Goal: Task Accomplishment & Management: Complete application form

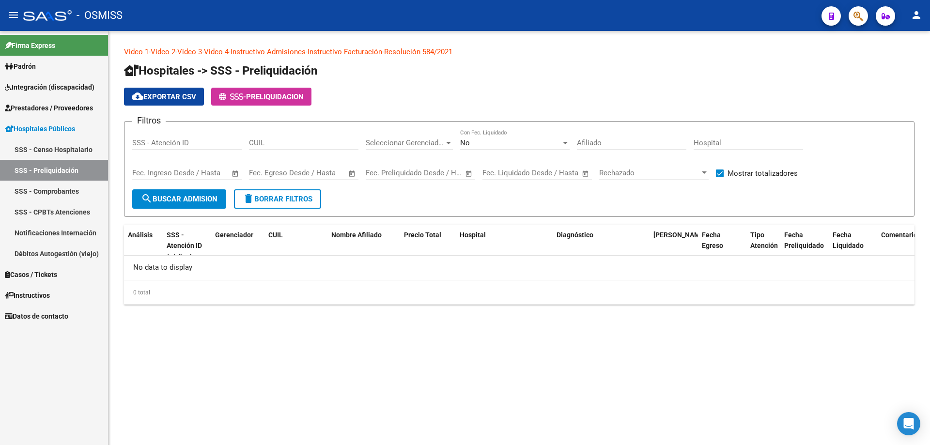
click at [58, 105] on span "Prestadores / Proveedores" at bounding box center [49, 108] width 88 height 11
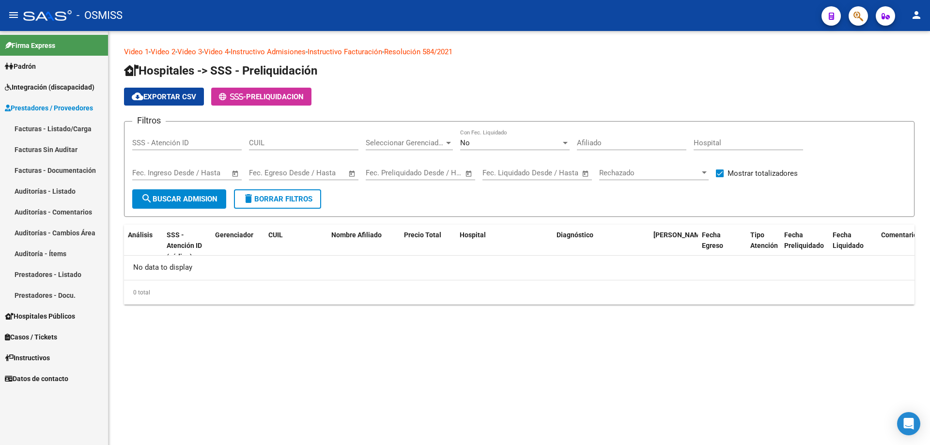
click at [47, 186] on link "Auditorías - Listado" at bounding box center [54, 191] width 108 height 21
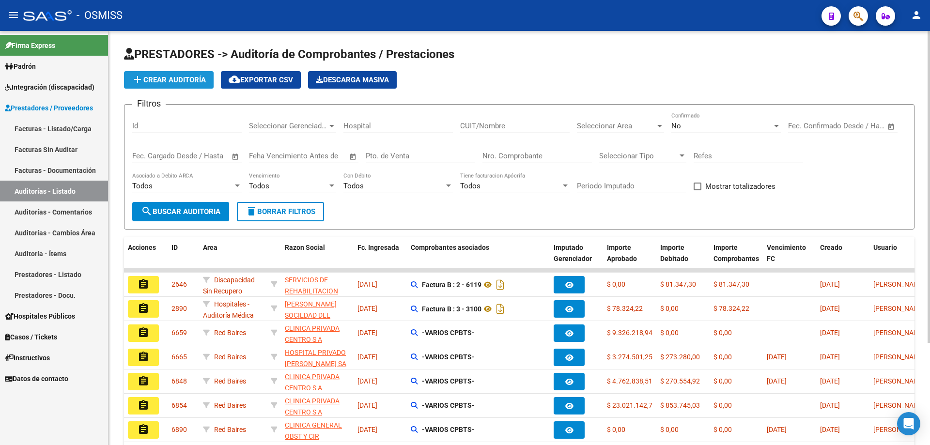
click at [176, 77] on span "add Crear Auditoría" at bounding box center [169, 80] width 74 height 9
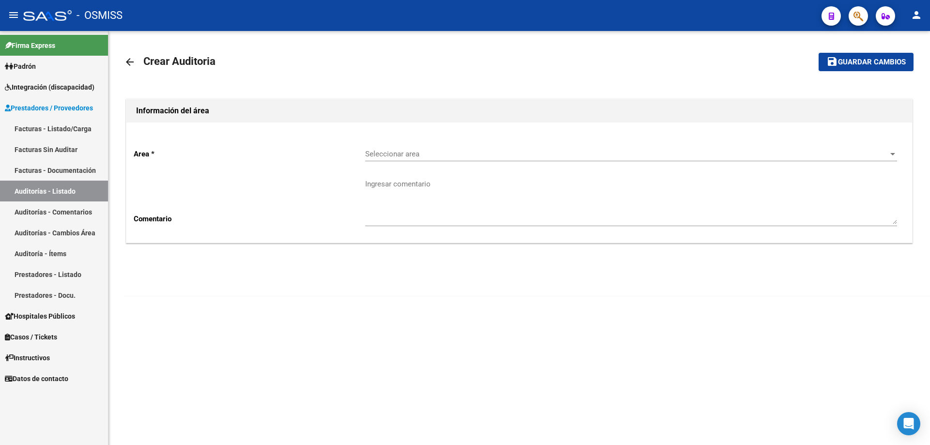
click at [450, 158] on div "Seleccionar area Seleccionar area" at bounding box center [631, 151] width 532 height 21
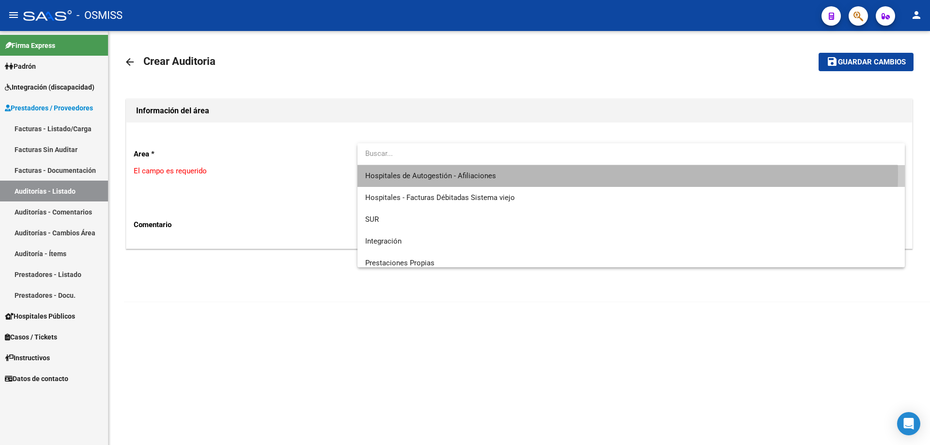
click at [450, 173] on span "Hospitales de Autogestión - Afiliaciones" at bounding box center [631, 176] width 532 height 22
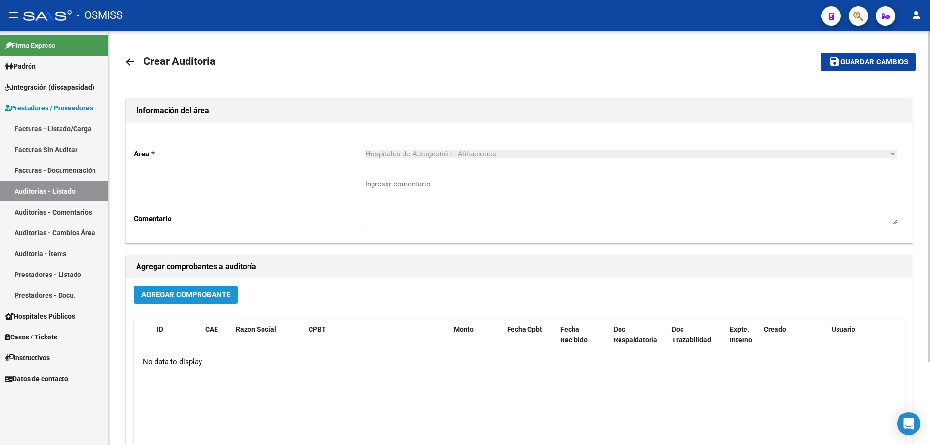
click at [207, 300] on button "Agregar Comprobante" at bounding box center [186, 295] width 104 height 18
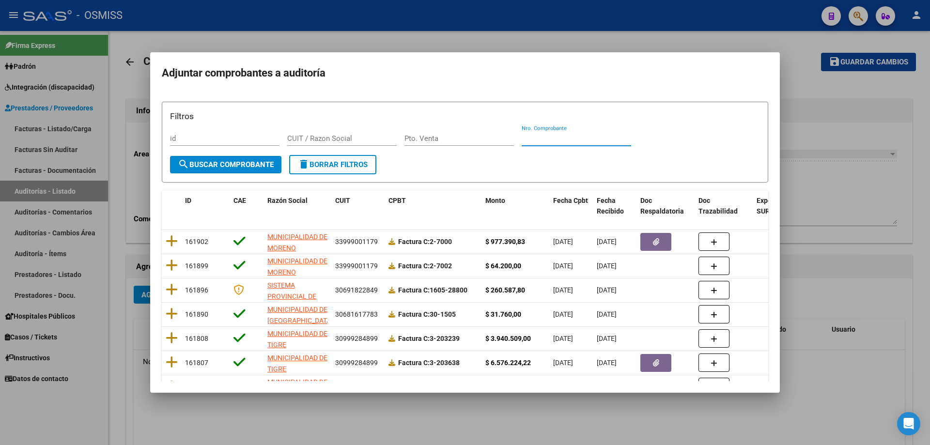
click at [450, 141] on input "Nro. Comprobante" at bounding box center [577, 138] width 110 height 9
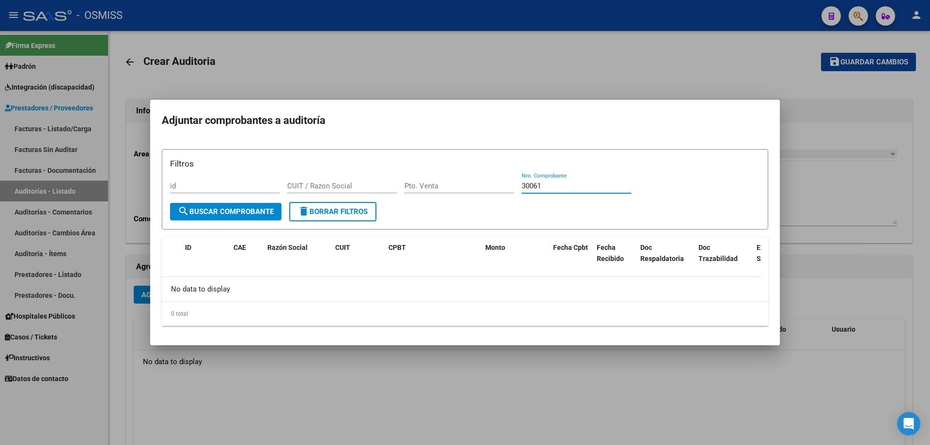
type input "30061"
click at [450, 300] on div at bounding box center [465, 222] width 930 height 445
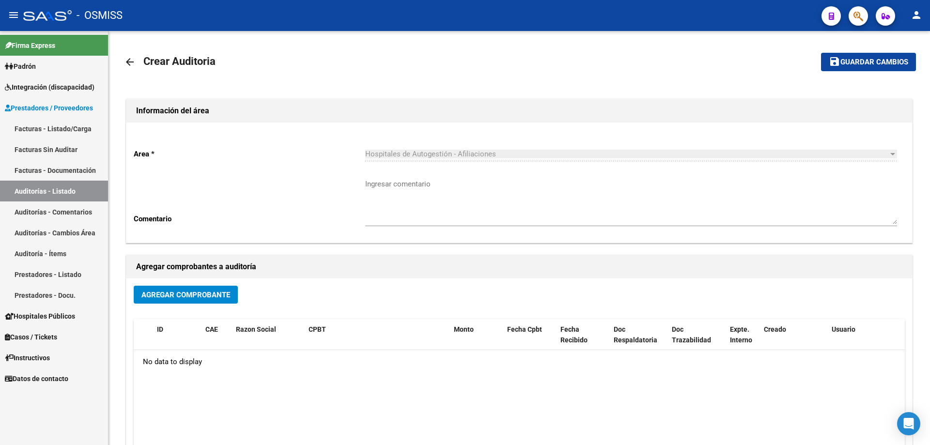
click at [41, 188] on link "Auditorías - Listado" at bounding box center [54, 191] width 108 height 21
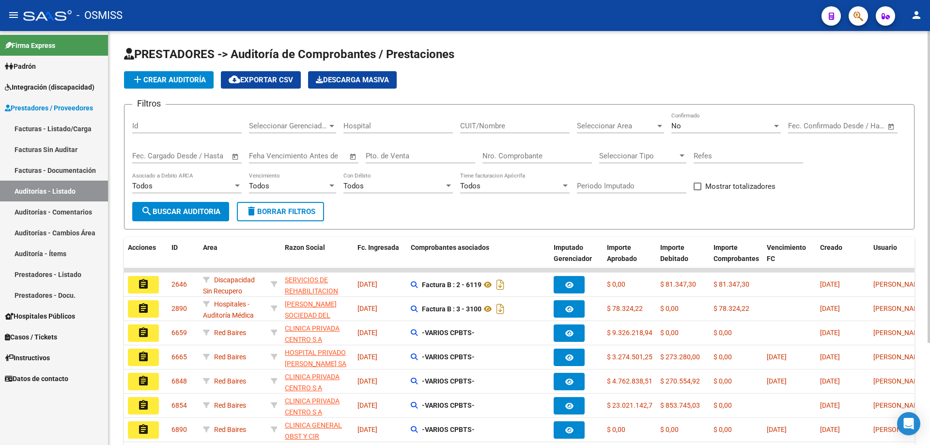
click at [450, 154] on input "Nro. Comprobante" at bounding box center [538, 156] width 110 height 9
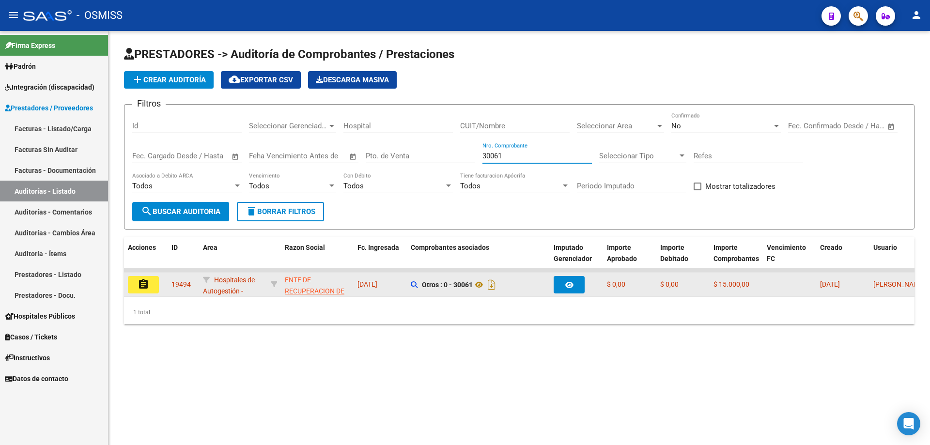
type input "30061"
click at [142, 284] on mat-icon "assignment" at bounding box center [144, 285] width 12 height 12
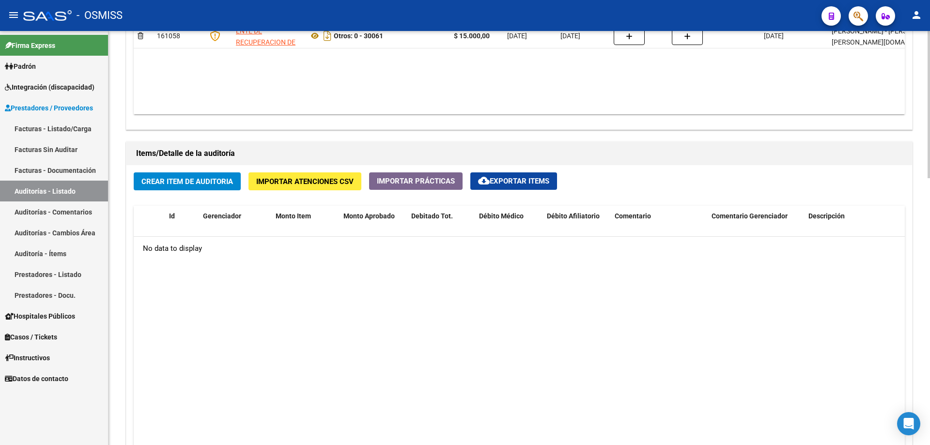
scroll to position [727, 0]
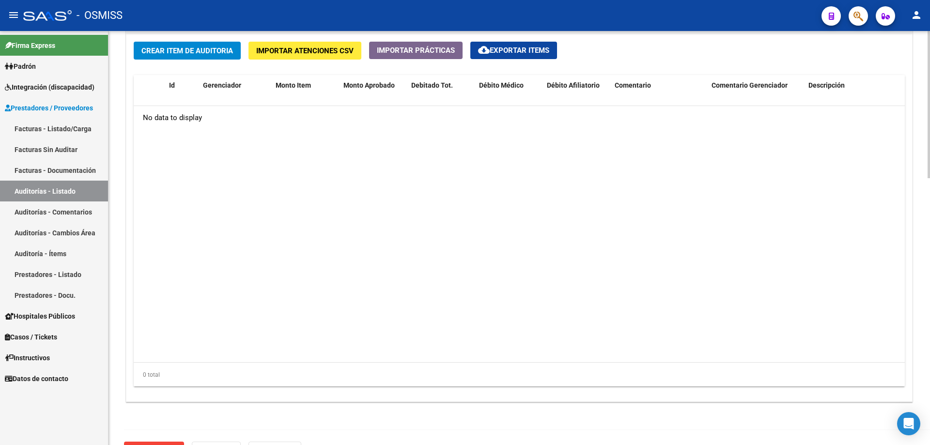
drag, startPoint x: 386, startPoint y: 303, endPoint x: 358, endPoint y: 243, distance: 67.0
click at [385, 300] on datatable-body "No data to display" at bounding box center [520, 234] width 772 height 256
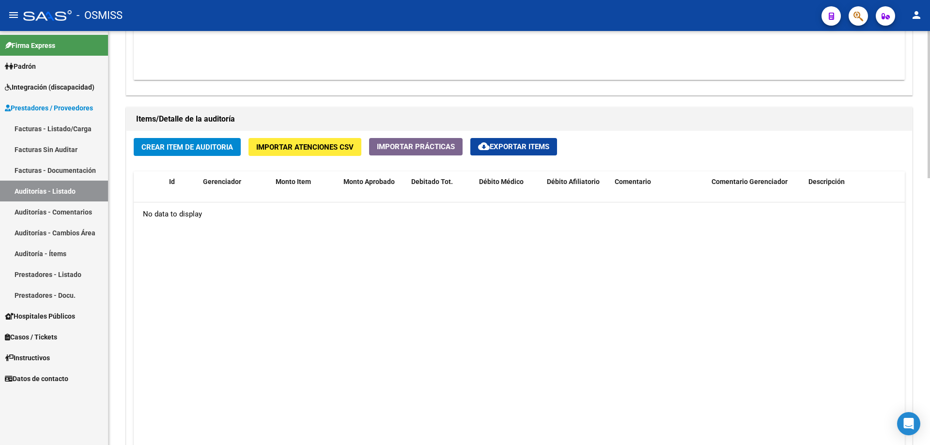
scroll to position [630, 0]
click at [205, 145] on span "Crear Item de Auditoria" at bounding box center [188, 147] width 92 height 9
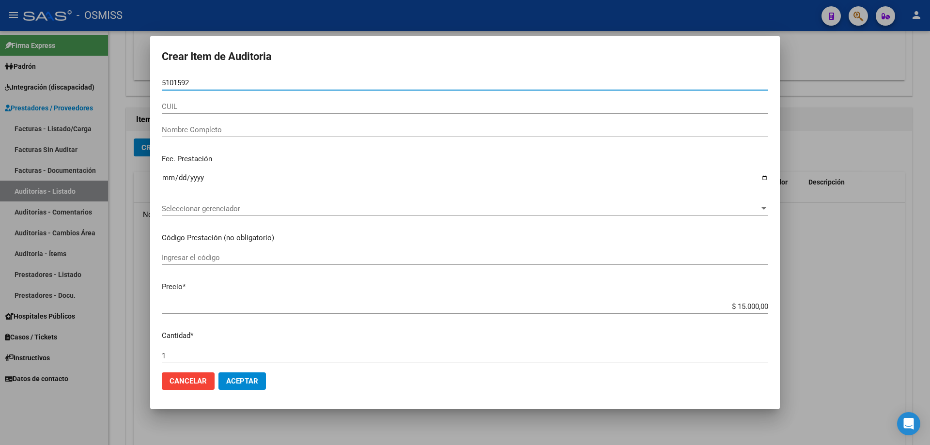
type input "51015923"
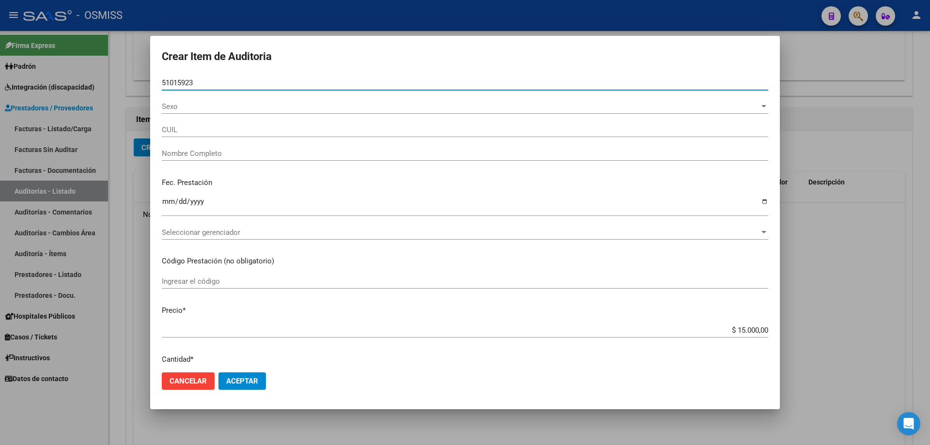
type input "20510159234"
type input "[PERSON_NAME] [PERSON_NAME]"
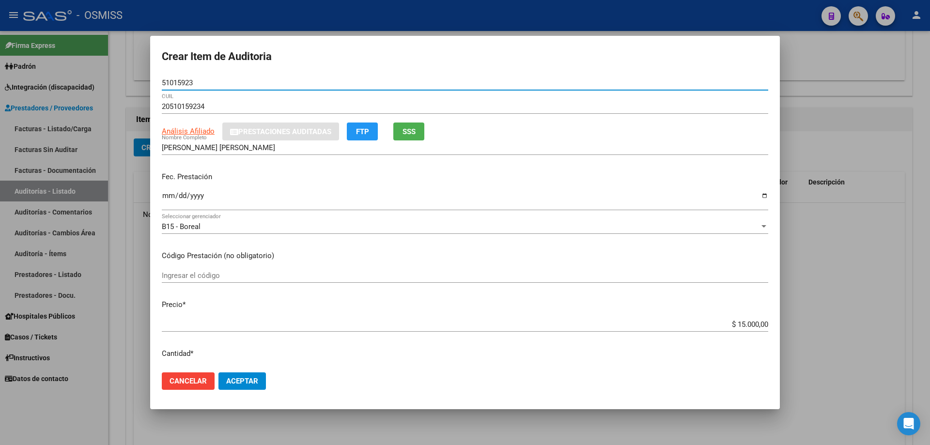
type input "51015923"
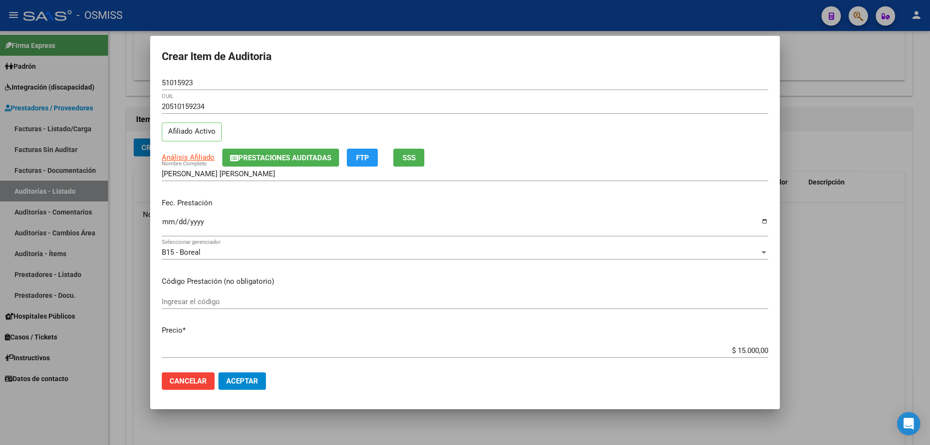
drag, startPoint x: 166, startPoint y: 199, endPoint x: 169, endPoint y: 234, distance: 35.0
click at [166, 210] on div "Fec. Prestación Ingresar la fecha" at bounding box center [465, 217] width 607 height 55
click at [169, 234] on div "Ingresar la fecha" at bounding box center [465, 226] width 607 height 21
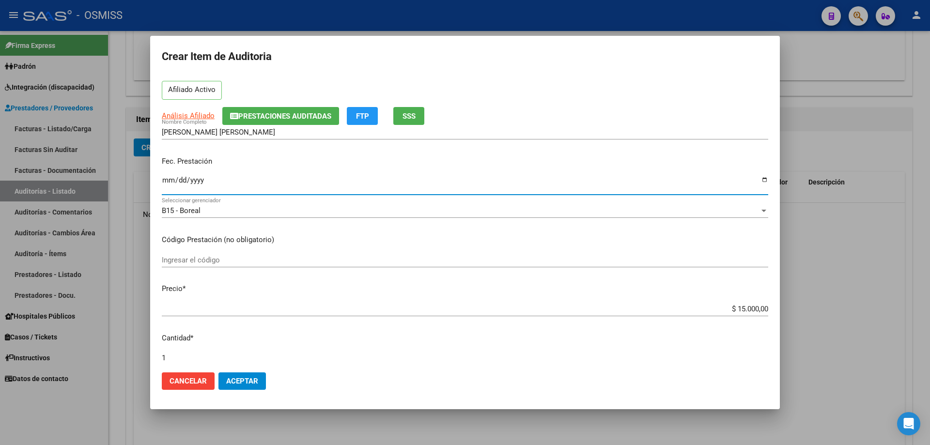
scroll to position [97, 0]
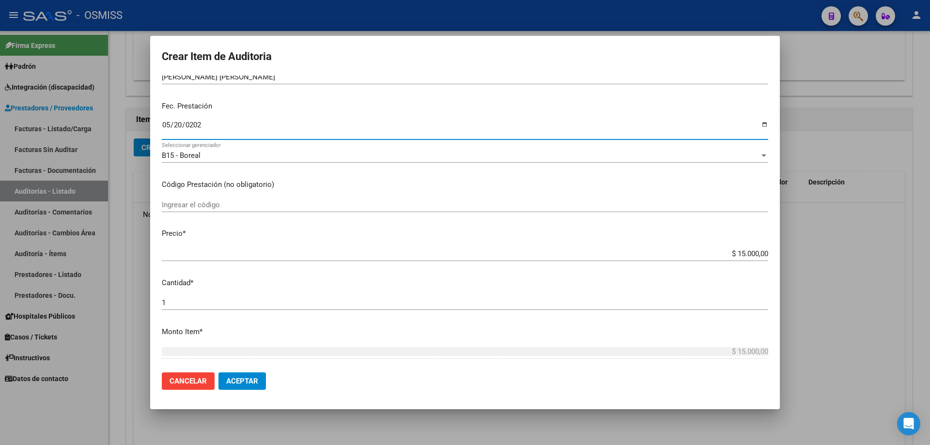
type input "[DATE]"
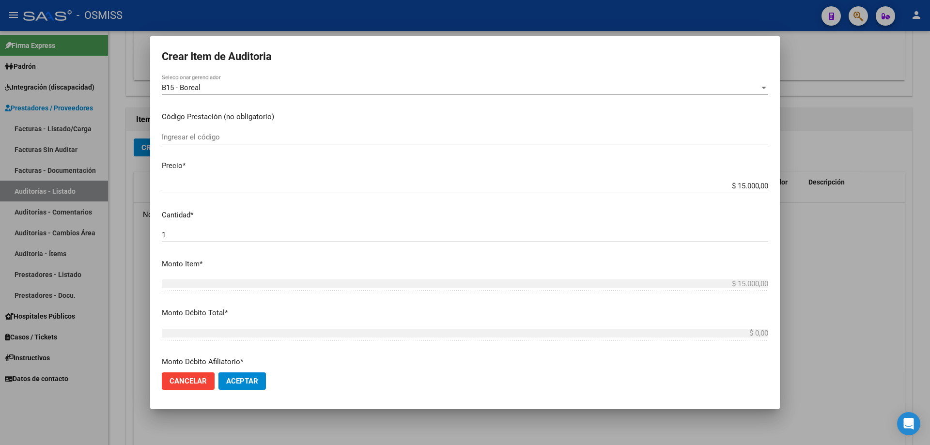
scroll to position [242, 0]
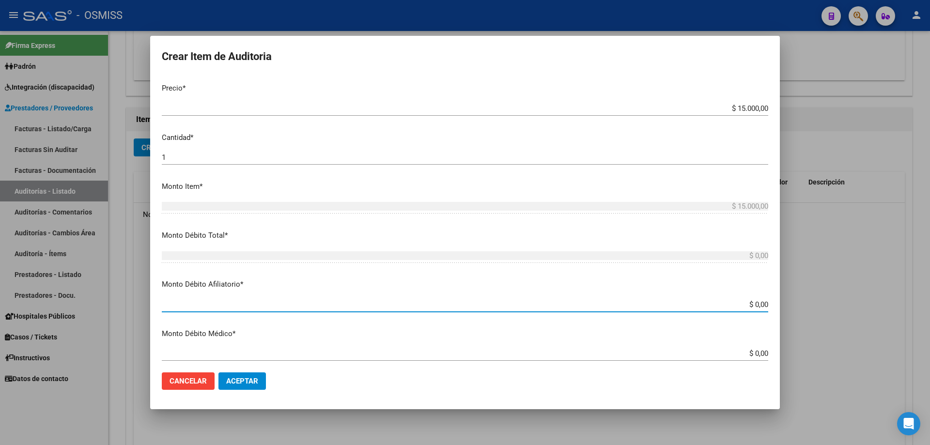
drag, startPoint x: 708, startPoint y: 302, endPoint x: 930, endPoint y: 274, distance: 223.7
click at [450, 277] on div "Crear Item de Auditoria 51015923 Nro Documento 20510159234 CUIL Afiliado Activo…" at bounding box center [465, 222] width 930 height 445
type input "$ 0,01"
type input "$ 0,15"
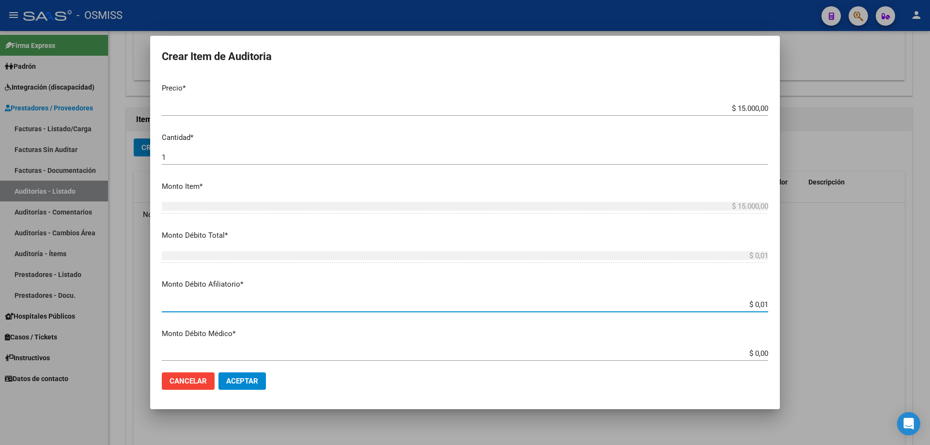
type input "$ 0,15"
type input "$ 1,50"
type input "$ 15,00"
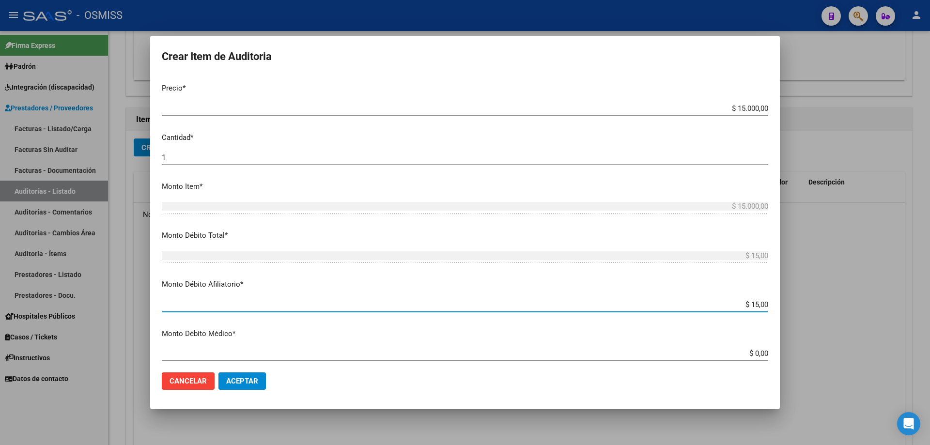
type input "$ 150,00"
type input "$ 1.500,00"
type input "$ 15.000,00"
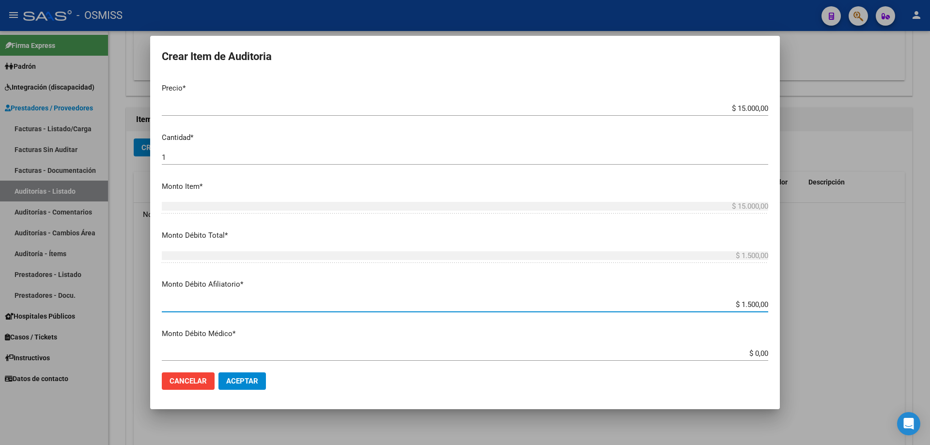
type input "$ 15.000,00"
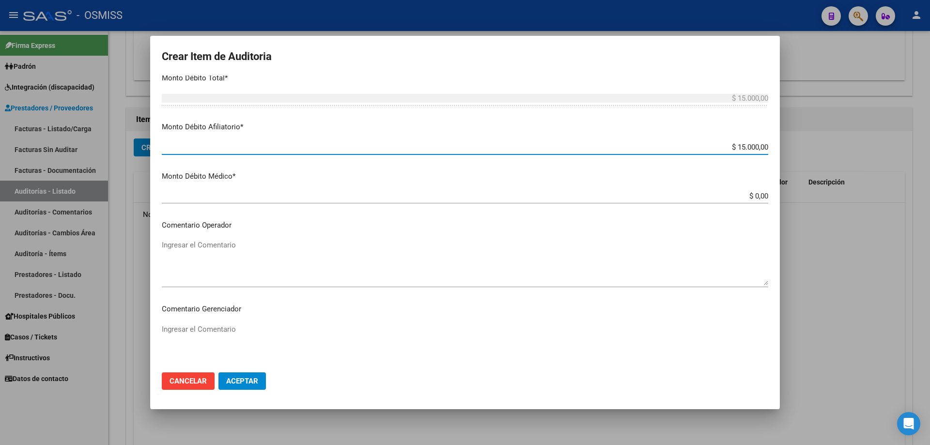
scroll to position [436, 0]
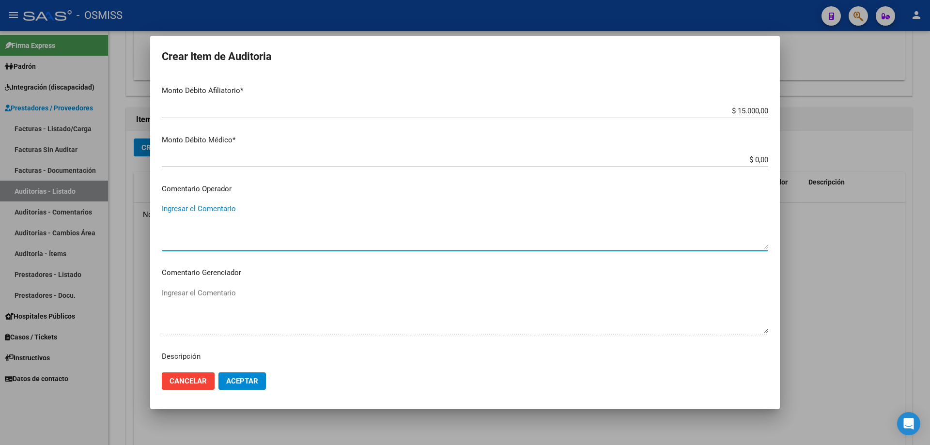
click at [233, 215] on textarea "Ingresar el Comentario" at bounding box center [465, 227] width 607 height 46
type textarea "s"
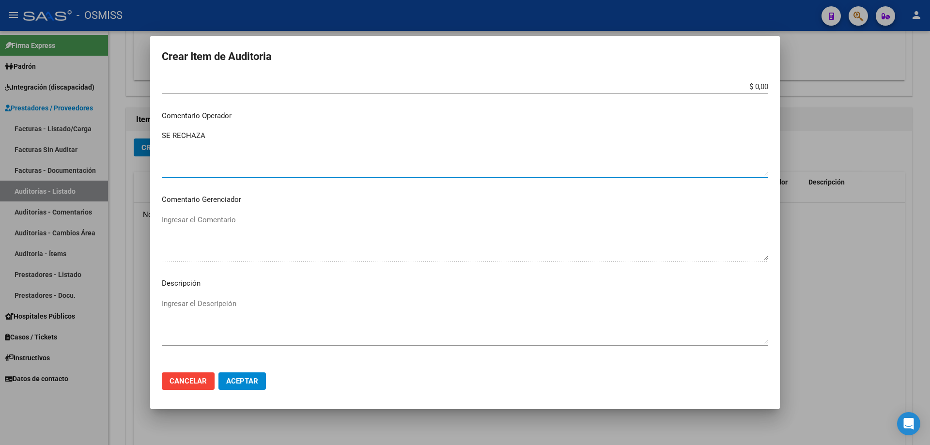
scroll to position [598, 0]
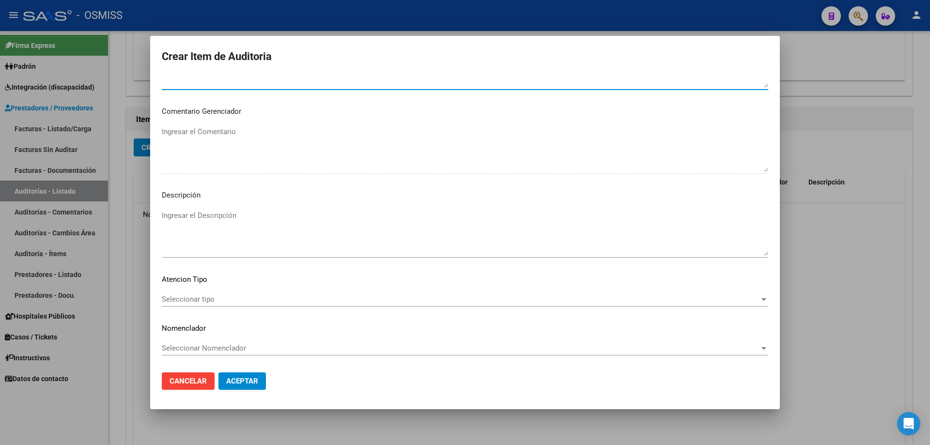
type textarea "SE RECHAZA"
click at [221, 215] on textarea "Ingresar el Descripción" at bounding box center [465, 233] width 607 height 46
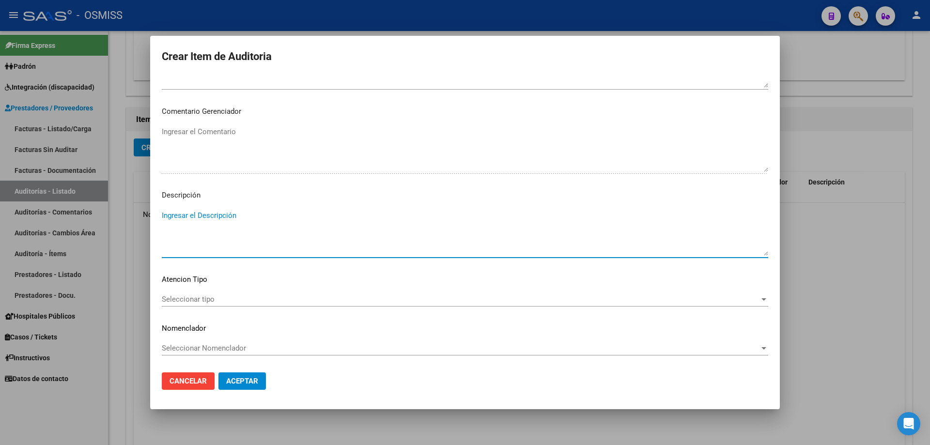
paste textarea "Según el art. 10 inc. A de la ley 23660, no se cumple con la minima continuidad…"
drag, startPoint x: 593, startPoint y: 219, endPoint x: 567, endPoint y: 221, distance: 25.4
click at [450, 221] on textarea "Según el art. 10 inc. A de la ley 23660, no se cumple con la minima continuidad…" at bounding box center [465, 233] width 607 height 46
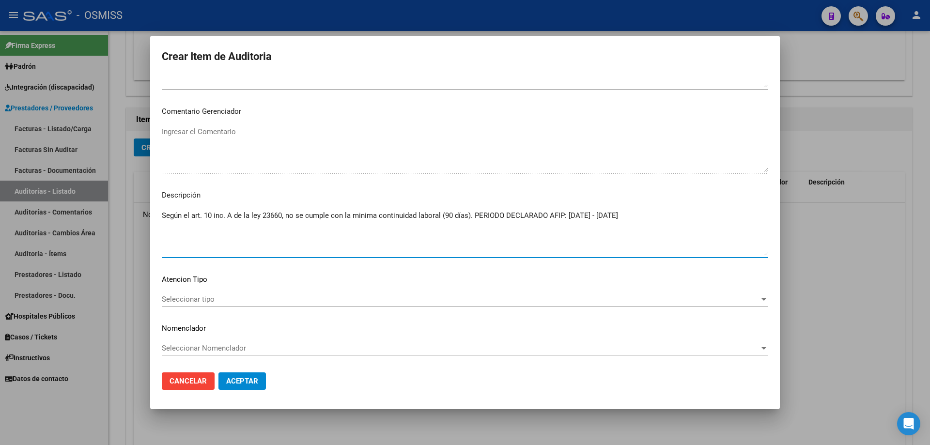
type textarea "Según el art. 10 inc. A de la ley 23660, no se cumple con la minima continuidad…"
click at [254, 300] on span "Aceptar" at bounding box center [242, 381] width 32 height 9
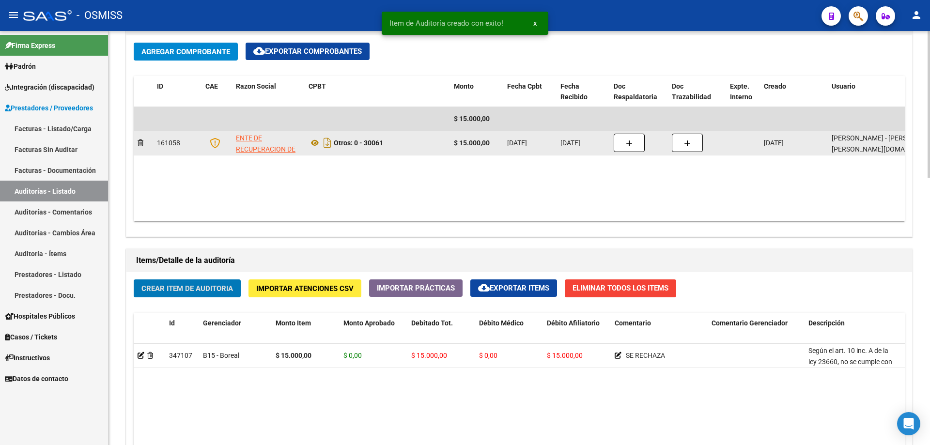
scroll to position [485, 0]
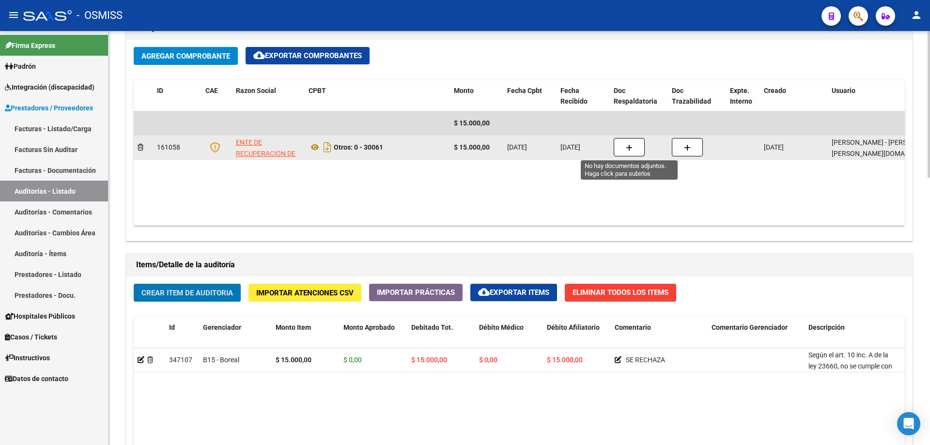
click at [450, 151] on button "button" at bounding box center [629, 147] width 31 height 18
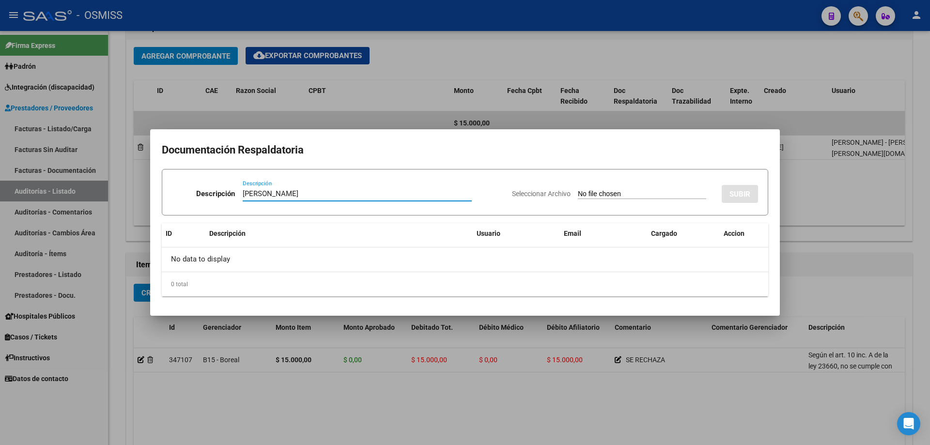
type input "[PERSON_NAME]"
click at [450, 186] on div "Seleccionar Archivo SUBIR" at bounding box center [635, 192] width 246 height 30
click at [450, 192] on input "Seleccionar Archivo" at bounding box center [642, 194] width 128 height 9
type input "C:\fakepath\[PERSON_NAME].pdf"
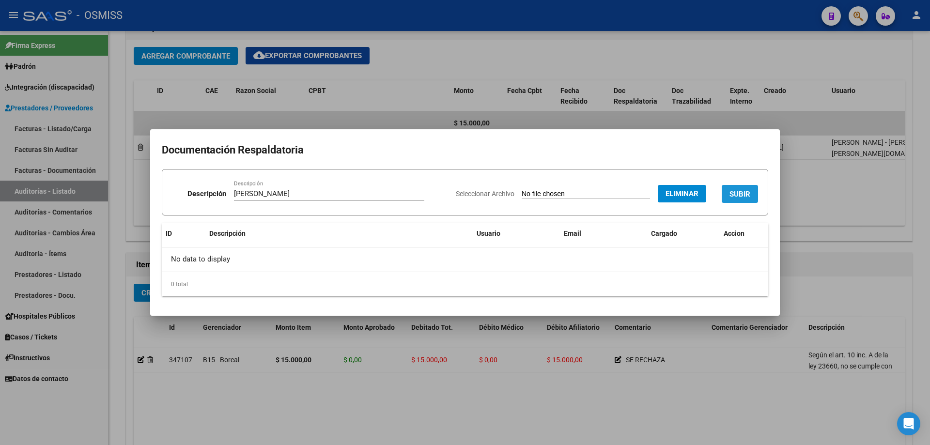
click at [450, 189] on button "SUBIR" at bounding box center [740, 194] width 36 height 18
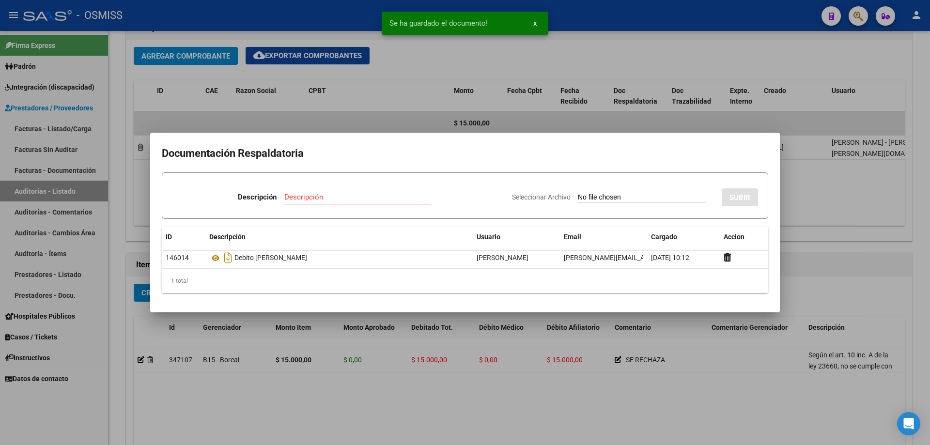
click at [450, 200] on div at bounding box center [465, 222] width 930 height 445
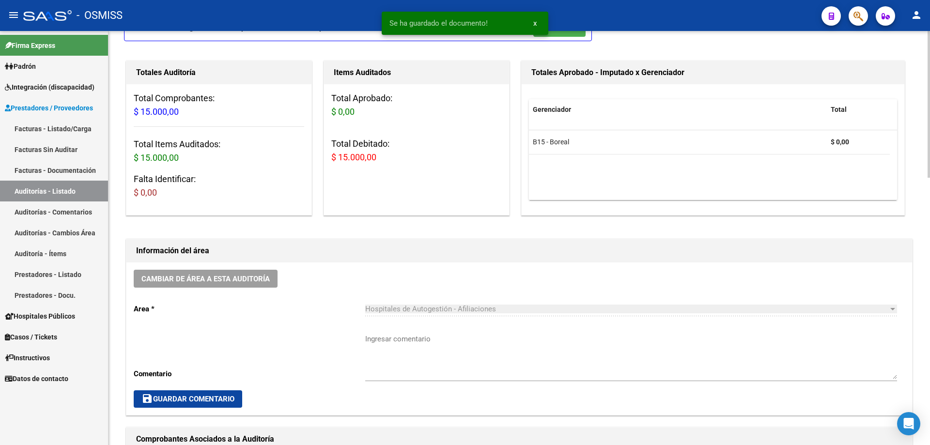
scroll to position [0, 0]
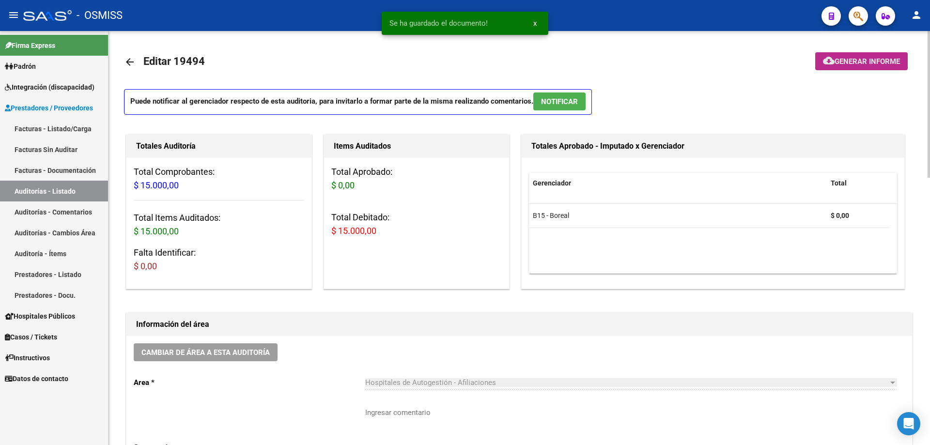
click at [450, 58] on mat-icon "cloud_download" at bounding box center [829, 61] width 12 height 12
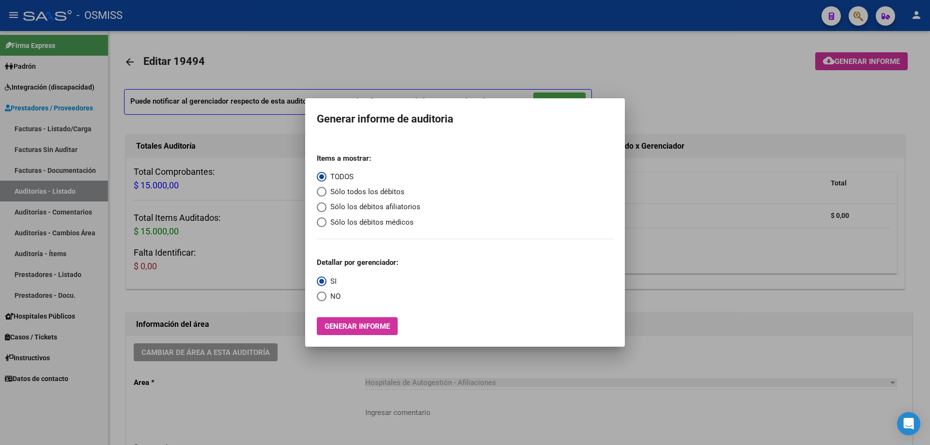
click at [372, 198] on mat-radio-group "Items a mostrar: TODOS Sólo todos los débitos Sólo los débitos afiliatorios Sól…" at bounding box center [369, 187] width 104 height 82
click at [364, 207] on span "Sólo los débitos afiliatorios" at bounding box center [374, 207] width 94 height 11
click at [327, 207] on input "Sólo los débitos afiliatorios" at bounding box center [322, 208] width 10 height 10
radio input "true"
click at [322, 286] on span "Select an option" at bounding box center [322, 282] width 10 height 10
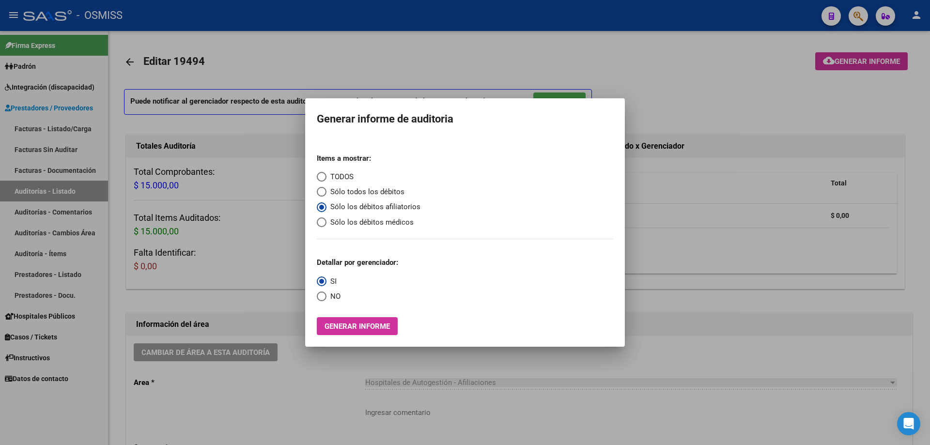
click at [322, 286] on input "SI" at bounding box center [322, 282] width 10 height 10
click at [322, 297] on span "Select an option" at bounding box center [322, 297] width 10 height 10
click at [322, 297] on input "NO" at bounding box center [322, 297] width 10 height 10
radio input "true"
click at [349, 300] on button "Generar informe" at bounding box center [357, 326] width 81 height 18
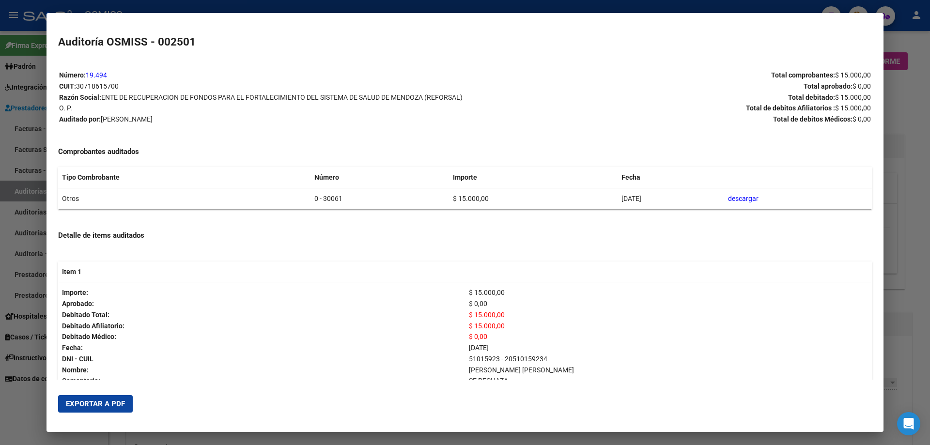
click at [97, 300] on mat-dialog-actions "Exportar a PDF" at bounding box center [465, 404] width 814 height 33
click at [102, 300] on span "Exportar a PDF" at bounding box center [95, 404] width 59 height 9
click at [450, 300] on div at bounding box center [465, 222] width 930 height 445
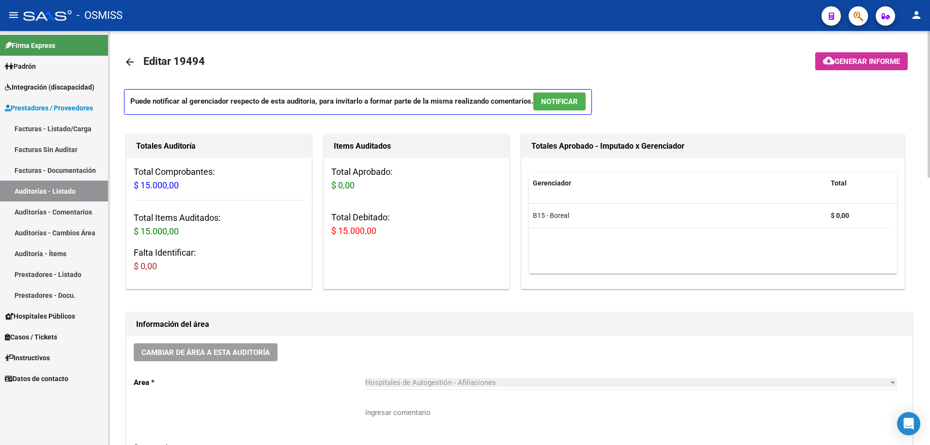
click at [249, 300] on button "Cambiar de área a esta auditoría" at bounding box center [206, 353] width 144 height 18
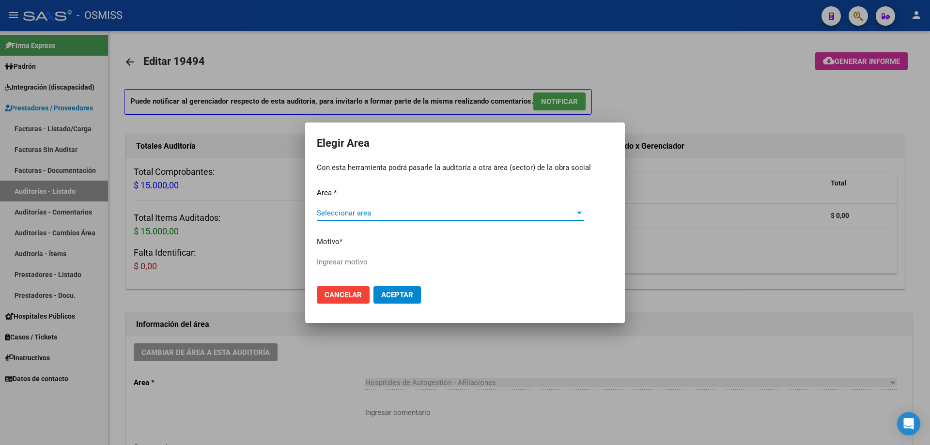
click at [348, 211] on span "Seleccionar area" at bounding box center [446, 213] width 258 height 9
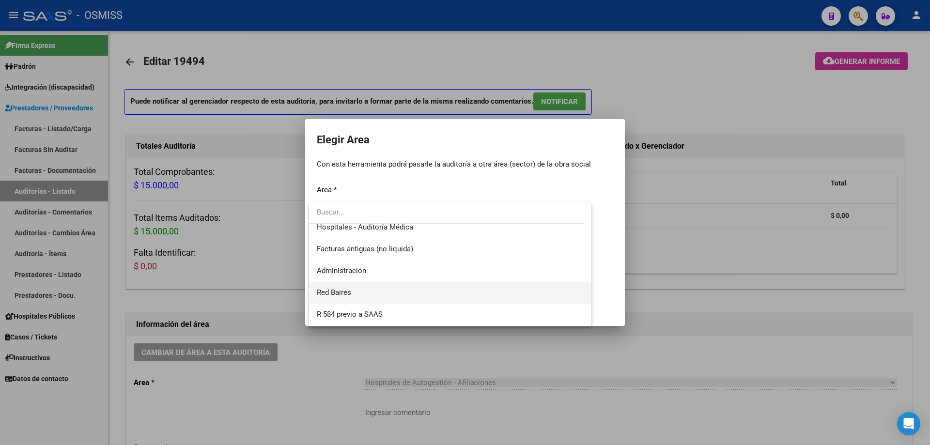
scroll to position [128, 0]
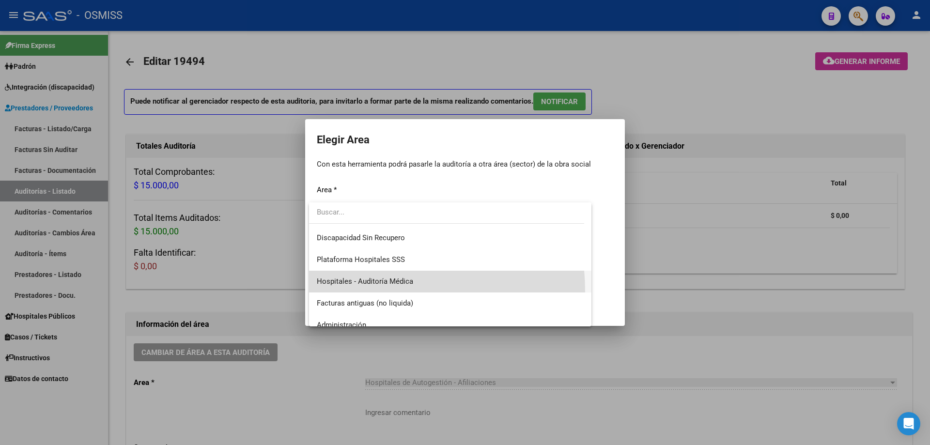
click at [352, 290] on span "Hospitales - Auditoría Médica" at bounding box center [450, 282] width 267 height 22
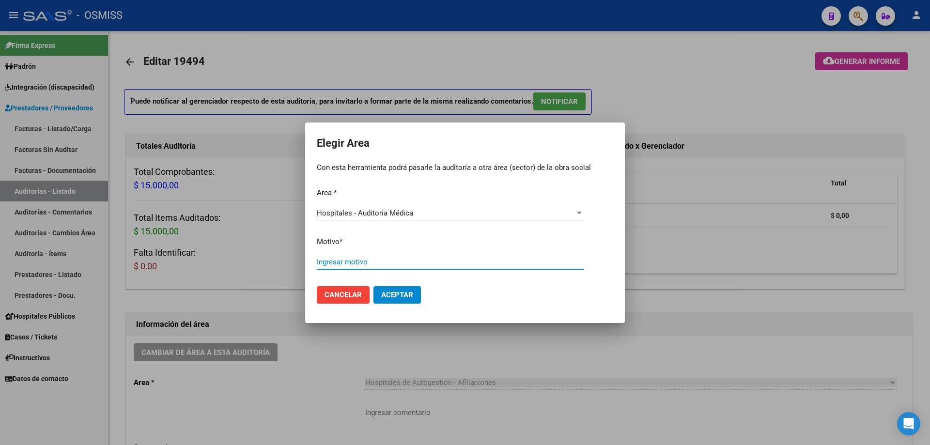
click at [376, 260] on input "Ingresar motivo" at bounding box center [450, 262] width 267 height 9
type input "AUDITADO"
click at [404, 300] on mat-dialog-actions "Cancelar Aceptar" at bounding box center [465, 295] width 297 height 33
click at [400, 299] on button "Aceptar" at bounding box center [397, 294] width 47 height 17
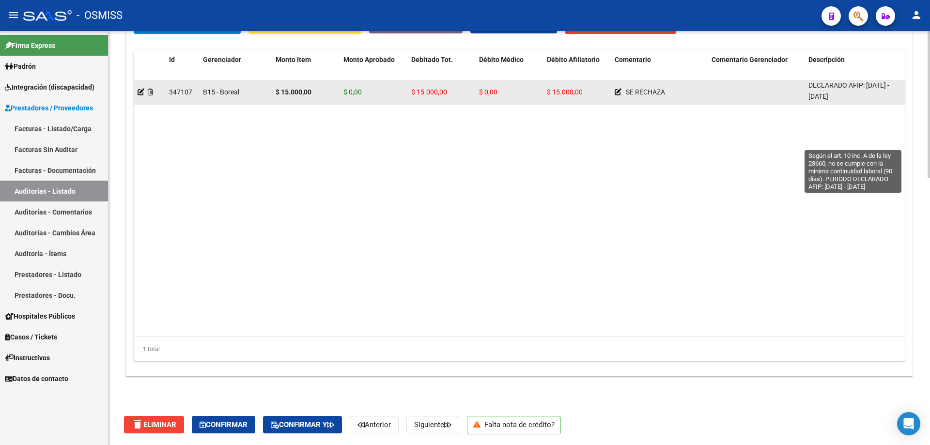
scroll to position [0, 0]
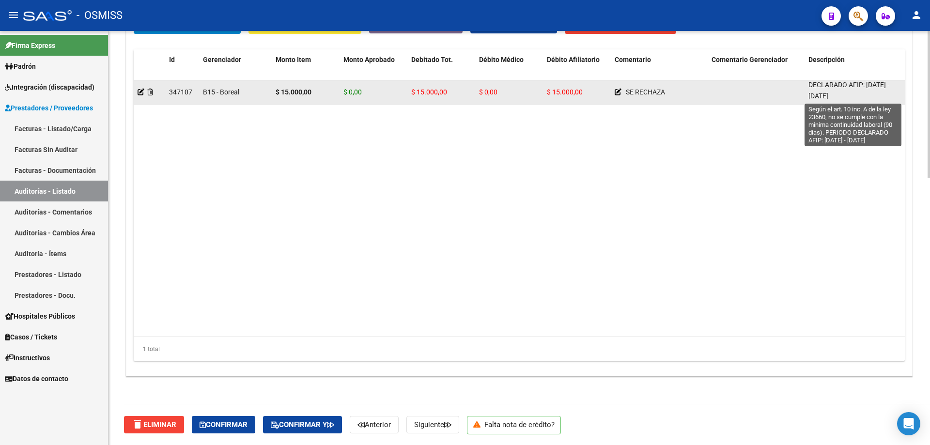
drag, startPoint x: 810, startPoint y: 85, endPoint x: 886, endPoint y: 96, distance: 77.0
click at [450, 96] on span "Según el art. 10 inc. A de la ley 23660, no se cumple con la minima continuidad…" at bounding box center [853, 68] width 89 height 63
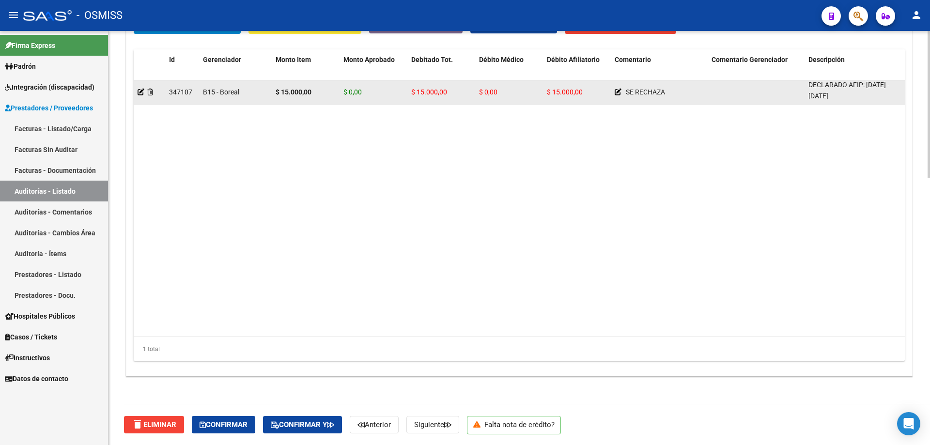
copy span "Según el art. 10 inc. A de la ley 23660, no se cumple con la minima continuidad…"
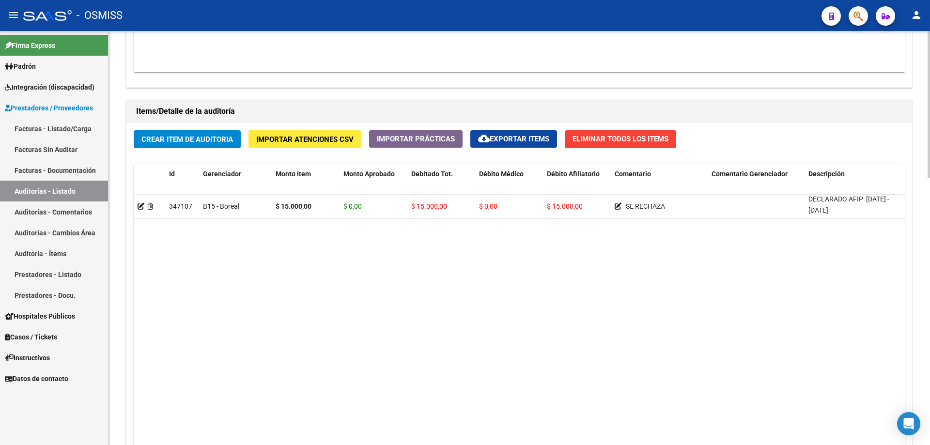
scroll to position [511, 0]
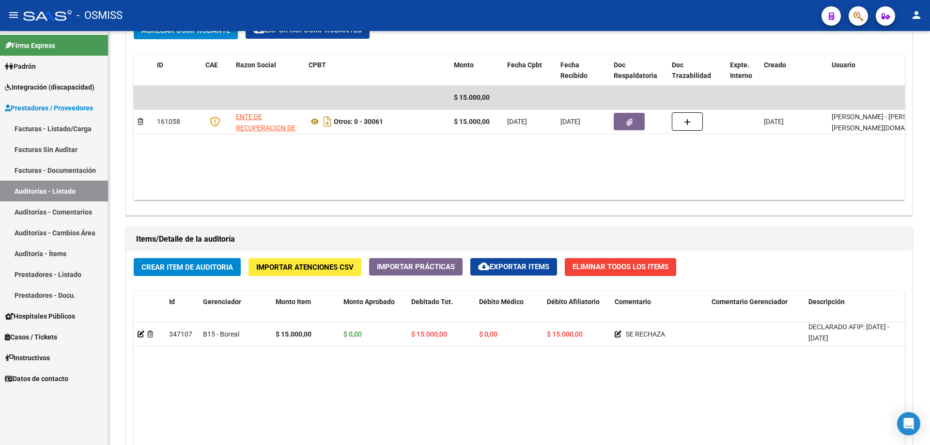
click at [53, 193] on link "Auditorías - Listado" at bounding box center [54, 191] width 108 height 21
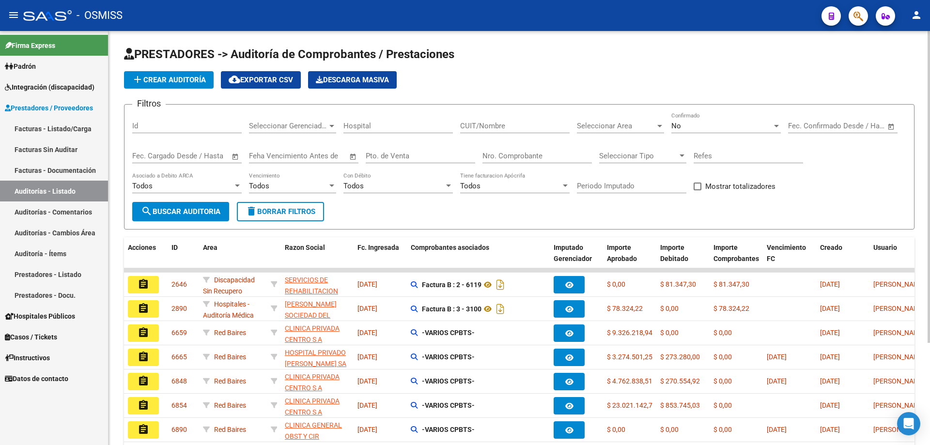
click at [450, 158] on input "Nro. Comprobante" at bounding box center [538, 156] width 110 height 9
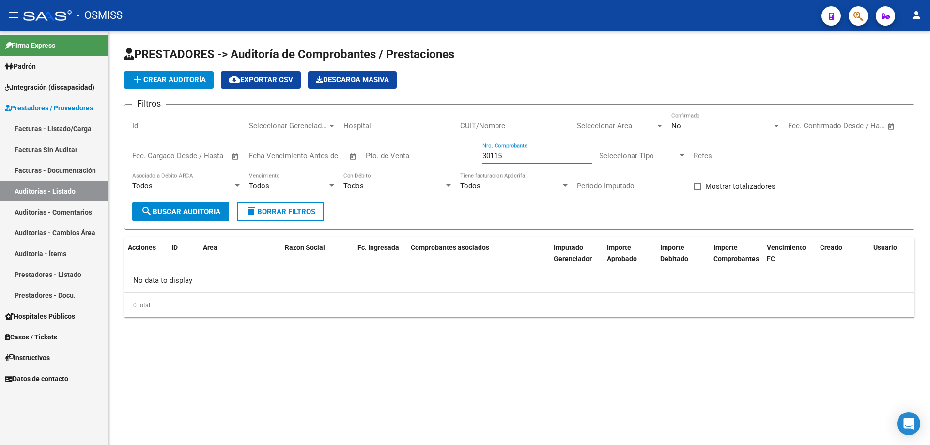
type input "30115"
click at [154, 85] on button "add Crear Auditoría" at bounding box center [169, 79] width 90 height 17
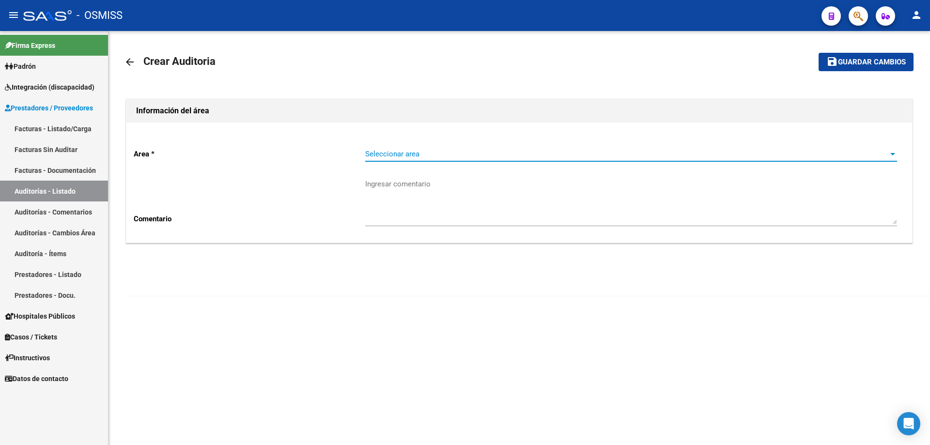
click at [450, 158] on span "Seleccionar area" at bounding box center [626, 154] width 523 height 9
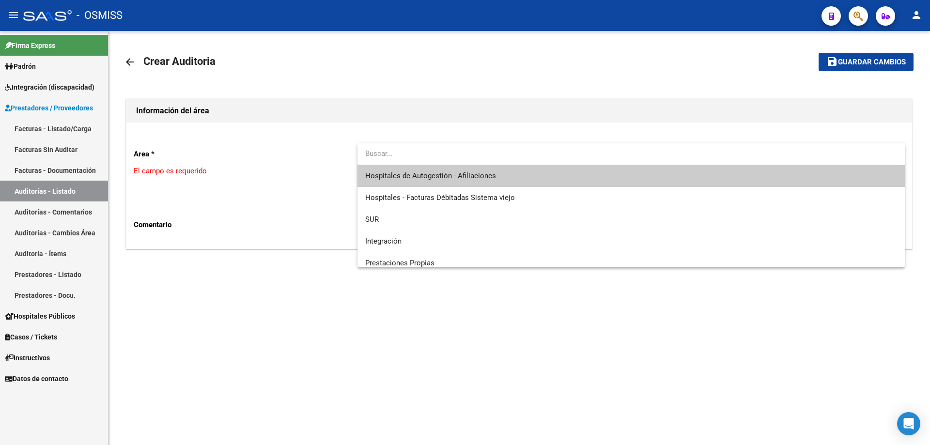
click at [450, 162] on input "dropdown search" at bounding box center [628, 154] width 540 height 22
click at [450, 179] on span "Hospitales de Autogestión - Afiliaciones" at bounding box center [430, 176] width 131 height 9
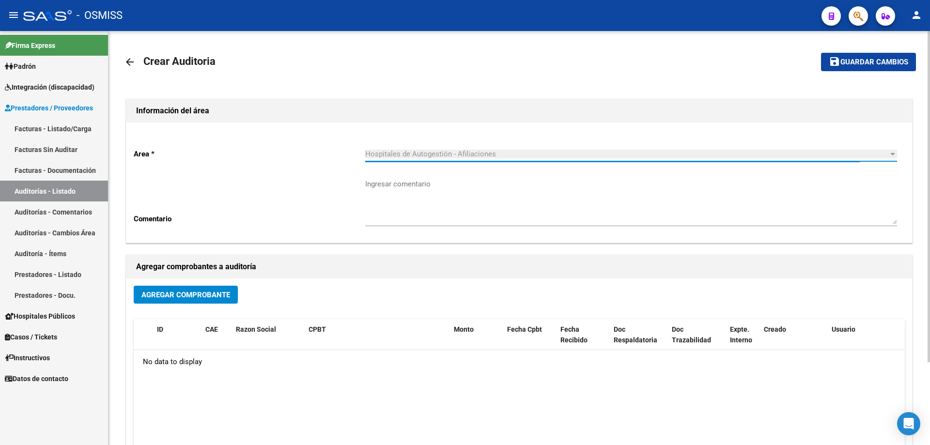
click at [213, 300] on button "Agregar Comprobante" at bounding box center [186, 295] width 104 height 18
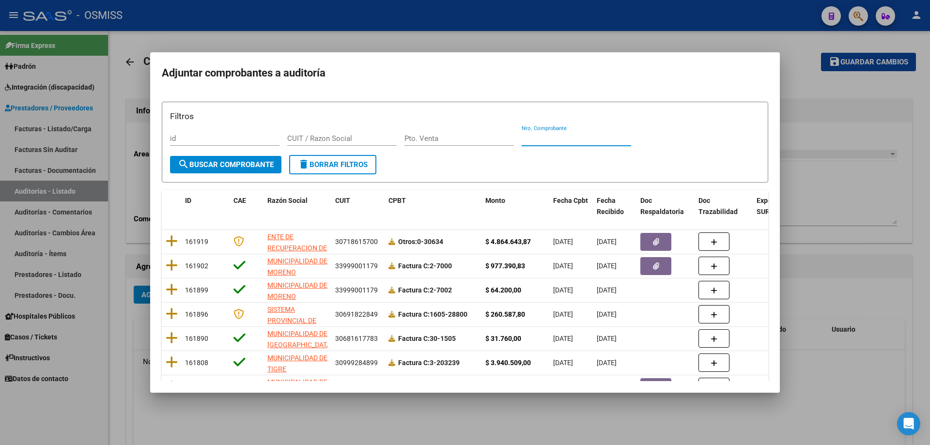
click at [450, 141] on input "Nro. Comprobante" at bounding box center [577, 138] width 110 height 9
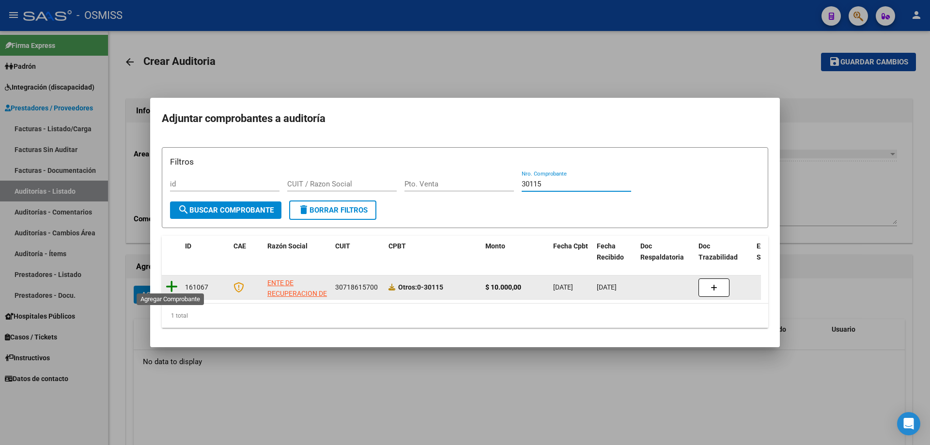
type input "30115"
click at [174, 280] on icon at bounding box center [172, 287] width 12 height 14
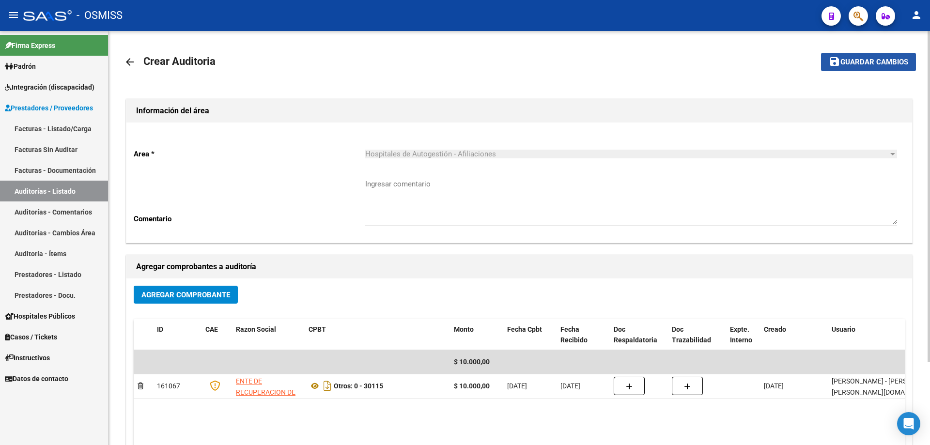
click at [450, 61] on span "Guardar cambios" at bounding box center [875, 62] width 68 height 9
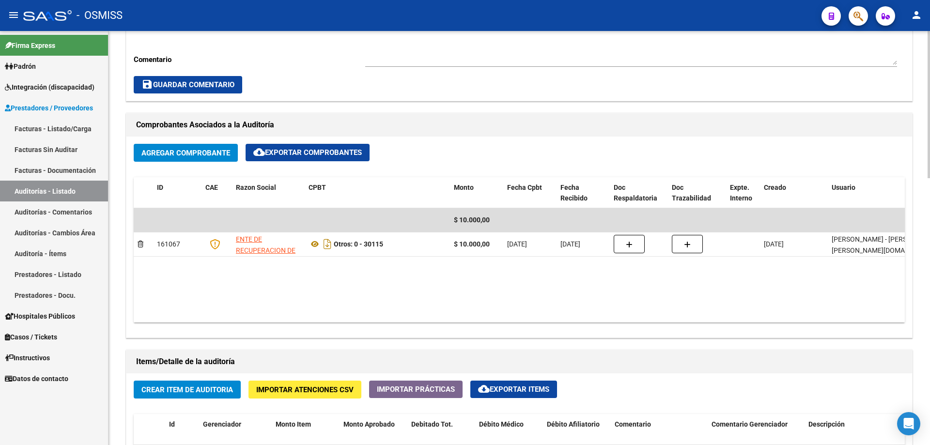
scroll to position [630, 0]
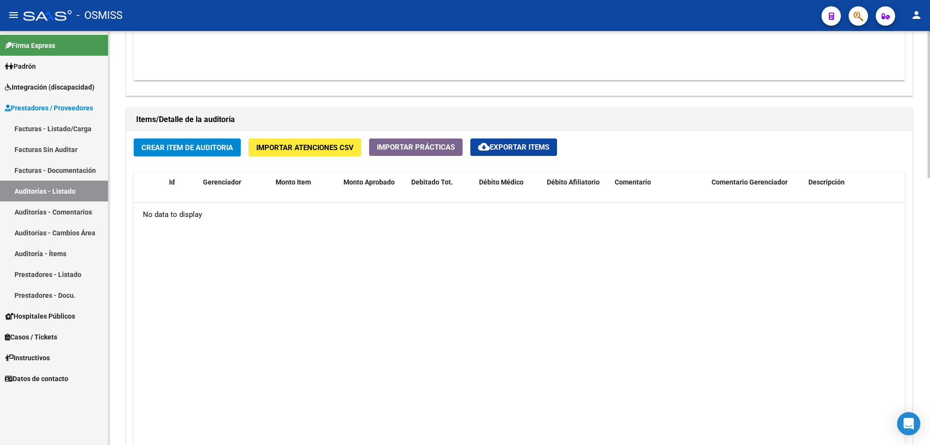
click at [374, 254] on datatable-body "No data to display" at bounding box center [520, 331] width 772 height 256
click at [450, 252] on datatable-body "No data to display" at bounding box center [520, 331] width 772 height 256
click at [450, 300] on datatable-body "No data to display" at bounding box center [520, 331] width 772 height 256
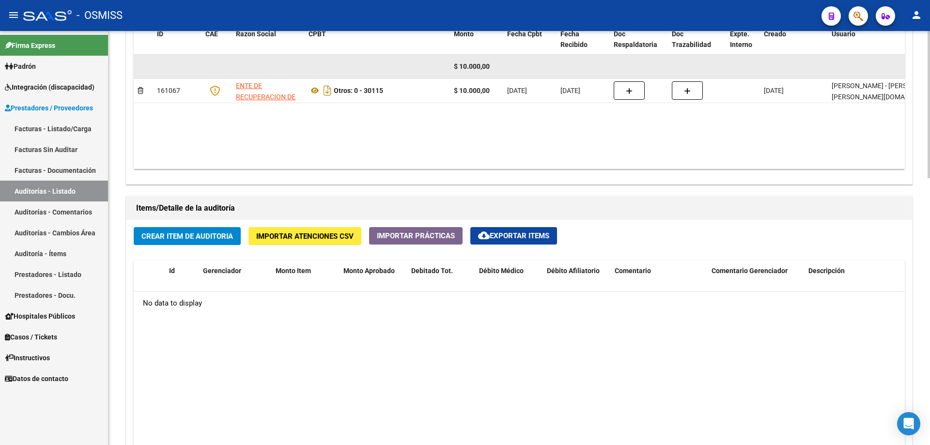
scroll to position [533, 0]
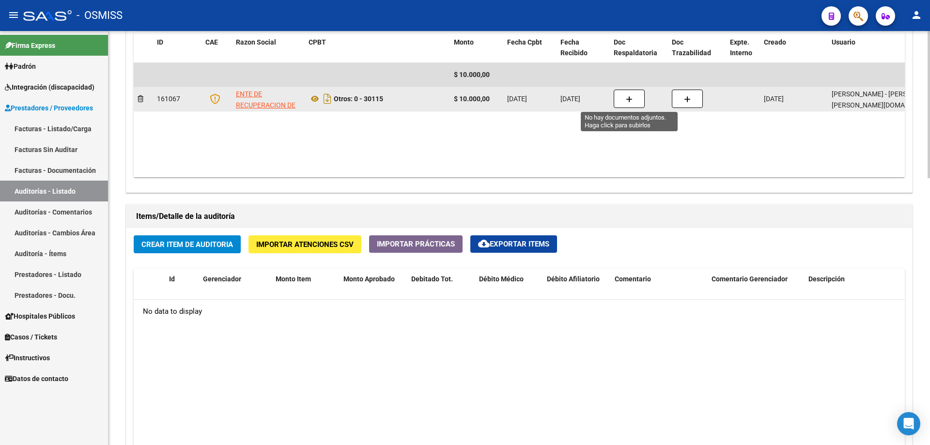
click at [450, 99] on button "button" at bounding box center [629, 99] width 31 height 18
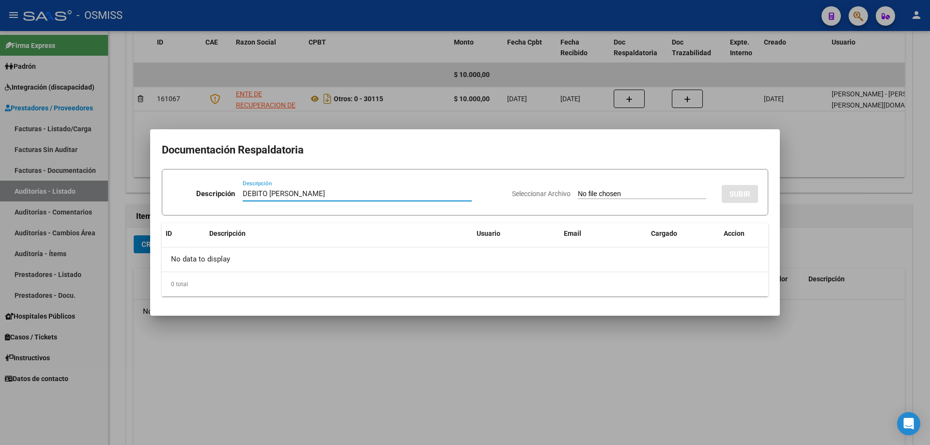
type input "DEBITO [PERSON_NAME]"
click at [450, 195] on input "Seleccionar Archivo" at bounding box center [642, 194] width 128 height 9
type input "C:\fakepath\[PERSON_NAME].pdf"
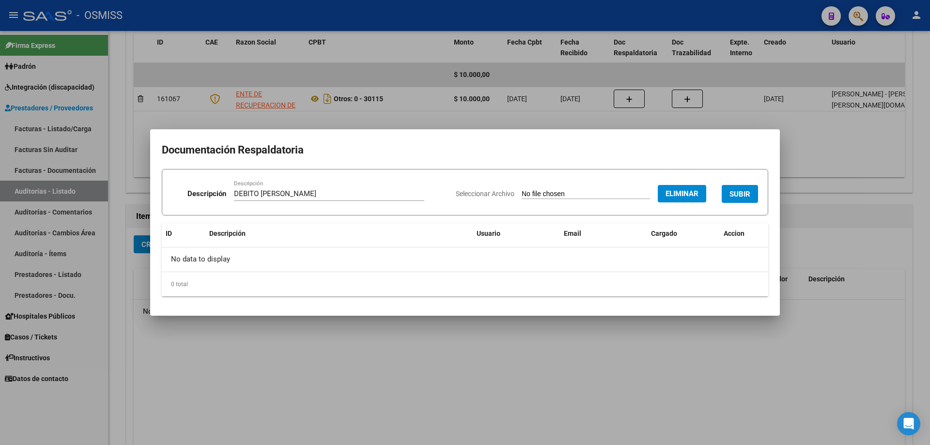
click at [450, 191] on span "SUBIR" at bounding box center [740, 194] width 21 height 9
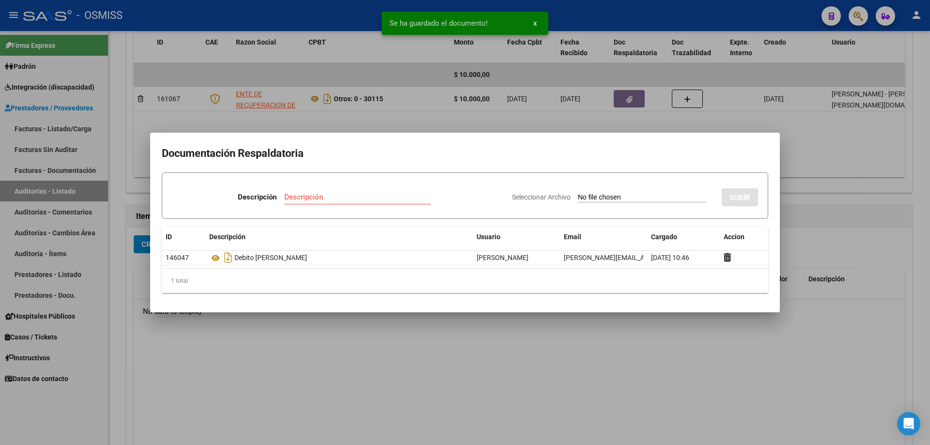
click at [418, 300] on div at bounding box center [465, 222] width 930 height 445
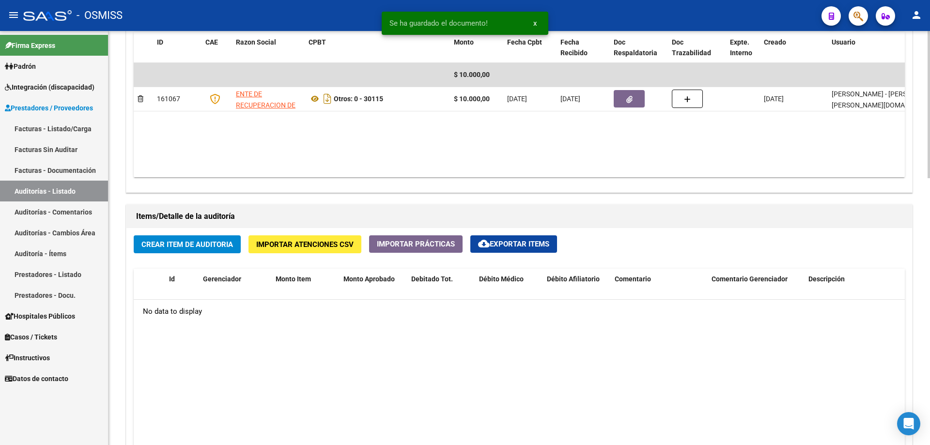
click at [219, 241] on span "Crear Item de Auditoria" at bounding box center [188, 244] width 92 height 9
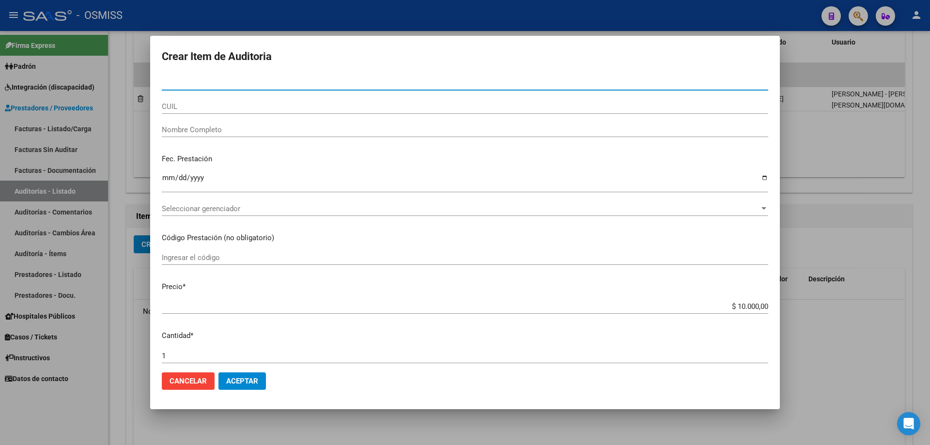
click at [174, 83] on input "Nro Documento" at bounding box center [465, 83] width 607 height 9
type input "24597"
click at [219, 300] on button "Aceptar" at bounding box center [242, 381] width 47 height 17
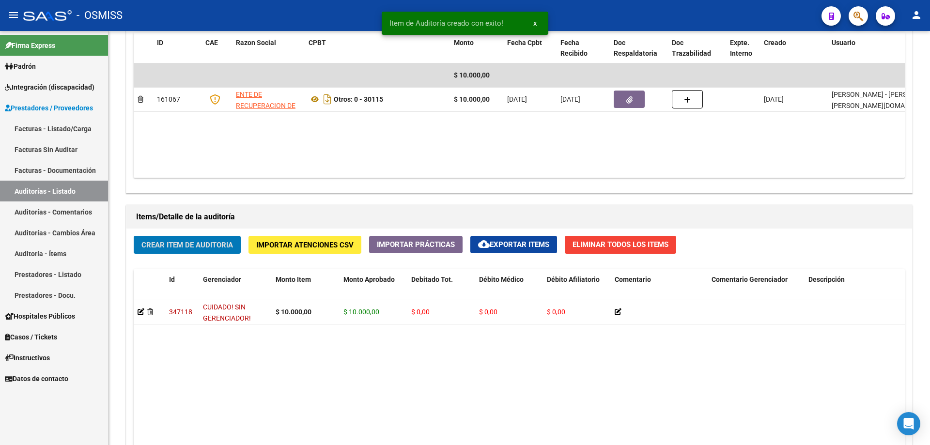
scroll to position [534, 0]
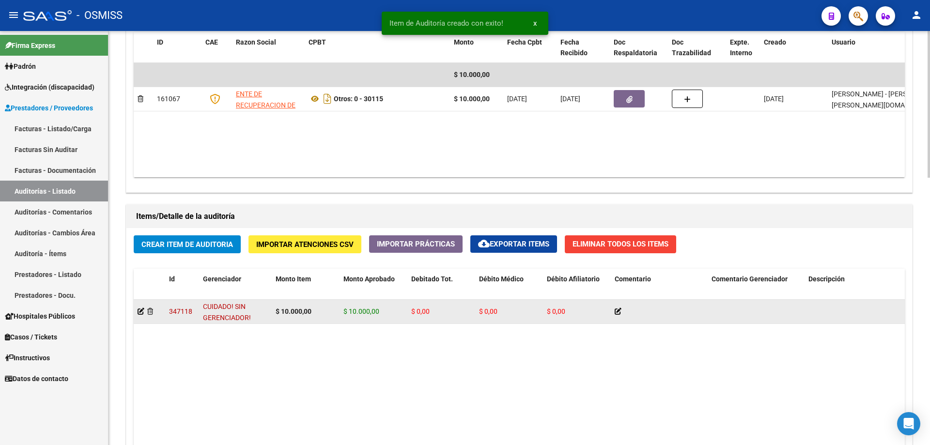
click at [154, 300] on div at bounding box center [150, 311] width 24 height 11
click at [148, 300] on icon at bounding box center [150, 311] width 6 height 7
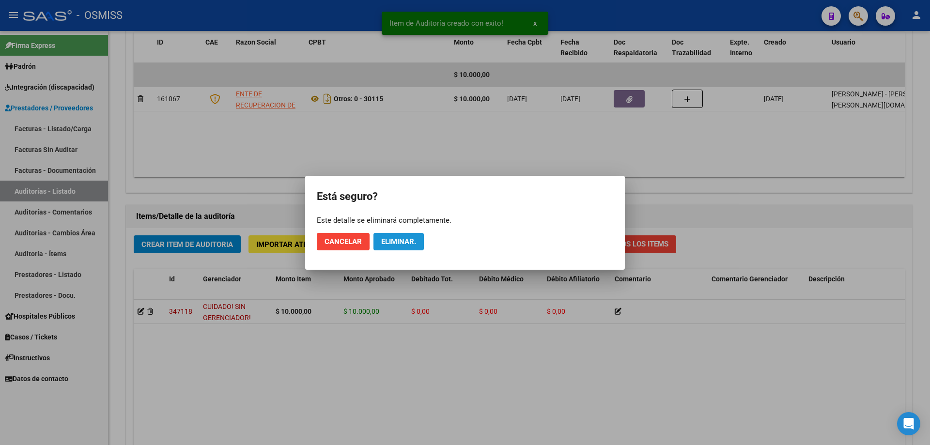
click at [393, 240] on span "Eliminar." at bounding box center [398, 241] width 35 height 9
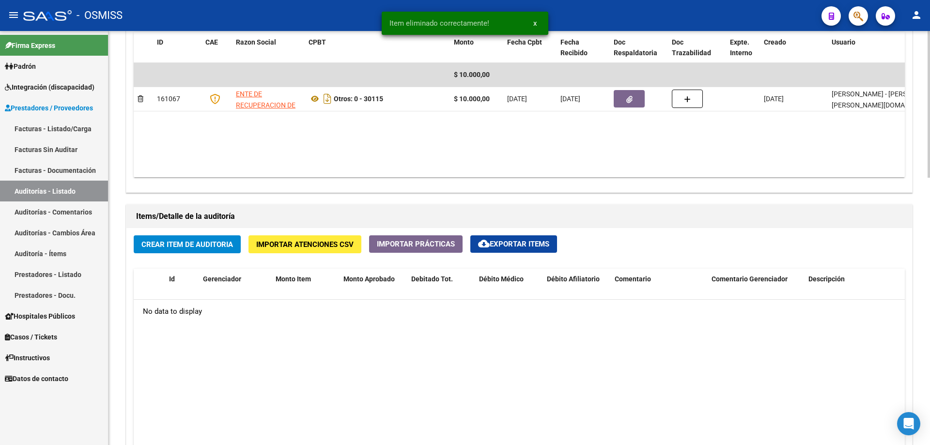
click at [164, 241] on span "Crear Item de Auditoria" at bounding box center [188, 244] width 92 height 9
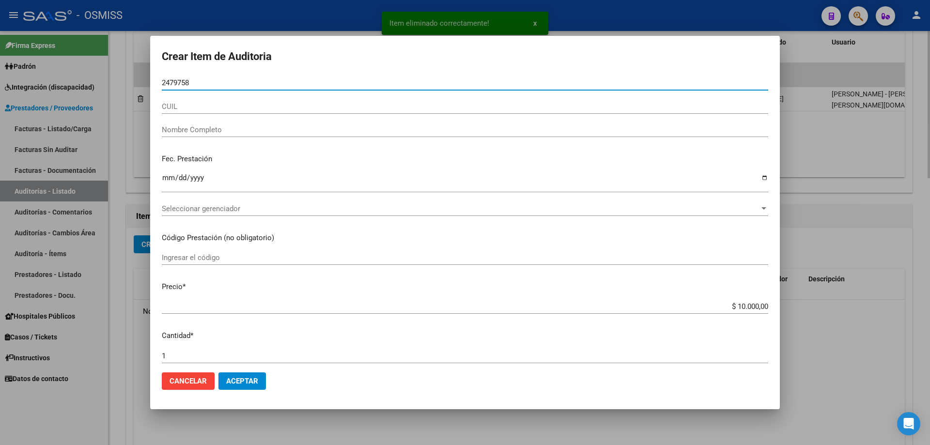
type input "24797584"
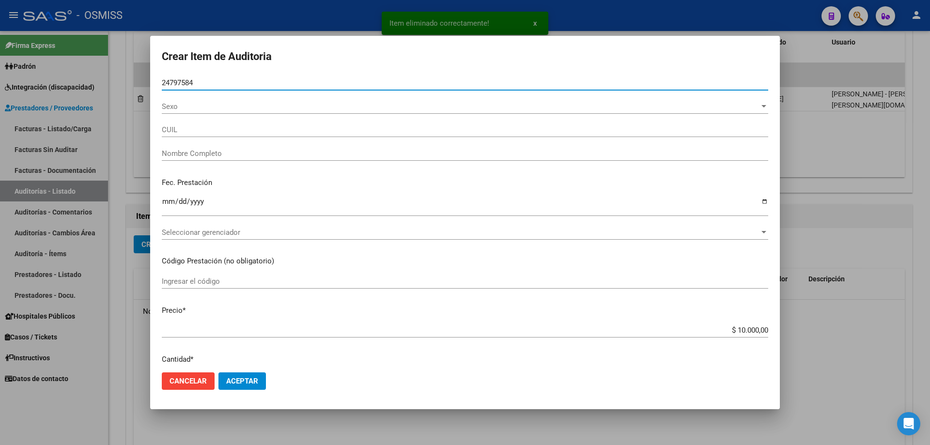
type input "24247975841"
type input "[PERSON_NAME] [PERSON_NAME]"
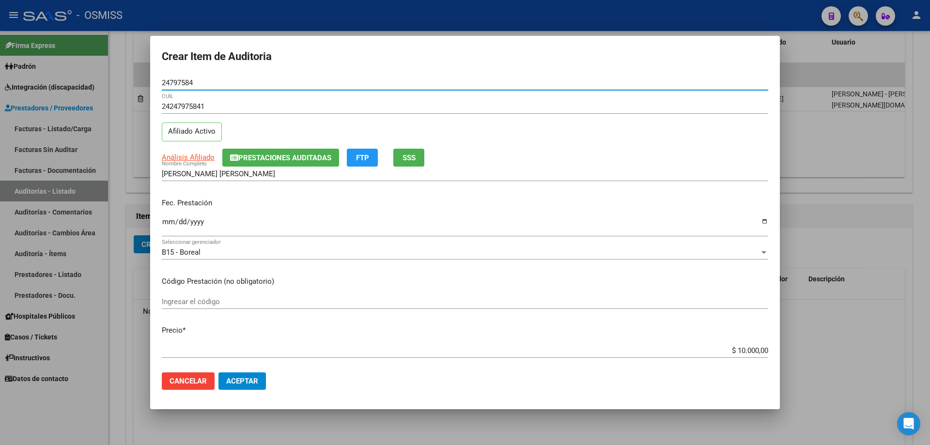
type input "24797584"
click at [165, 223] on input "Ingresar la fecha" at bounding box center [465, 226] width 607 height 16
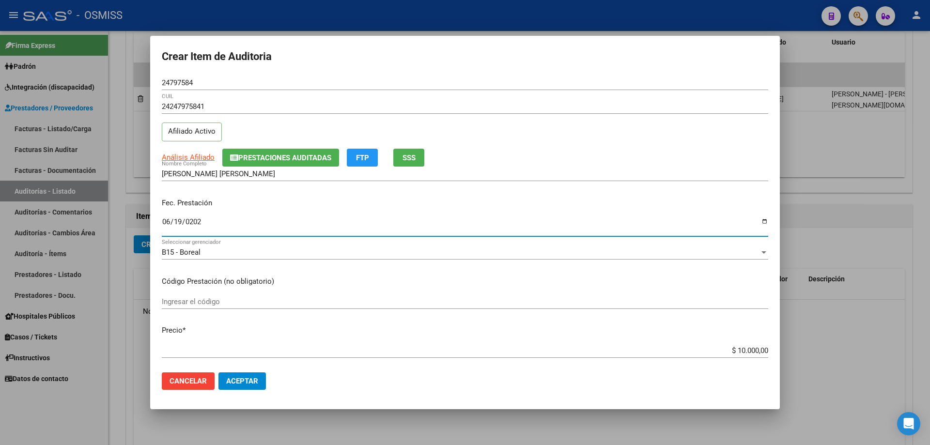
type input "[DATE]"
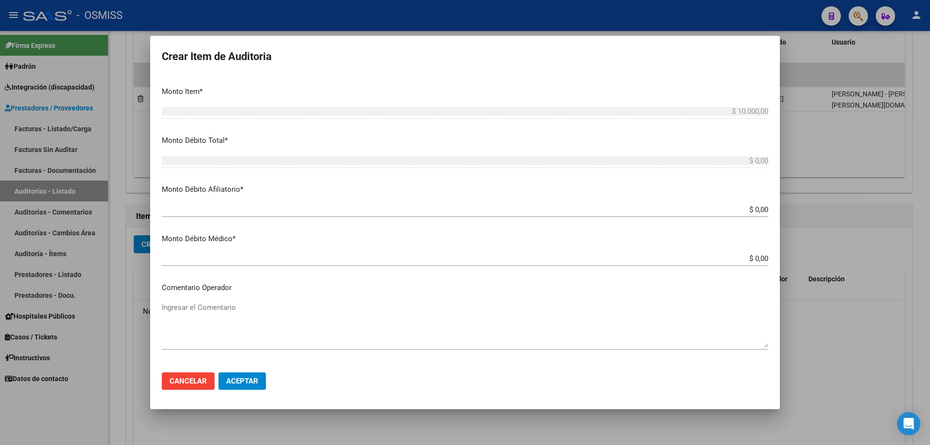
scroll to position [388, 0]
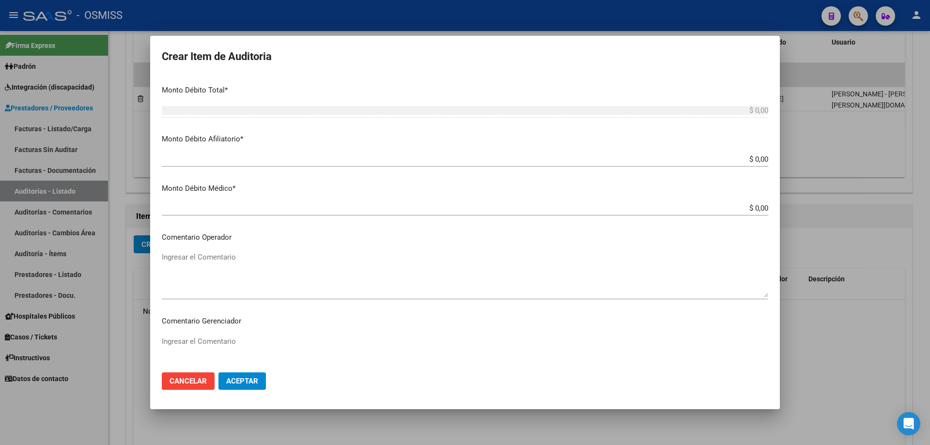
drag, startPoint x: 688, startPoint y: 161, endPoint x: 902, endPoint y: 143, distance: 215.4
click at [450, 149] on div "Crear Item de Auditoria 24797584 Nro Documento 24247975841 CUIL Afiliado Activo…" at bounding box center [465, 222] width 930 height 445
type input "$ 0,01"
type input "$ 0,10"
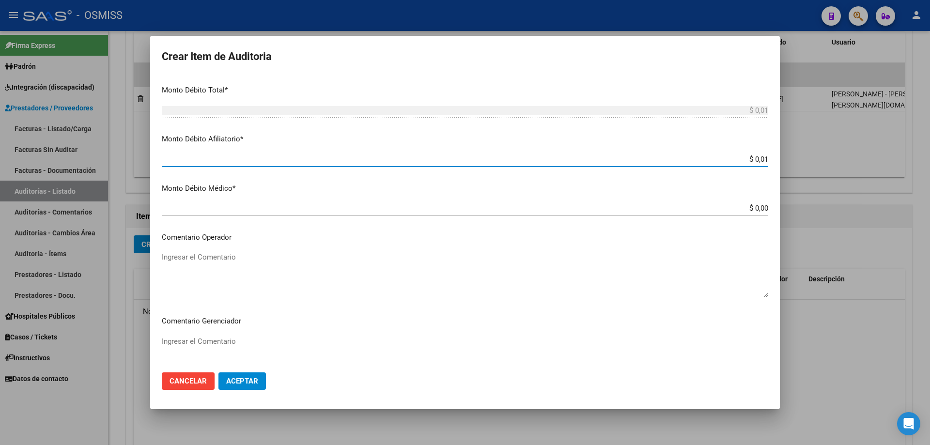
type input "$ 0,10"
type input "$ 1,00"
type input "$ 10,00"
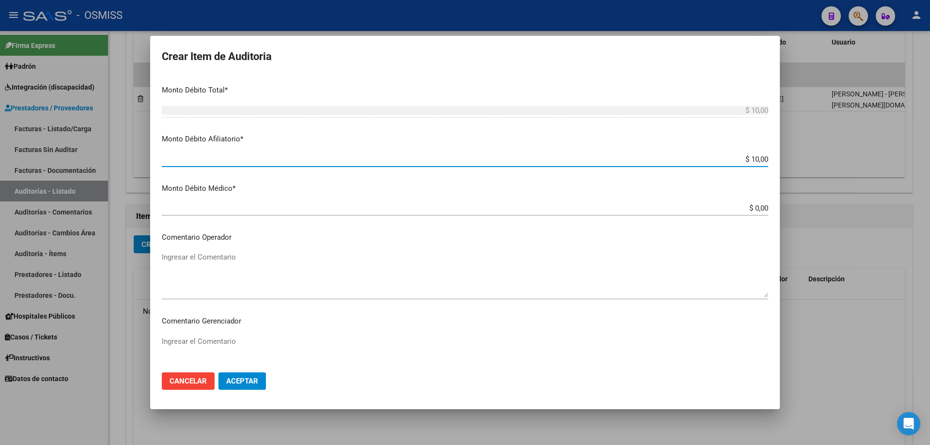
type input "$ 100,00"
type input "$ 1.000,00"
type input "$ 10.000,00"
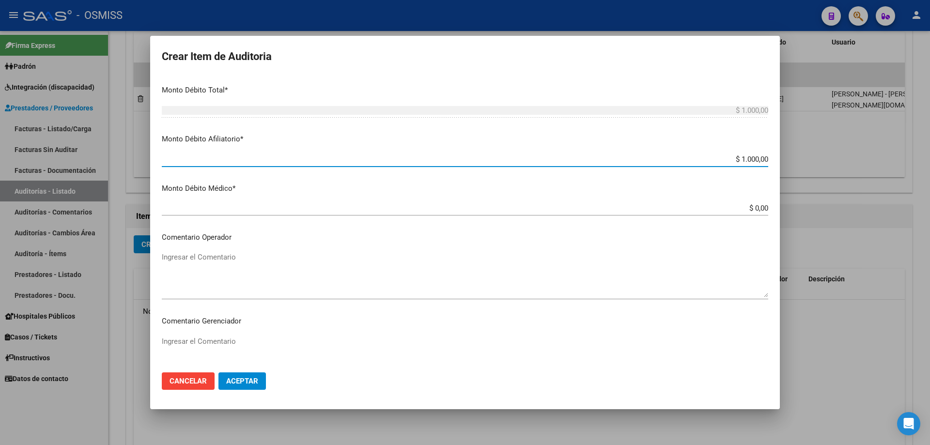
type input "$ 10.000,00"
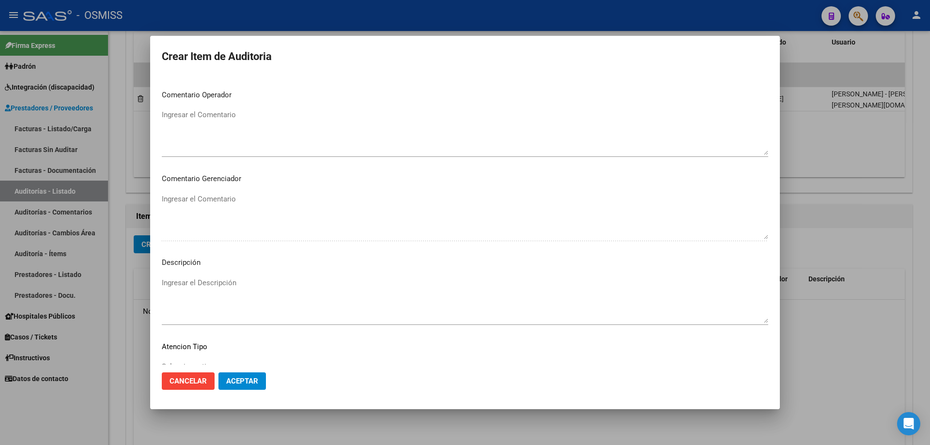
scroll to position [533, 0]
click at [234, 127] on textarea "Ingresar el Comentario" at bounding box center [465, 130] width 607 height 46
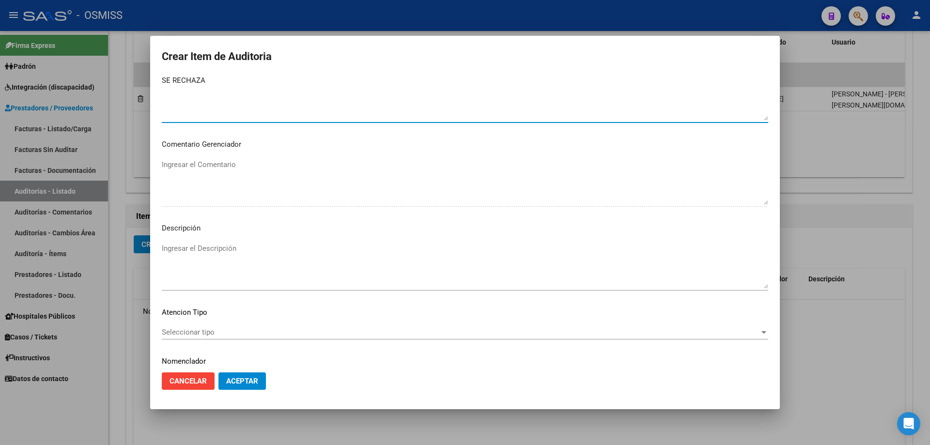
scroll to position [598, 0]
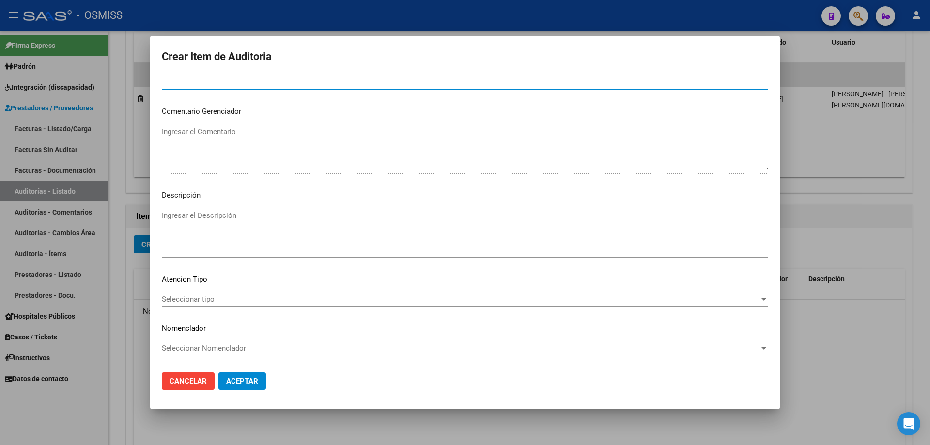
type textarea "SE RECHAZA"
click at [172, 219] on textarea "Ingresar el Descripción" at bounding box center [465, 233] width 607 height 46
click at [332, 300] on mat-dialog-actions "Cancelar Aceptar" at bounding box center [465, 381] width 607 height 33
click at [168, 223] on textarea "Ingresar el Descripción" at bounding box center [465, 233] width 607 height 46
paste textarea "REMUNERACIÓN DECLARADA NO CUBRE EL MINIMO DE APORTES - Grupo familiar sin cober…"
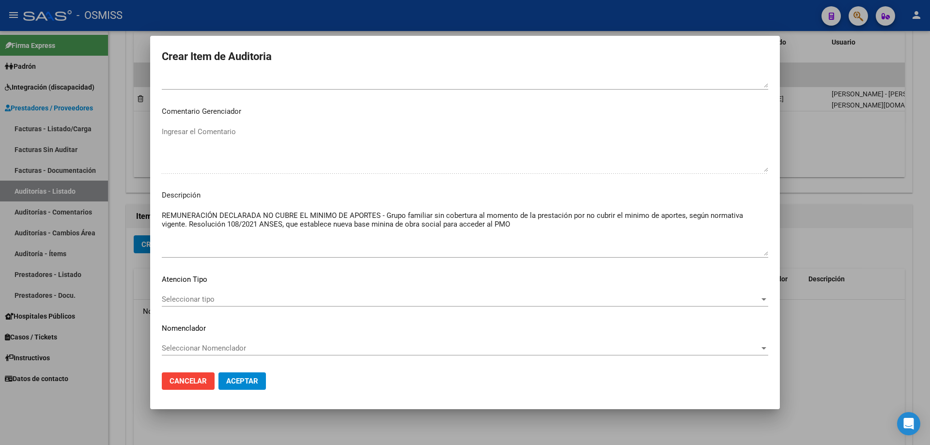
click at [450, 300] on div "Seleccionar Nomenclador Seleccionar Nomenclador" at bounding box center [465, 348] width 607 height 15
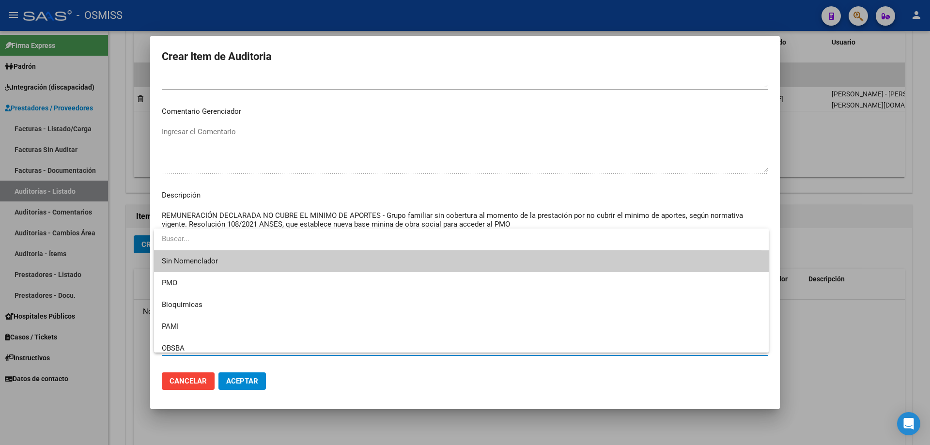
click at [187, 220] on div at bounding box center [465, 222] width 930 height 445
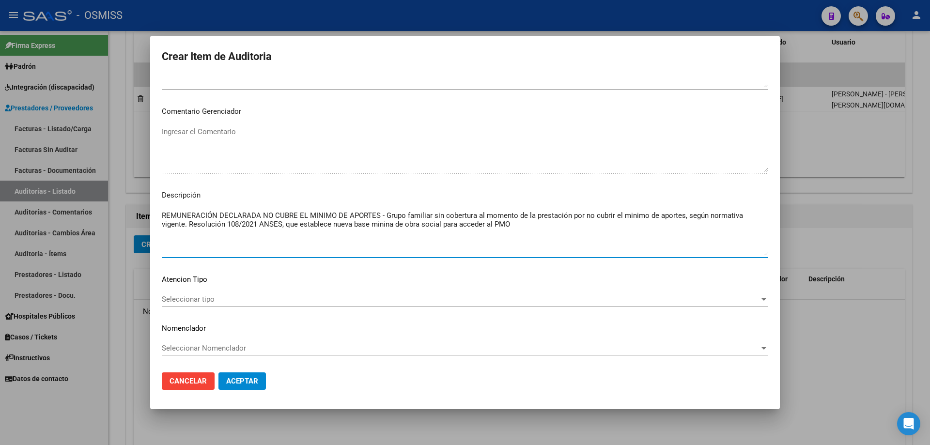
drag, startPoint x: 259, startPoint y: 224, endPoint x: 227, endPoint y: 221, distance: 31.6
click at [227, 221] on textarea "REMUNERACIÓN DECLARADA NO CUBRE EL MINIMO DE APORTES - Grupo familiar sin cober…" at bounding box center [465, 233] width 607 height 46
paste textarea "237/2025"
type textarea "REMUNERACIÓN DECLARADA NO CUBRE EL MINIMO DE APORTES - Grupo familiar sin cober…"
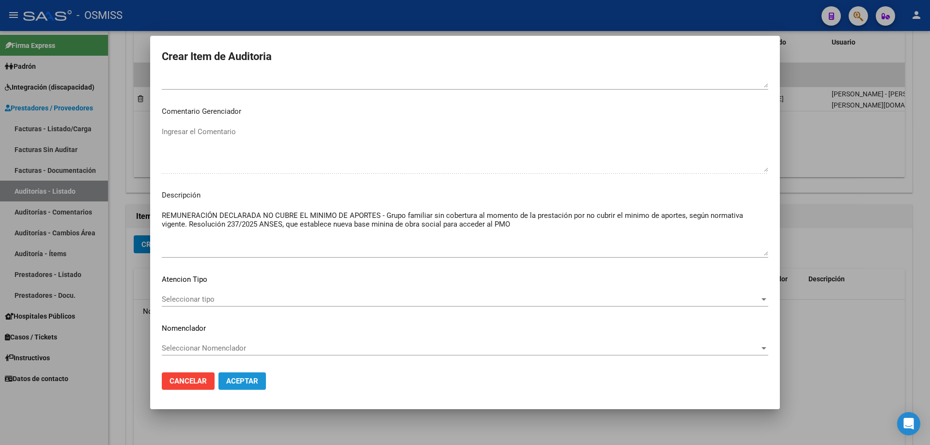
click at [249, 300] on span "Aceptar" at bounding box center [242, 381] width 32 height 9
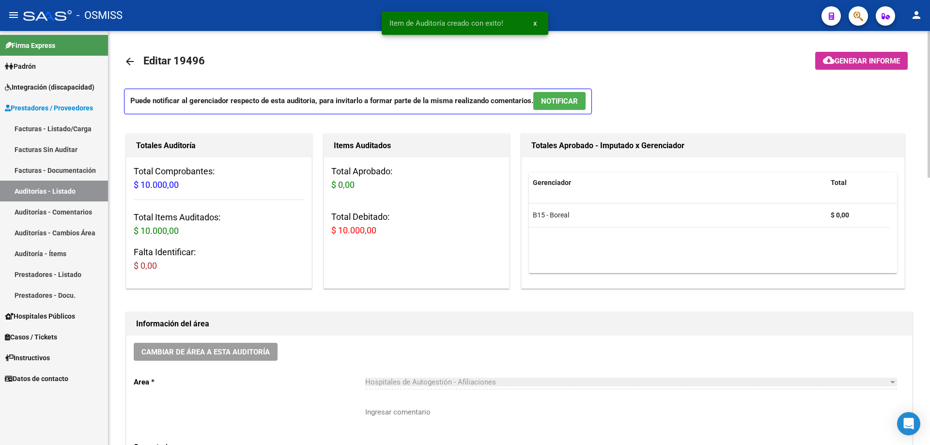
scroll to position [0, 0]
click at [450, 60] on span "Generar informe" at bounding box center [867, 61] width 65 height 9
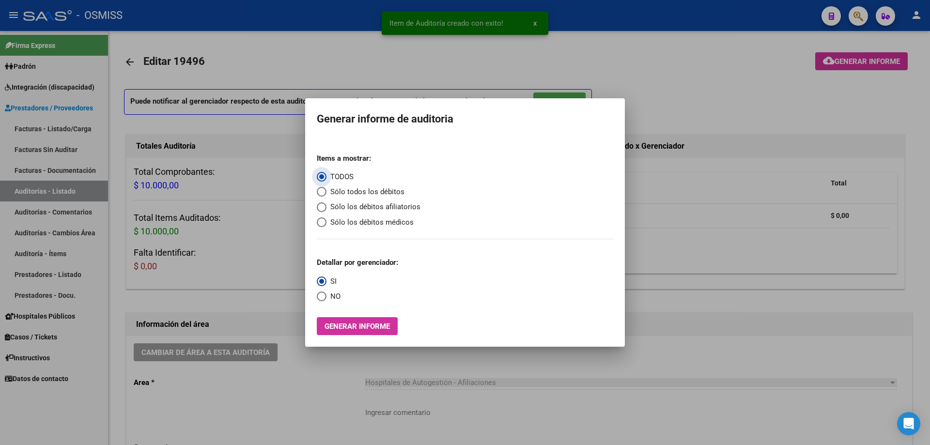
click at [331, 204] on span "Sólo los débitos afiliatorios" at bounding box center [374, 207] width 94 height 11
click at [327, 204] on input "Sólo los débitos afiliatorios" at bounding box center [322, 208] width 10 height 10
radio input "true"
click at [330, 299] on span "NO" at bounding box center [334, 296] width 14 height 11
click at [327, 299] on input "NO" at bounding box center [322, 297] width 10 height 10
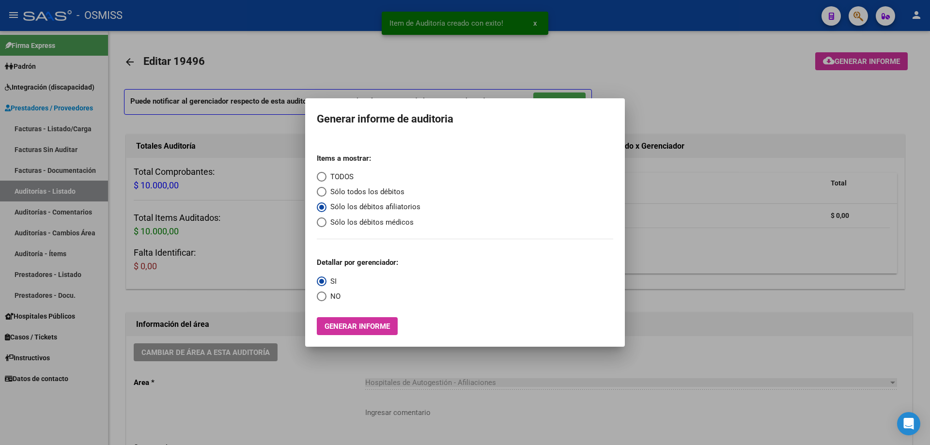
radio input "true"
click at [346, 300] on div "Items a mostrar: TODOS Sólo todos los débitos Sólo los débitos afiliatorios Sól…" at bounding box center [465, 241] width 297 height 190
click at [343, 300] on span "Generar informe" at bounding box center [357, 326] width 65 height 9
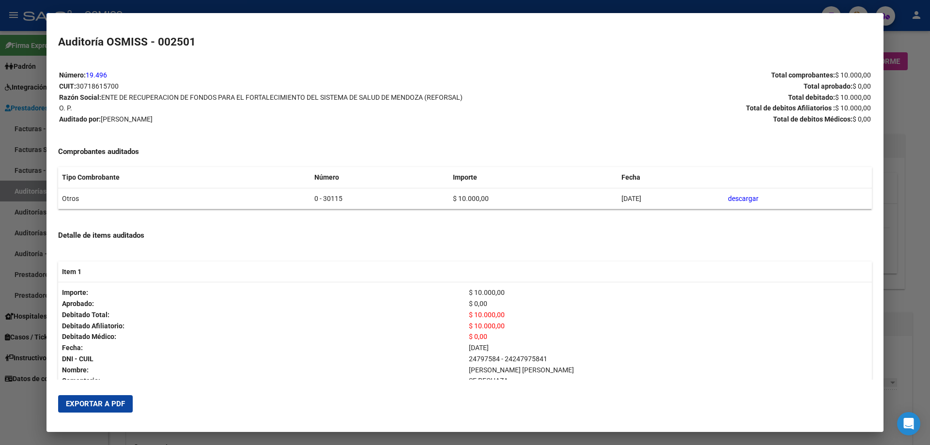
click at [92, 300] on span "Exportar a PDF" at bounding box center [95, 404] width 59 height 9
click at [450, 236] on div at bounding box center [465, 222] width 930 height 445
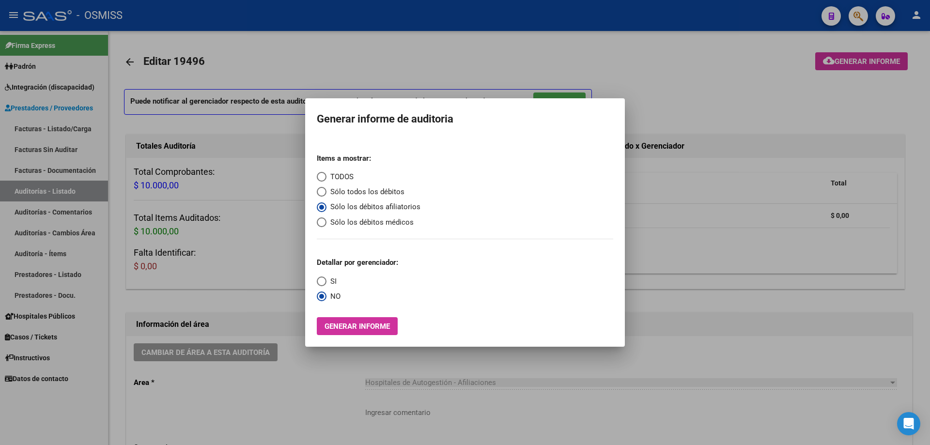
click at [450, 236] on div at bounding box center [465, 222] width 930 height 445
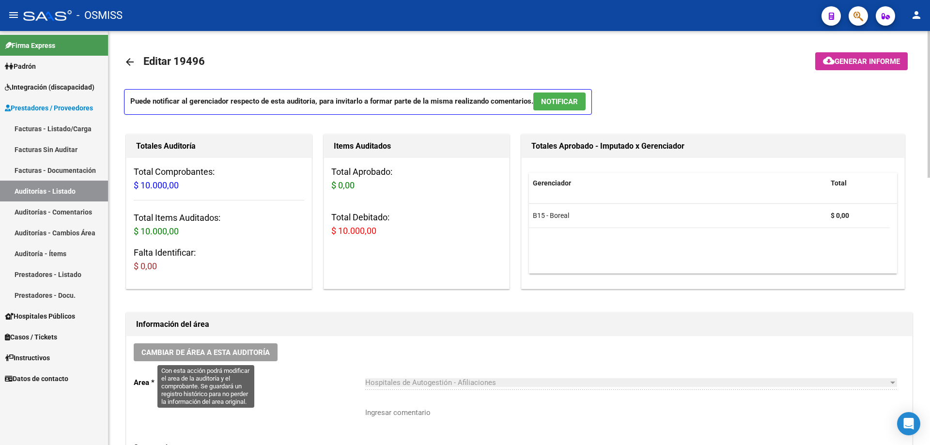
click at [237, 300] on span "Cambiar de área a esta auditoría" at bounding box center [206, 352] width 128 height 9
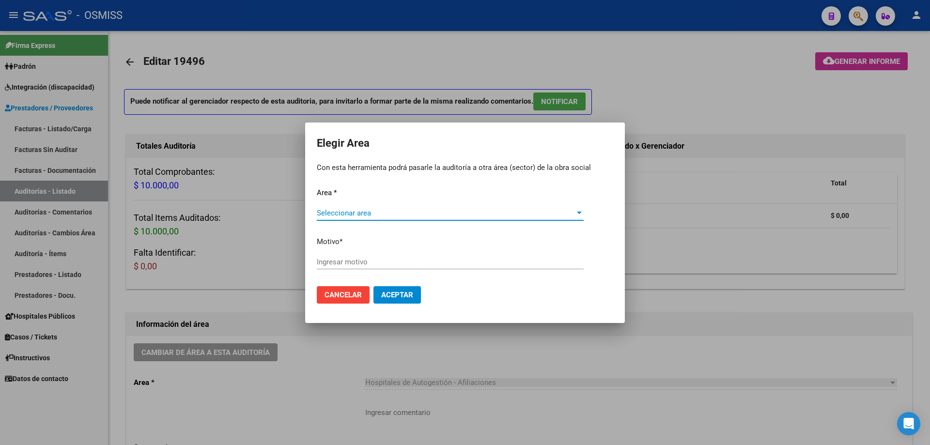
click at [367, 209] on span "Seleccionar area" at bounding box center [446, 213] width 258 height 9
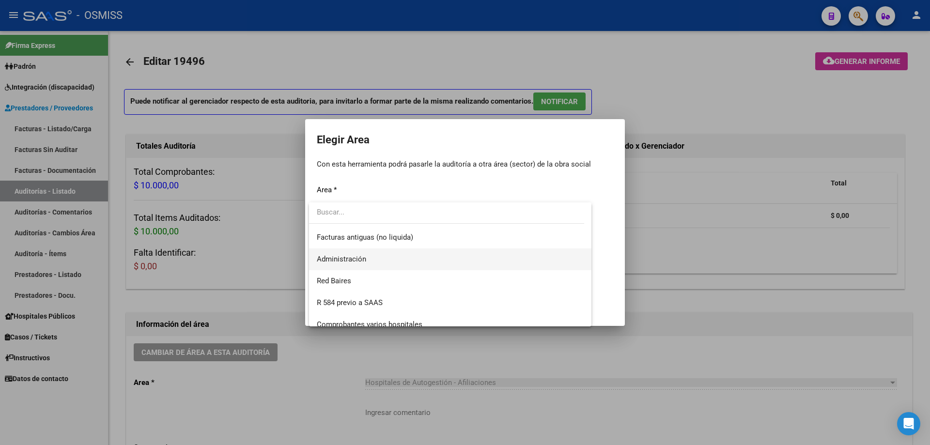
scroll to position [145, 0]
click at [409, 256] on span "Hospitales - Auditoría Médica" at bounding box center [450, 264] width 267 height 22
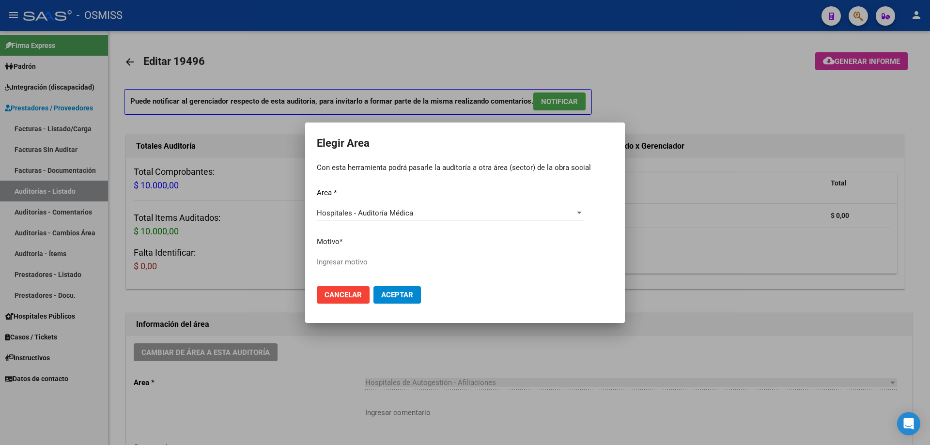
click at [409, 257] on div "Ingresar motivo" at bounding box center [450, 262] width 267 height 15
type input "AUDITADO"
click at [400, 293] on span "Aceptar" at bounding box center [397, 295] width 32 height 9
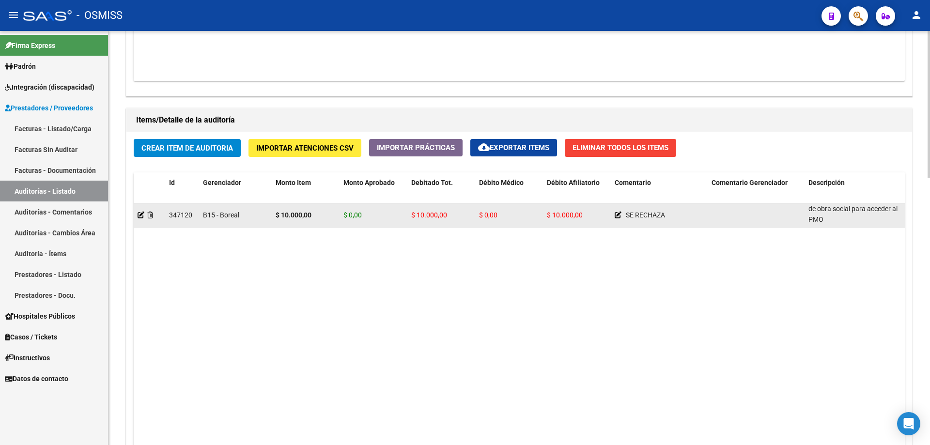
scroll to position [0, 0]
drag, startPoint x: 810, startPoint y: 210, endPoint x: 847, endPoint y: 222, distance: 38.8
click at [450, 222] on div "REMUNERACIÓN DECLARADA NO CUBRE EL MINIMO DE APORTES - Grupo familiar sin cober…" at bounding box center [853, 215] width 89 height 20
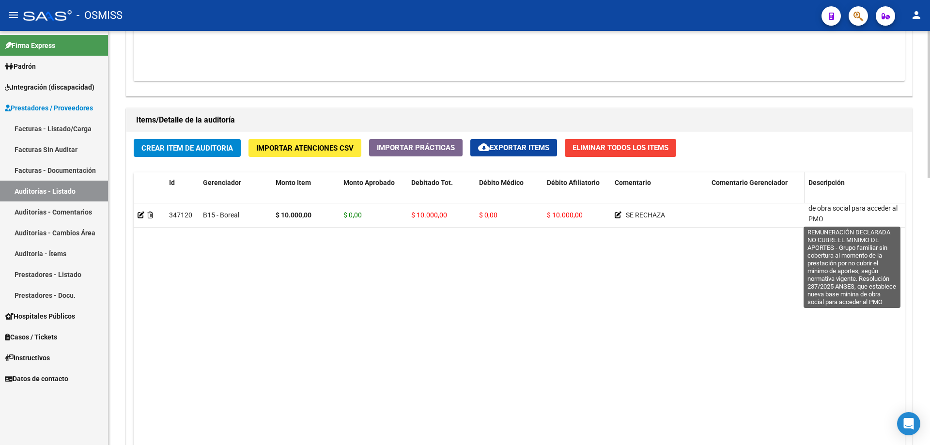
copy span "REMUNERACIÓN DECLARADA NO CUBRE EL MINIMO DE APORTES - Grupo familiar sin cober…"
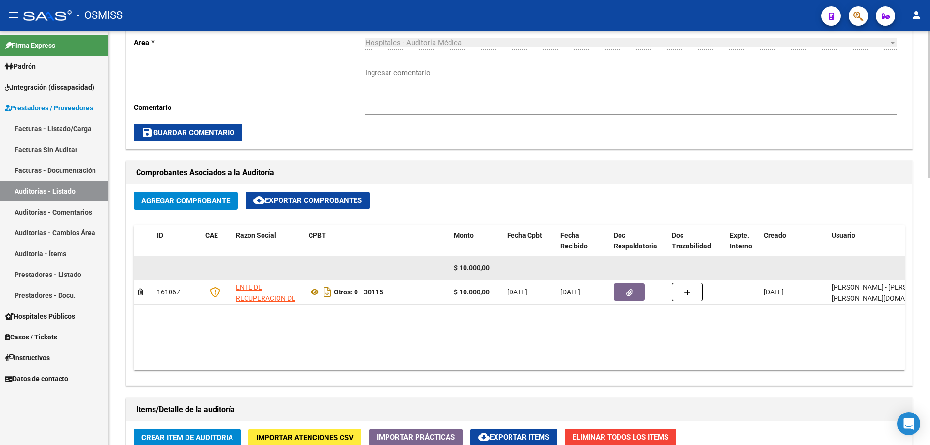
scroll to position [339, 0]
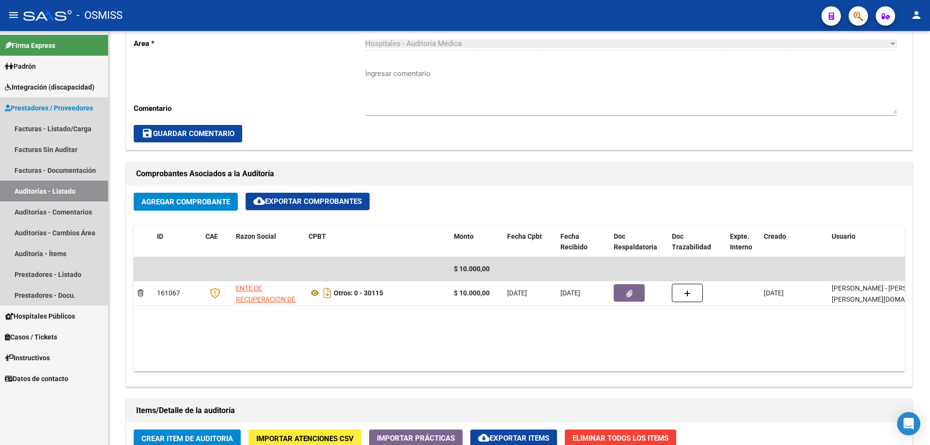
click at [63, 189] on link "Auditorías - Listado" at bounding box center [54, 191] width 108 height 21
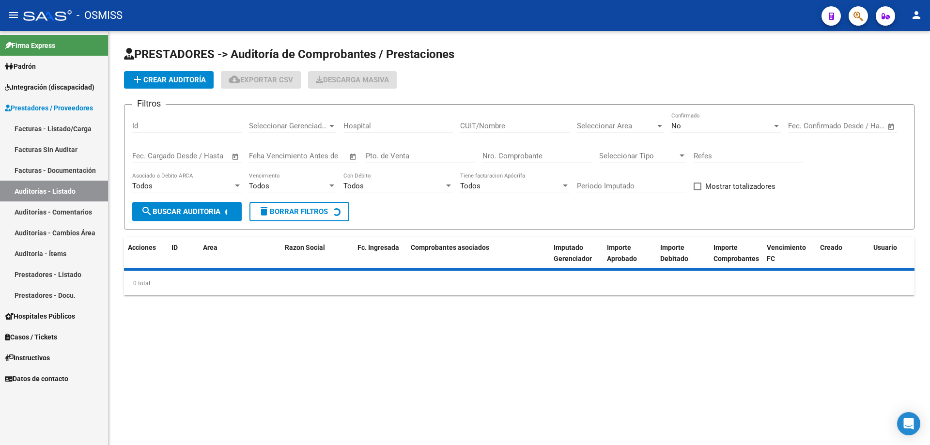
click at [173, 79] on span "add Crear Auditoría" at bounding box center [169, 80] width 74 height 9
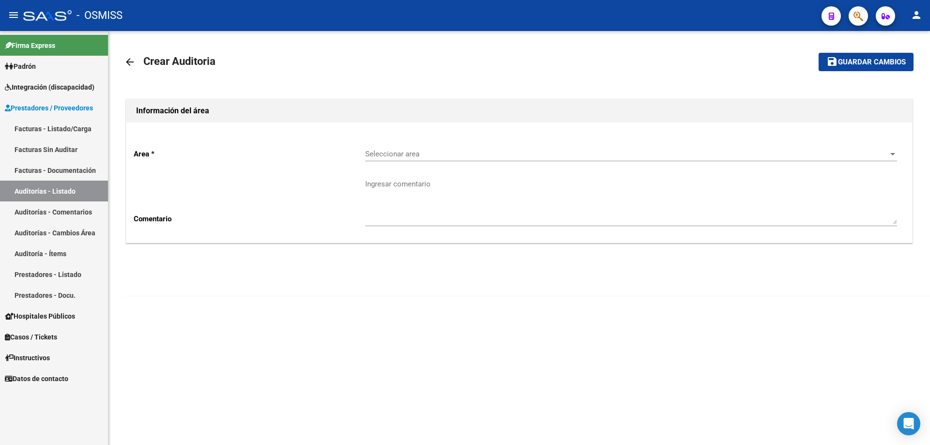
click at [438, 152] on span "Seleccionar area" at bounding box center [626, 154] width 523 height 9
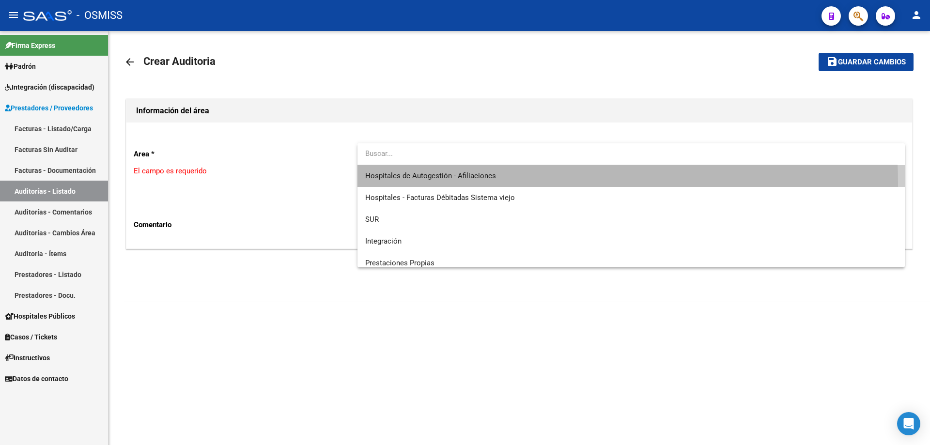
click at [447, 184] on span "Hospitales de Autogestión - Afiliaciones" at bounding box center [631, 176] width 532 height 22
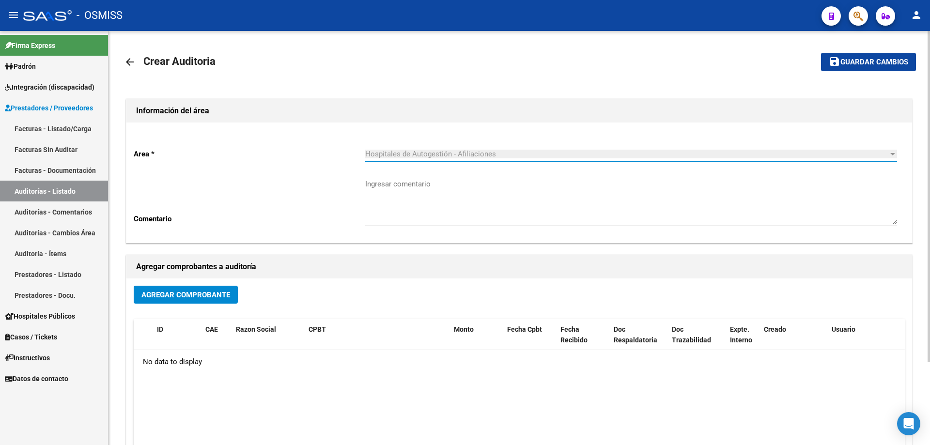
click at [211, 292] on span "Agregar Comprobante" at bounding box center [186, 295] width 89 height 9
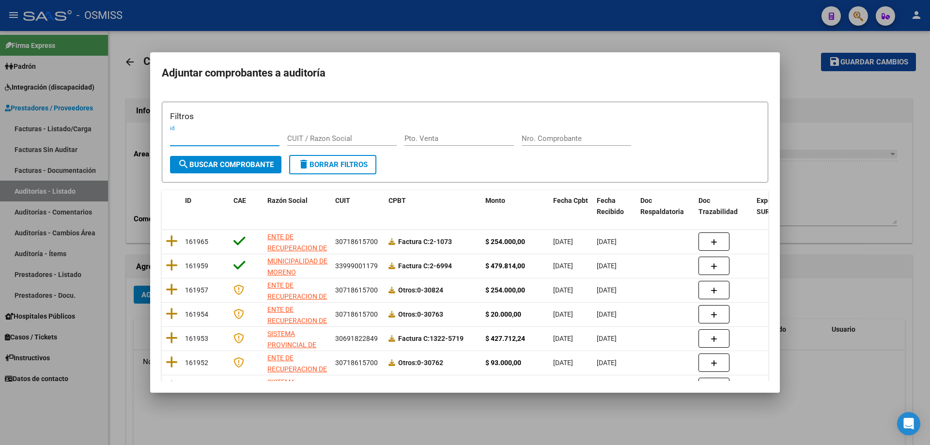
click at [450, 145] on div "Nro. Comprobante" at bounding box center [577, 138] width 110 height 15
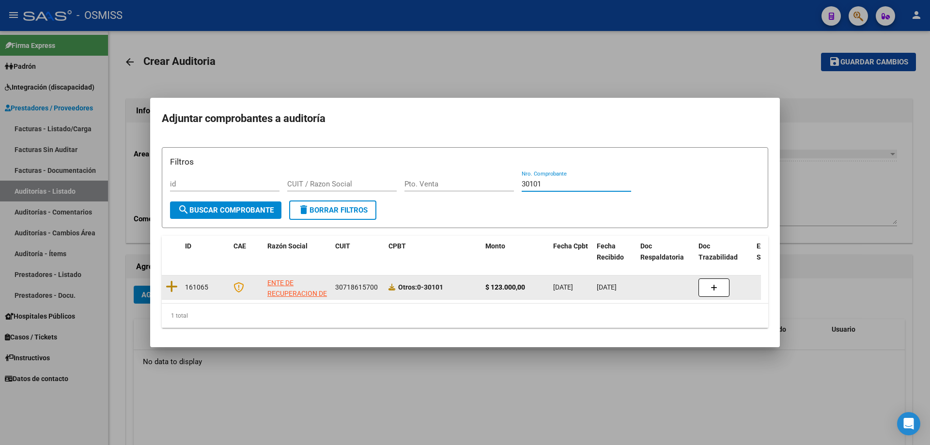
type input "30101"
click at [169, 276] on datatable-body-cell at bounding box center [171, 288] width 19 height 24
click at [173, 281] on icon at bounding box center [172, 287] width 12 height 14
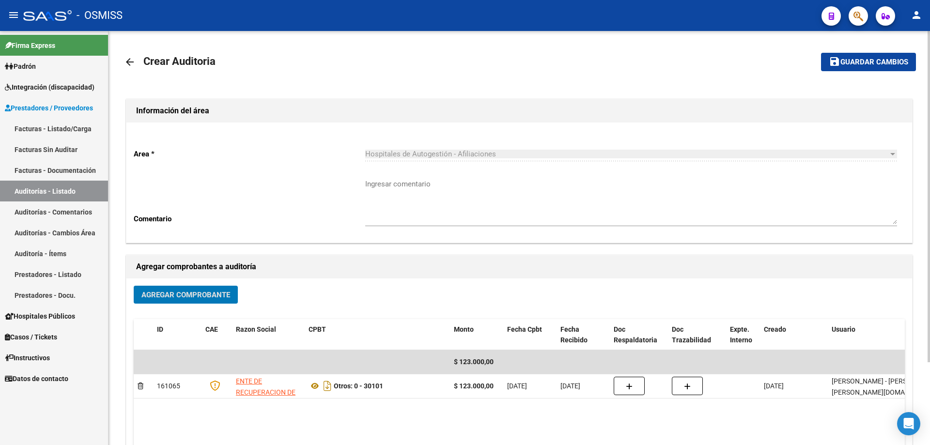
click at [450, 66] on span "Guardar cambios" at bounding box center [875, 62] width 68 height 9
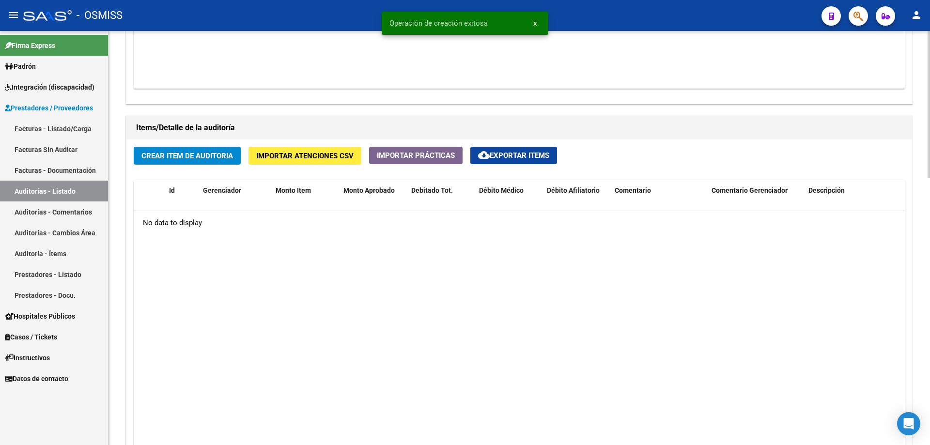
scroll to position [630, 0]
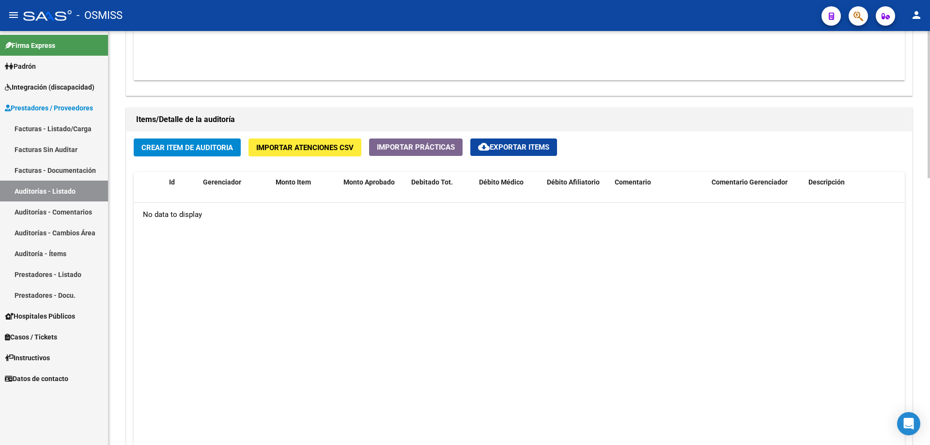
click at [429, 242] on datatable-body "No data to display" at bounding box center [520, 331] width 772 height 256
drag, startPoint x: 429, startPoint y: 242, endPoint x: 392, endPoint y: 394, distance: 156.3
click at [429, 246] on datatable-body "No data to display" at bounding box center [520, 331] width 772 height 256
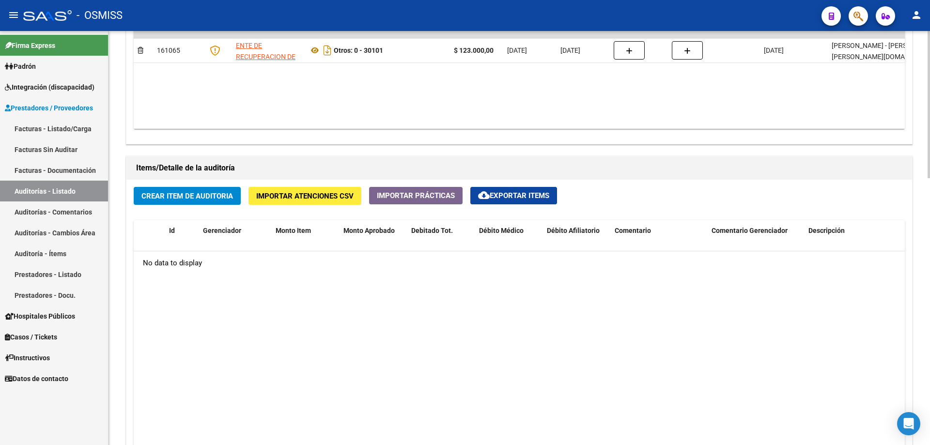
click at [410, 300] on datatable-body "No data to display" at bounding box center [520, 380] width 772 height 256
drag, startPoint x: 463, startPoint y: 322, endPoint x: 544, endPoint y: 20, distance: 312.6
click at [450, 300] on datatable-body "No data to display" at bounding box center [520, 380] width 772 height 256
click at [192, 198] on span "Crear Item de Auditoria" at bounding box center [188, 196] width 92 height 9
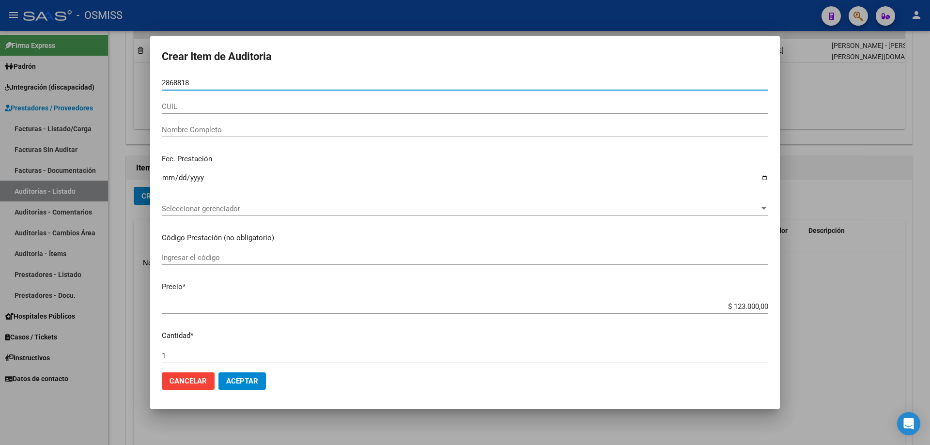
type input "28688189"
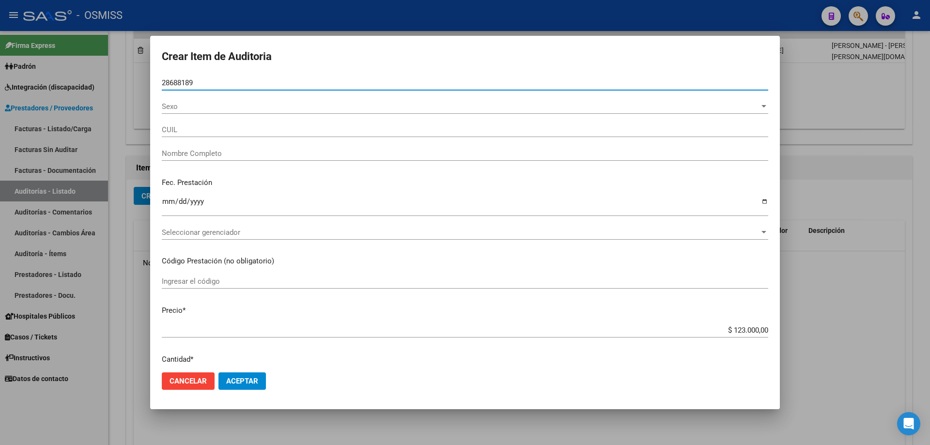
type input "27286881896"
type input "[PERSON_NAME] [PERSON_NAME]"
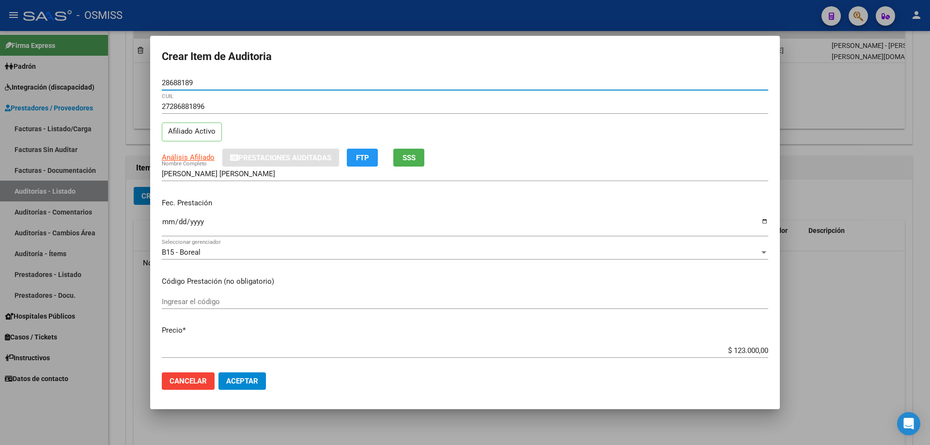
type input "28688189"
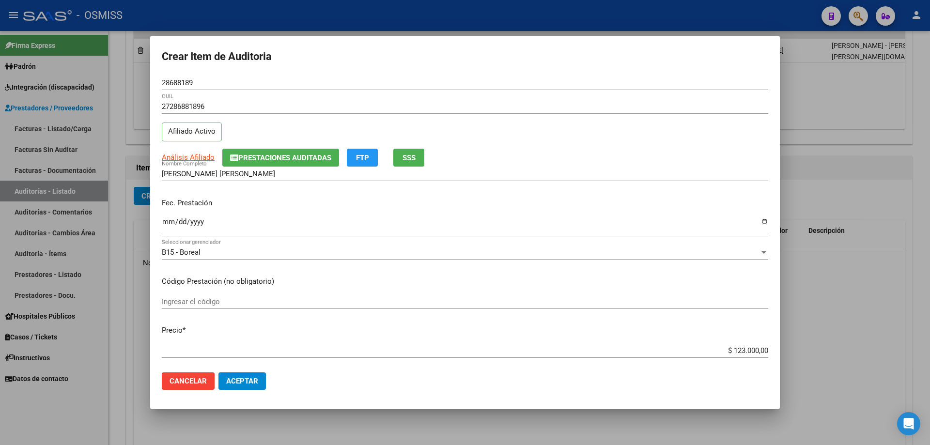
click at [342, 289] on mat-dialog-content "28688189 Nro Documento 27286881896 CUIL Afiliado Activo Análisis Afiliado Prest…" at bounding box center [465, 220] width 630 height 289
click at [171, 223] on input "Ingresar la fecha" at bounding box center [465, 226] width 607 height 16
type input "[DATE]"
drag, startPoint x: 710, startPoint y: 349, endPoint x: 930, endPoint y: 318, distance: 222.2
click at [450, 300] on div "Crear Item de Auditoria 28688189 Nro Documento 27286881896 CUIL Afiliado Activo…" at bounding box center [465, 222] width 930 height 445
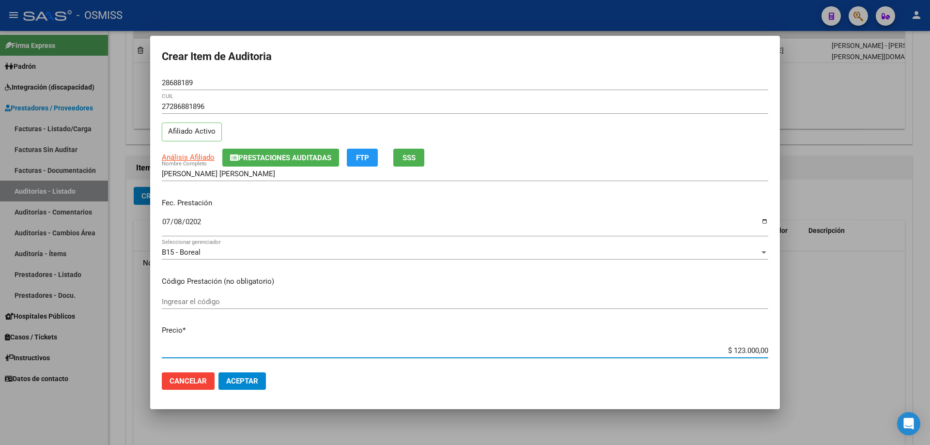
type input "$ 0,01"
type input "$ 0,15"
type input "$ 1,50"
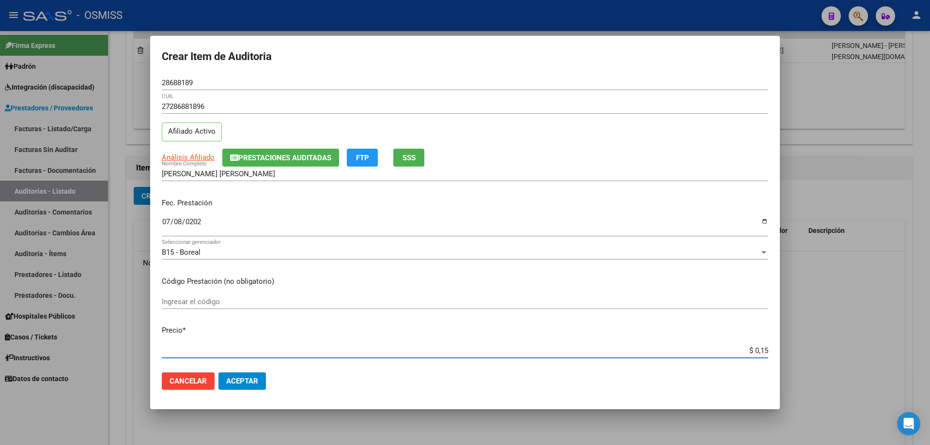
type input "$ 1,50"
type input "$ 15,00"
type input "$ 150,00"
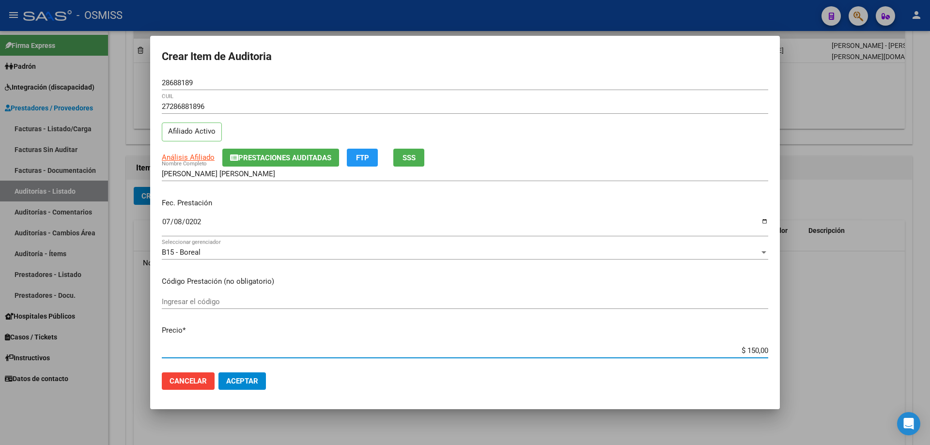
type input "$ 1.500,00"
type input "$ 15.000,00"
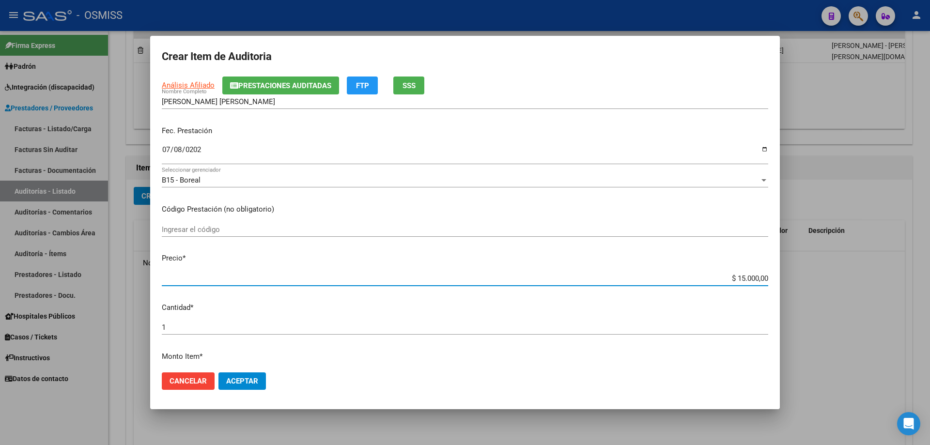
scroll to position [145, 0]
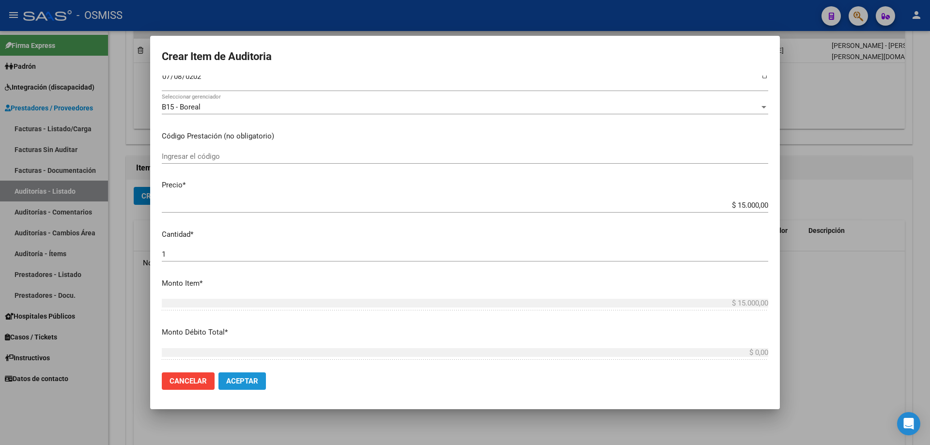
click at [244, 300] on span "Aceptar" at bounding box center [242, 381] width 32 height 9
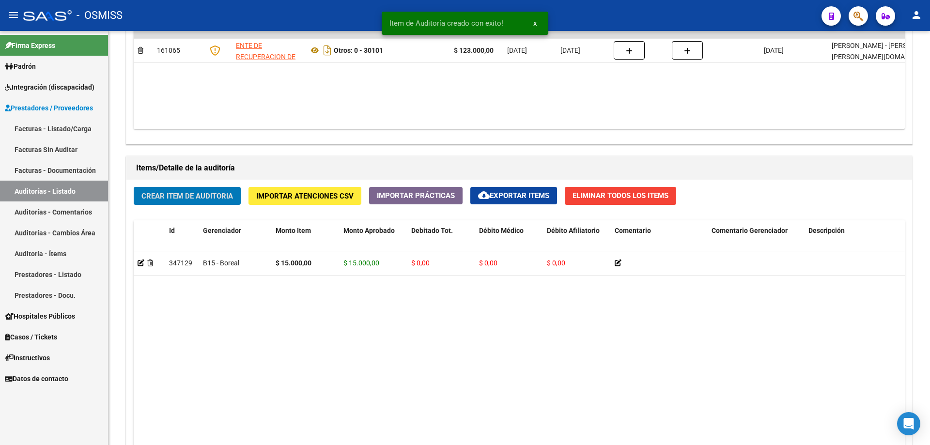
scroll to position [582, 0]
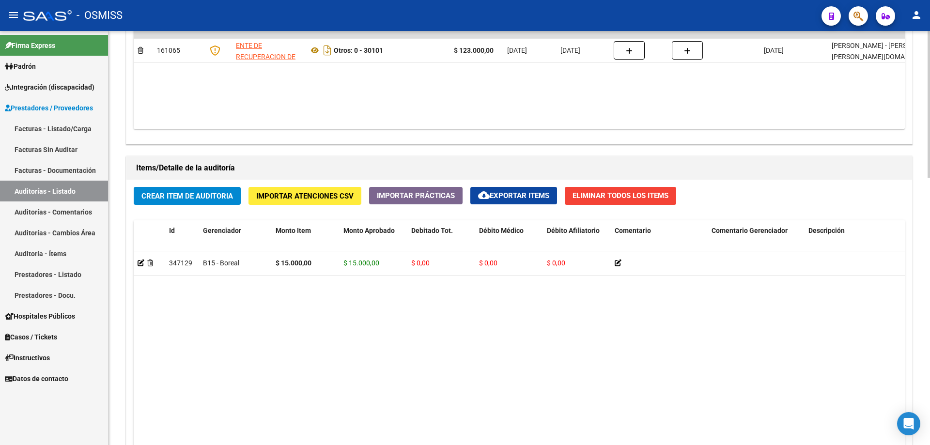
drag, startPoint x: 295, startPoint y: 370, endPoint x: 301, endPoint y: 358, distance: 14.3
click at [295, 300] on datatable-body "347129 B15 - Boreal $ 15.000,00 $ 15.000,00 $ 0,00 $ 0,00 $ 0,00 27286881896 28…" at bounding box center [520, 380] width 772 height 256
click at [184, 193] on span "Crear Item de Auditoria" at bounding box center [188, 196] width 92 height 9
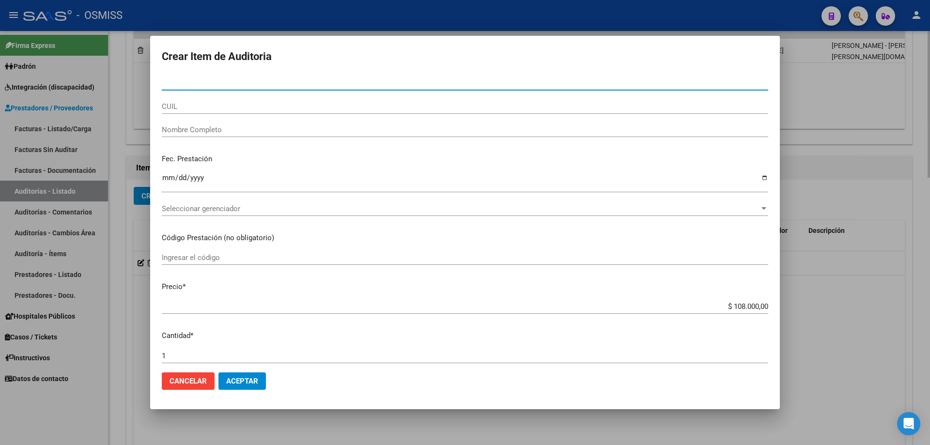
paste input "36134945"
type input "36134945"
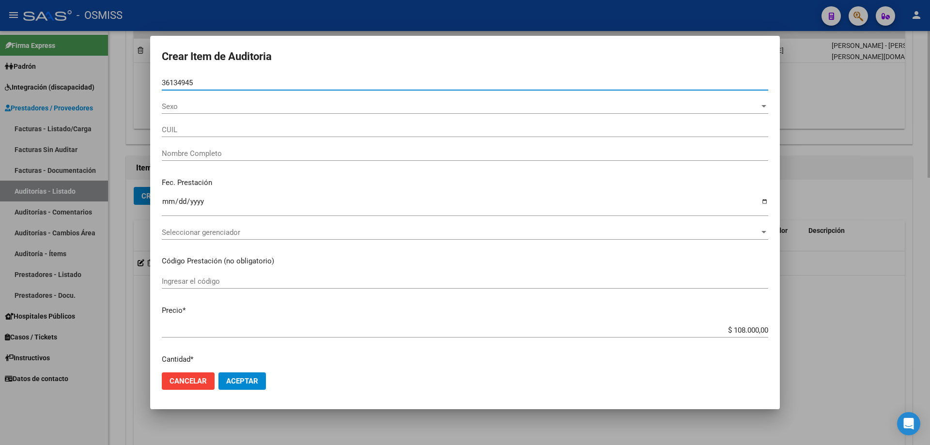
type input "20361349459"
type input "[PERSON_NAME] [PERSON_NAME]"
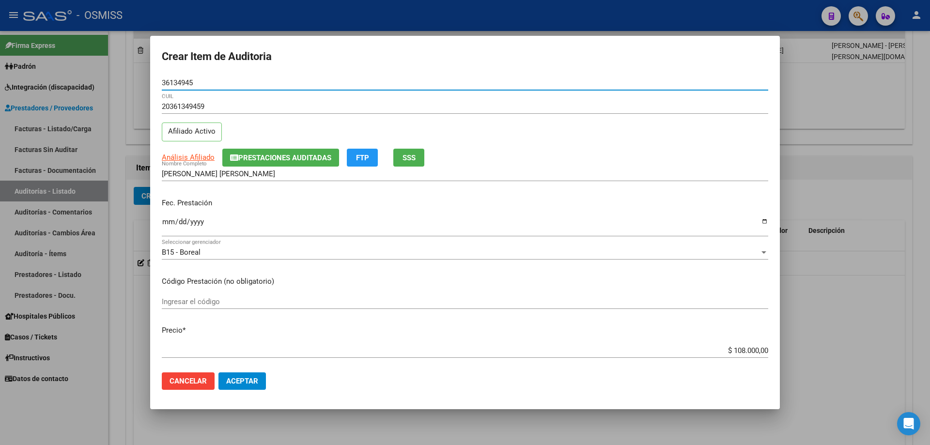
type input "36134945"
click at [168, 231] on input "Ingresar la fecha" at bounding box center [465, 226] width 607 height 16
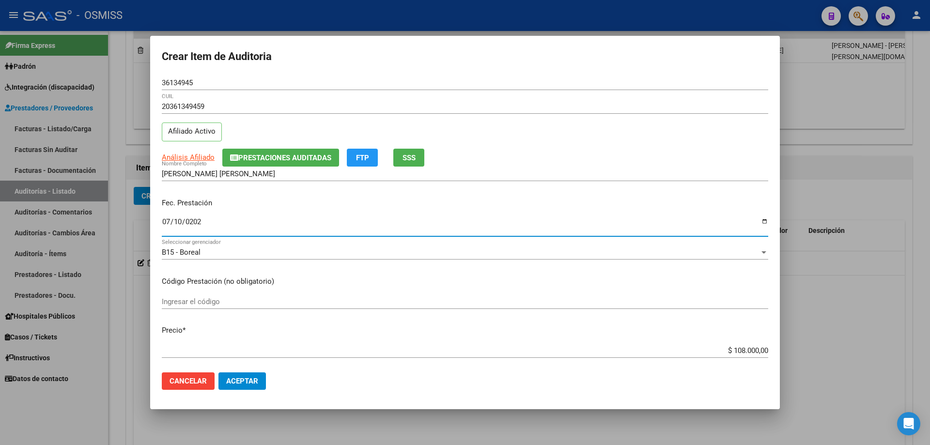
type input "[DATE]"
drag, startPoint x: 698, startPoint y: 347, endPoint x: 930, endPoint y: 356, distance: 232.3
click at [450, 300] on div "Crear Item de Auditoria 36134945 Nro Documento 20361349459 CUIL Afiliado Activo…" at bounding box center [465, 222] width 930 height 445
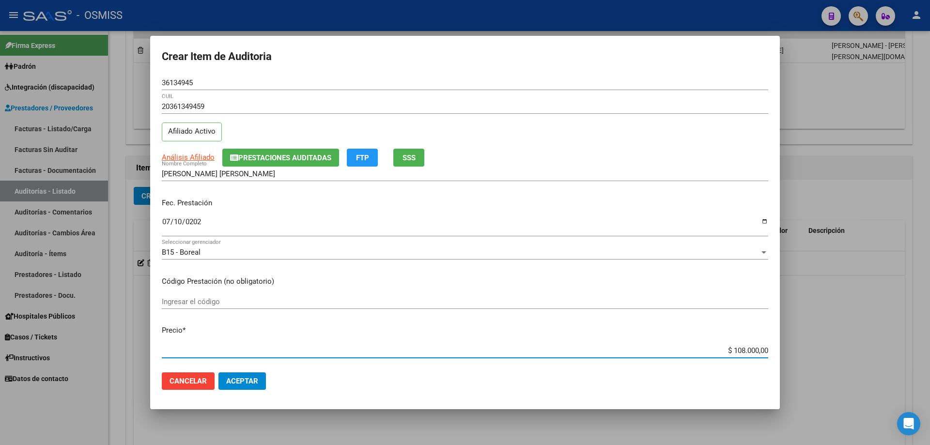
type input "$ 0,01"
type input "$ 0,15"
type input "$ 1,50"
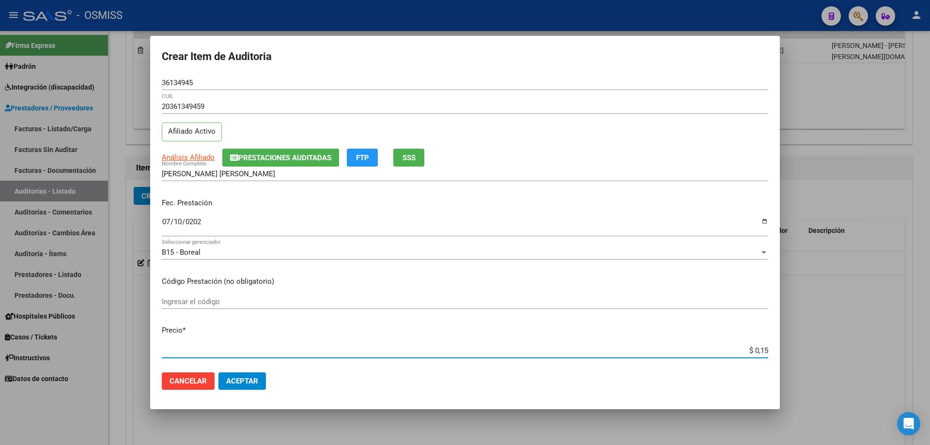
type input "$ 1,50"
type input "$ 15,00"
type input "$ 150,00"
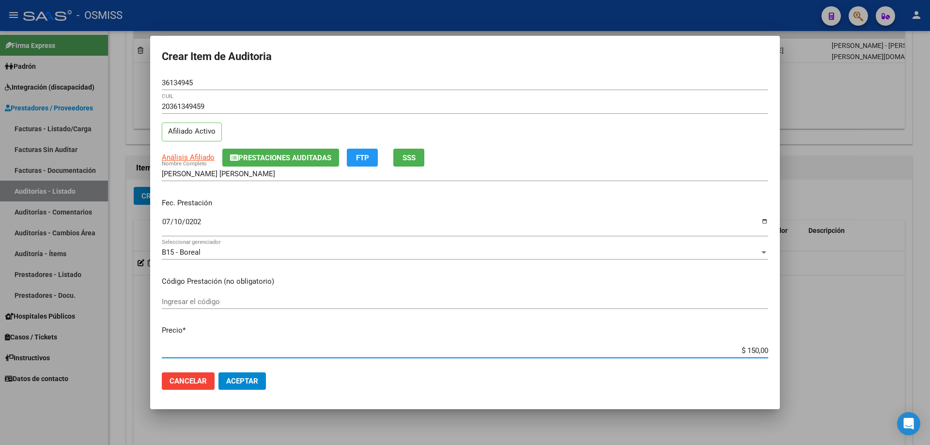
type input "$ 1.500,00"
type input "$ 15.000,00"
click at [252, 300] on span "Aceptar" at bounding box center [242, 381] width 32 height 9
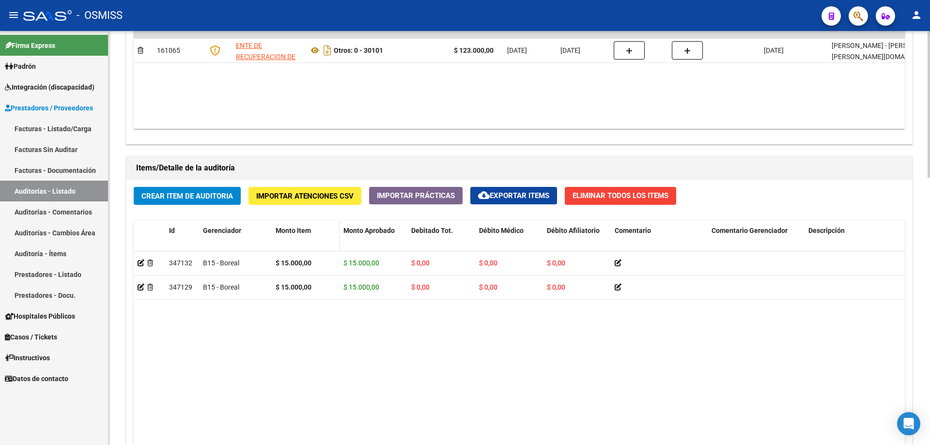
drag, startPoint x: 342, startPoint y: 335, endPoint x: 273, endPoint y: 228, distance: 127.6
click at [342, 300] on datatable-body "347132 B15 - Boreal $ 15.000,00 $ 15.000,00 $ 0,00 $ 0,00 $ 0,00 20361349459 36…" at bounding box center [520, 380] width 772 height 256
click at [186, 192] on span "Crear Item de Auditoria" at bounding box center [188, 196] width 92 height 9
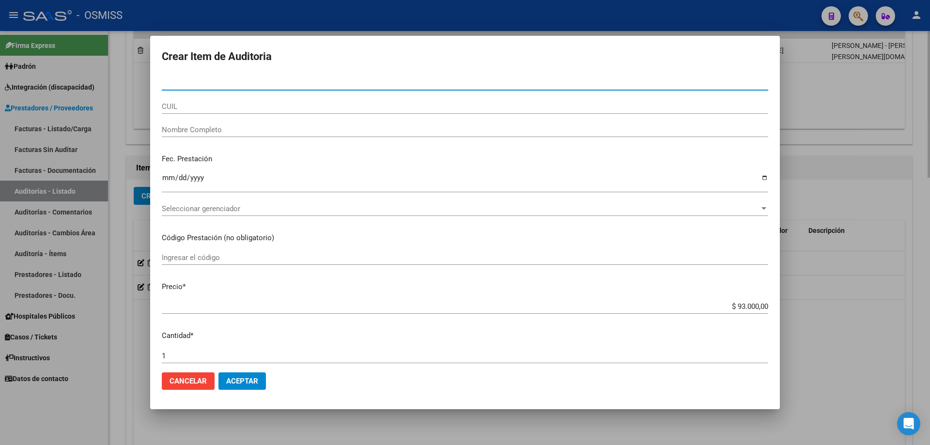
paste input "34499259"
type input "34499259"
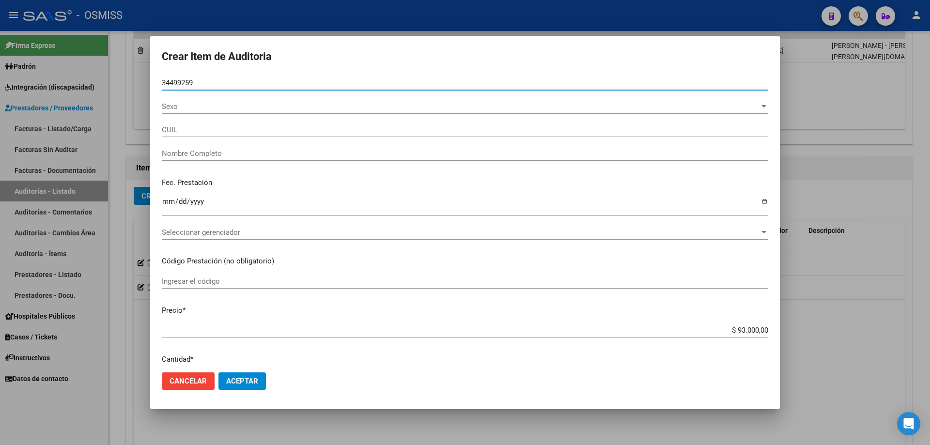
type input "27344992598"
type input "[PERSON_NAME] [PERSON_NAME]"
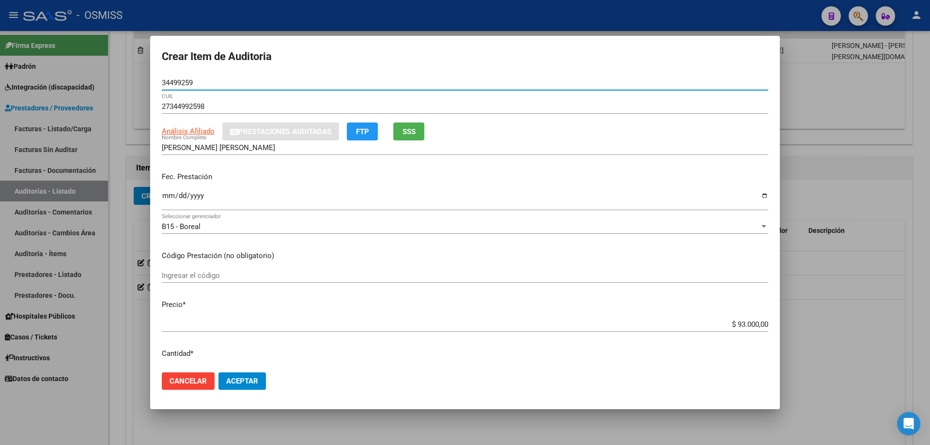
type input "34499259"
click at [162, 195] on input "Ingresar la fecha" at bounding box center [465, 200] width 607 height 16
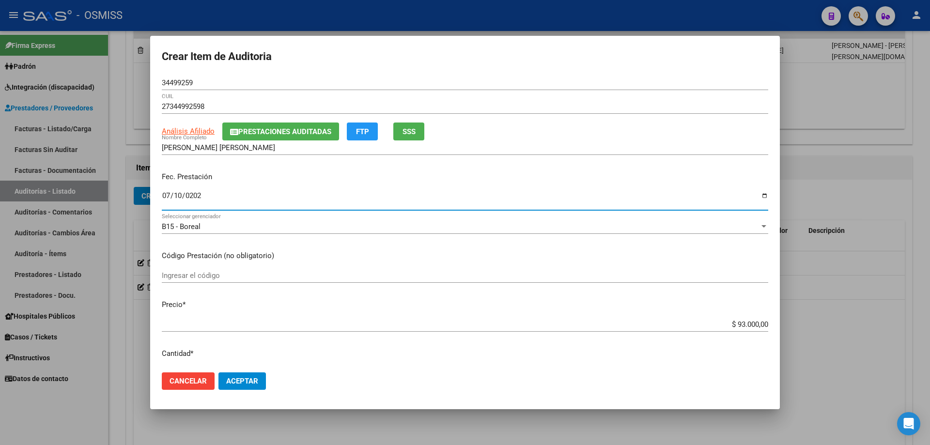
type input "[DATE]"
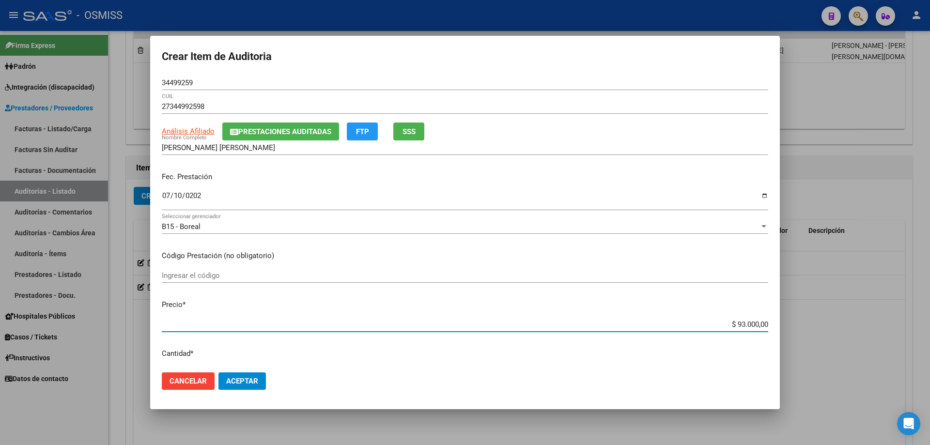
drag, startPoint x: 688, startPoint y: 320, endPoint x: 930, endPoint y: 323, distance: 242.3
click at [450, 300] on div "Crear Item de Auditoria 34499259 Nro Documento 27344992598 CUIL Análisis Afilia…" at bounding box center [465, 222] width 930 height 445
drag, startPoint x: 711, startPoint y: 290, endPoint x: 720, endPoint y: 297, distance: 10.4
click at [450, 290] on div "Ingresar el código" at bounding box center [465, 280] width 607 height 24
drag, startPoint x: 721, startPoint y: 326, endPoint x: 873, endPoint y: 319, distance: 151.9
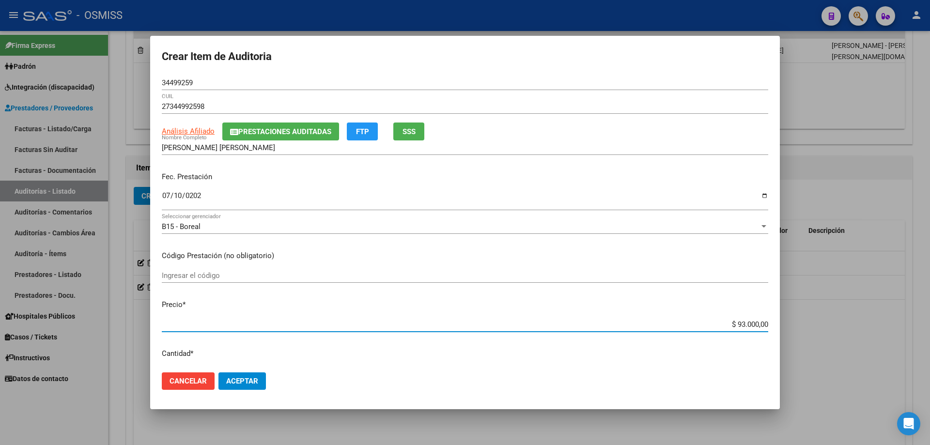
click at [450, 300] on div "Crear Item de Auditoria 34499259 Nro Documento 27344992598 CUIL Análisis Afilia…" at bounding box center [465, 222] width 930 height 445
type input "$ 0,07"
type input "$ 0,78"
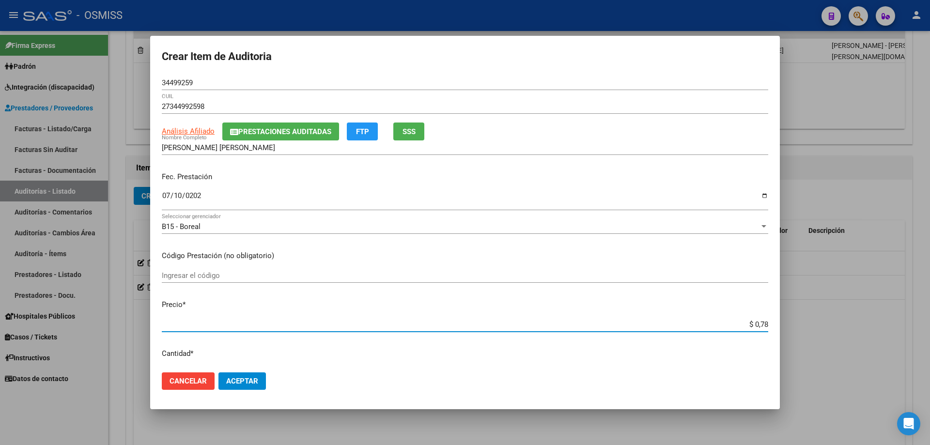
type input "$ 7,80"
type input "$ 78,00"
type input "$ 780,00"
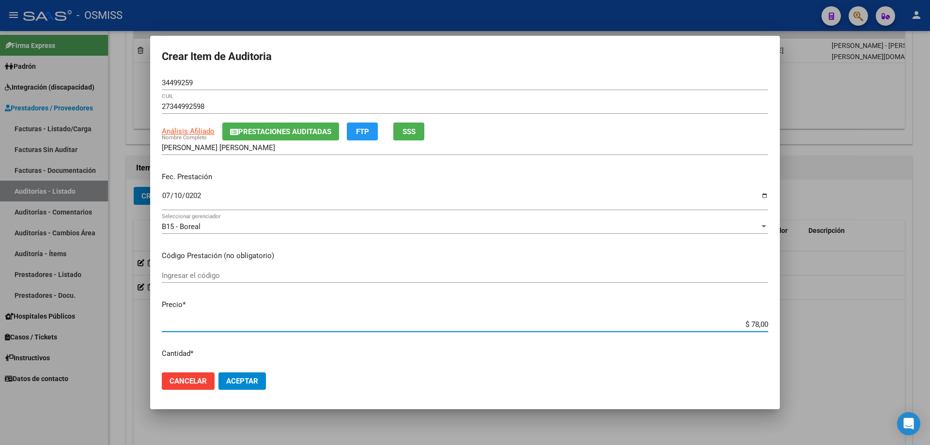
type input "$ 780,00"
type input "$ 7.800,00"
type input "$ 78.000,00"
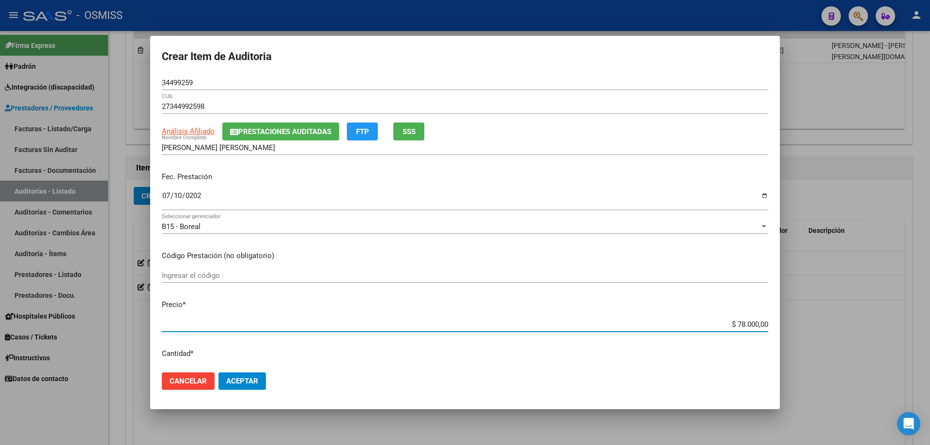
click at [253, 300] on span "Aceptar" at bounding box center [242, 381] width 32 height 9
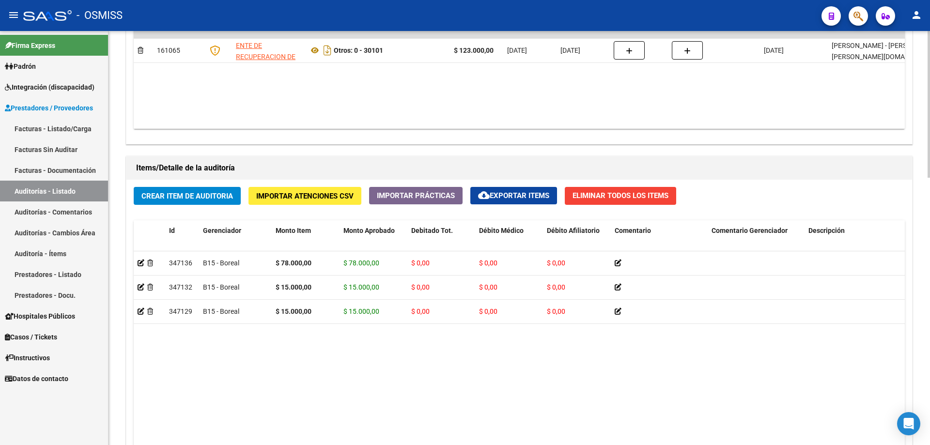
click at [299, 300] on datatable-body "347136 B15 - Boreal $ 78.000,00 $ 78.000,00 $ 0,00 $ 0,00 $ 0,00 27344992598 34…" at bounding box center [520, 380] width 772 height 256
click at [167, 192] on span "Crear Item de Auditoria" at bounding box center [188, 196] width 92 height 9
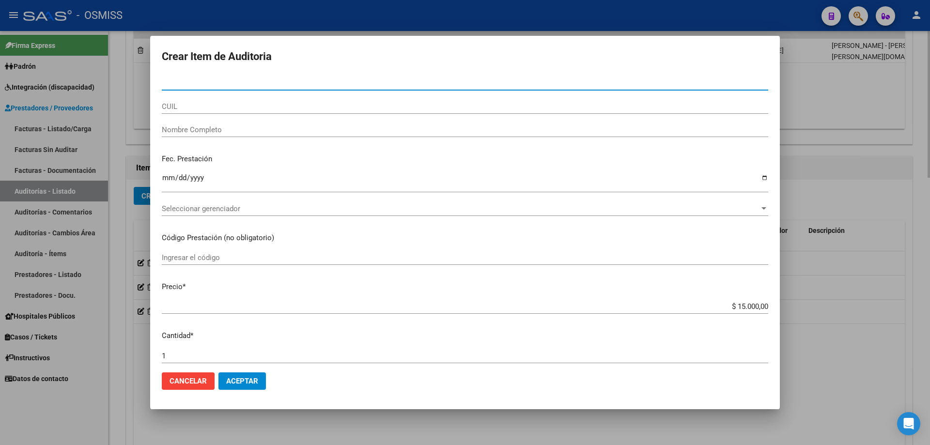
paste input "20525500"
type input "20525500"
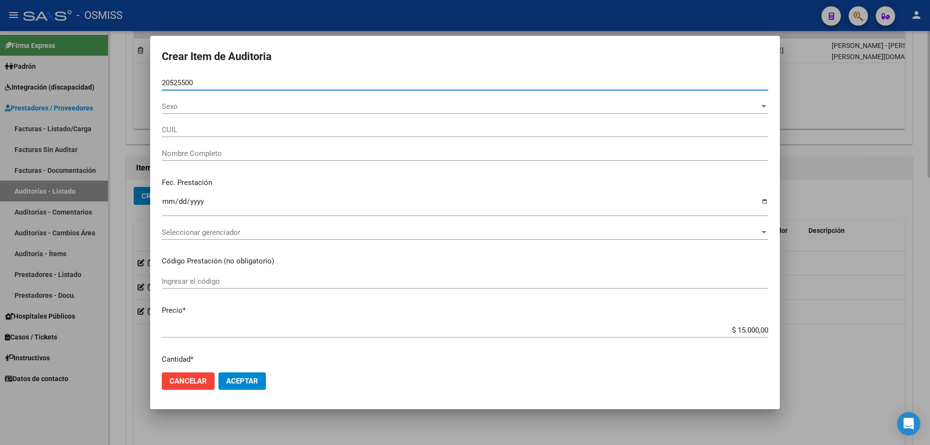
type input "27205255007"
type input "[PERSON_NAME]"
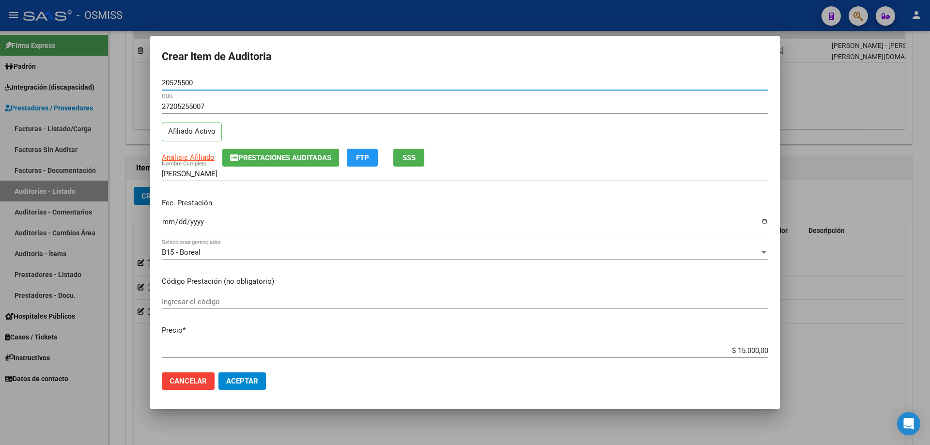
type input "20525500"
click at [168, 194] on div "Fec. Prestación Ingresar la fecha" at bounding box center [465, 217] width 607 height 55
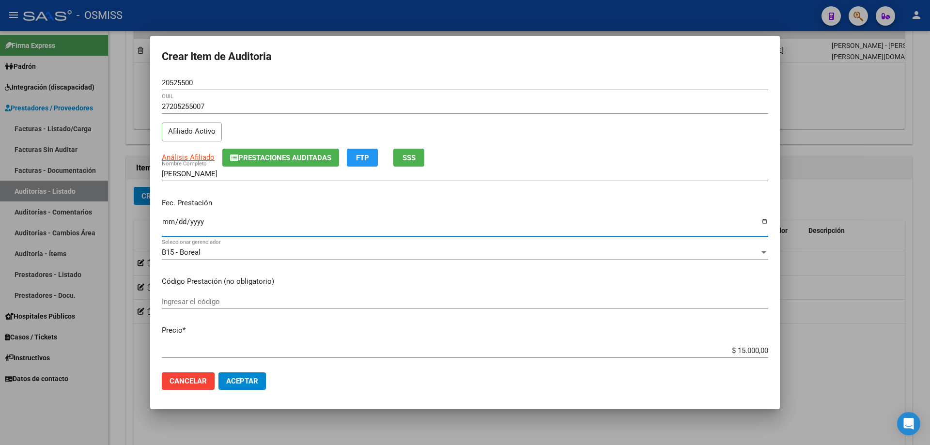
click at [169, 227] on input "Ingresar la fecha" at bounding box center [465, 226] width 607 height 16
type input "[DATE]"
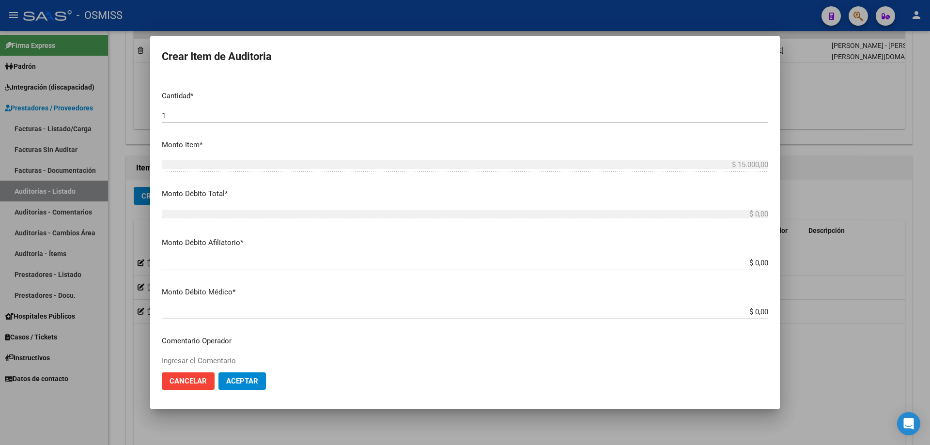
scroll to position [291, 0]
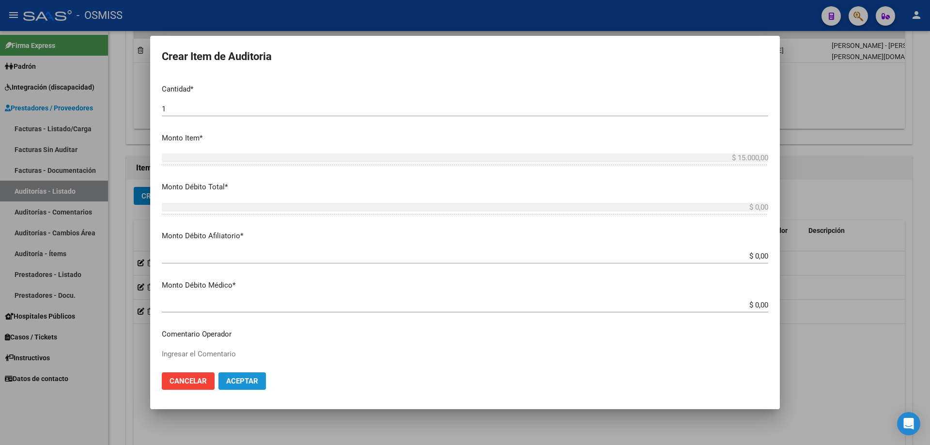
click at [234, 300] on span "Aceptar" at bounding box center [242, 381] width 32 height 9
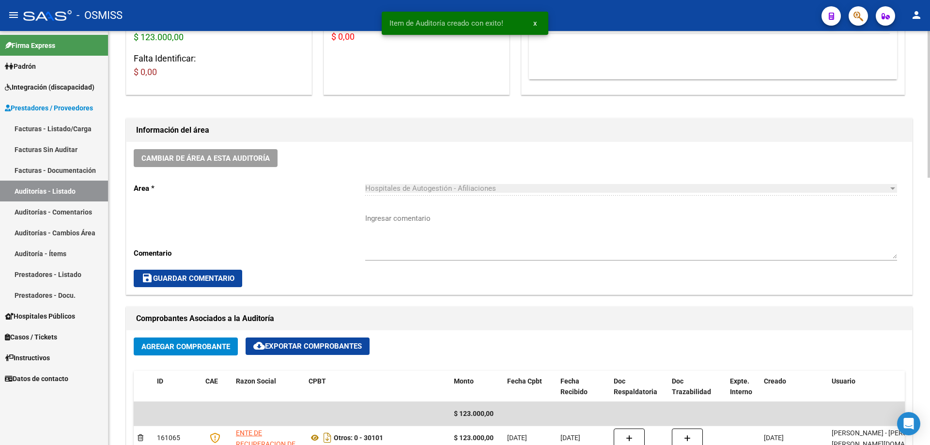
scroll to position [97, 0]
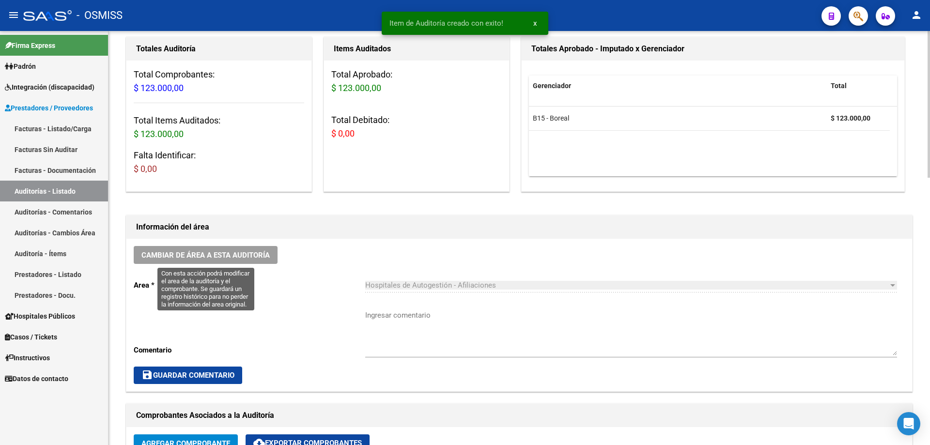
click at [258, 258] on span "Cambiar de área a esta auditoría" at bounding box center [206, 255] width 128 height 9
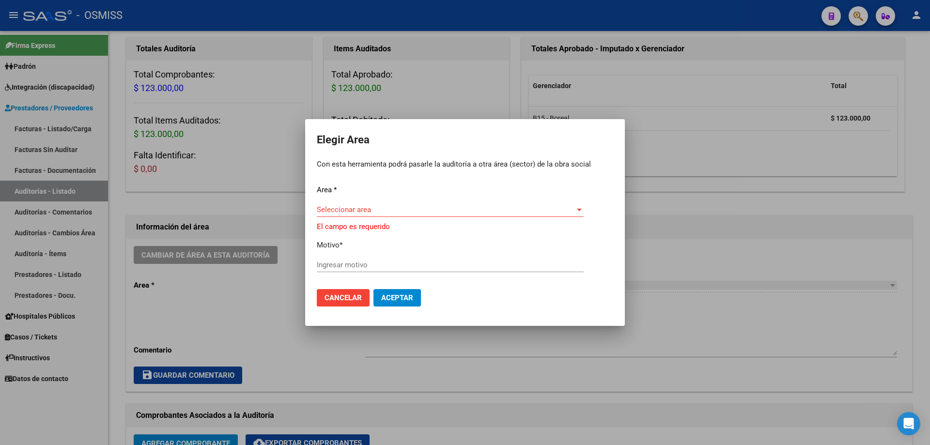
click at [445, 206] on div "Seleccionar area Seleccionar area" at bounding box center [450, 210] width 267 height 15
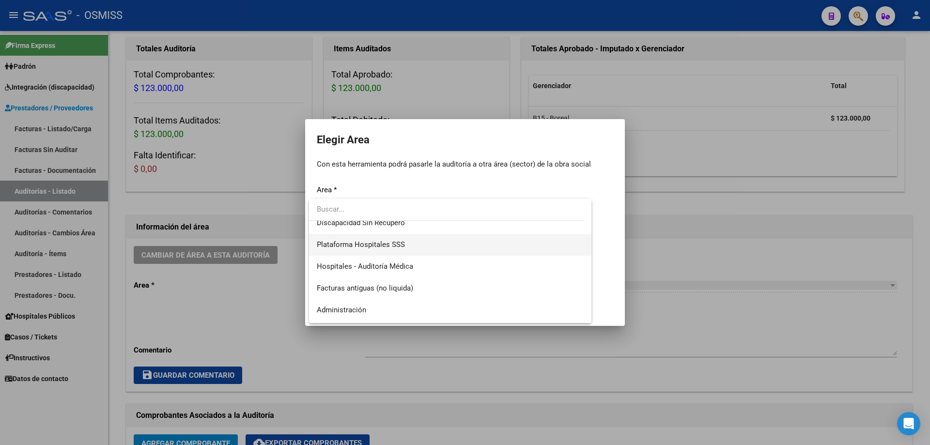
scroll to position [145, 0]
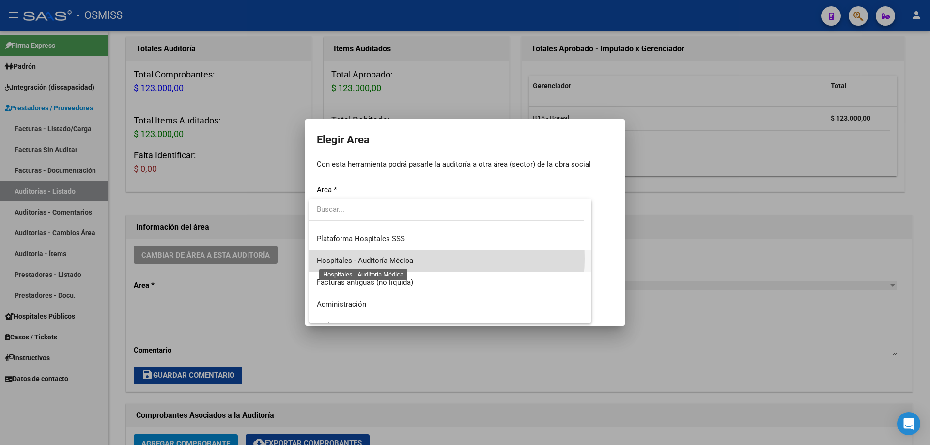
click at [406, 259] on span "Hospitales - Auditoría Médica" at bounding box center [365, 260] width 96 height 9
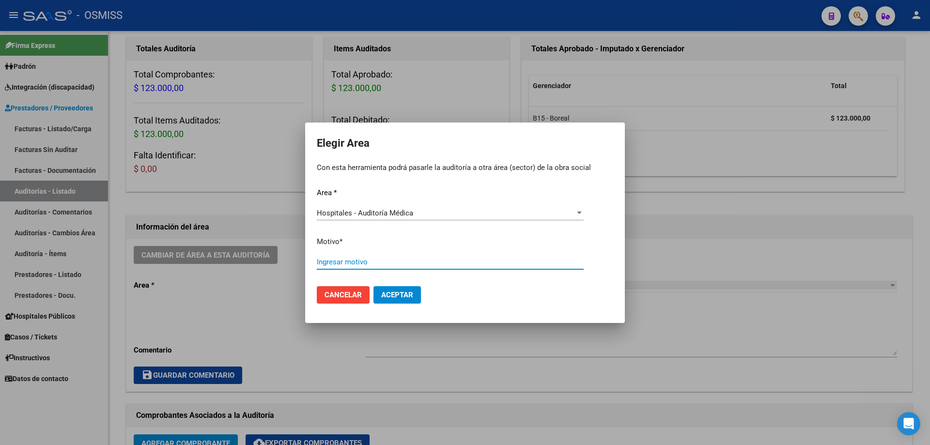
click at [406, 259] on input "Ingresar motivo" at bounding box center [450, 262] width 267 height 9
drag, startPoint x: 406, startPoint y: 259, endPoint x: 241, endPoint y: 255, distance: 164.3
click at [241, 255] on div "Elegir Area Con esta herramienta podrá pasarle la auditoría a otra área (sector…" at bounding box center [465, 222] width 930 height 445
type input "AUDITADO"
click at [410, 295] on span "Aceptar" at bounding box center [397, 295] width 32 height 9
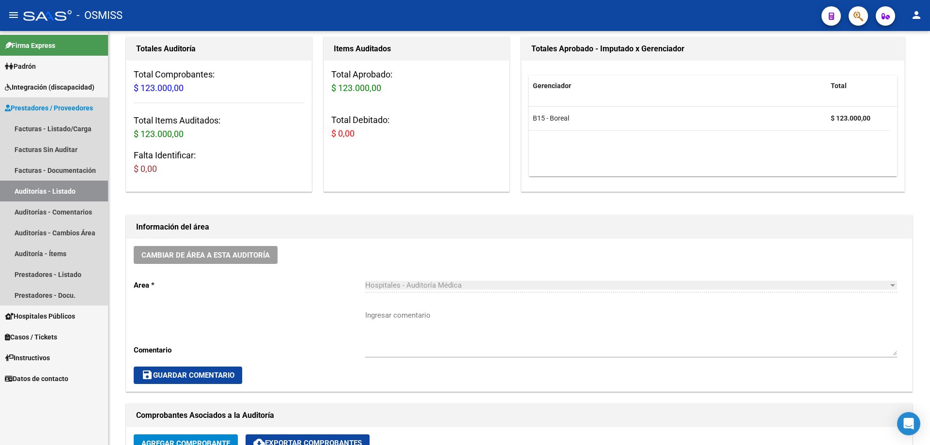
click at [37, 181] on link "Auditorías - Listado" at bounding box center [54, 191] width 108 height 21
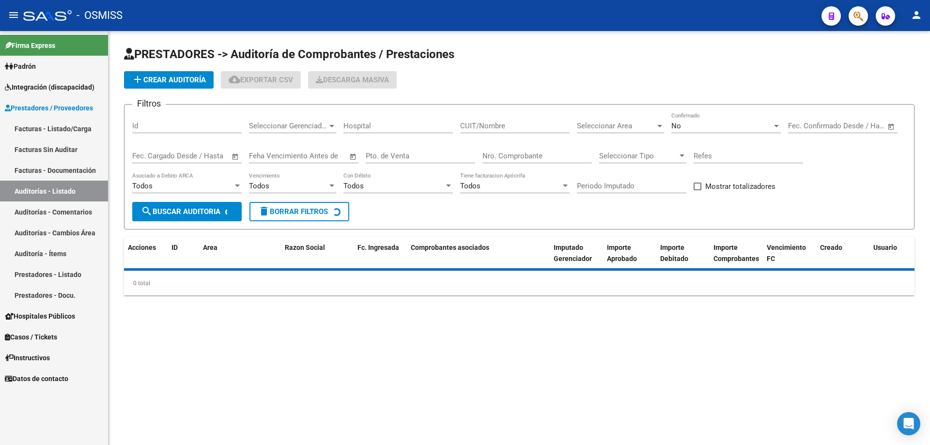
click at [48, 196] on link "Auditorías - Listado" at bounding box center [54, 191] width 108 height 21
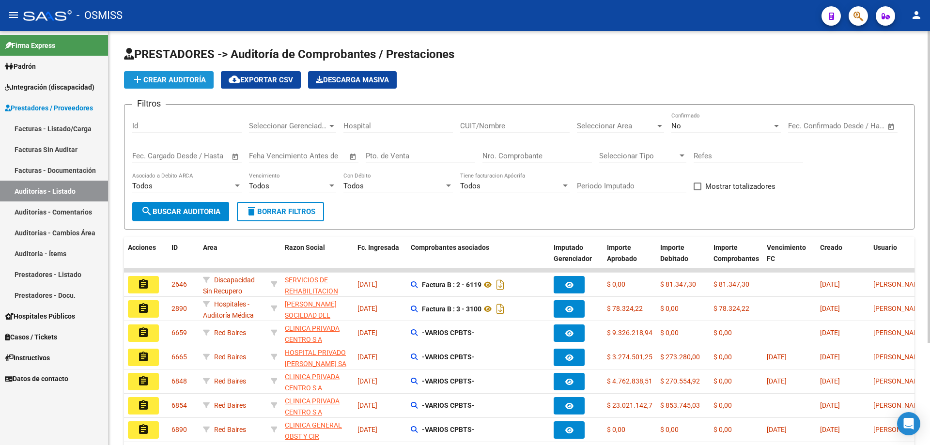
click at [191, 77] on span "add Crear Auditoría" at bounding box center [169, 80] width 74 height 9
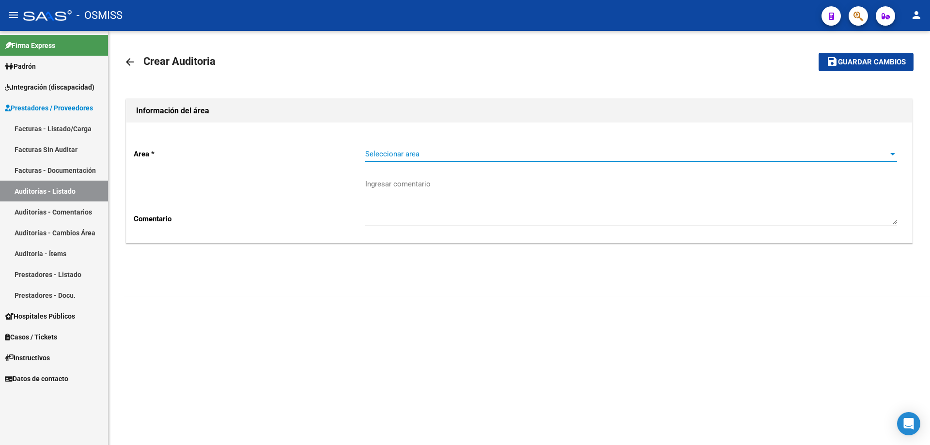
click at [385, 152] on span "Seleccionar area" at bounding box center [626, 154] width 523 height 9
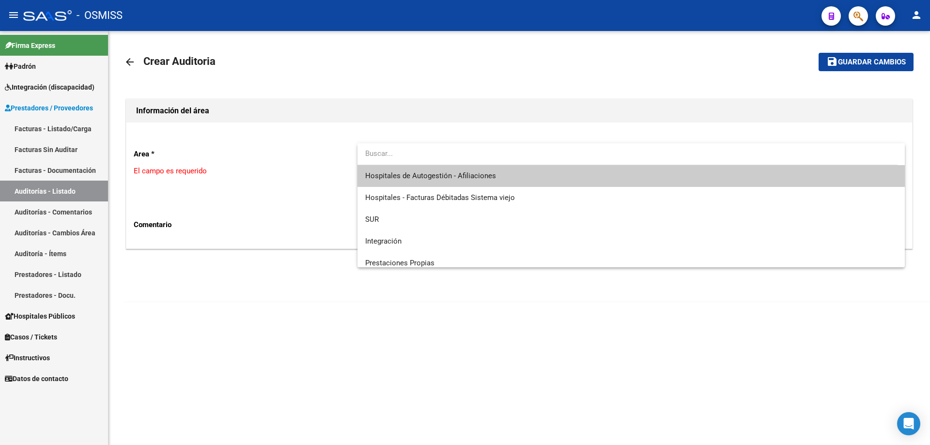
click at [393, 171] on span "Hospitales de Autogestión - Afiliaciones" at bounding box center [631, 176] width 532 height 22
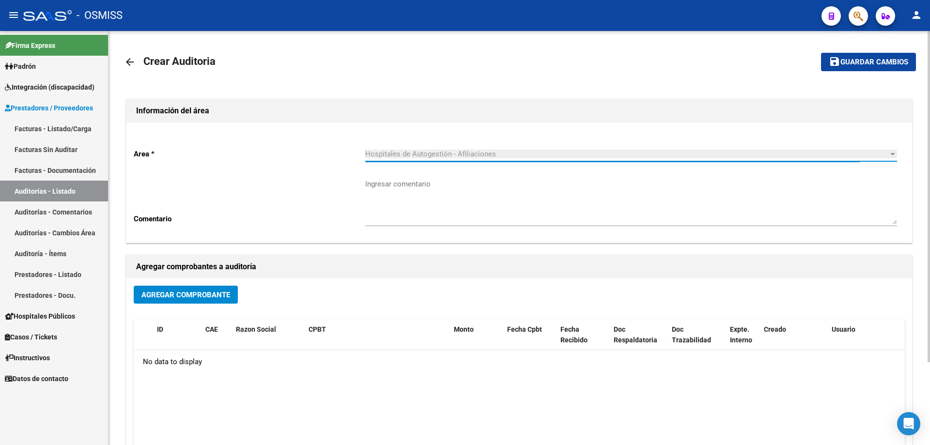
click at [212, 292] on span "Agregar Comprobante" at bounding box center [186, 295] width 89 height 9
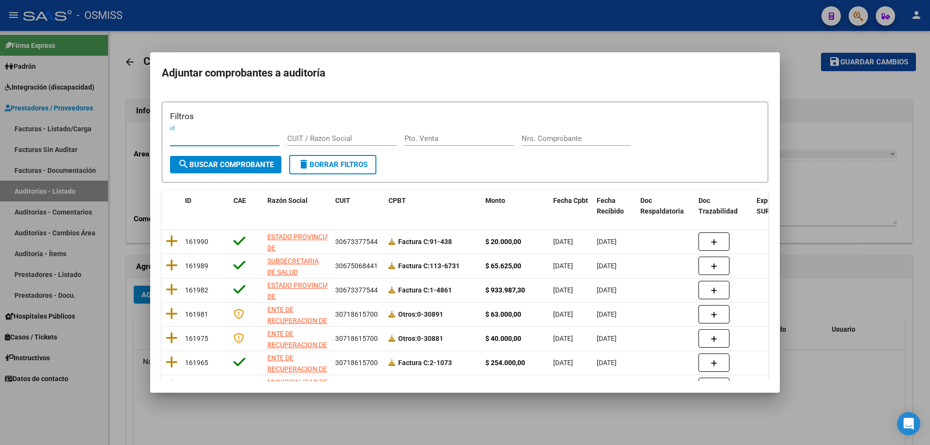
click at [450, 137] on input "Nro. Comprobante" at bounding box center [577, 138] width 110 height 9
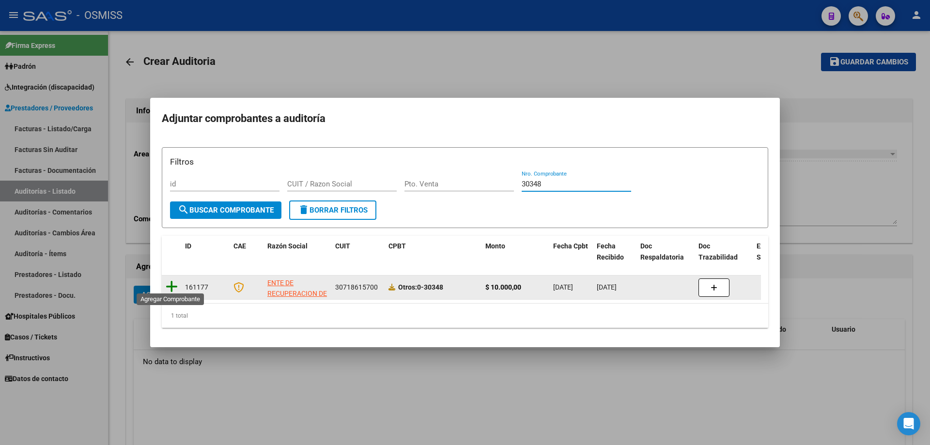
type input "30348"
click at [175, 281] on icon at bounding box center [172, 287] width 12 height 14
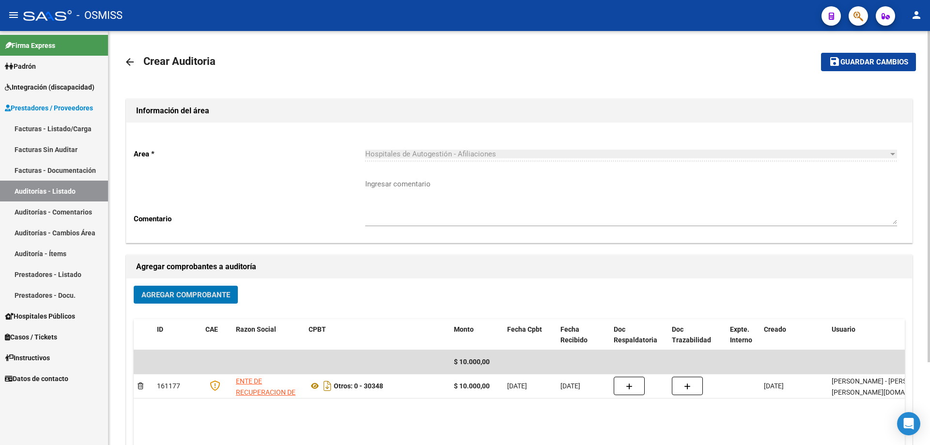
click at [450, 72] on mat-toolbar-row "save Guardar cambios" at bounding box center [834, 62] width 165 height 31
click at [450, 66] on span "Guardar cambios" at bounding box center [875, 62] width 68 height 9
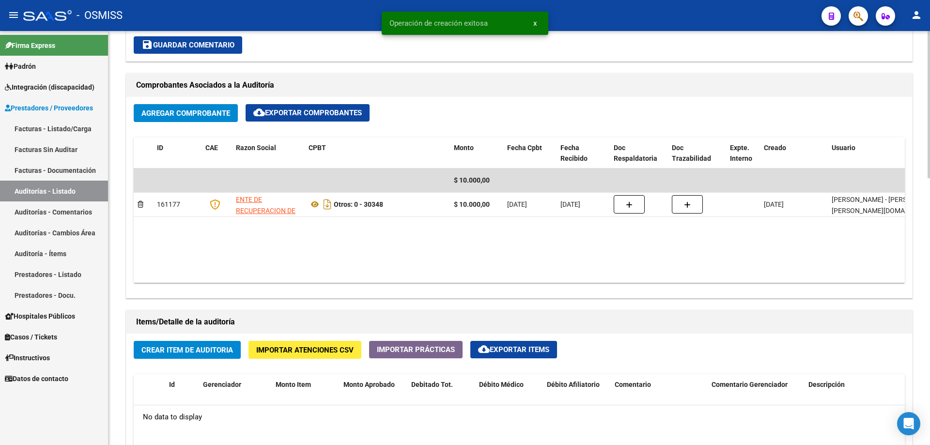
scroll to position [436, 0]
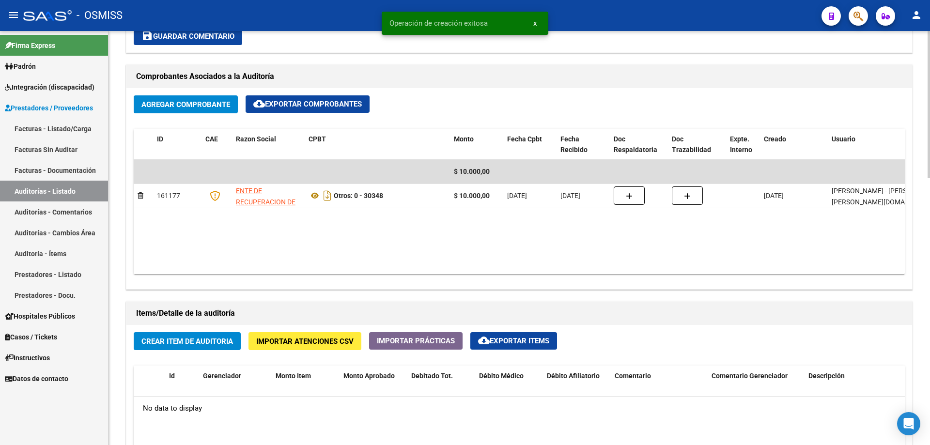
click at [225, 300] on span "Crear Item de Auditoria" at bounding box center [188, 341] width 92 height 9
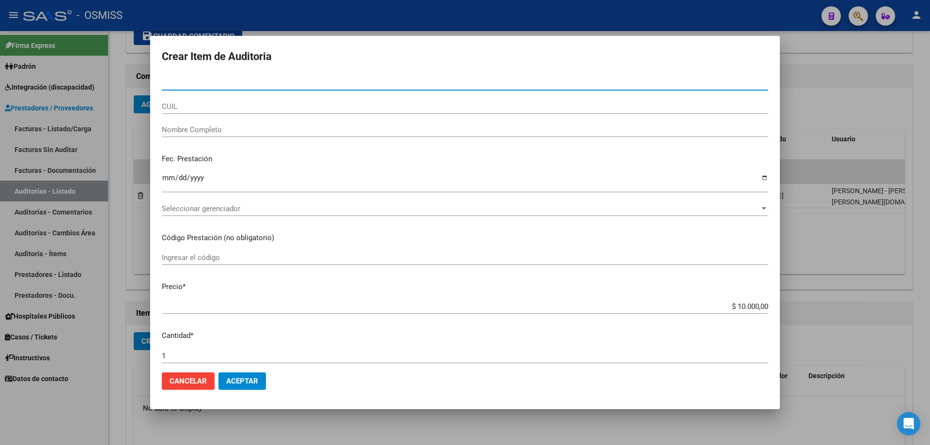
paste input "26595067"
type input "26595067"
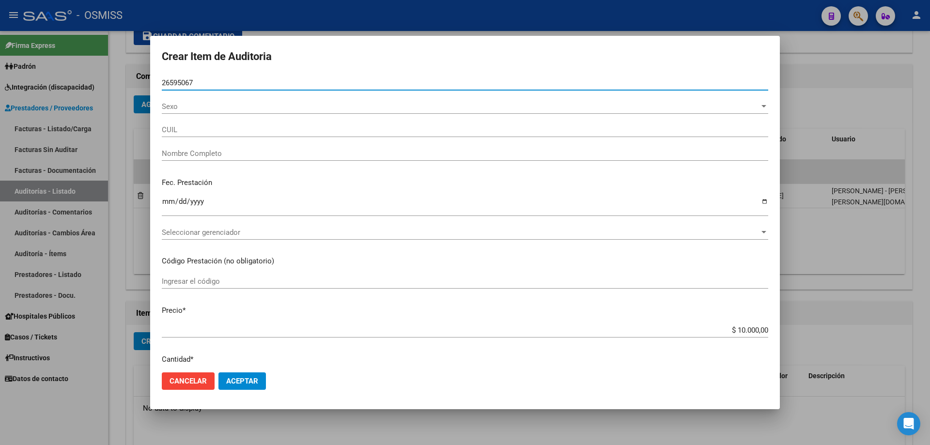
type input "20265950672"
type input "[PERSON_NAME]"
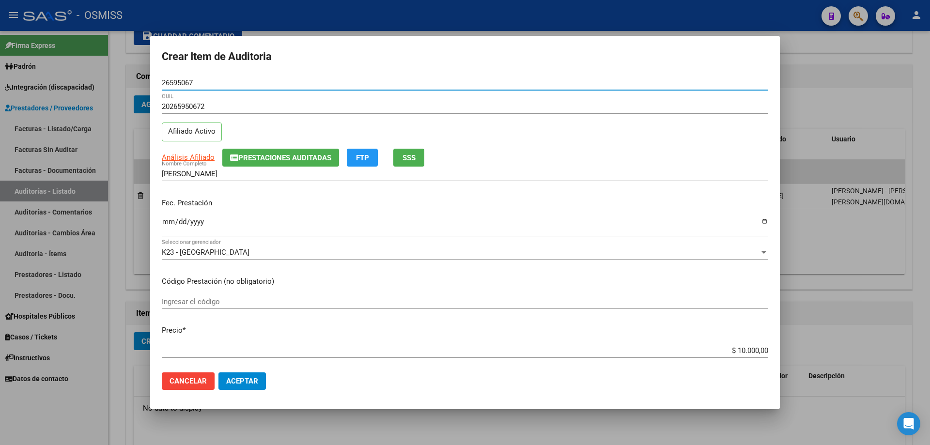
type input "26595067"
click at [169, 221] on input "Ingresar la fecha" at bounding box center [465, 226] width 607 height 16
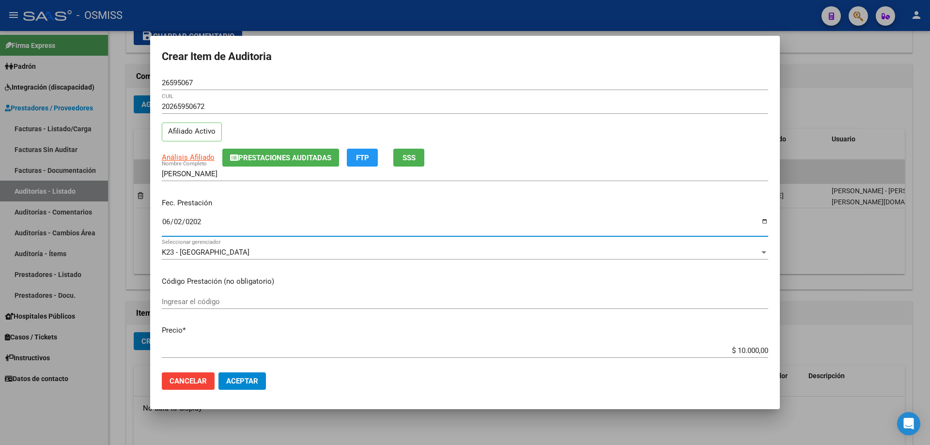
type input "[DATE]"
click at [243, 300] on button "Aceptar" at bounding box center [242, 381] width 47 height 17
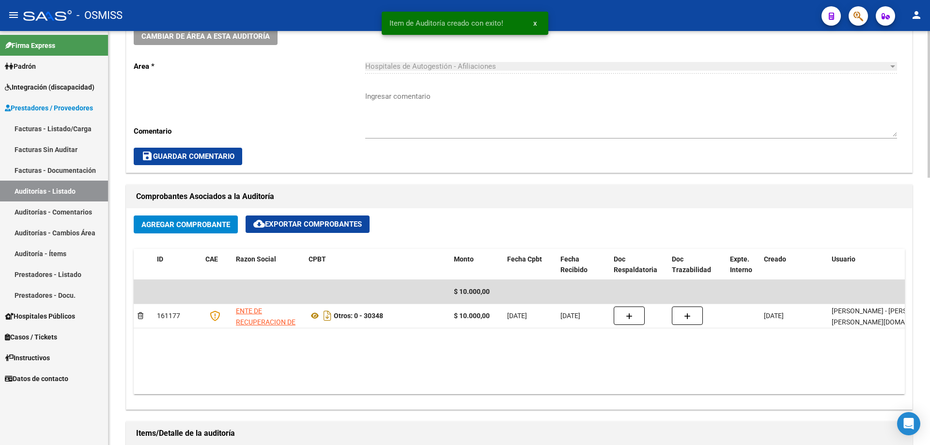
scroll to position [291, 0]
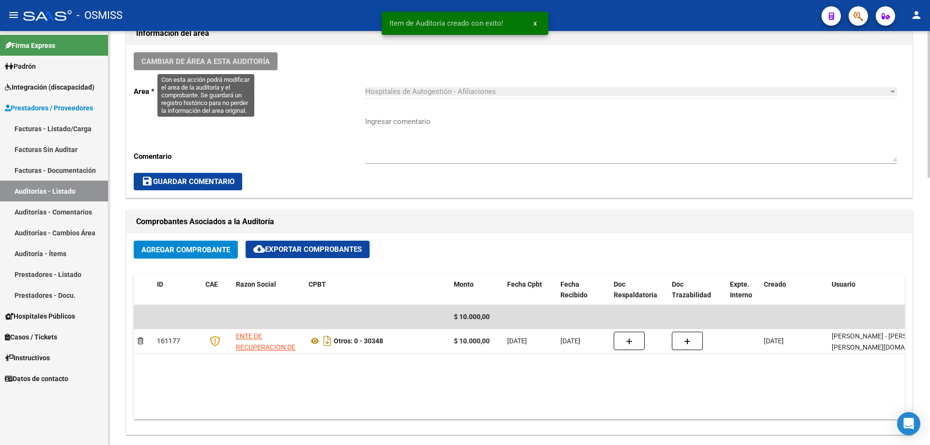
click at [236, 58] on span "Cambiar de área a esta auditoría" at bounding box center [206, 61] width 128 height 9
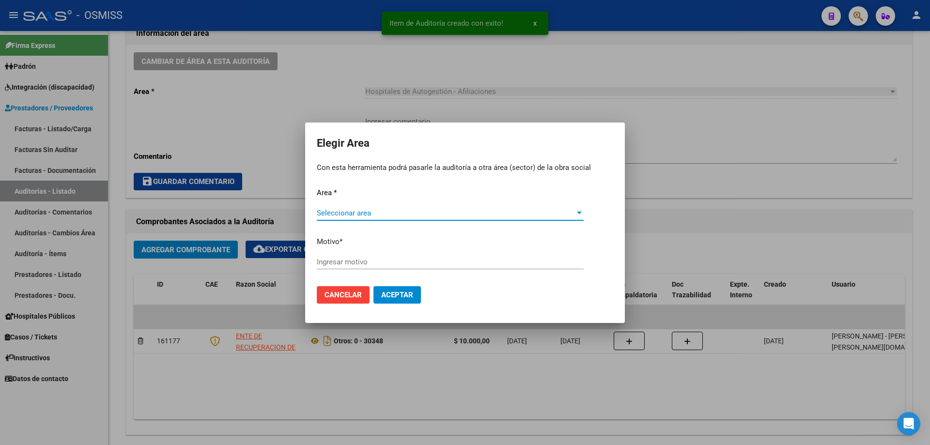
click at [439, 212] on span "Seleccionar area" at bounding box center [446, 213] width 258 height 9
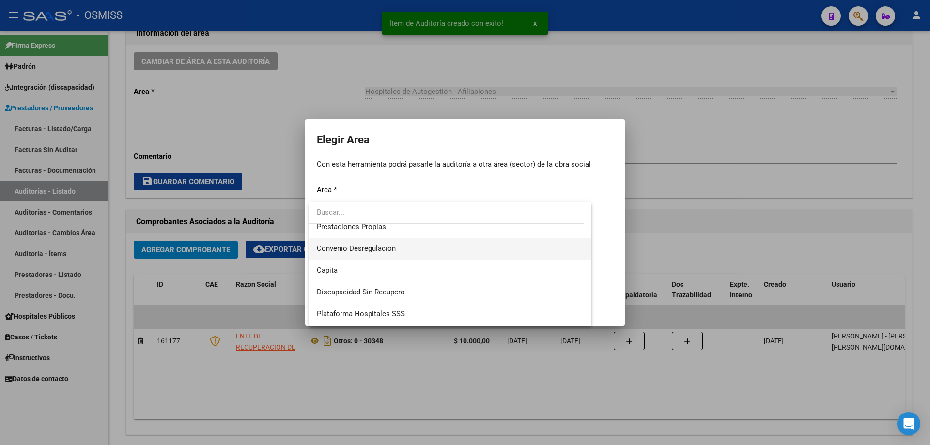
scroll to position [97, 0]
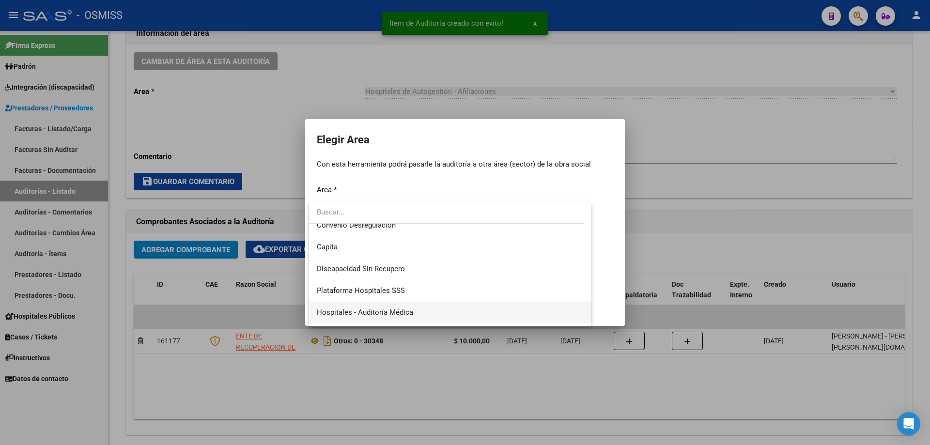
click at [423, 300] on span "Hospitales - Auditoría Médica" at bounding box center [450, 313] width 267 height 22
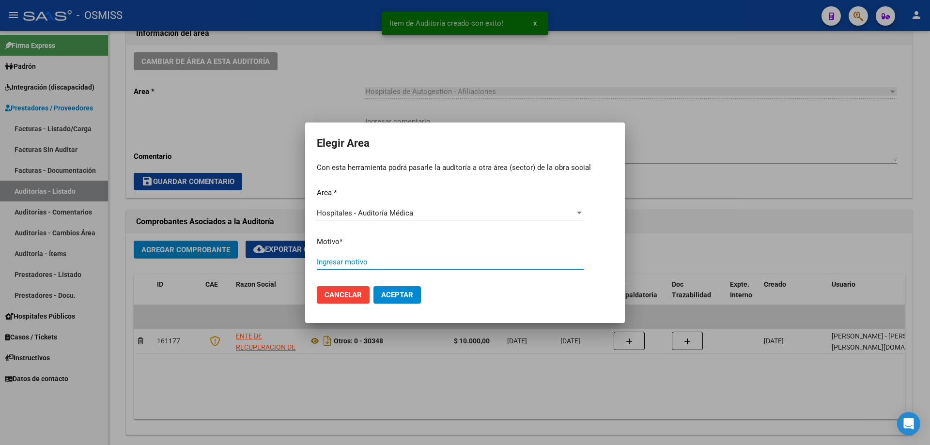
click at [416, 258] on input "Ingresar motivo" at bounding box center [450, 262] width 267 height 9
type input "AUDITADO"
click at [393, 300] on mat-dialog-actions "Cancelar Aceptar" at bounding box center [465, 295] width 297 height 33
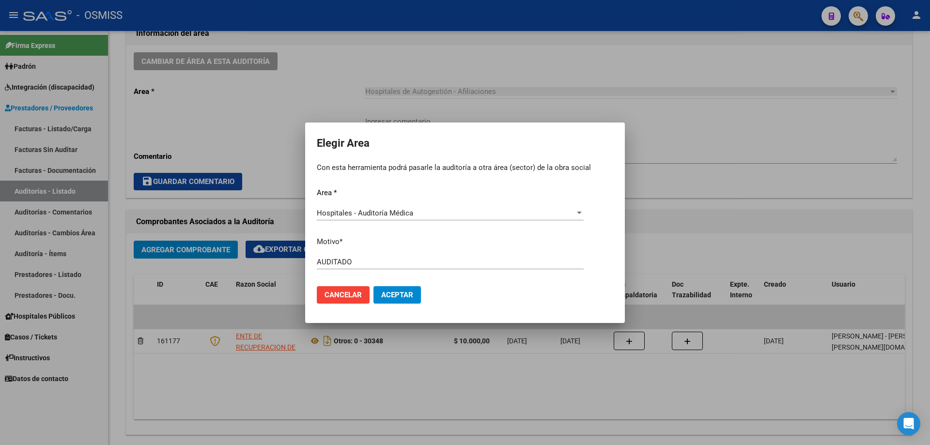
click at [394, 300] on button "Aceptar" at bounding box center [397, 294] width 47 height 17
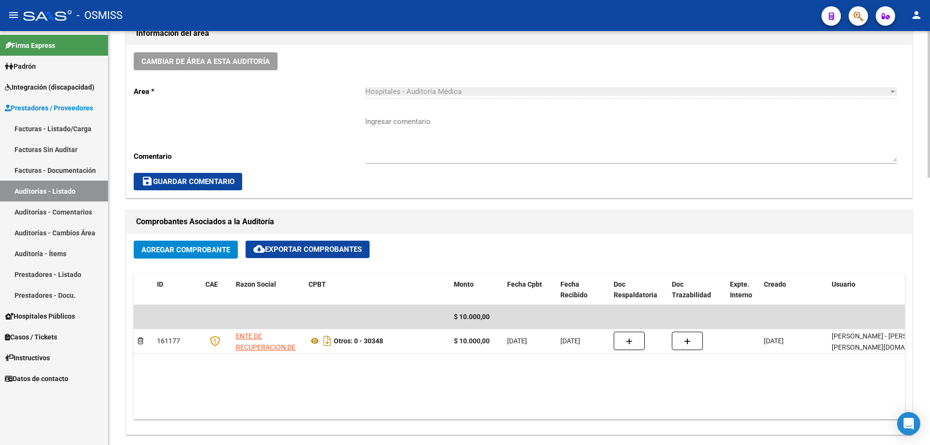
click at [294, 300] on datatable-body "$ 10.000,00 161177 ENTE DE RECUPERACION DE FONDOS PARA EL FORTALECIMIENTO DEL S…" at bounding box center [520, 362] width 772 height 114
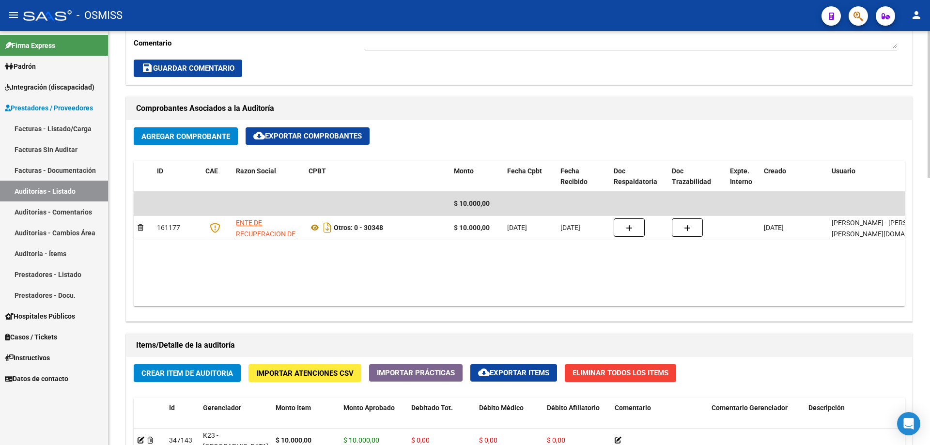
scroll to position [243, 0]
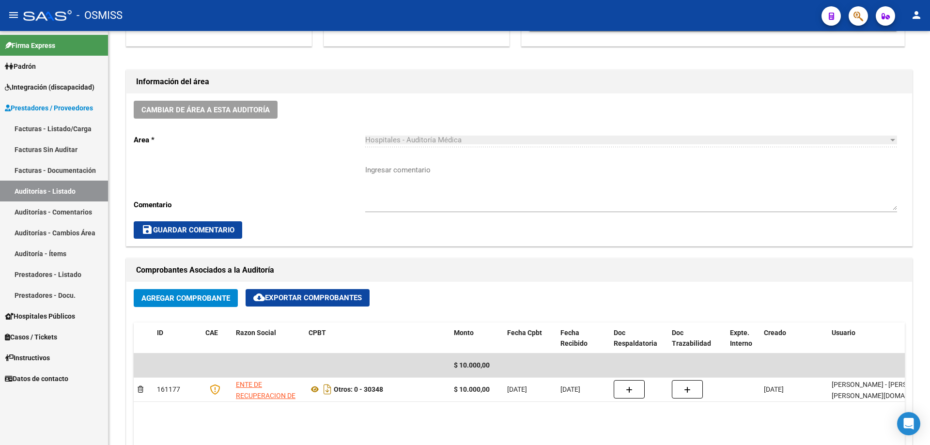
click at [42, 186] on link "Auditorías - Listado" at bounding box center [54, 191] width 108 height 21
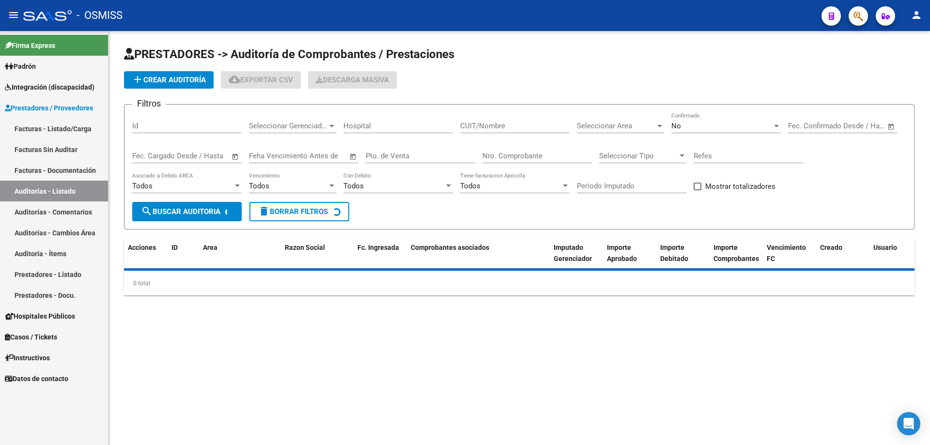
click at [194, 73] on button "add Crear Auditoría" at bounding box center [169, 79] width 90 height 17
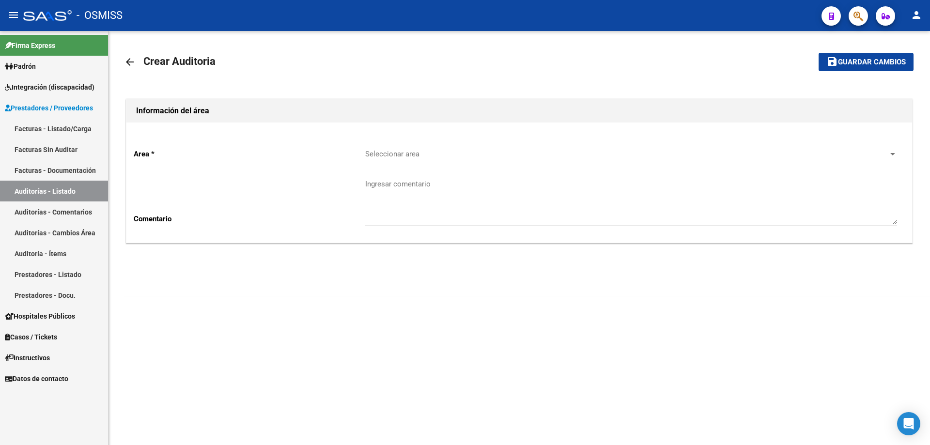
click at [439, 147] on div "Seleccionar area Seleccionar area" at bounding box center [631, 151] width 532 height 21
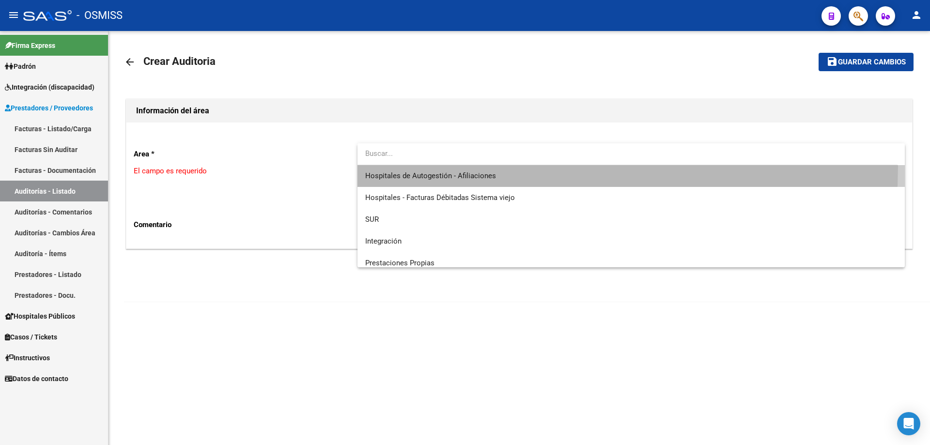
click at [444, 165] on span "Hospitales de Autogestión - Afiliaciones" at bounding box center [631, 176] width 532 height 22
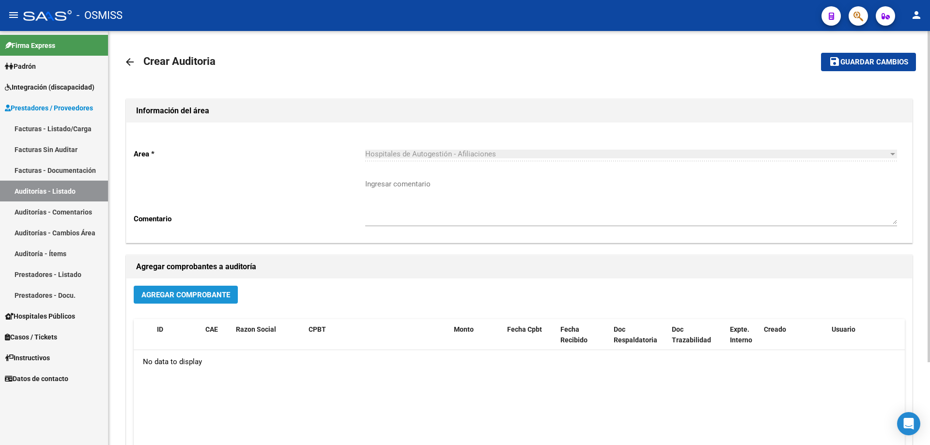
click at [192, 287] on button "Agregar Comprobante" at bounding box center [186, 295] width 104 height 18
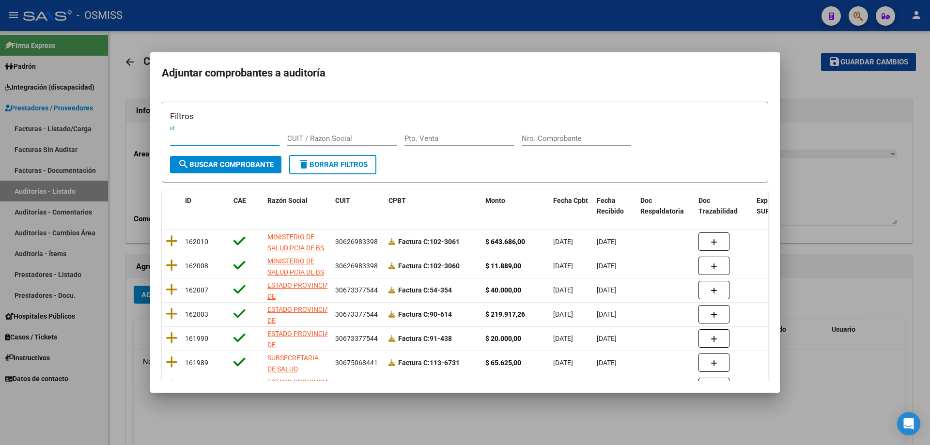
click at [450, 137] on input "Nro. Comprobante" at bounding box center [577, 138] width 110 height 9
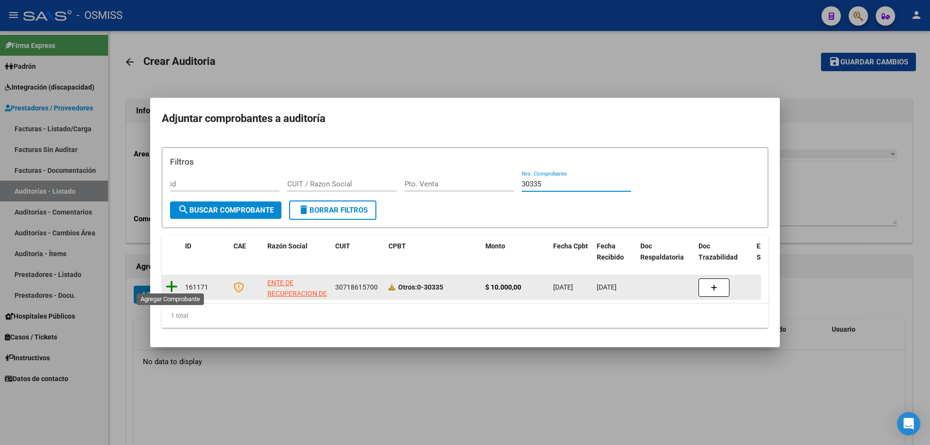
type input "30335"
drag, startPoint x: 169, startPoint y: 285, endPoint x: 508, endPoint y: 93, distance: 390.2
click at [170, 285] on icon at bounding box center [172, 287] width 12 height 14
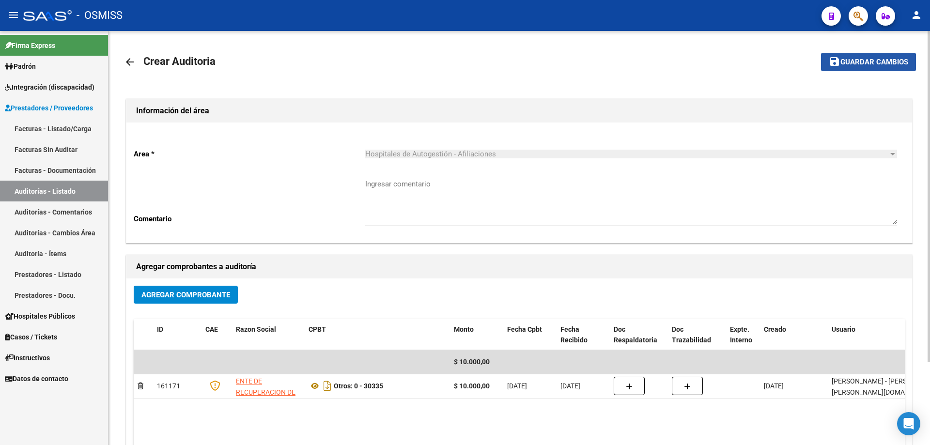
click at [450, 63] on span "Guardar cambios" at bounding box center [875, 62] width 68 height 9
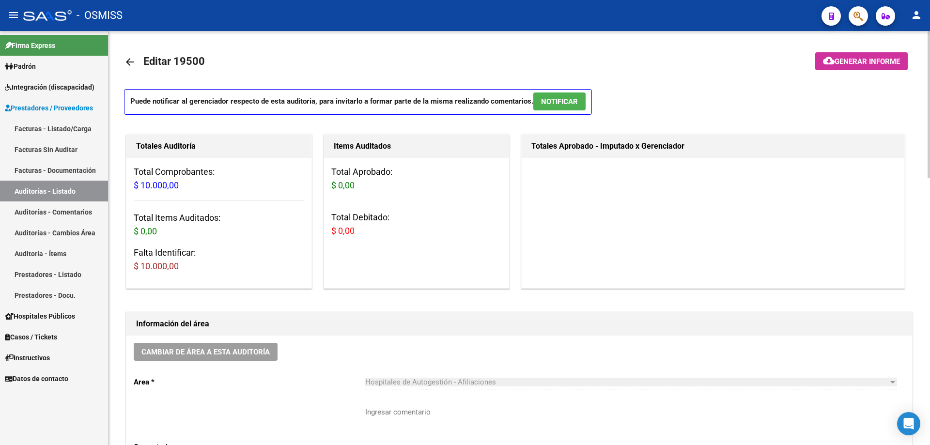
drag, startPoint x: 440, startPoint y: 299, endPoint x: 354, endPoint y: 359, distance: 104.2
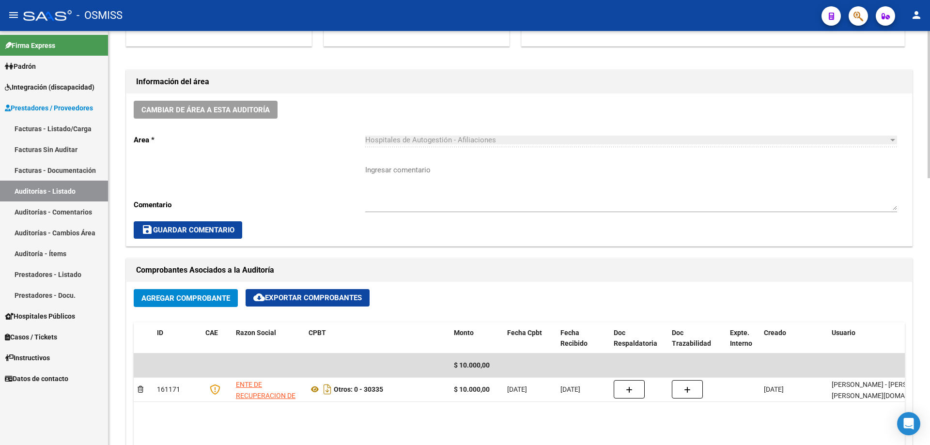
scroll to position [388, 0]
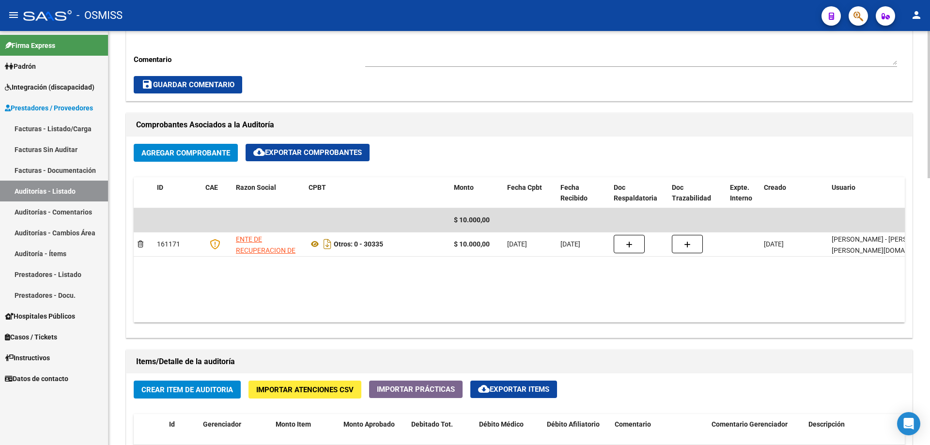
click at [209, 300] on span "Crear Item de Auditoria" at bounding box center [188, 390] width 92 height 9
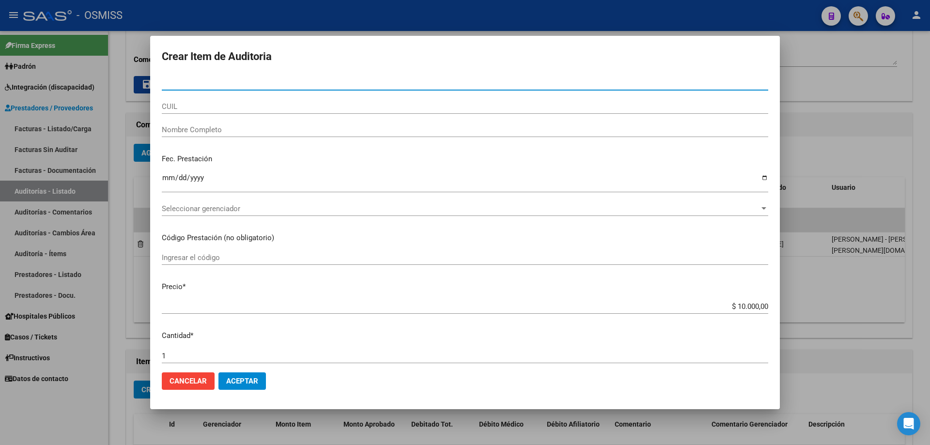
paste input "45721266"
type input "45721266"
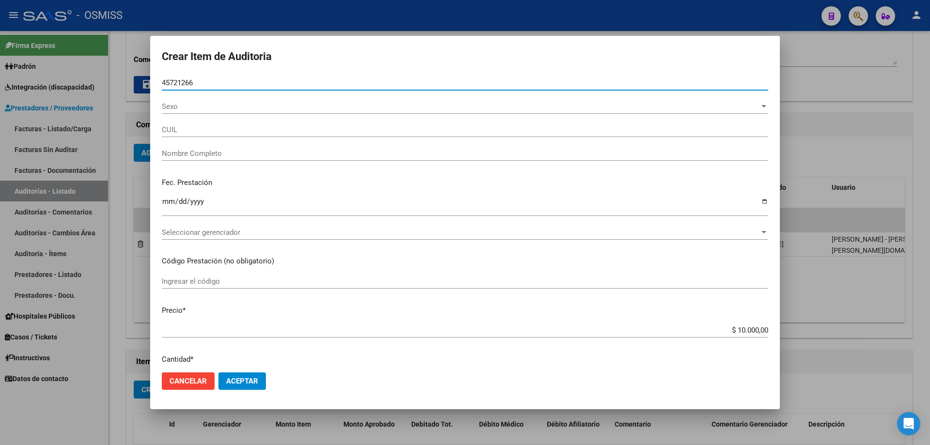
type input "27457212661"
type input "[PERSON_NAME]"
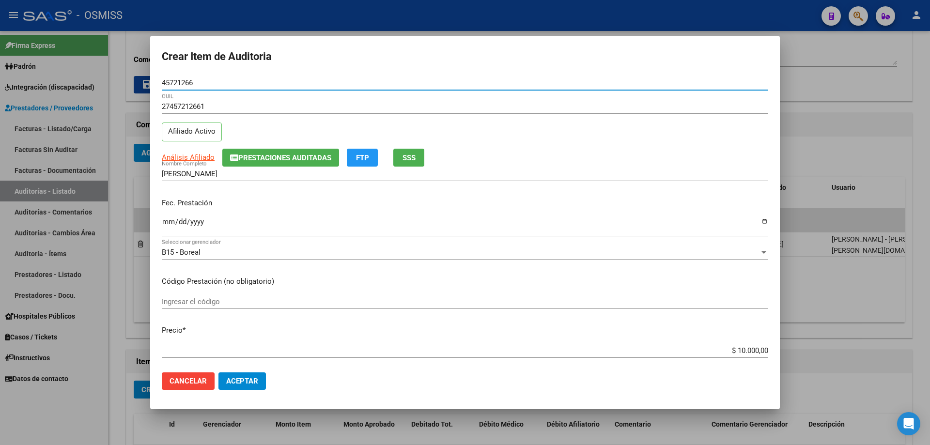
type input "45721266"
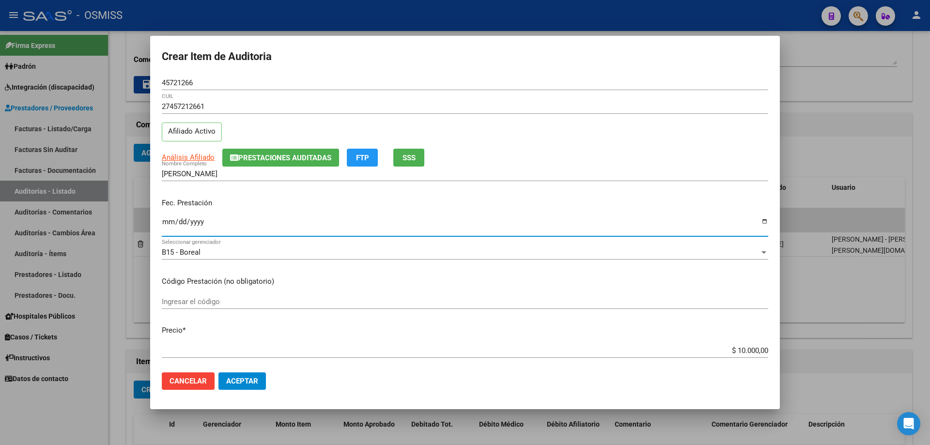
click at [169, 221] on input "Ingresar la fecha" at bounding box center [465, 226] width 607 height 16
type input "[DATE]"
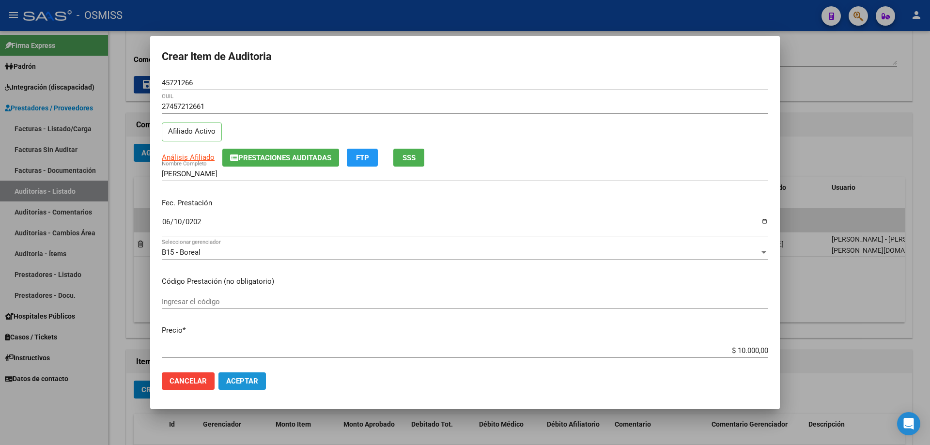
click at [236, 300] on button "Aceptar" at bounding box center [242, 381] width 47 height 17
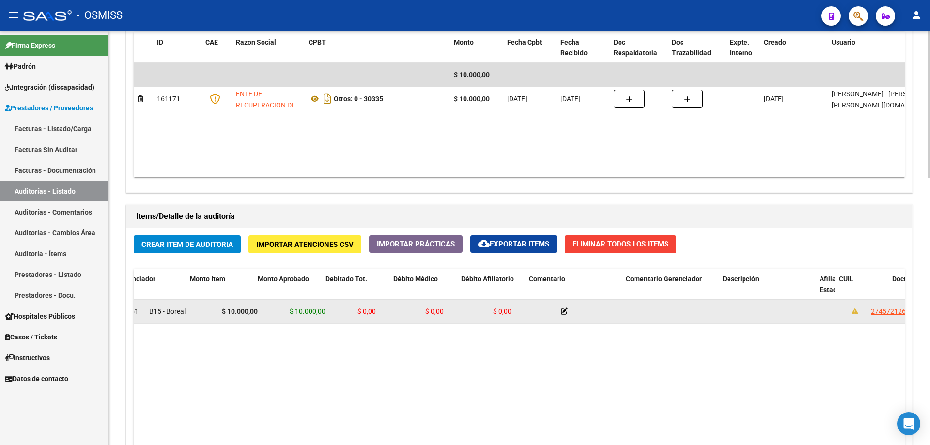
scroll to position [0, 183]
drag, startPoint x: 439, startPoint y: 313, endPoint x: 494, endPoint y: 304, distance: 55.9
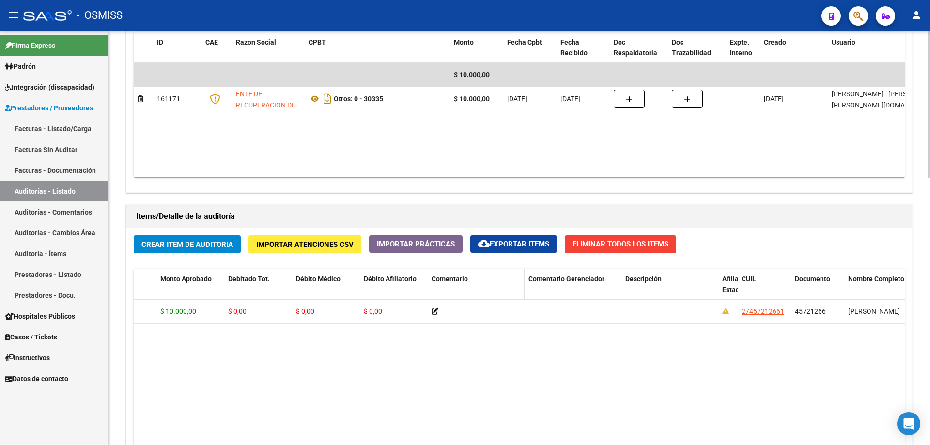
drag, startPoint x: 867, startPoint y: 281, endPoint x: 502, endPoint y: 275, distance: 365.5
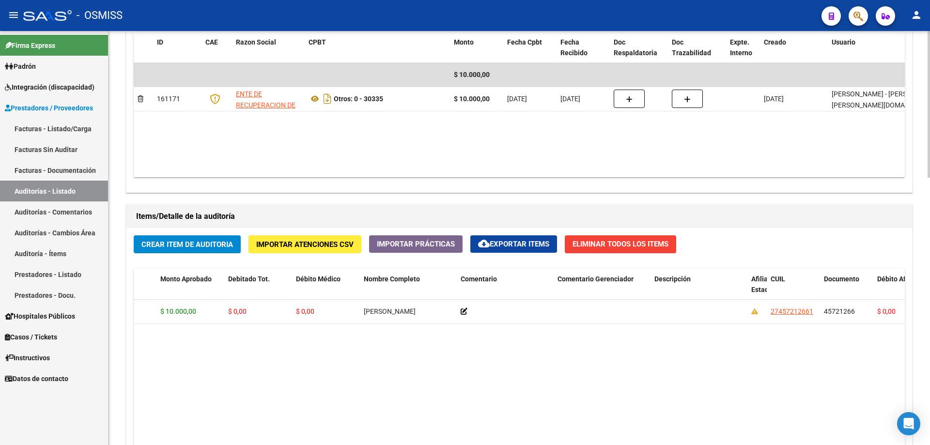
scroll to position [0, 17]
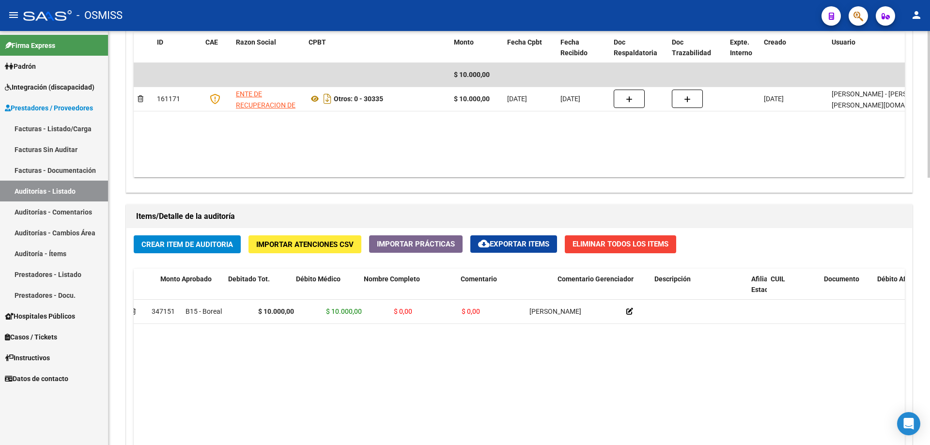
drag, startPoint x: 492, startPoint y: 322, endPoint x: 338, endPoint y: 325, distance: 154.1
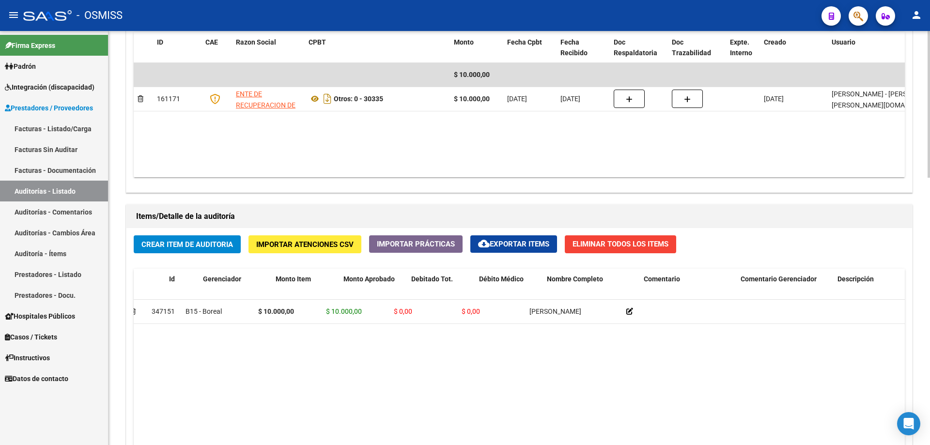
scroll to position [0, 0]
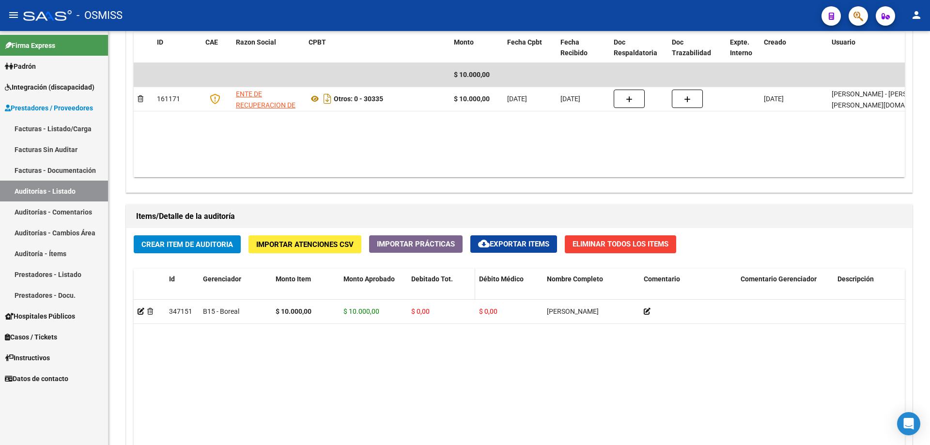
drag, startPoint x: 421, startPoint y: 356, endPoint x: 420, endPoint y: 293, distance: 63.0
click at [421, 300] on datatable-body "347151 B15 - Boreal $ 10.000,00 $ 10.000,00 $ 0,00 $ 0,00 [PERSON_NAME] LUZ 274…" at bounding box center [520, 428] width 772 height 256
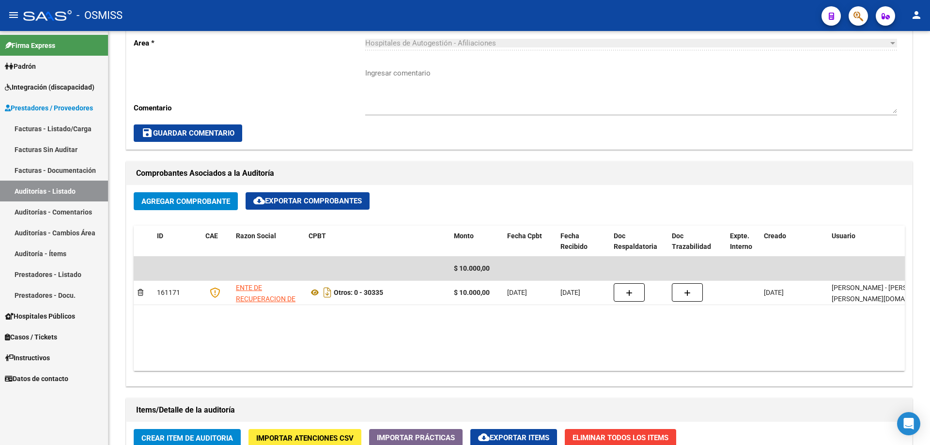
scroll to position [194, 0]
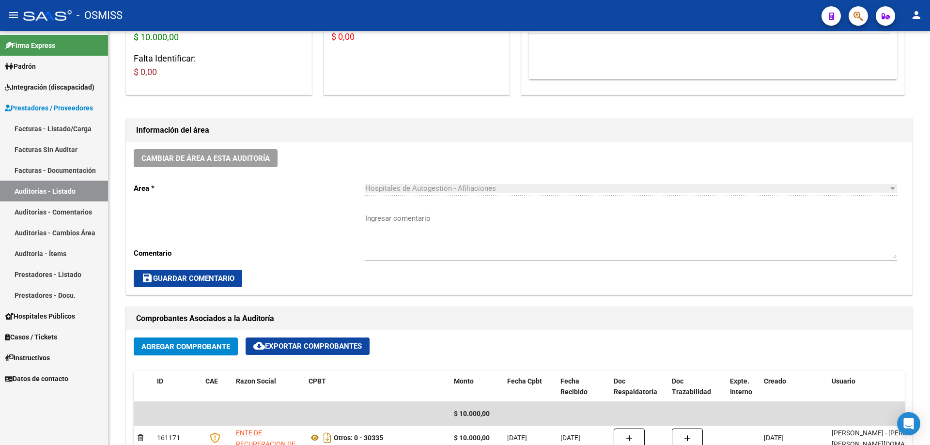
click at [201, 140] on div "Información del área" at bounding box center [519, 130] width 786 height 23
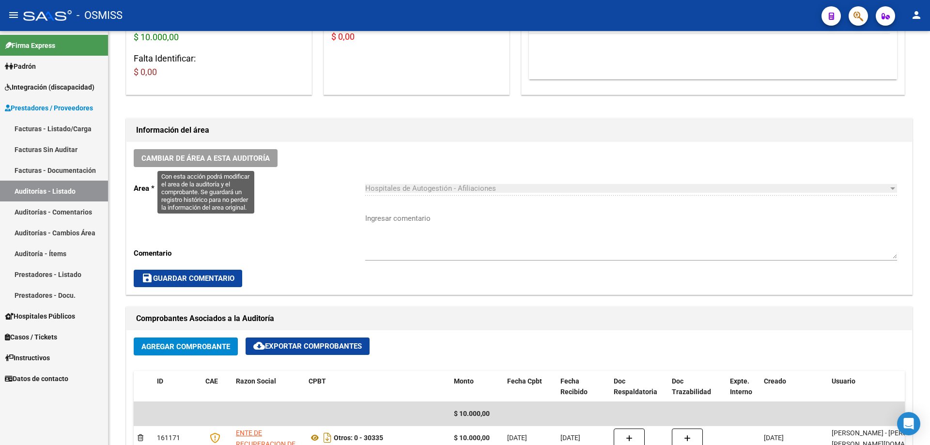
click at [205, 158] on span "Cambiar de área a esta auditoría" at bounding box center [206, 158] width 128 height 9
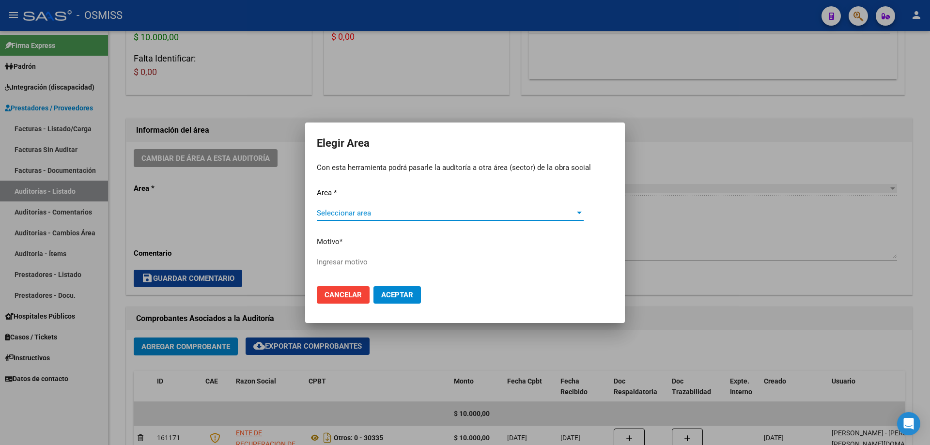
click at [362, 215] on span "Seleccionar area" at bounding box center [446, 213] width 258 height 9
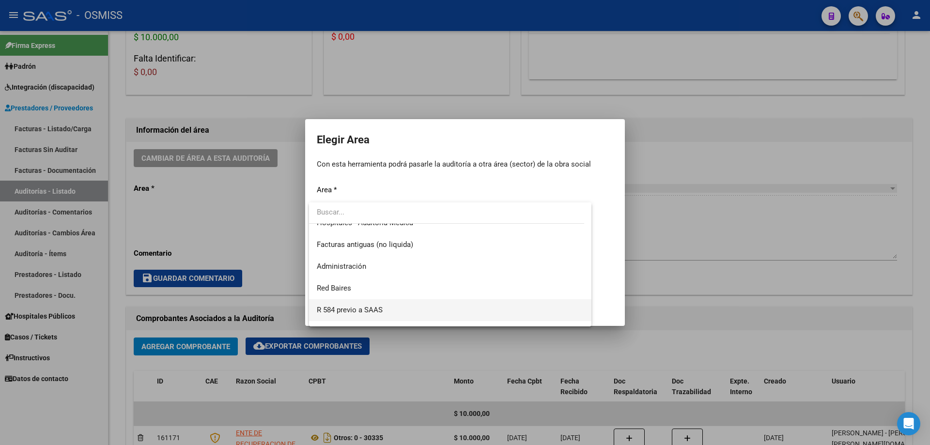
scroll to position [128, 0]
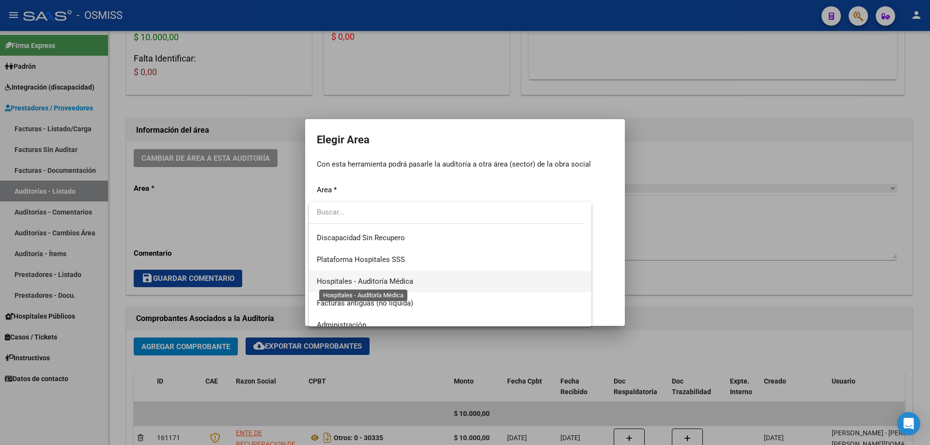
click at [409, 285] on span "Hospitales - Auditoría Médica" at bounding box center [365, 281] width 96 height 9
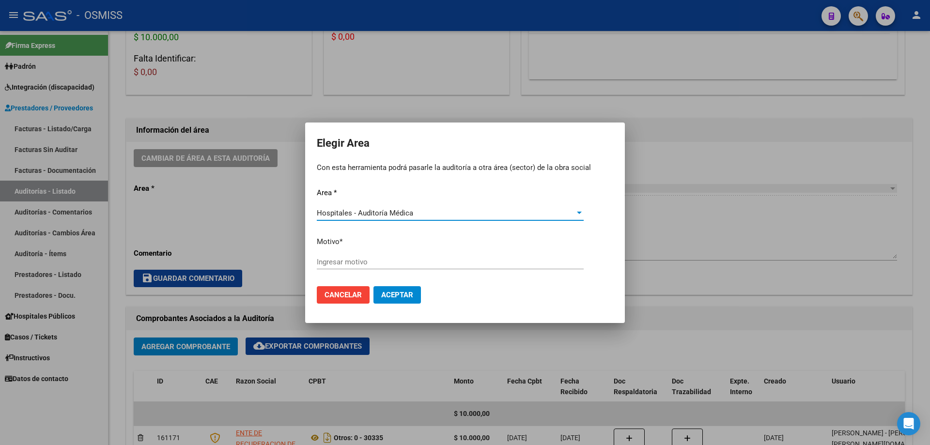
click at [411, 259] on input "Ingresar motivo" at bounding box center [450, 262] width 267 height 9
type input "AUDITADO"
click at [403, 295] on span "Aceptar" at bounding box center [397, 295] width 32 height 9
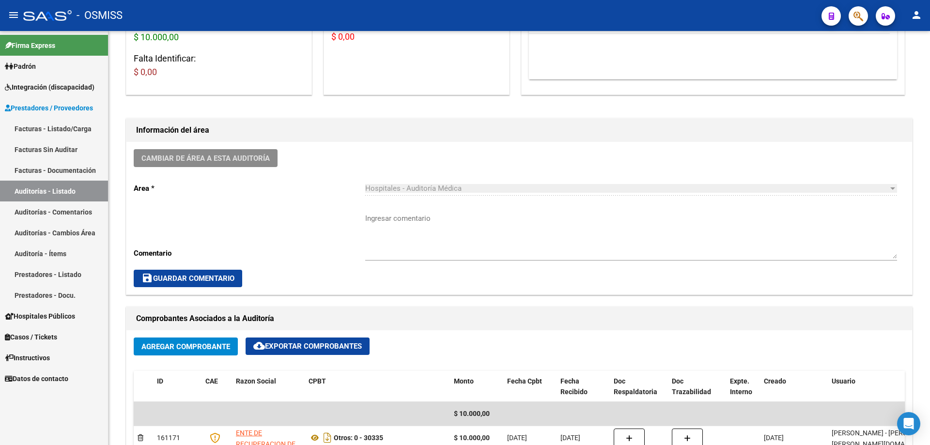
click at [83, 198] on link "Auditorías - Listado" at bounding box center [54, 191] width 108 height 21
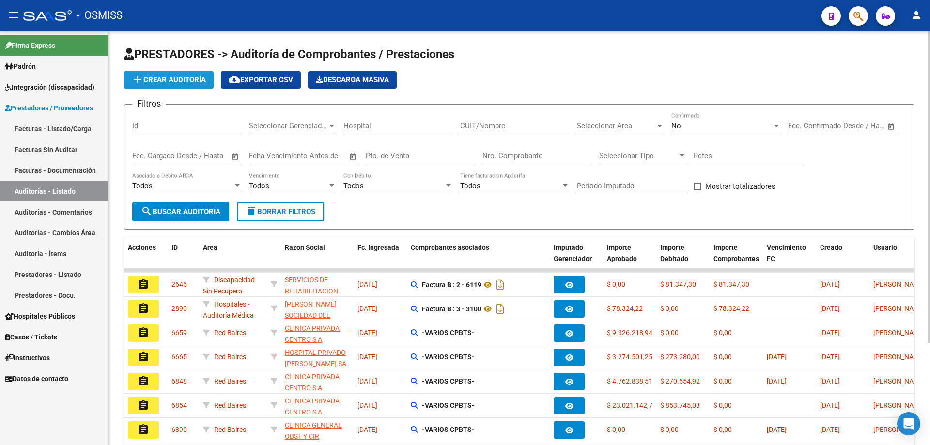
click at [173, 79] on span "add Crear Auditoría" at bounding box center [169, 80] width 74 height 9
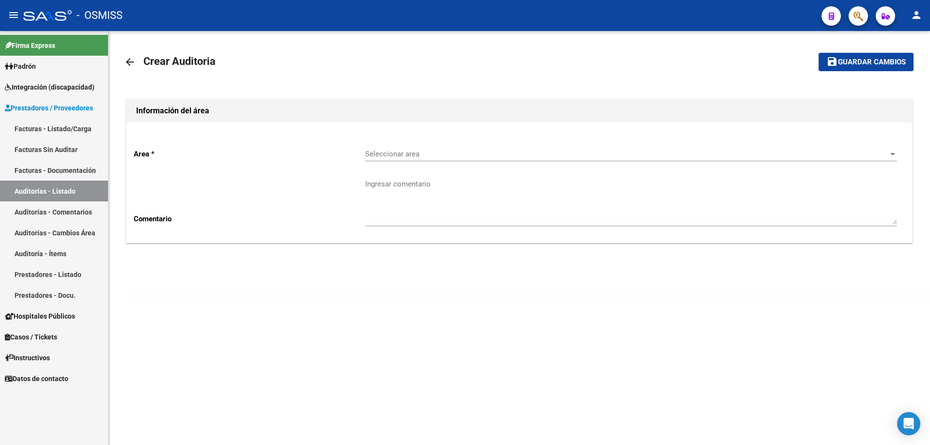
click at [431, 161] on div "Seleccionar area Seleccionar area" at bounding box center [631, 156] width 532 height 30
click at [432, 153] on span "Seleccionar area" at bounding box center [626, 154] width 523 height 9
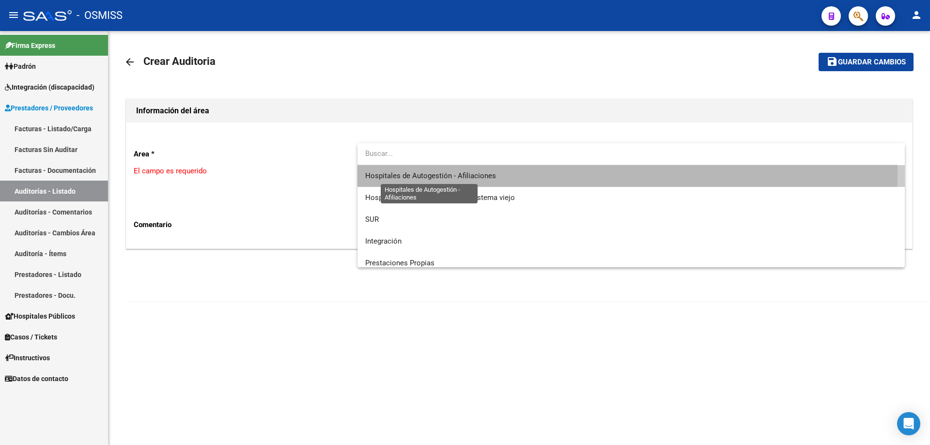
click at [450, 174] on span "Hospitales de Autogestión - Afiliaciones" at bounding box center [430, 176] width 131 height 9
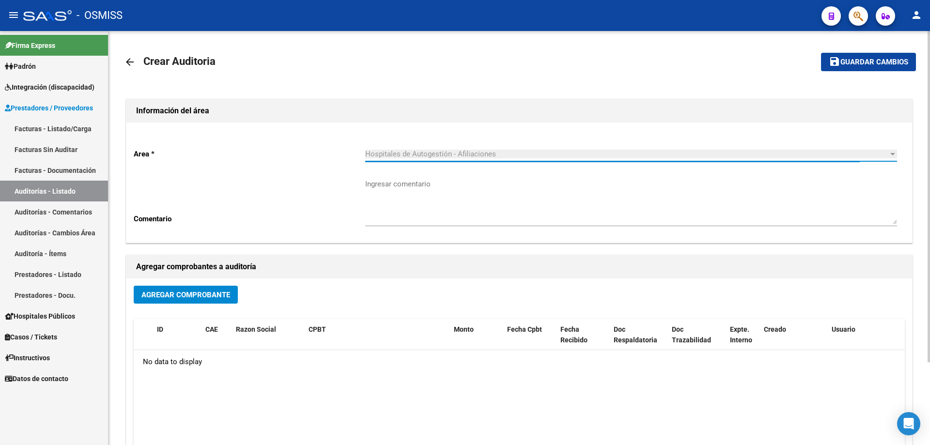
click at [222, 294] on span "Agregar Comprobante" at bounding box center [186, 295] width 89 height 9
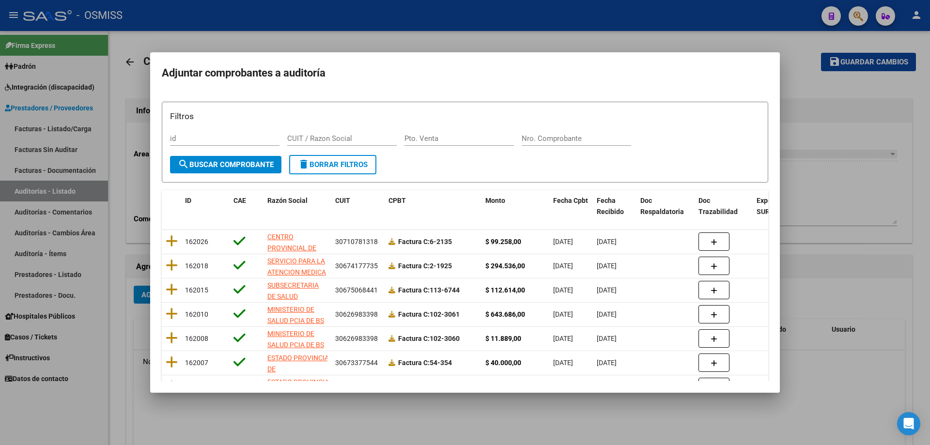
click at [450, 128] on div "Filtros id CUIT / Razon Social Pto. Venta Nro. Comprobante" at bounding box center [465, 132] width 590 height 45
click at [450, 130] on div "Filtros id CUIT / Razon Social Pto. Venta Nro. Comprobante" at bounding box center [465, 132] width 590 height 45
click at [450, 137] on input "Nro. Comprobante" at bounding box center [577, 138] width 110 height 9
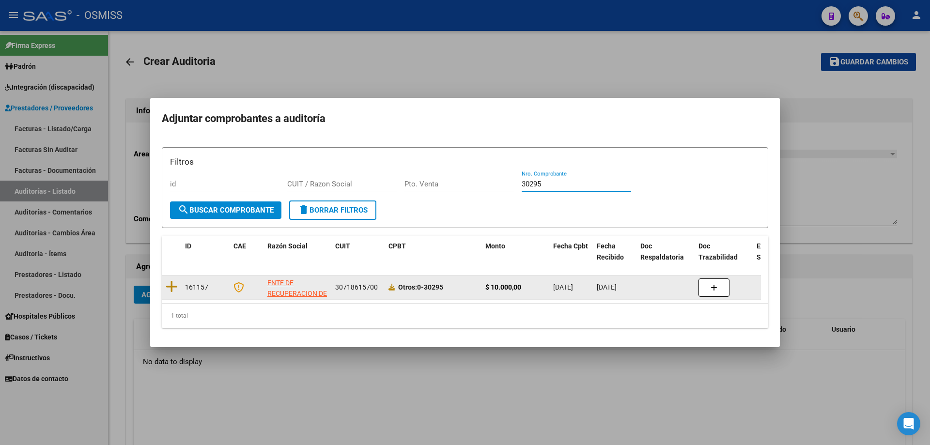
type input "30295"
drag, startPoint x: 171, startPoint y: 276, endPoint x: 217, endPoint y: 273, distance: 46.1
click at [171, 276] on datatable-body-cell at bounding box center [171, 288] width 19 height 24
click at [174, 284] on icon at bounding box center [172, 287] width 12 height 14
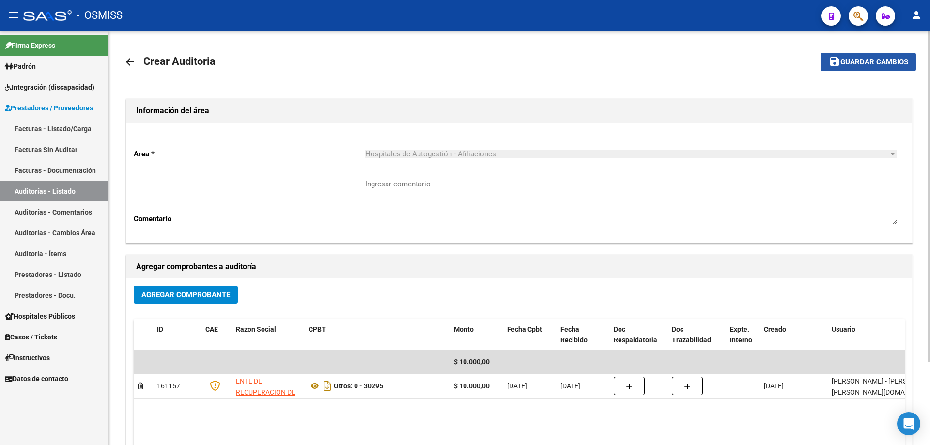
click at [450, 56] on button "save Guardar cambios" at bounding box center [868, 62] width 95 height 18
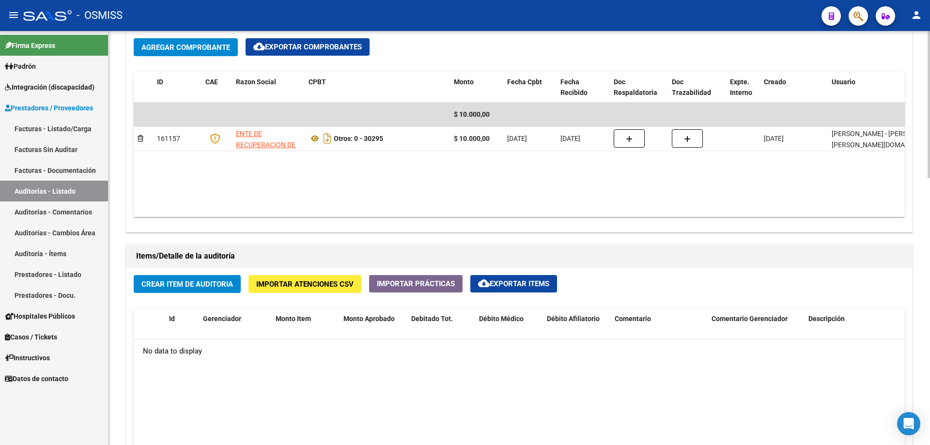
scroll to position [582, 0]
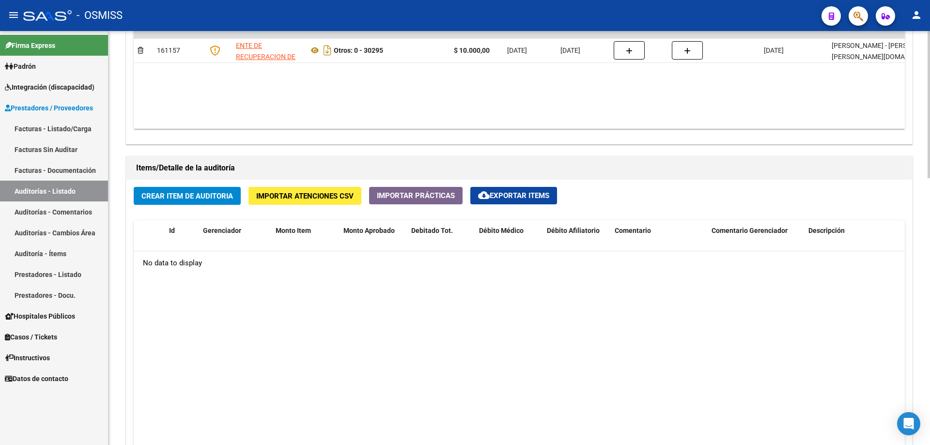
click at [450, 289] on datatable-body "No data to display" at bounding box center [520, 380] width 772 height 256
drag, startPoint x: 524, startPoint y: 444, endPoint x: 522, endPoint y: 449, distance: 5.1
click at [450, 300] on html "menu - OSMISS person Firma Express Padrón Padrón Ágil Análisis Afiliado Integra…" at bounding box center [465, 222] width 930 height 445
drag, startPoint x: 209, startPoint y: 324, endPoint x: 209, endPoint y: 297, distance: 26.7
click at [209, 300] on datatable-body "No data to display" at bounding box center [520, 380] width 772 height 256
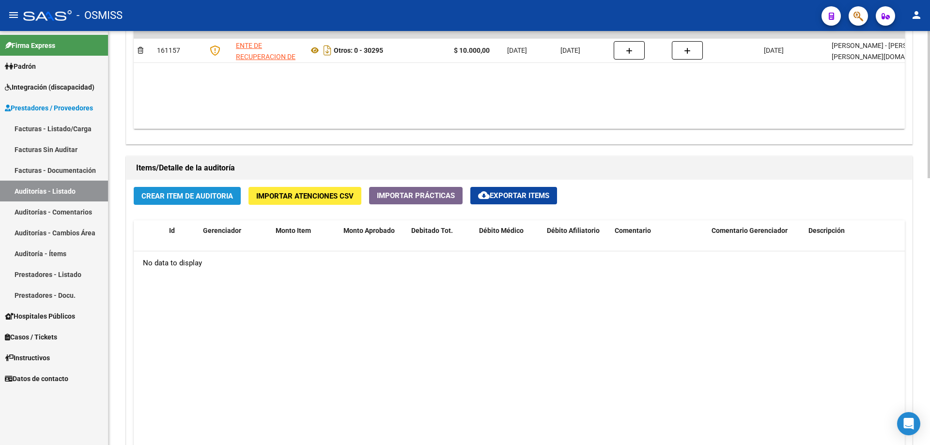
click at [166, 201] on button "Crear Item de Auditoria" at bounding box center [187, 196] width 107 height 18
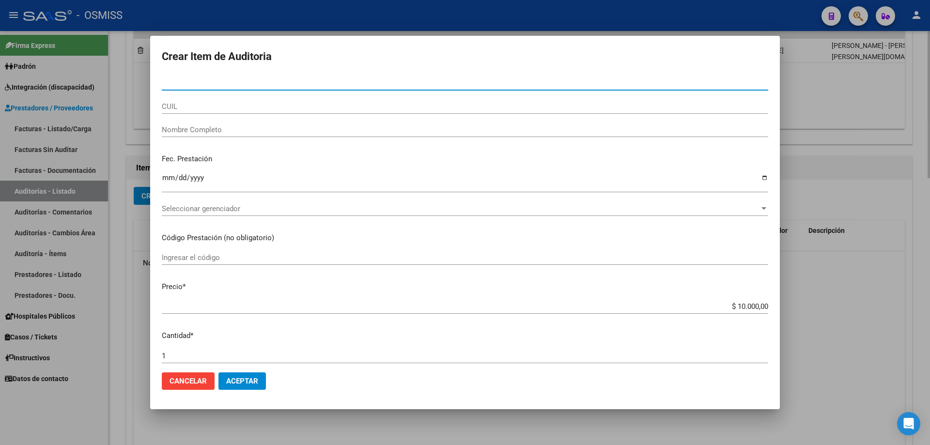
paste input "37270173"
type input "37270173"
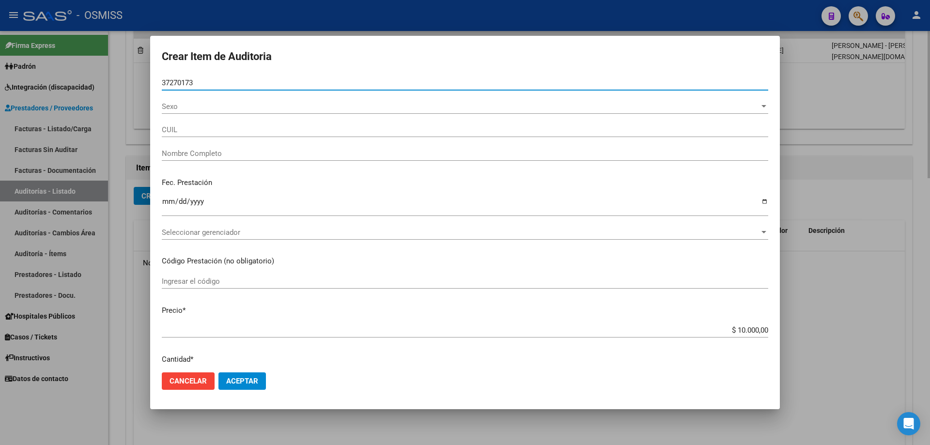
type input "27372701736"
type input "[PERSON_NAME]"
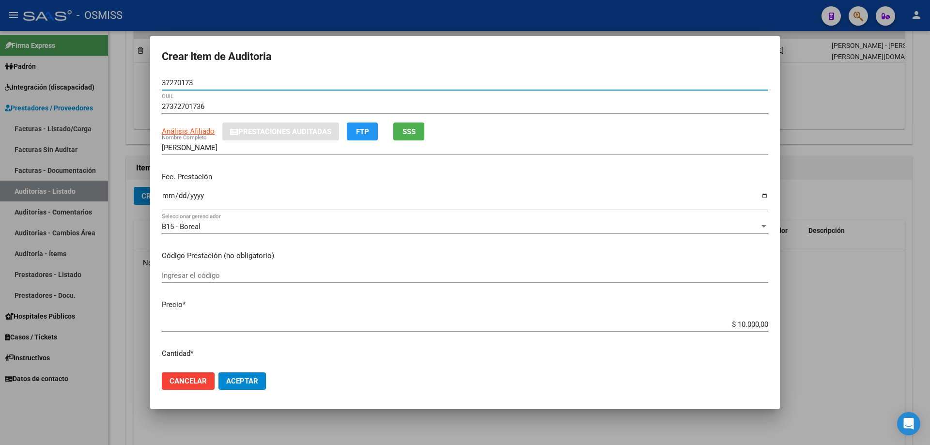
type input "37270173"
click at [167, 183] on p "Fec. Prestación" at bounding box center [465, 177] width 607 height 11
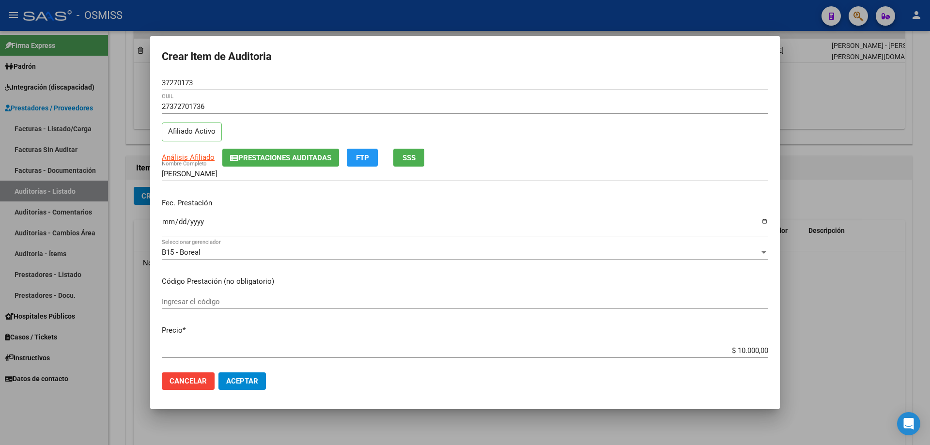
click at [168, 223] on input "Ingresar la fecha" at bounding box center [465, 226] width 607 height 16
type input "[DATE]"
click at [450, 300] on div at bounding box center [465, 222] width 930 height 445
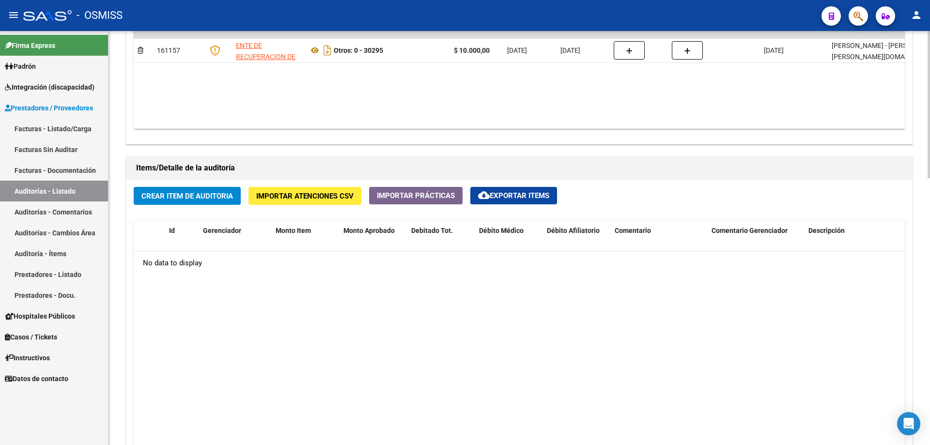
drag, startPoint x: 182, startPoint y: 332, endPoint x: 221, endPoint y: 278, distance: 66.6
click at [182, 300] on datatable-body "No data to display" at bounding box center [520, 380] width 772 height 256
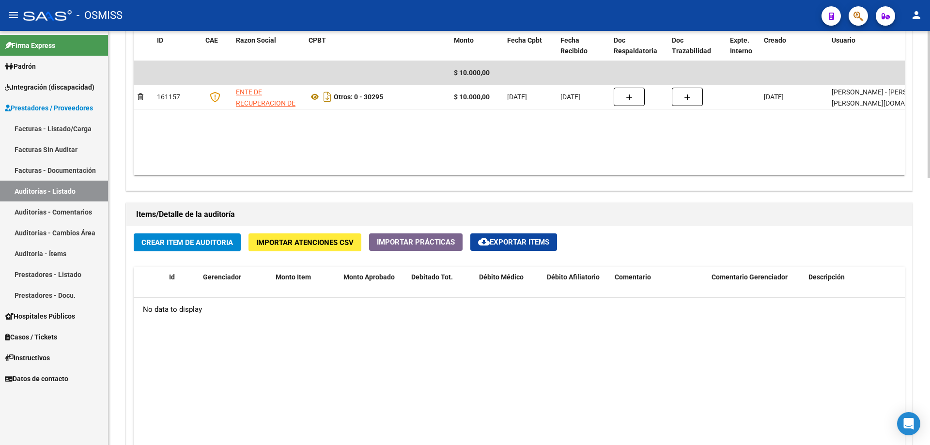
scroll to position [630, 0]
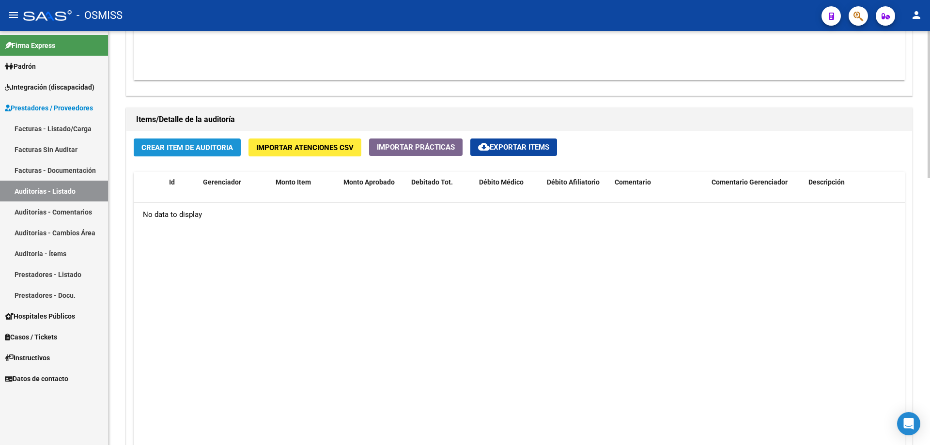
click at [208, 144] on span "Crear Item de Auditoria" at bounding box center [188, 147] width 92 height 9
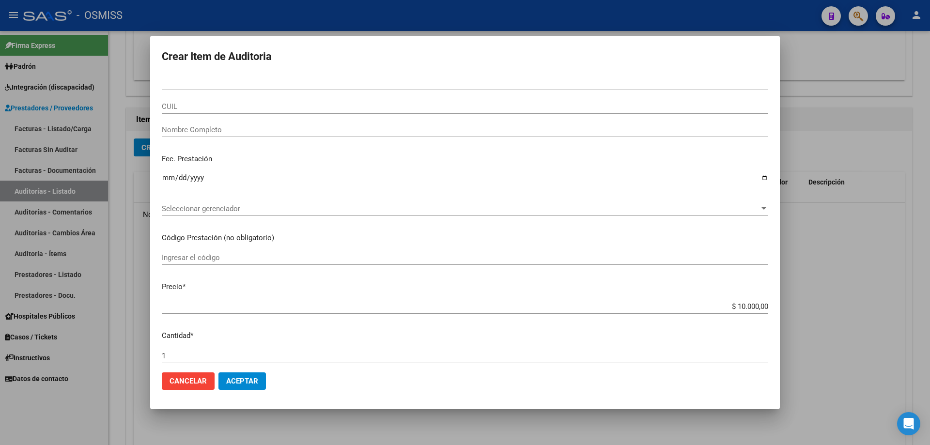
drag, startPoint x: 227, startPoint y: 87, endPoint x: 162, endPoint y: 78, distance: 65.7
click at [162, 78] on div "Nro Documento" at bounding box center [465, 83] width 607 height 15
drag, startPoint x: 224, startPoint y: 80, endPoint x: 139, endPoint y: 83, distance: 84.8
click at [139, 83] on div "Crear Item de Auditoria Nro Documento CUIL Nombre Completo Fec. Prestación Ingr…" at bounding box center [465, 222] width 930 height 445
type input "37270173"
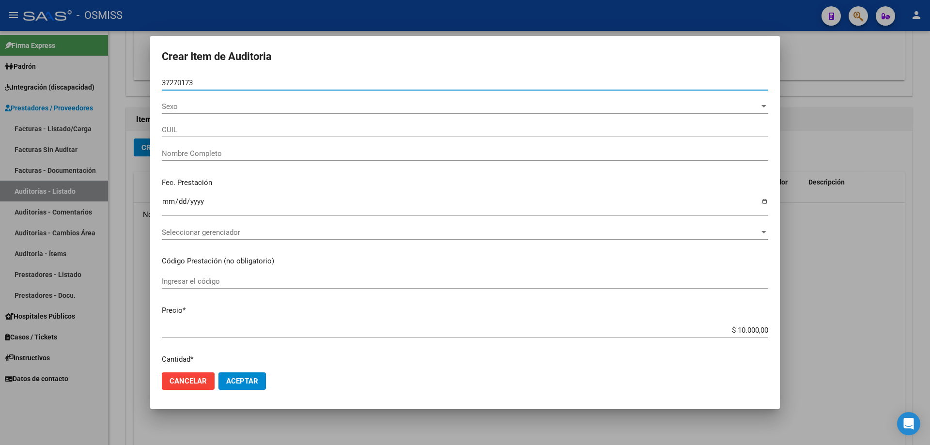
type input "27372701736"
type input "[PERSON_NAME]"
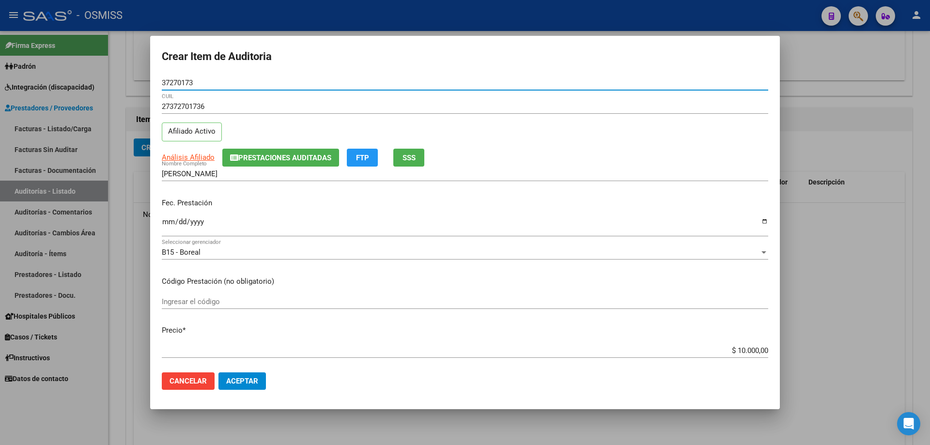
type input "37270173"
click at [172, 224] on input "Ingresar la fecha" at bounding box center [465, 226] width 607 height 16
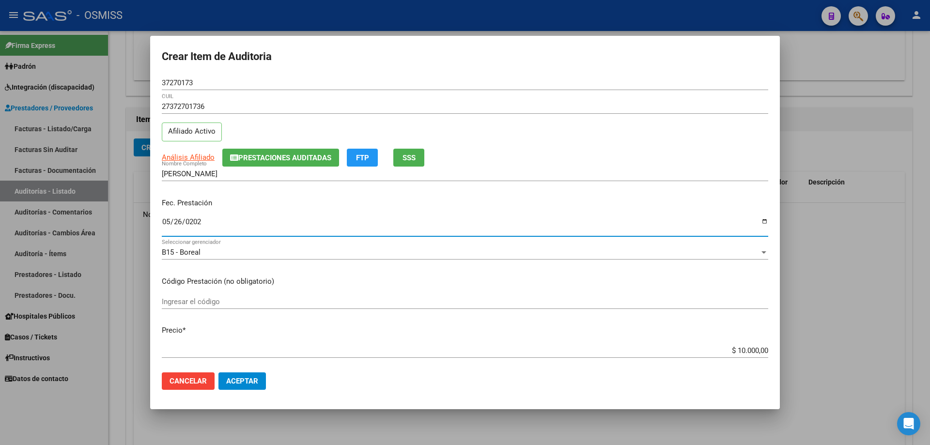
type input "[DATE]"
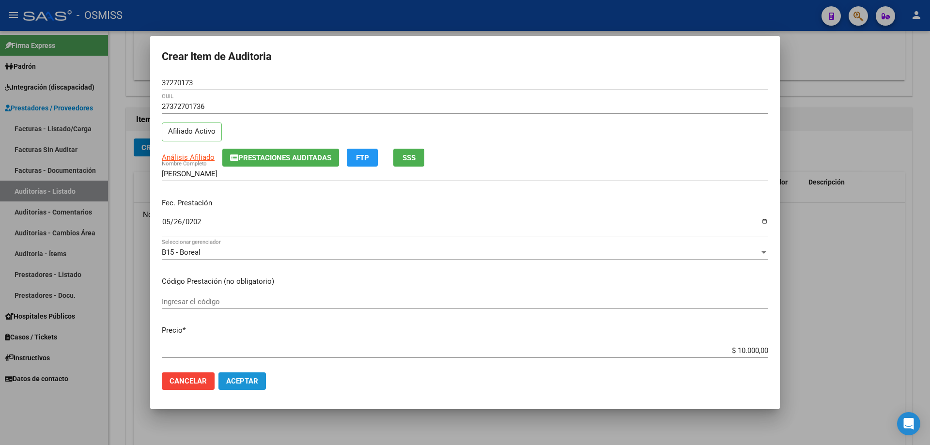
click at [262, 300] on button "Aceptar" at bounding box center [242, 381] width 47 height 17
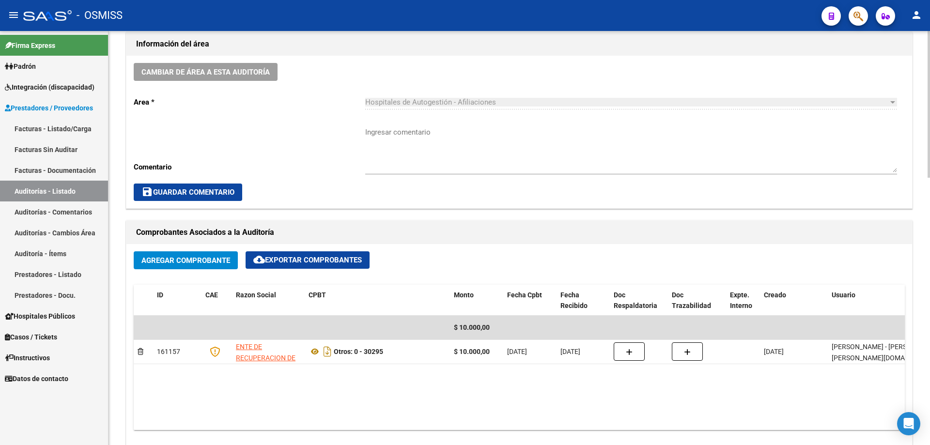
scroll to position [97, 0]
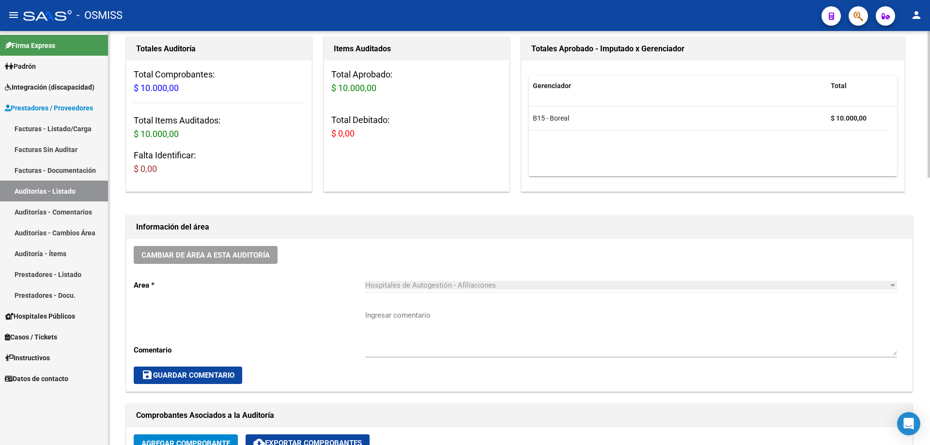
click at [228, 243] on div "Cambiar de área a esta auditoría Area * Hospitales de Autogestión - Afiliacione…" at bounding box center [519, 315] width 786 height 153
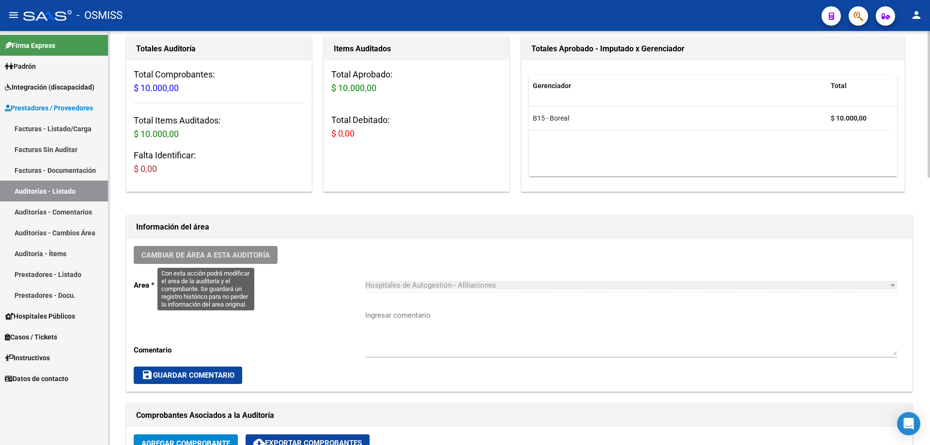
click at [233, 251] on span "Cambiar de área a esta auditoría" at bounding box center [206, 255] width 128 height 9
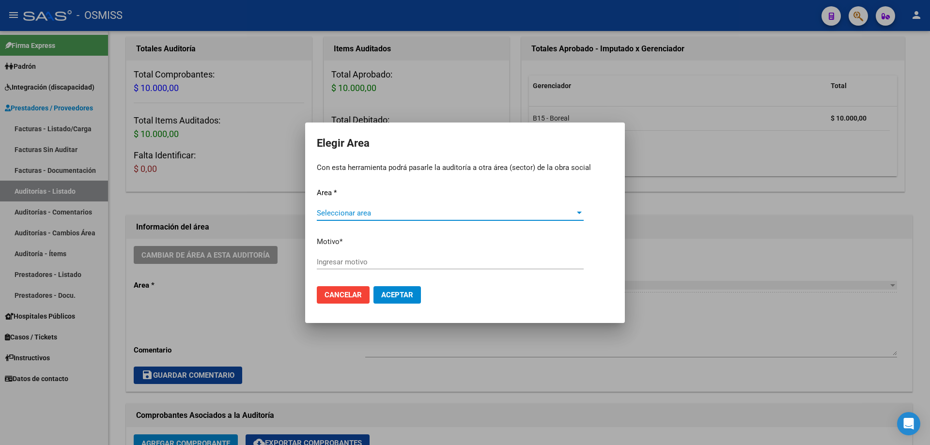
click at [374, 216] on span "Seleccionar area" at bounding box center [446, 213] width 258 height 9
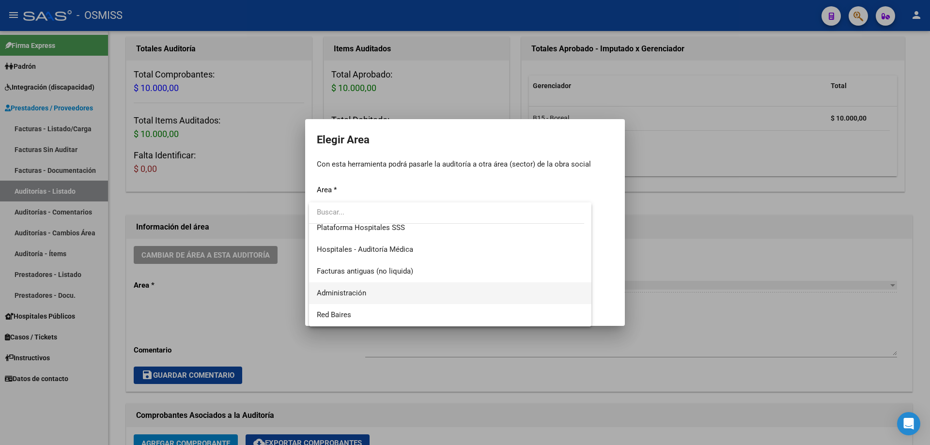
scroll to position [145, 0]
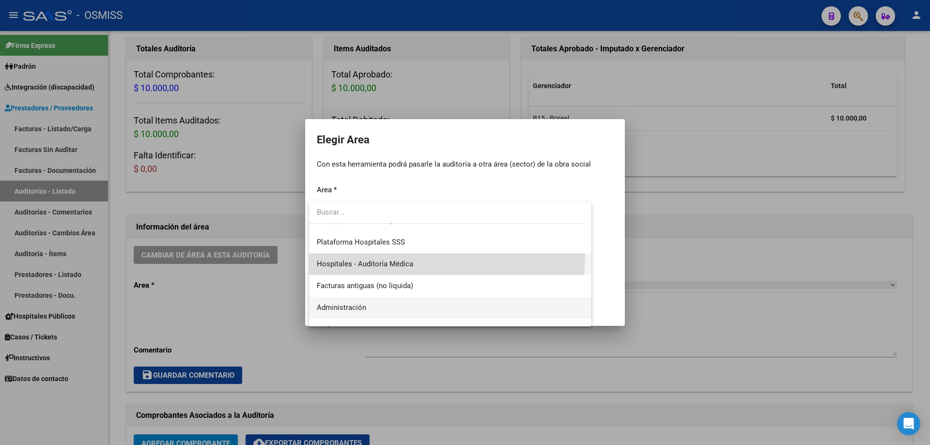
click at [388, 255] on span "Hospitales - Auditoría Médica" at bounding box center [450, 264] width 267 height 22
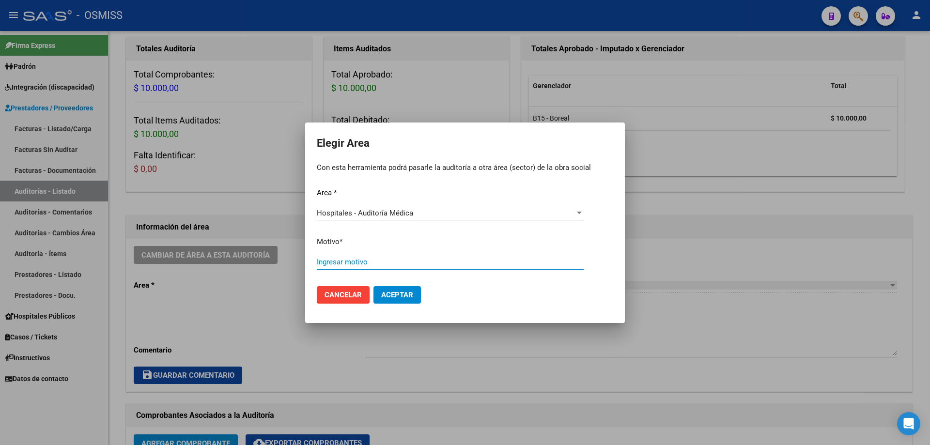
click at [388, 265] on input "Ingresar motivo" at bounding box center [450, 262] width 267 height 9
type input "a"
type input "AUDITADO"
click at [389, 285] on mat-dialog-actions "Cancelar Aceptar" at bounding box center [465, 295] width 297 height 33
click at [395, 297] on span "Aceptar" at bounding box center [397, 295] width 32 height 9
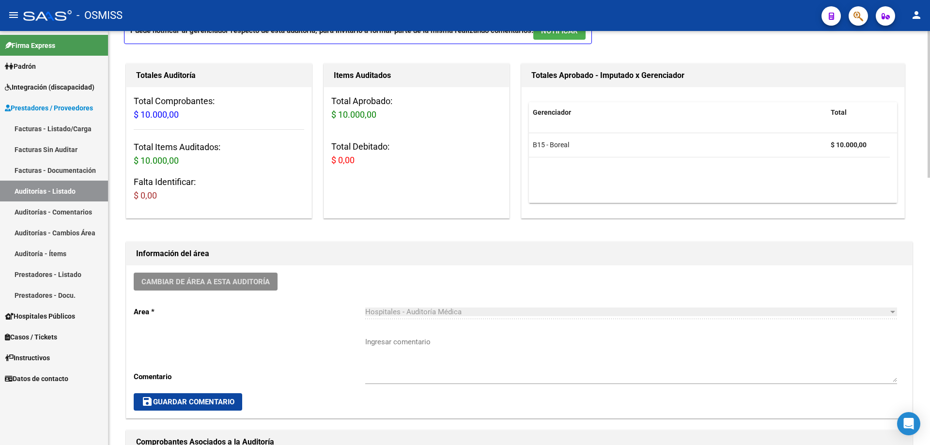
scroll to position [49, 0]
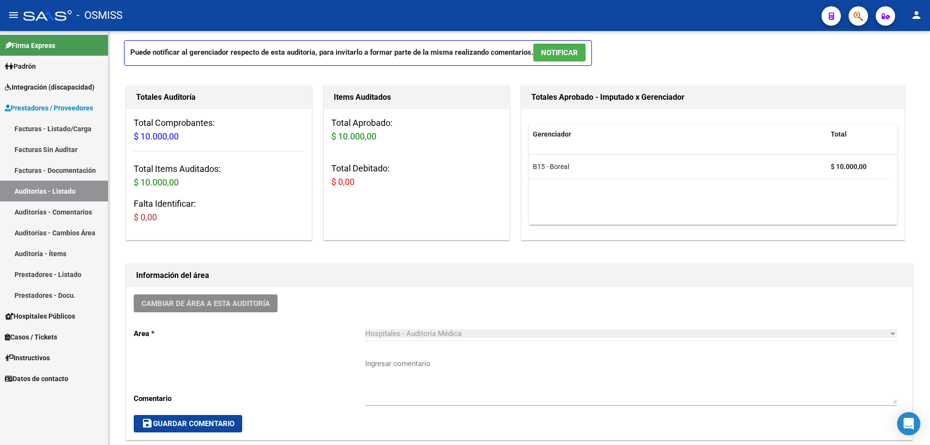
click at [52, 189] on link "Auditorías - Listado" at bounding box center [54, 191] width 108 height 21
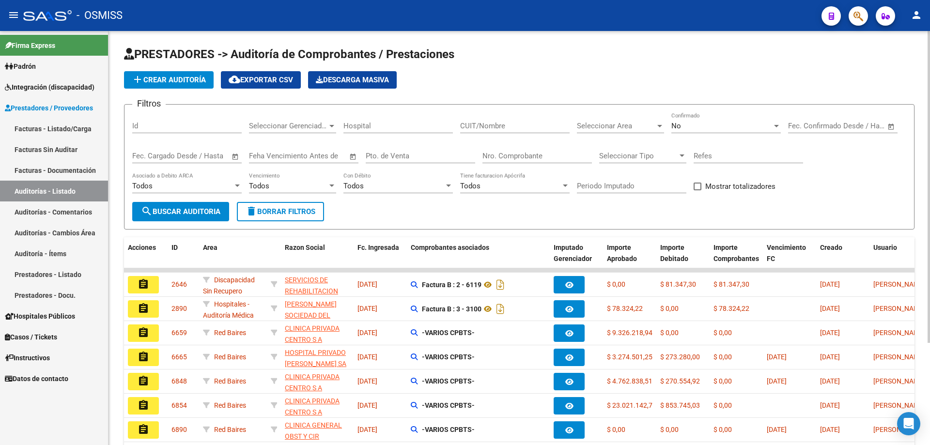
click at [110, 76] on div "PRESTADORES -> Auditoría de Comprobantes / Prestaciones add Crear Auditoría clo…" at bounding box center [520, 302] width 822 height 543
click at [182, 78] on span "add Crear Auditoría" at bounding box center [169, 80] width 74 height 9
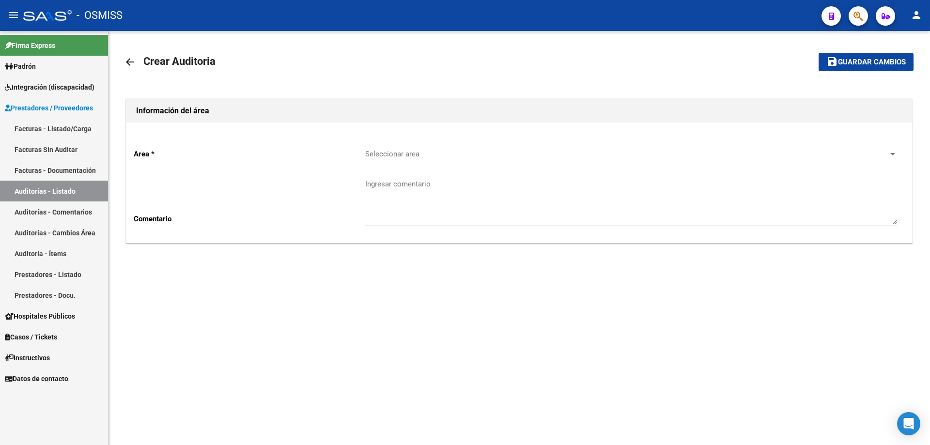
click at [376, 149] on div "Seleccionar area Seleccionar area" at bounding box center [631, 151] width 532 height 21
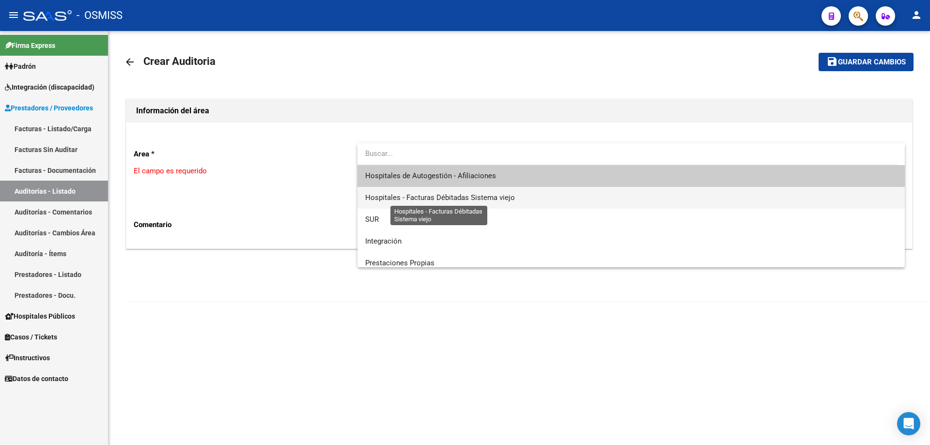
click at [424, 193] on span "Hospitales - Facturas Débitadas Sistema viejo" at bounding box center [440, 197] width 150 height 9
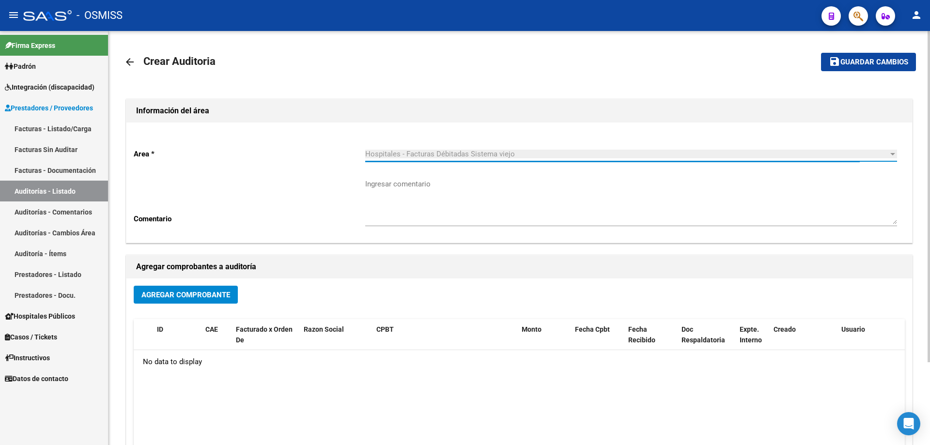
click at [450, 153] on span "Hospitales - Facturas Débitadas Sistema viejo" at bounding box center [440, 154] width 150 height 9
click at [68, 189] on link "Auditorías - Listado" at bounding box center [54, 191] width 108 height 21
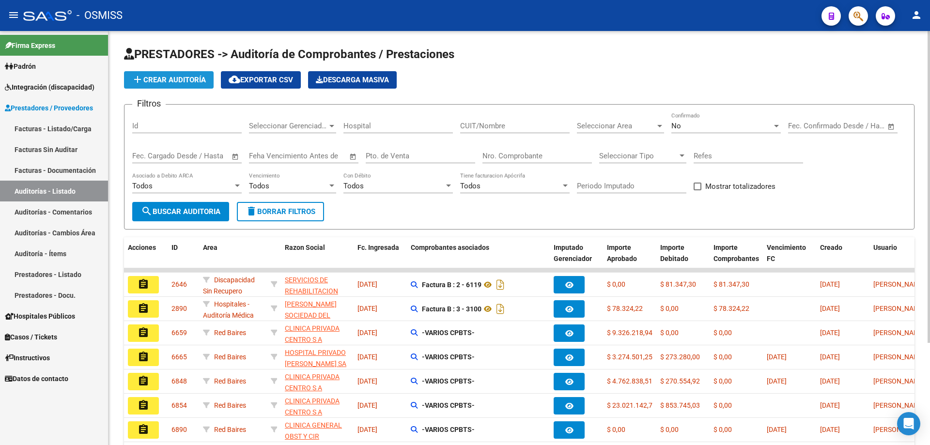
click at [184, 82] on span "add Crear Auditoría" at bounding box center [169, 80] width 74 height 9
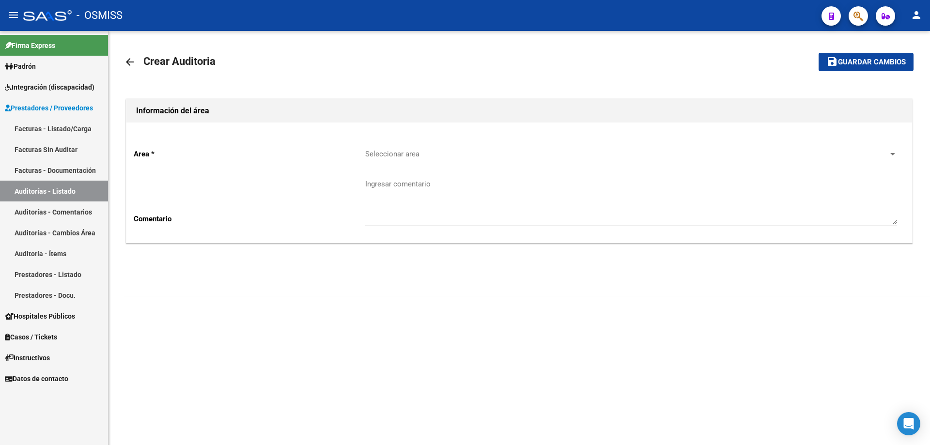
click at [430, 142] on div "Seleccionar area Seleccionar area" at bounding box center [631, 151] width 532 height 21
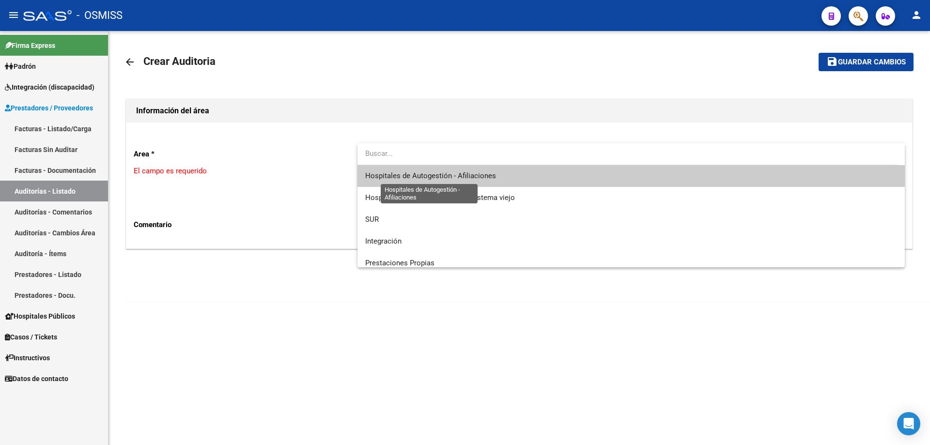
click at [438, 173] on span "Hospitales de Autogestión - Afiliaciones" at bounding box center [430, 176] width 131 height 9
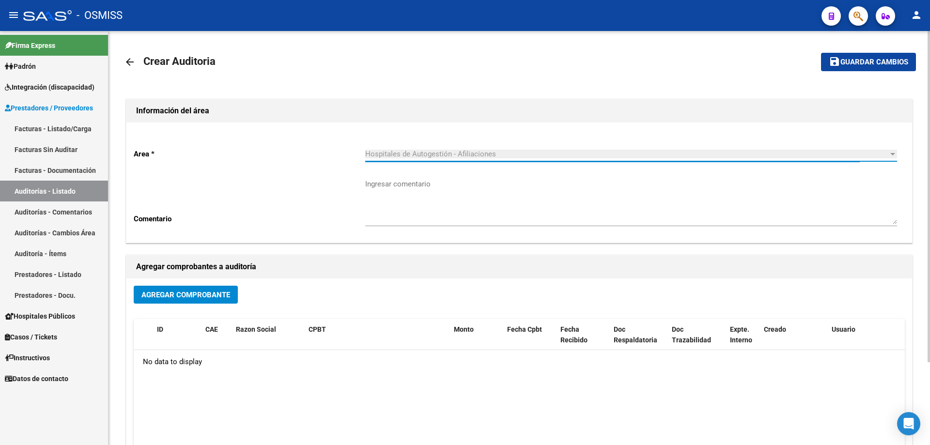
click at [201, 289] on button "Agregar Comprobante" at bounding box center [186, 295] width 104 height 18
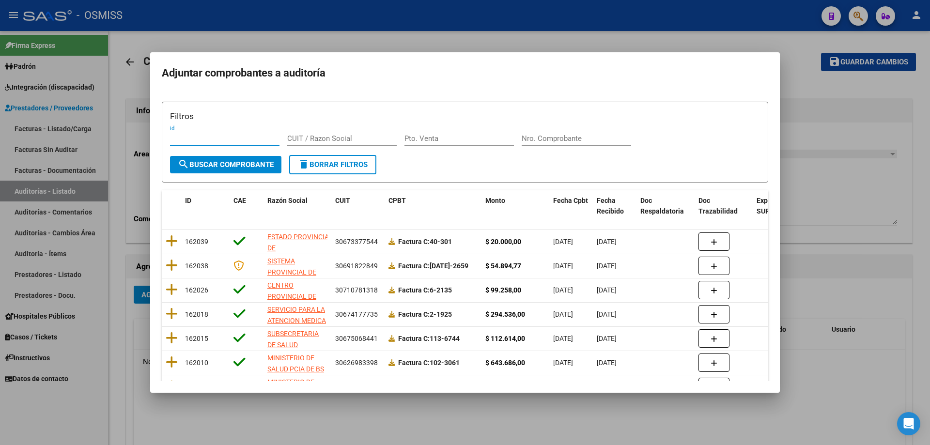
click at [450, 139] on input "Nro. Comprobante" at bounding box center [577, 138] width 110 height 9
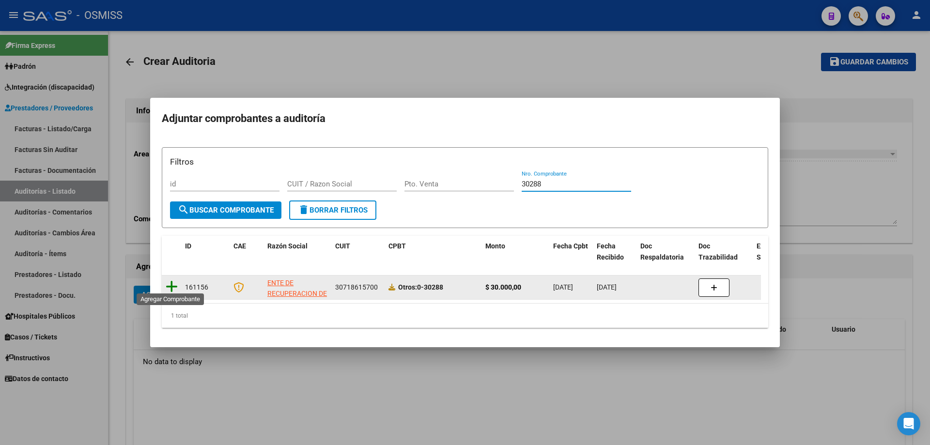
type input "30288"
click at [173, 286] on icon at bounding box center [172, 287] width 12 height 14
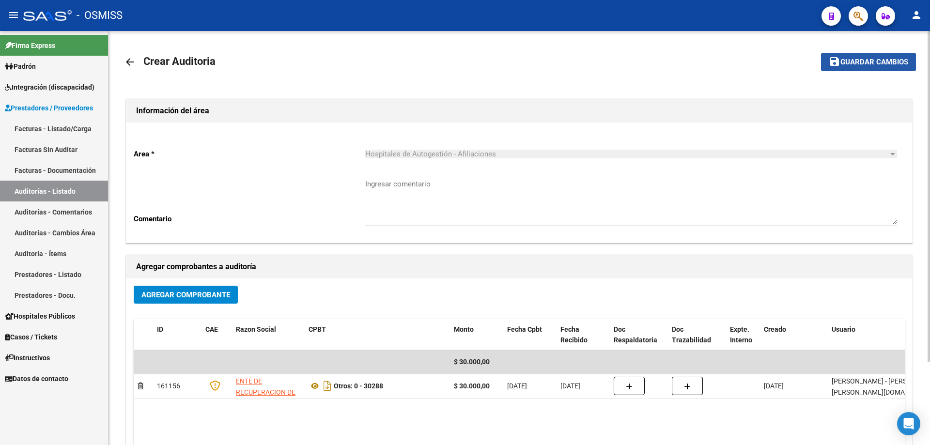
click at [450, 64] on span "Guardar cambios" at bounding box center [875, 62] width 68 height 9
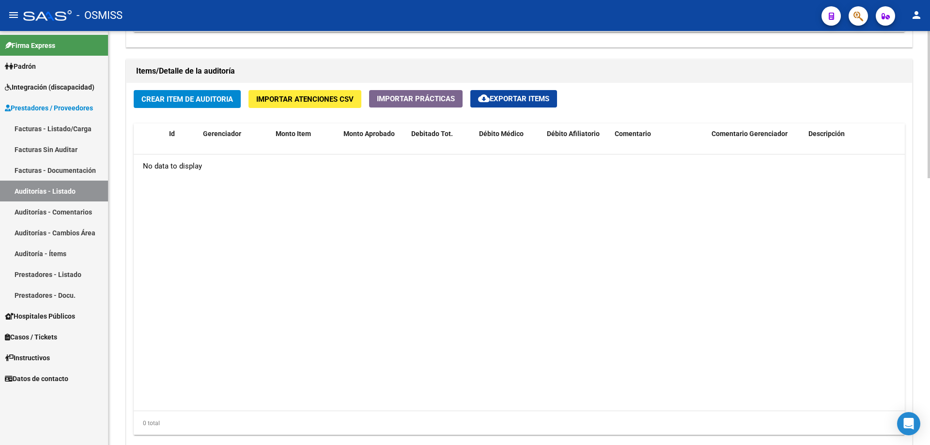
scroll to position [727, 0]
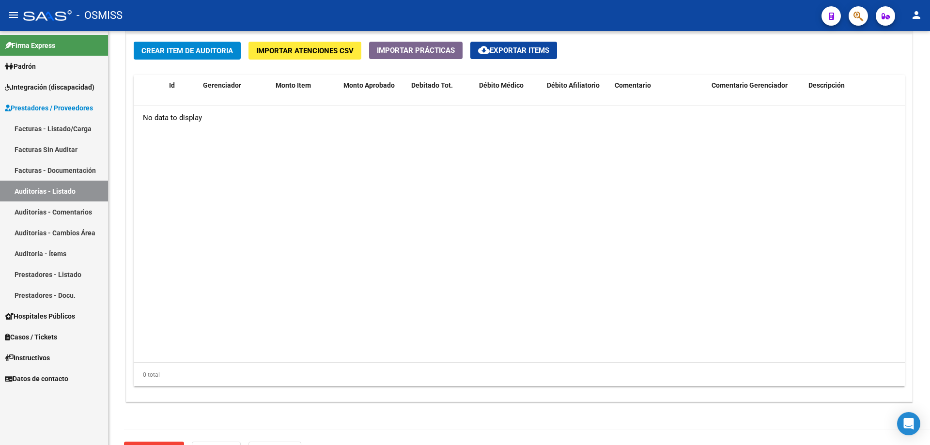
click at [91, 194] on link "Auditorías - Listado" at bounding box center [54, 191] width 108 height 21
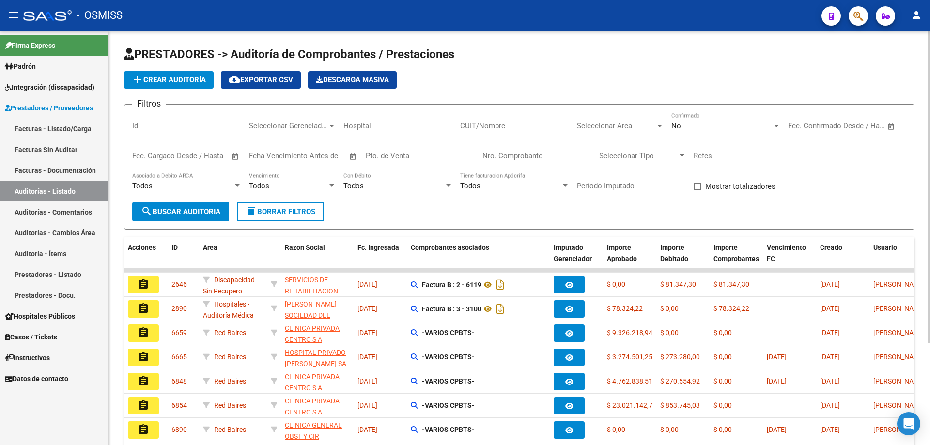
click at [174, 77] on span "add Crear Auditoría" at bounding box center [169, 80] width 74 height 9
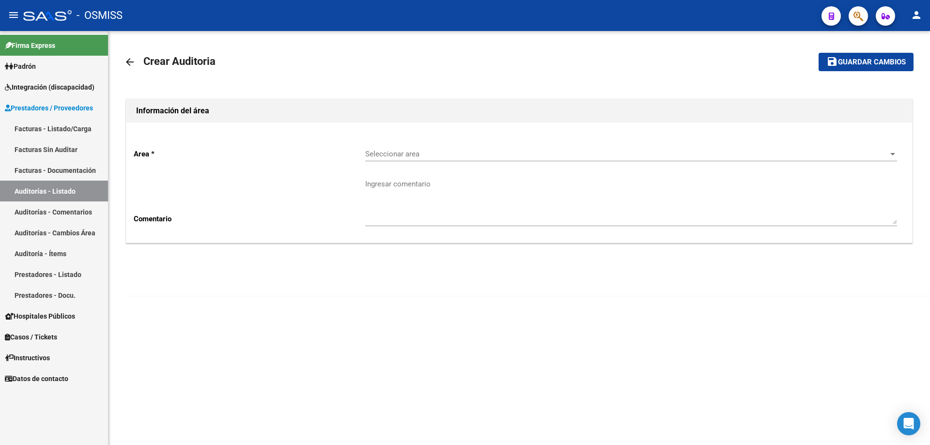
click at [404, 142] on div "Seleccionar area Seleccionar area" at bounding box center [631, 151] width 532 height 21
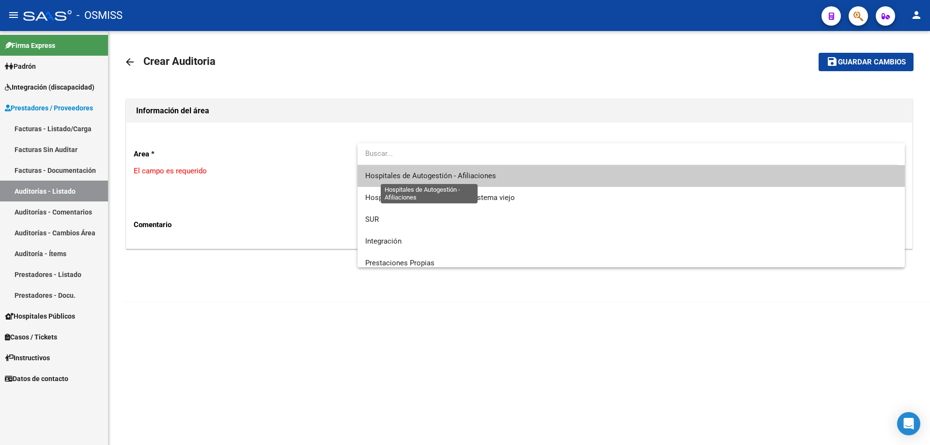
click at [419, 179] on span "Hospitales de Autogestión - Afiliaciones" at bounding box center [430, 176] width 131 height 9
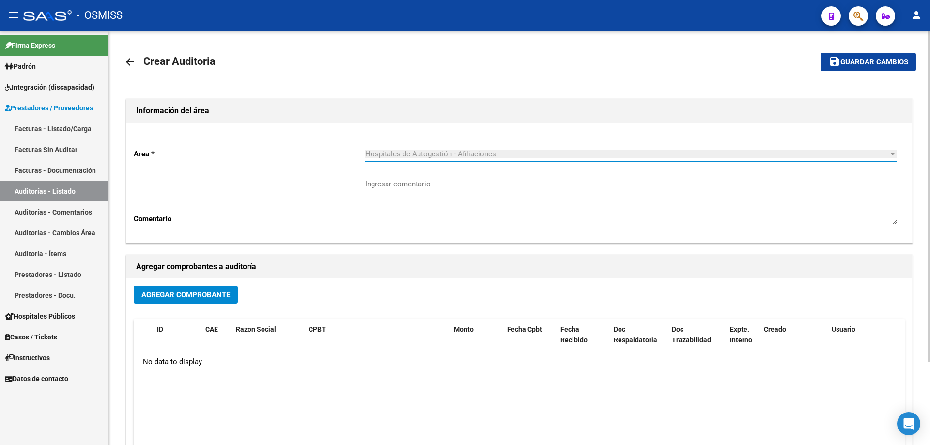
click at [169, 291] on span "Agregar Comprobante" at bounding box center [186, 295] width 89 height 9
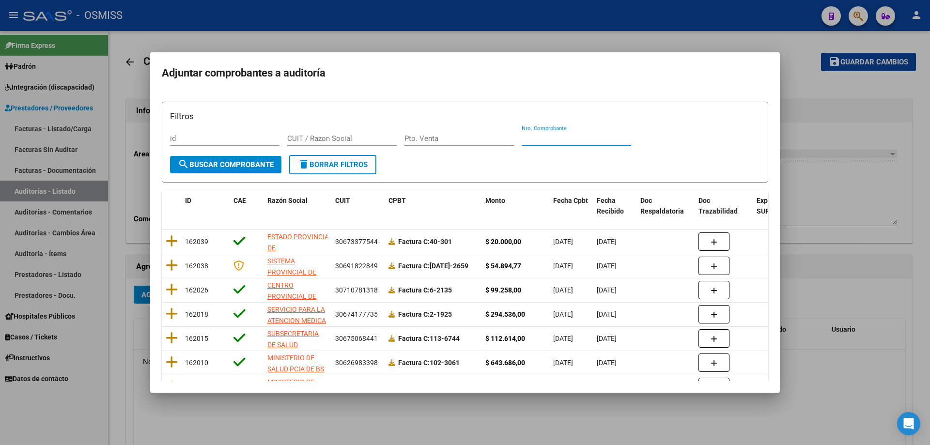
click at [450, 140] on input "Nro. Comprobante" at bounding box center [577, 138] width 110 height 9
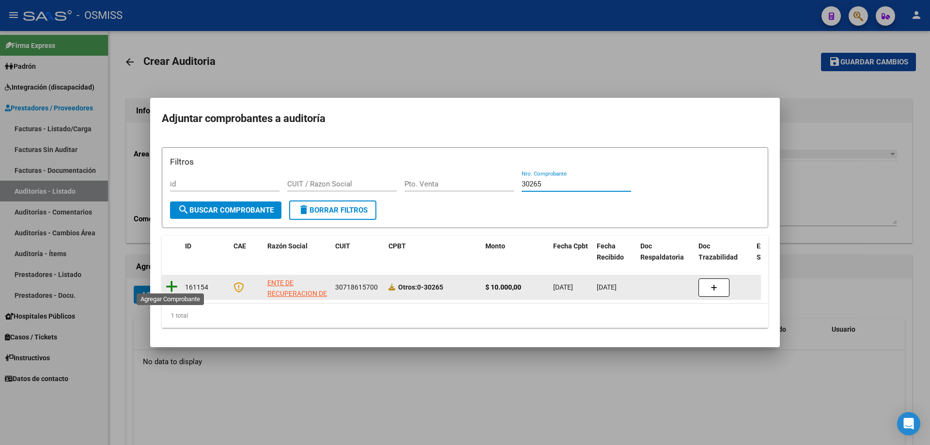
type input "30265"
click at [169, 282] on icon at bounding box center [172, 287] width 12 height 14
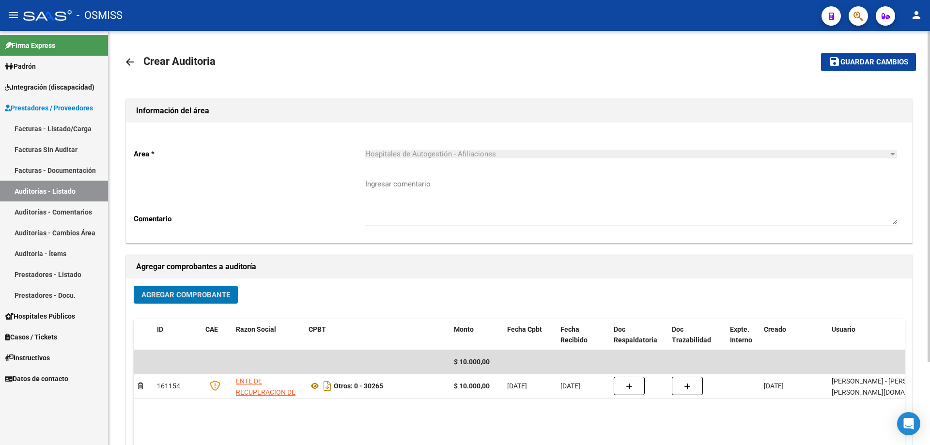
click at [450, 75] on mat-toolbar-row "save Guardar cambios" at bounding box center [834, 62] width 165 height 31
click at [450, 62] on span "Guardar cambios" at bounding box center [875, 62] width 68 height 9
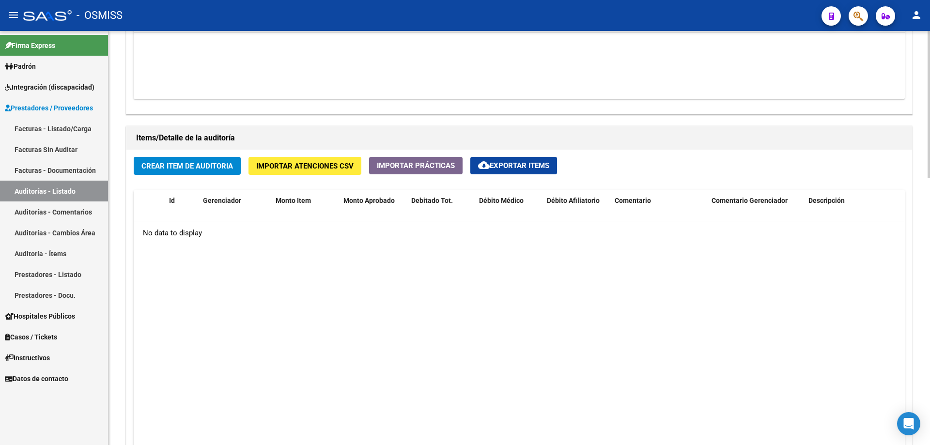
scroll to position [630, 0]
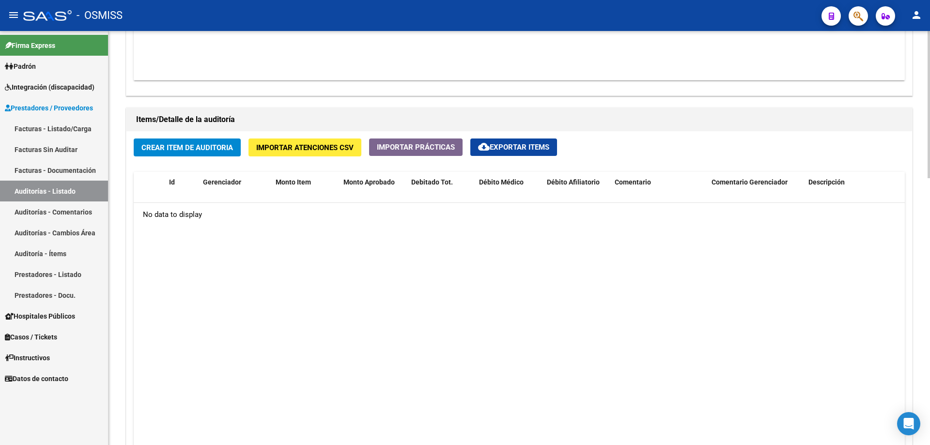
drag, startPoint x: 184, startPoint y: 283, endPoint x: 190, endPoint y: 120, distance: 163.4
click at [188, 281] on datatable-body "No data to display" at bounding box center [520, 331] width 772 height 256
click at [223, 150] on span "Crear Item de Auditoria" at bounding box center [188, 147] width 92 height 9
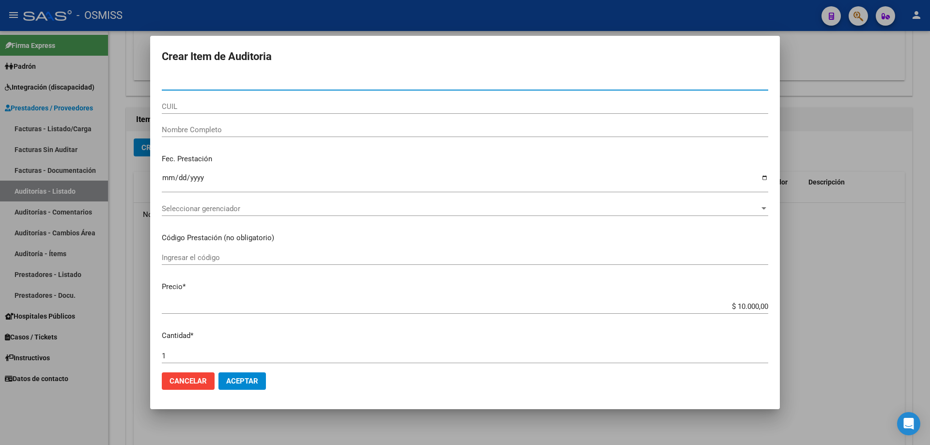
paste input "35385494"
type input "35385494"
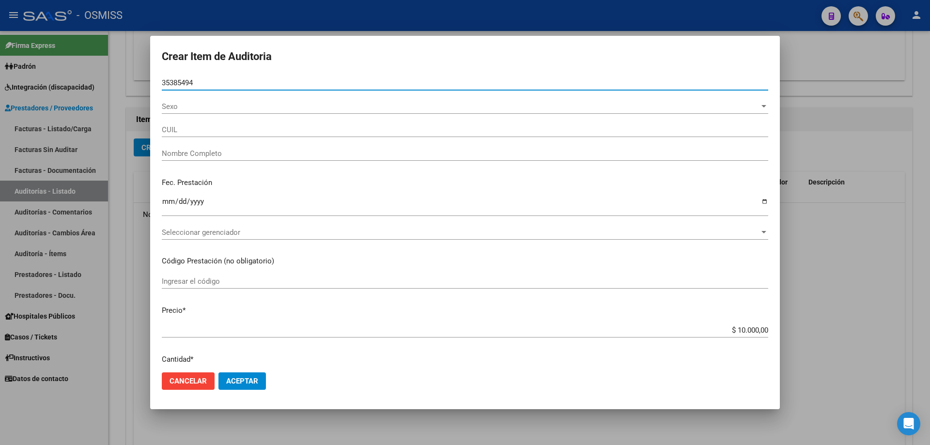
type input "27353854947"
type input "[PERSON_NAME] DE [GEOGRAPHIC_DATA]"
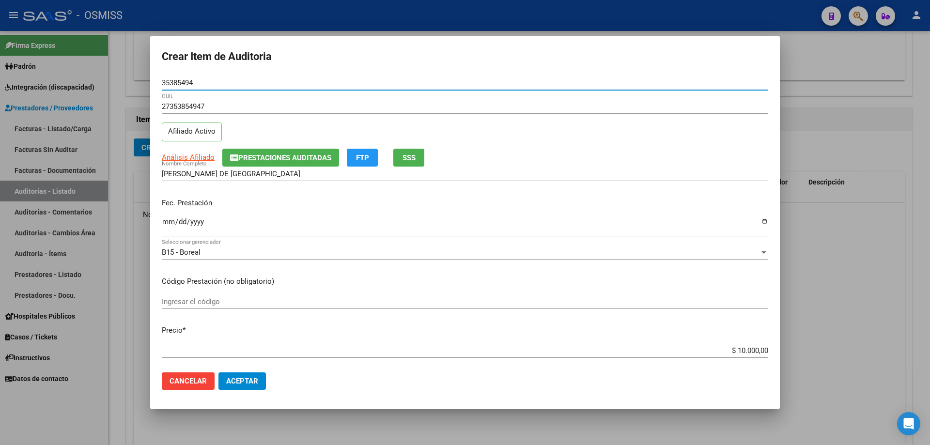
type input "35385494"
click at [165, 216] on div "Ingresar la fecha" at bounding box center [465, 226] width 607 height 21
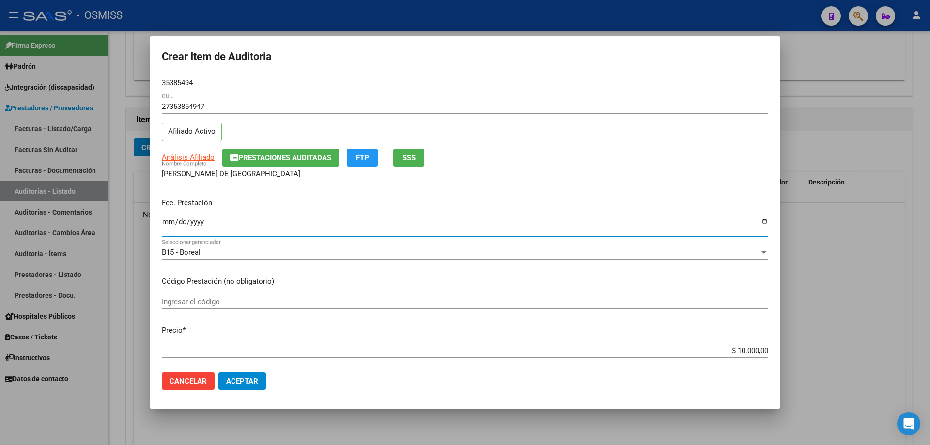
click at [172, 223] on input "Ingresar la fecha" at bounding box center [465, 226] width 607 height 16
type input "[DATE]"
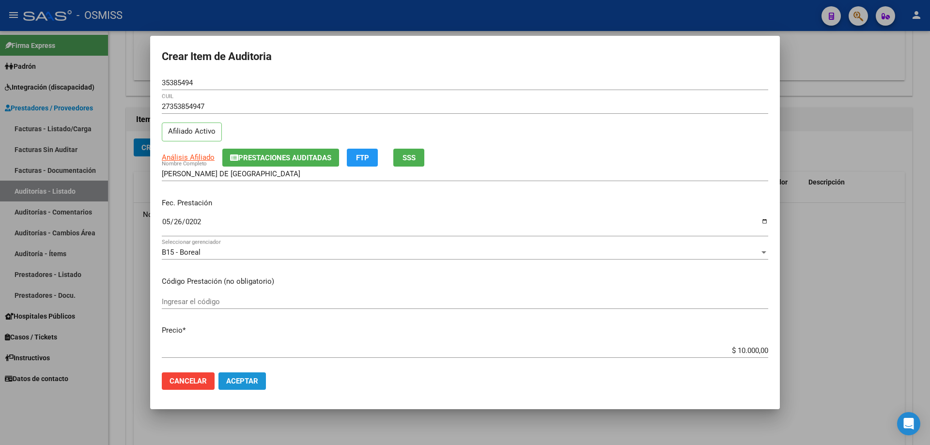
click at [244, 300] on span "Aceptar" at bounding box center [242, 381] width 32 height 9
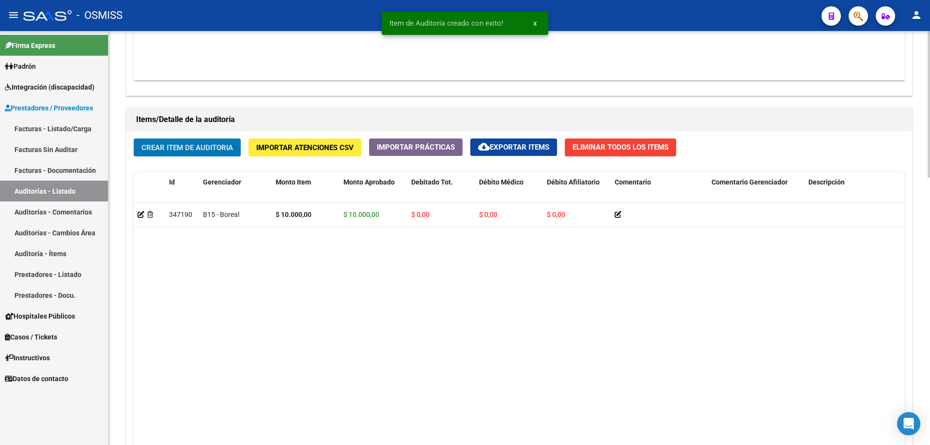
click at [450, 300] on datatable-body "347190 B15 - Boreal $ 10.000,00 $ 10.000,00 $ 0,00 $ 0,00 $ 0,00 27353854947 35…" at bounding box center [520, 331] width 772 height 256
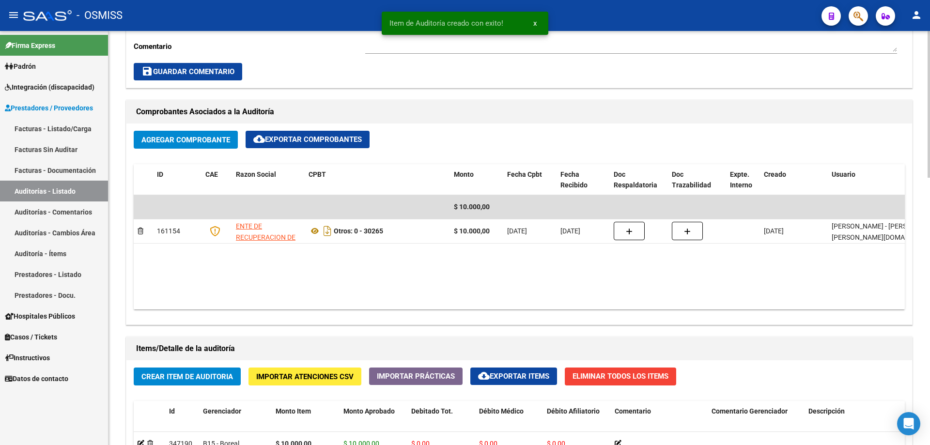
scroll to position [291, 0]
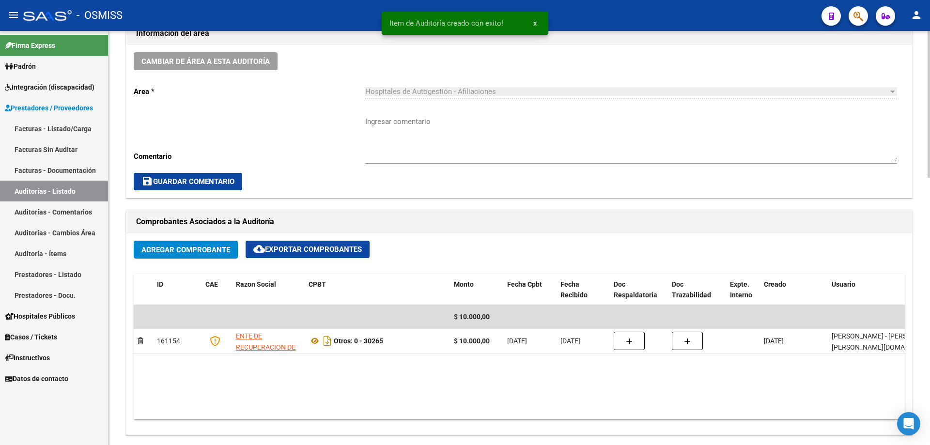
click at [238, 74] on div "Cambiar de área a esta auditoría Area * Hospitales de Autogestión - Afiliacione…" at bounding box center [519, 121] width 786 height 153
click at [240, 64] on span "Cambiar de área a esta auditoría" at bounding box center [206, 61] width 128 height 9
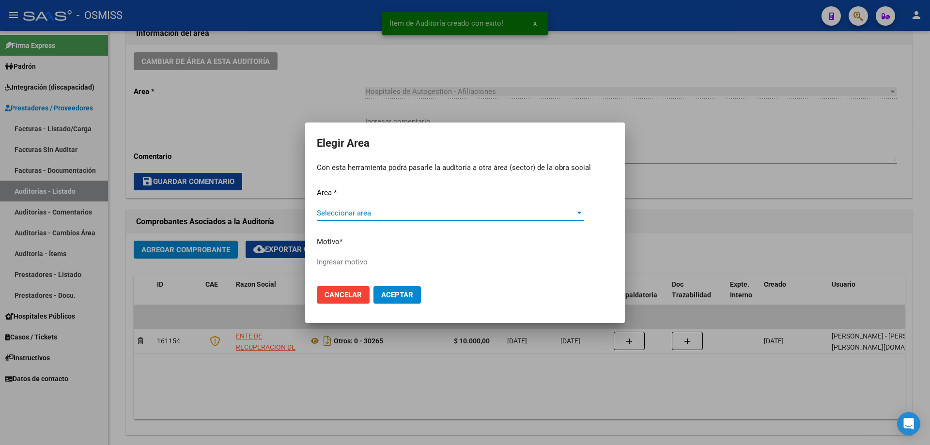
click at [402, 206] on div "Seleccionar area Seleccionar area" at bounding box center [450, 213] width 267 height 15
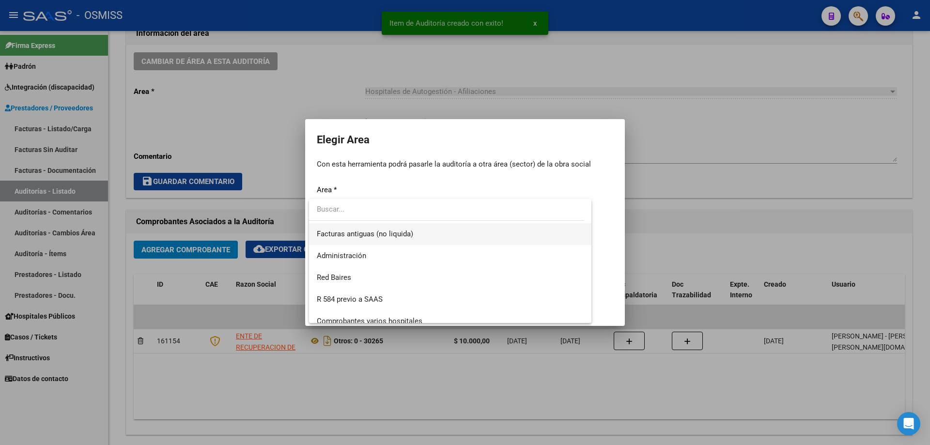
scroll to position [145, 0]
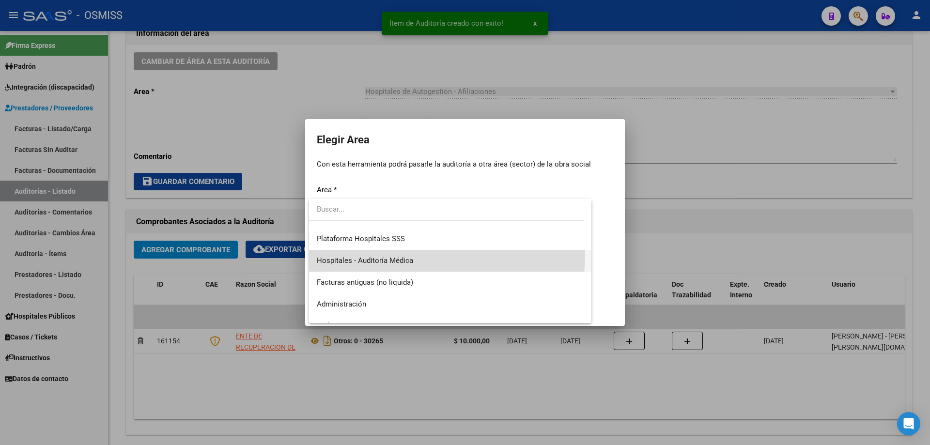
click at [411, 254] on span "Hospitales - Auditoría Médica" at bounding box center [450, 261] width 267 height 22
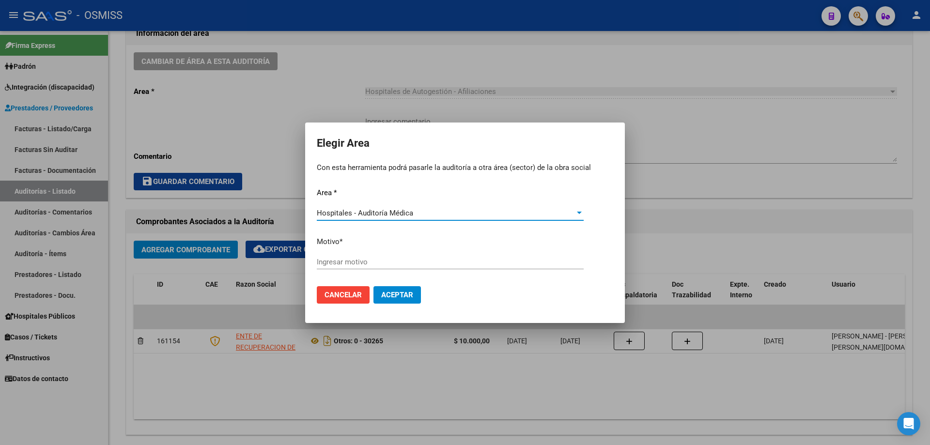
drag, startPoint x: 408, startPoint y: 254, endPoint x: 403, endPoint y: 261, distance: 8.1
click at [405, 258] on div "Ingresar motivo" at bounding box center [450, 262] width 267 height 15
click at [403, 262] on input "Ingresar motivo" at bounding box center [450, 262] width 267 height 9
type input "AUDITADO"
click at [398, 299] on button "Aceptar" at bounding box center [397, 294] width 47 height 17
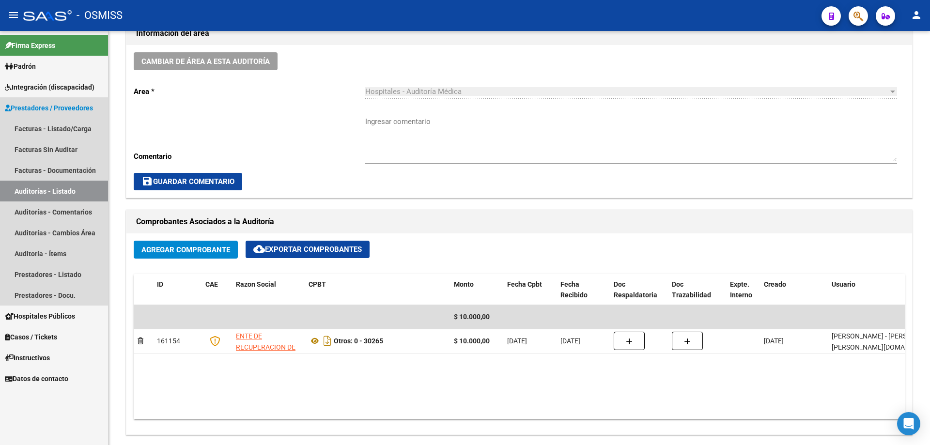
click at [65, 192] on link "Auditorías - Listado" at bounding box center [54, 191] width 108 height 21
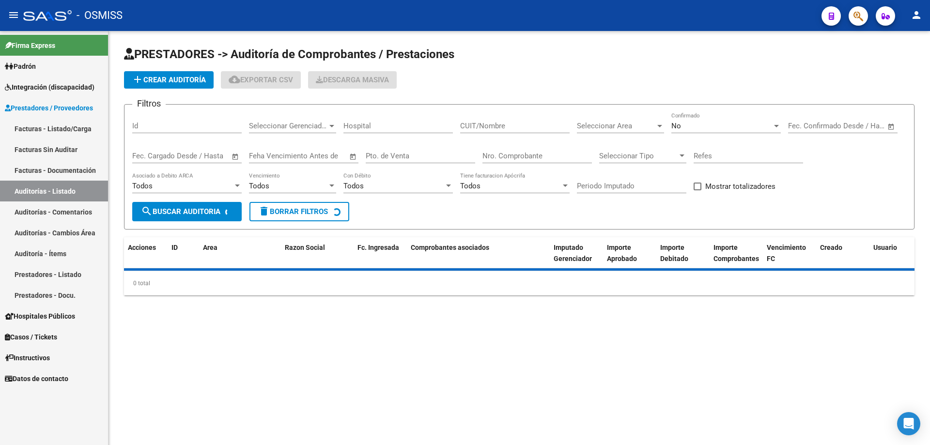
click at [450, 163] on div "Nro. Comprobante" at bounding box center [538, 152] width 110 height 21
click at [450, 158] on input "Nro. Comprobante" at bounding box center [538, 156] width 110 height 9
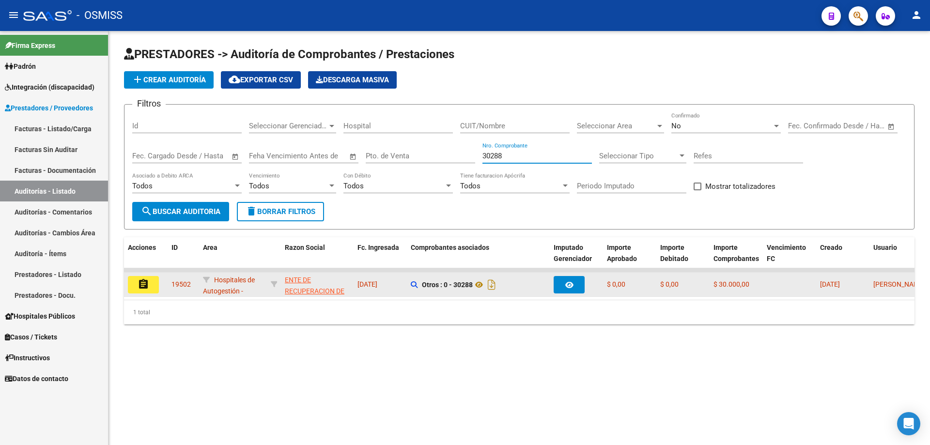
type input "30288"
click at [145, 288] on mat-icon "assignment" at bounding box center [144, 285] width 12 height 12
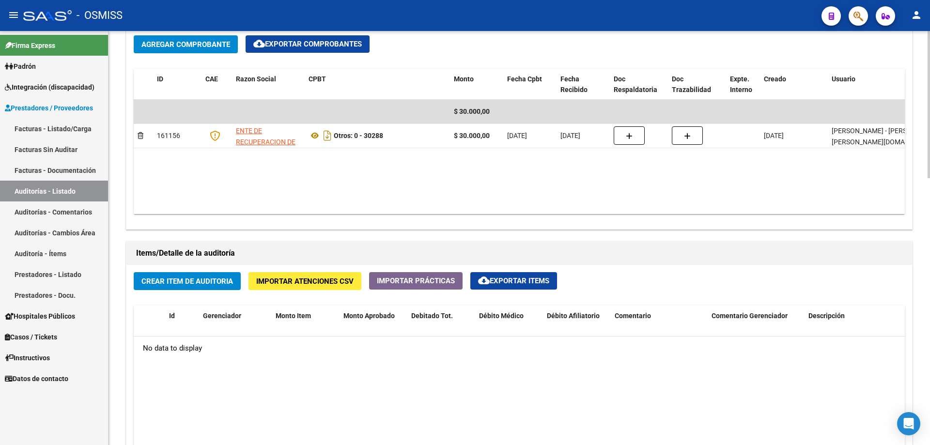
scroll to position [630, 0]
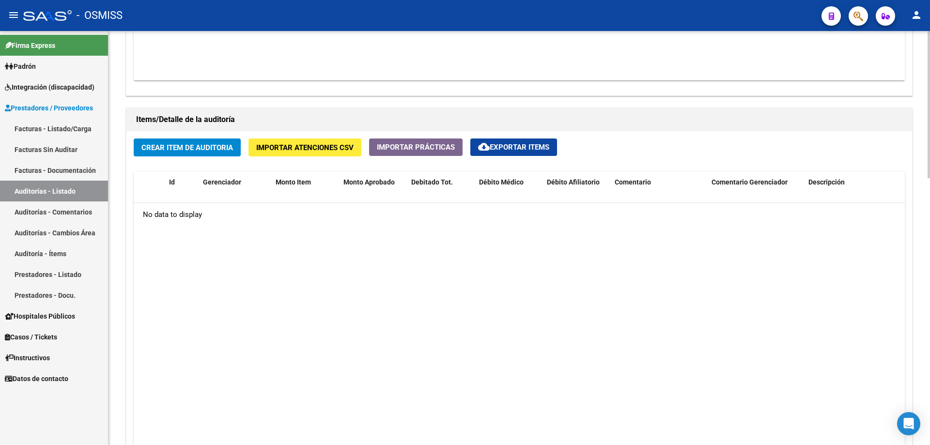
drag, startPoint x: 718, startPoint y: 274, endPoint x: 660, endPoint y: 257, distance: 60.4
click at [450, 274] on datatable-body "No data to display" at bounding box center [520, 331] width 772 height 256
click at [171, 149] on span "Crear Item de Auditoria" at bounding box center [188, 147] width 92 height 9
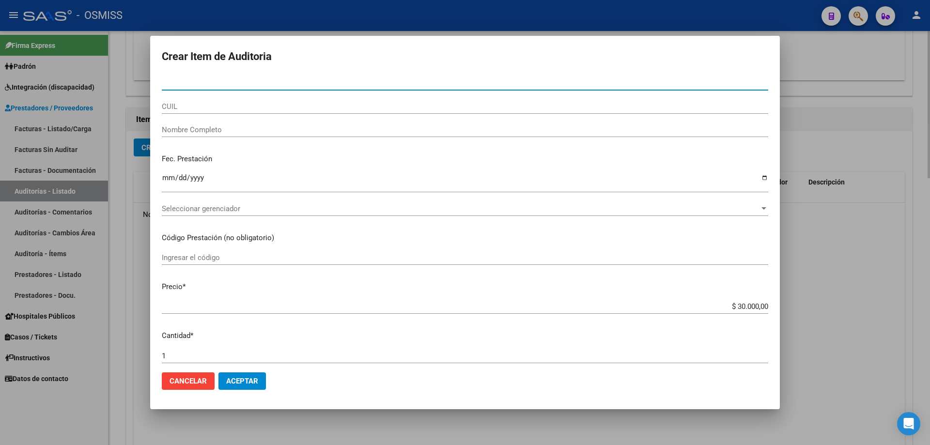
type input "25891188"
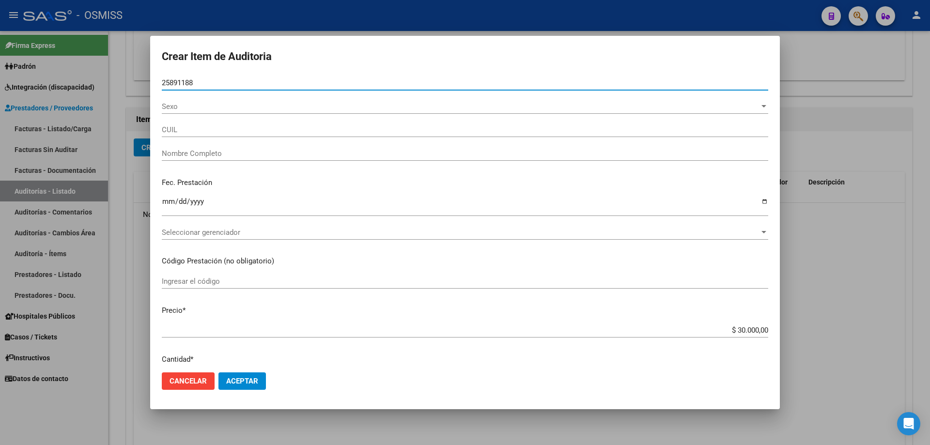
type input "27258911887"
type input "GIUNTA [PERSON_NAME]"
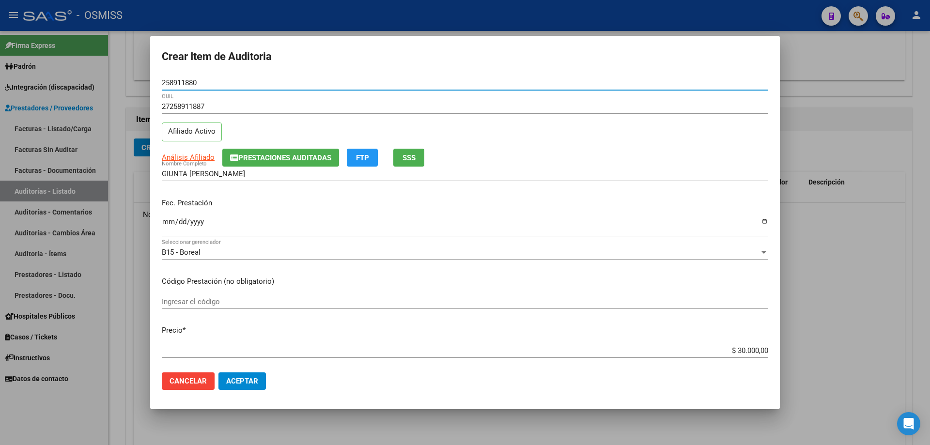
type input "25891188"
click at [165, 224] on input "Ingresar la fecha" at bounding box center [465, 226] width 607 height 16
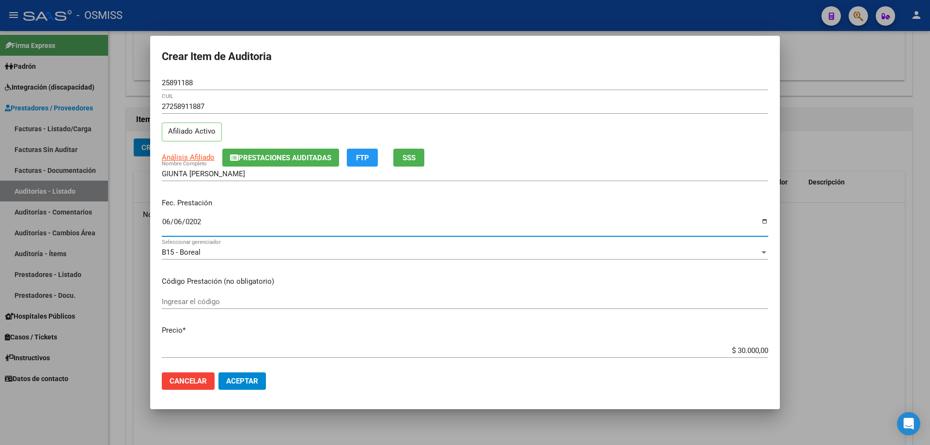
type input "[DATE]"
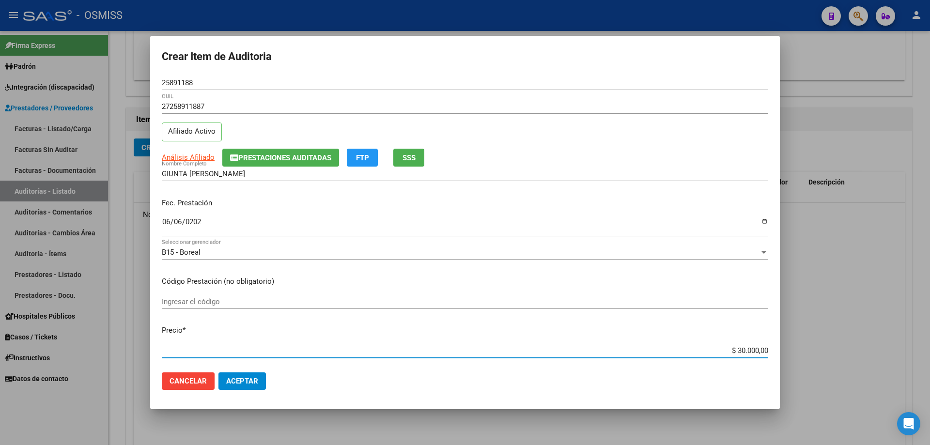
drag, startPoint x: 721, startPoint y: 350, endPoint x: 930, endPoint y: 295, distance: 216.1
click at [450, 298] on div "Crear Item de Auditoria 25891188 Nro Documento 27258911887 CUIL Afiliado Activo…" at bounding box center [465, 222] width 930 height 445
type input "$ 0,01"
type input "$ 0,10"
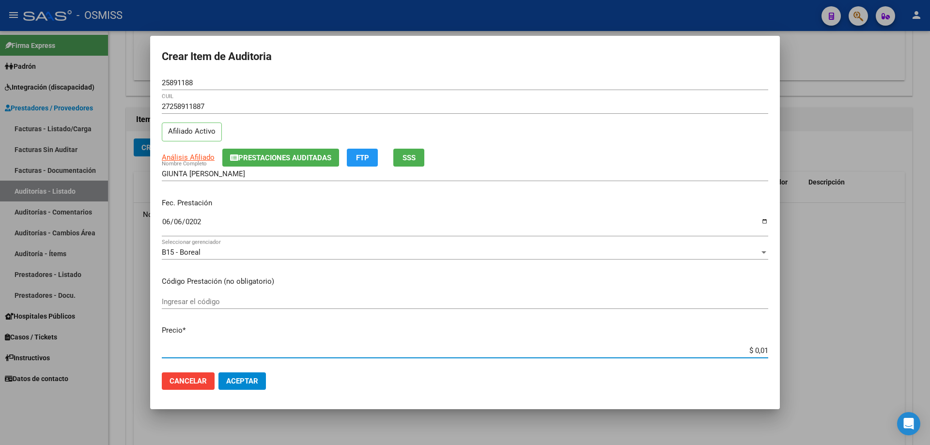
type input "$ 0,10"
type input "$ 1,00"
type input "$ 10,00"
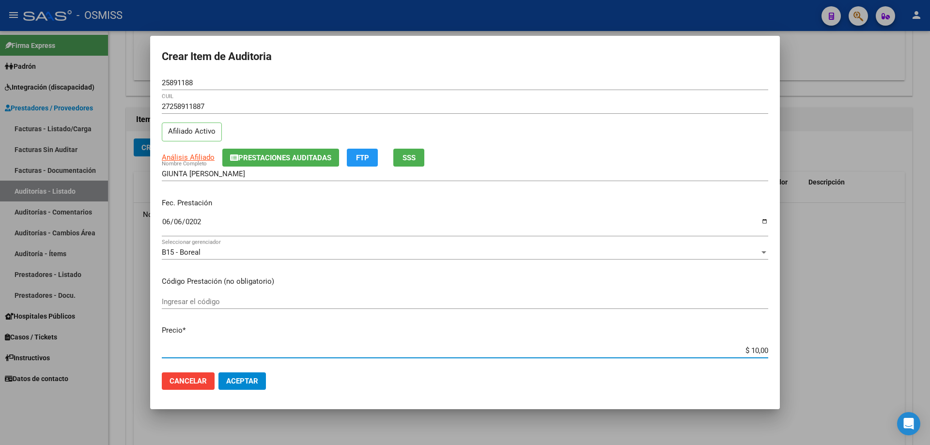
type input "$ 100,00"
type input "$ 1.000,00"
type input "$ 10.000,00"
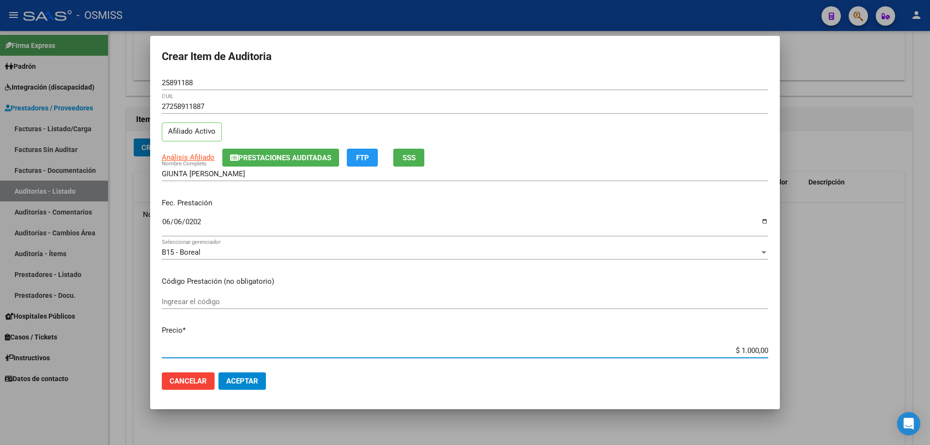
type input "$ 10.000,00"
click at [250, 300] on span "Aceptar" at bounding box center [242, 381] width 32 height 9
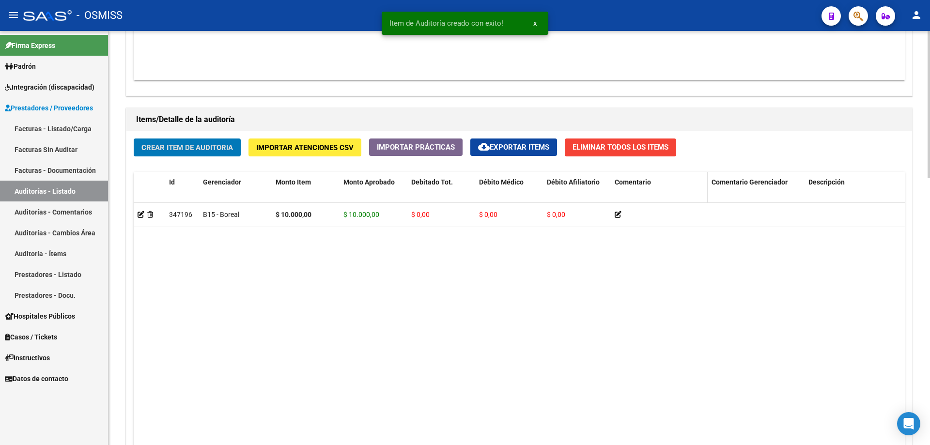
scroll to position [630, 0]
click at [450, 300] on datatable-body "347196 B15 - Boreal $ 10.000,00 $ 10.000,00 $ 0,00 $ 0,00 $ 0,00 27258911887 25…" at bounding box center [520, 331] width 772 height 256
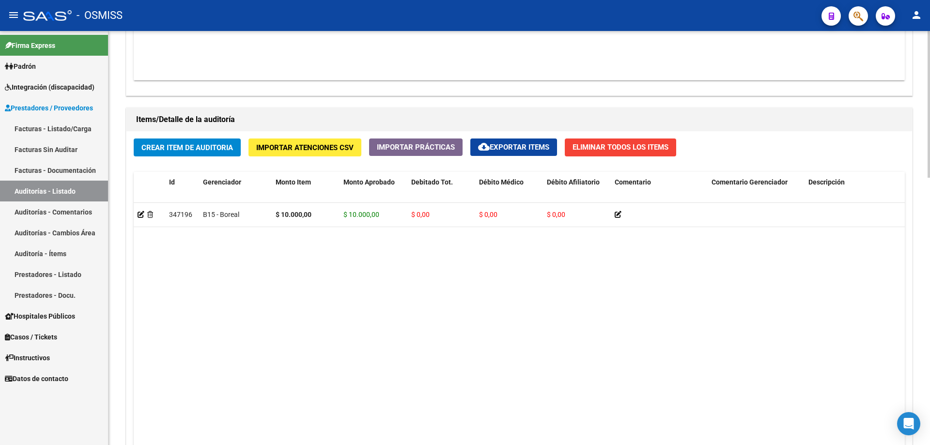
click at [176, 272] on datatable-body "347196 B15 - Boreal $ 10.000,00 $ 10.000,00 $ 0,00 $ 0,00 $ 0,00 27258911887 25…" at bounding box center [520, 331] width 772 height 256
click at [197, 142] on button "Crear Item de Auditoria" at bounding box center [187, 148] width 107 height 18
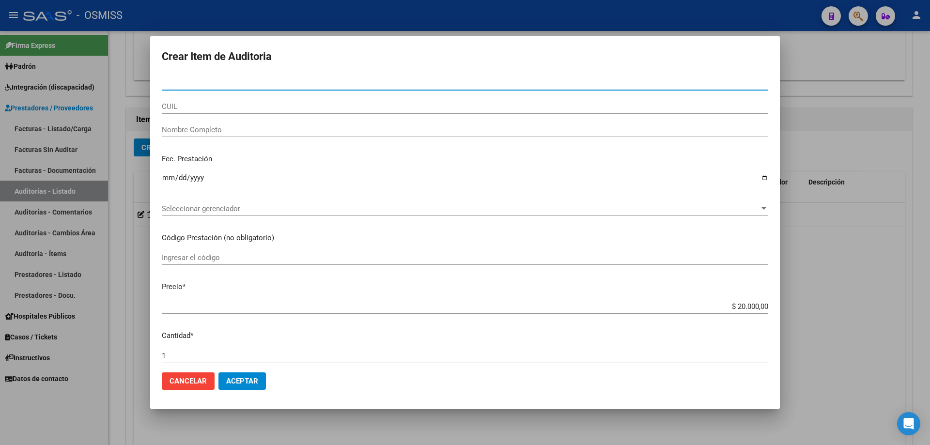
type input "38759687"
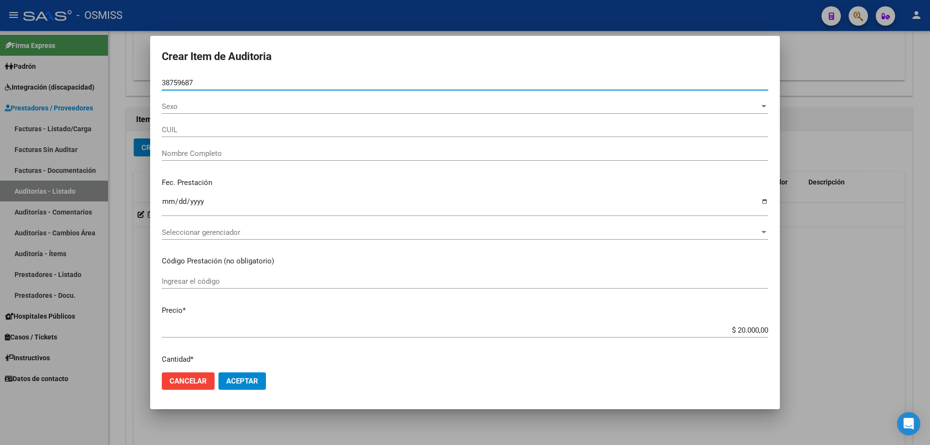
type input "27387596874"
type input "[GEOGRAPHIC_DATA][PERSON_NAME] DE [GEOGRAPHIC_DATA]"
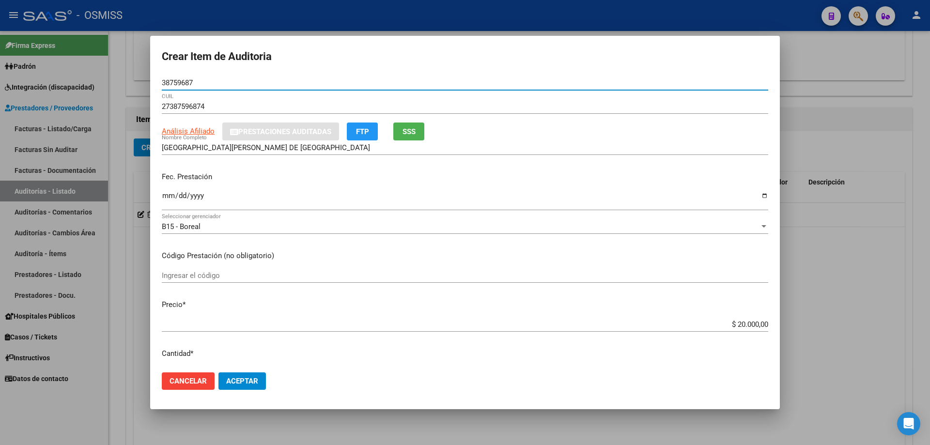
type input "38759687"
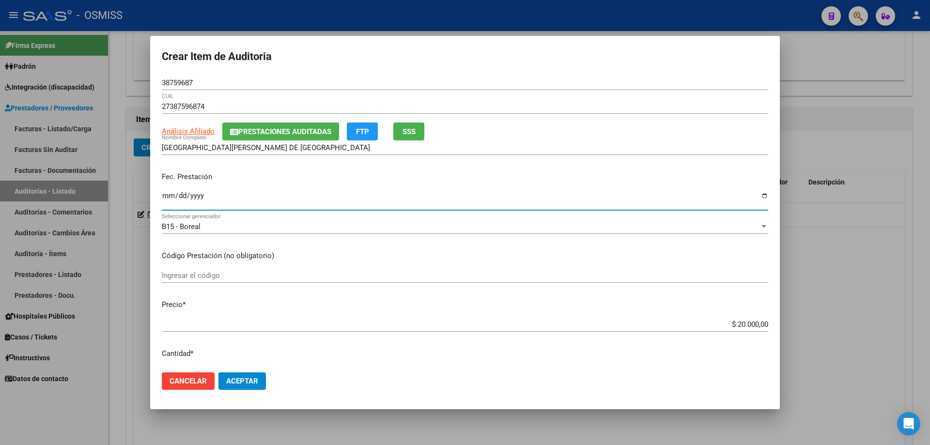
click at [164, 202] on input "Ingresar la fecha" at bounding box center [465, 200] width 607 height 16
type input "[DATE]"
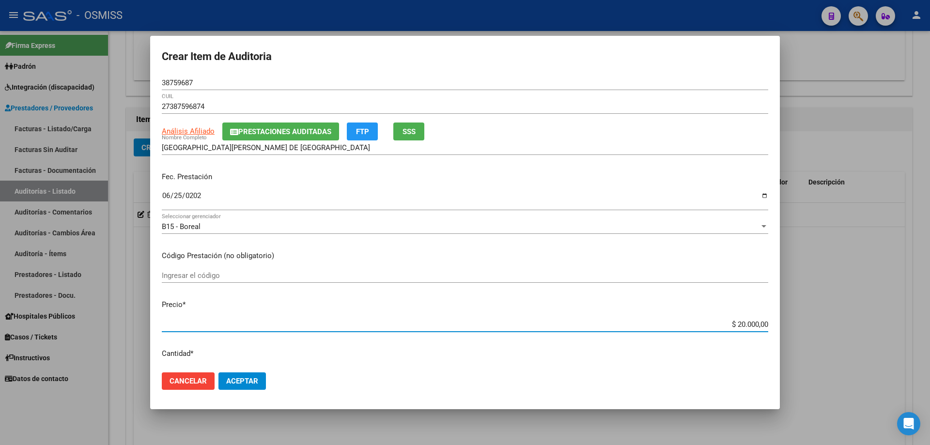
drag, startPoint x: 695, startPoint y: 327, endPoint x: 930, endPoint y: 294, distance: 236.9
click at [450, 292] on div "Crear Item de Auditoria 38759687 Nro Documento 27387596874 CUIL Análisis Afilia…" at bounding box center [465, 222] width 930 height 445
type input "$ 0,01"
type input "$ 0,10"
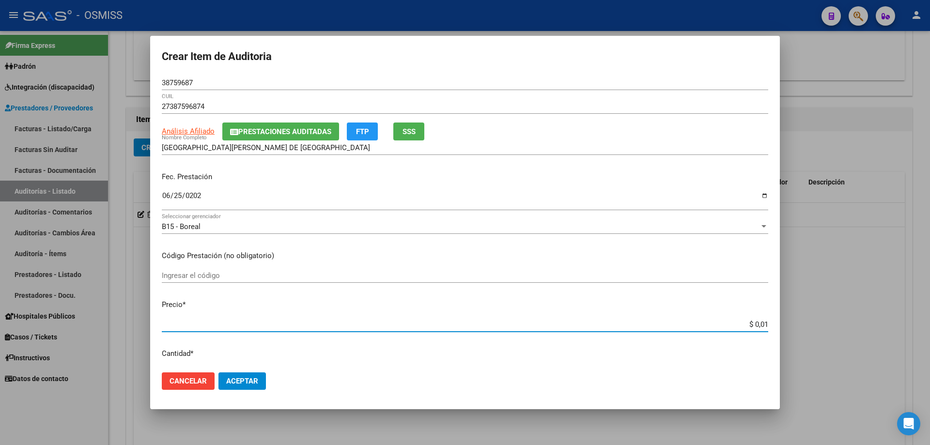
type input "$ 0,10"
type input "$ 1,00"
type input "$ 10,00"
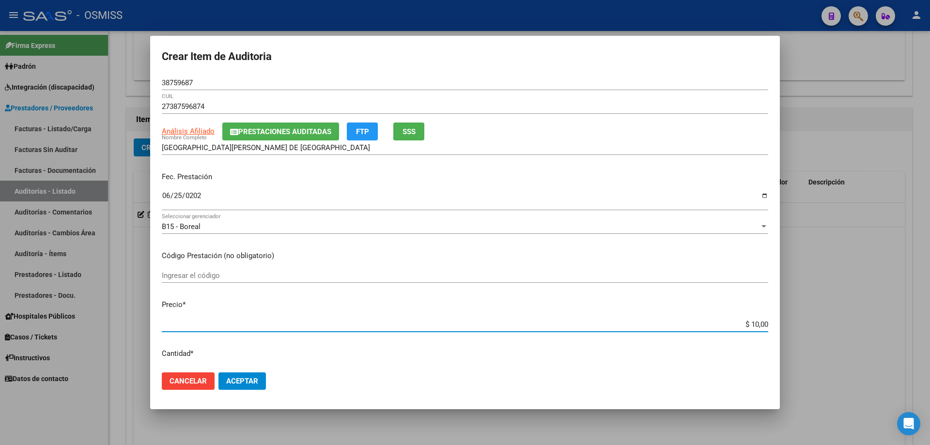
type input "$ 100,00"
type input "$ 1.000,00"
type input "$ 10.000,00"
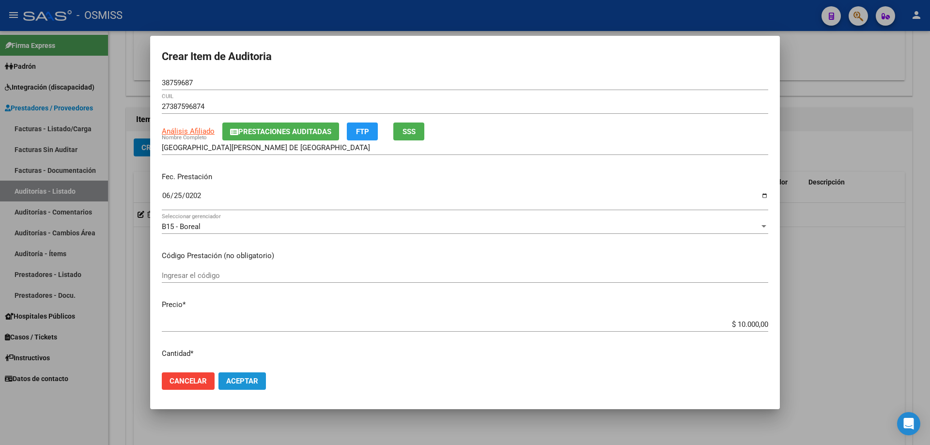
click at [253, 300] on span "Aceptar" at bounding box center [242, 381] width 32 height 9
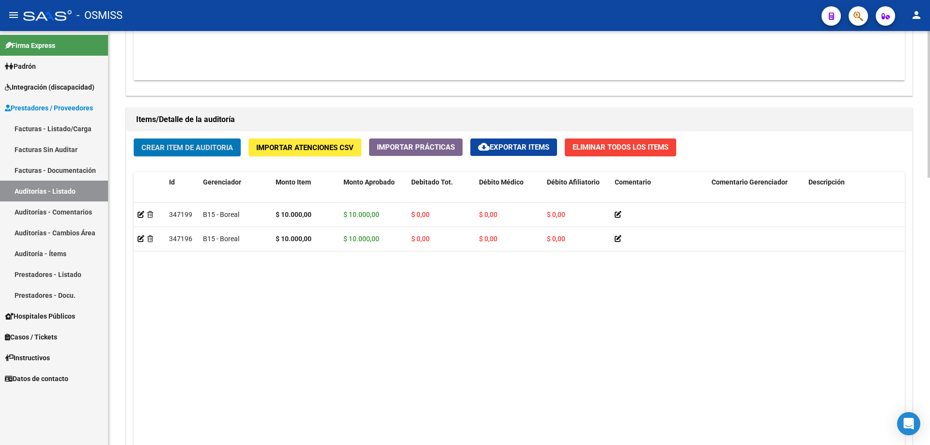
click at [450, 277] on datatable-body "347199 B15 - Boreal $ 10.000,00 $ 10.000,00 $ 0,00 $ 0,00 $ 0,00 27387596874 38…" at bounding box center [520, 331] width 772 height 256
click at [197, 151] on span "Crear Item de Auditoria" at bounding box center [188, 147] width 92 height 9
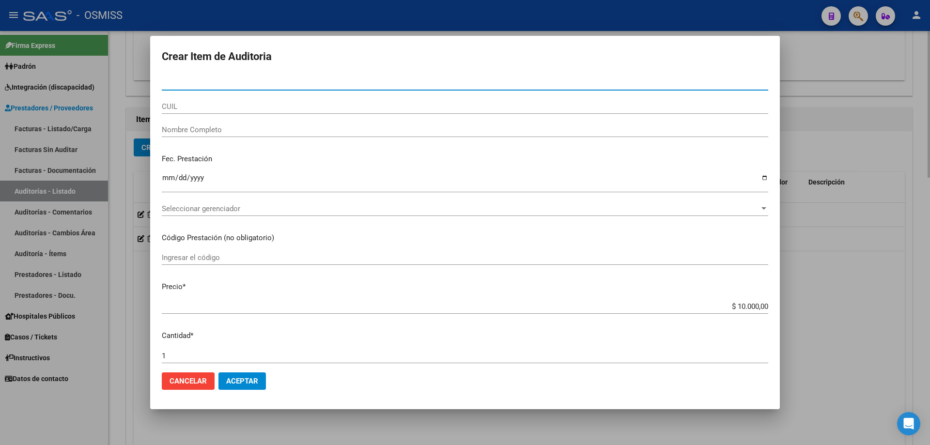
paste input "48724551"
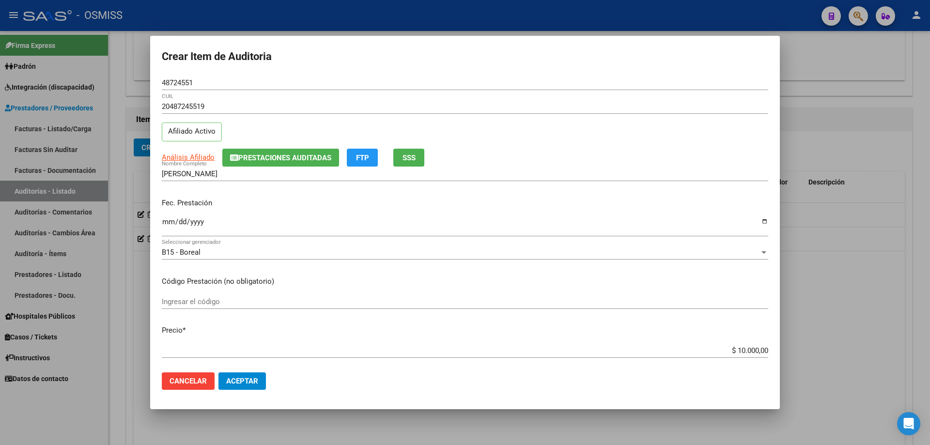
click at [168, 211] on div "Fec. Prestación Ingresar la fecha" at bounding box center [465, 217] width 607 height 55
click at [169, 218] on input "Ingresar la fecha" at bounding box center [465, 226] width 607 height 16
click at [245, 300] on button "Aceptar" at bounding box center [242, 381] width 47 height 17
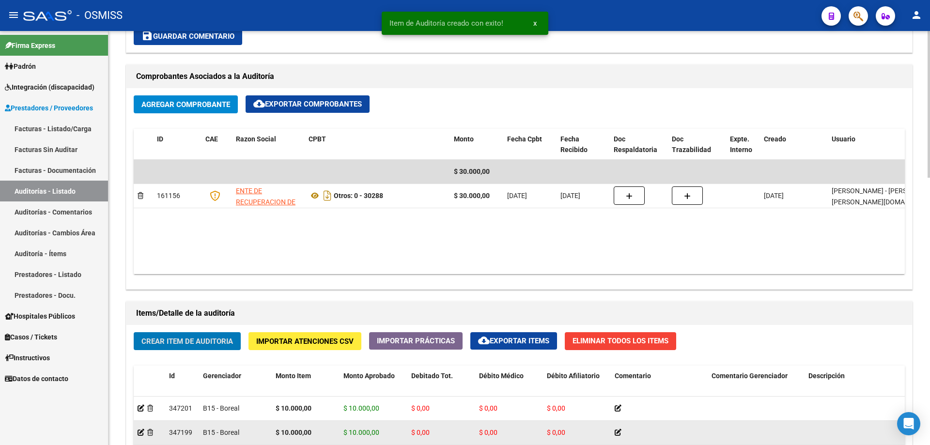
scroll to position [243, 0]
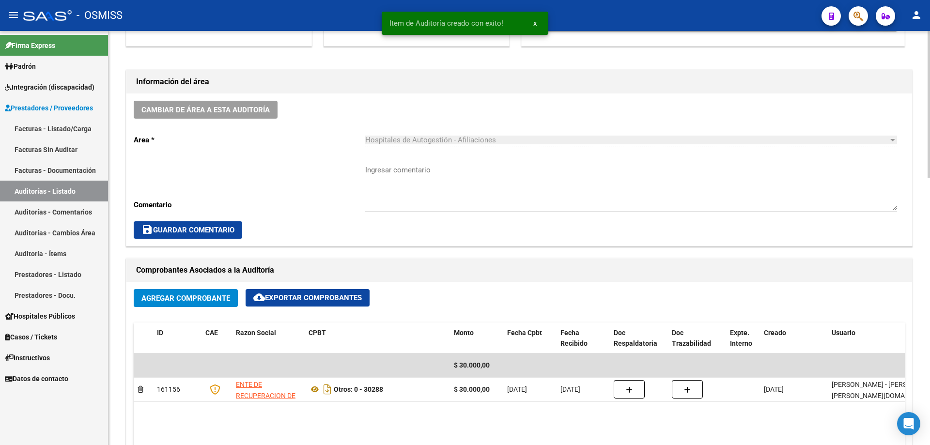
click at [226, 98] on div "Cambiar de área a esta auditoría Area * Hospitales de Autogestión - Afiliacione…" at bounding box center [519, 170] width 786 height 153
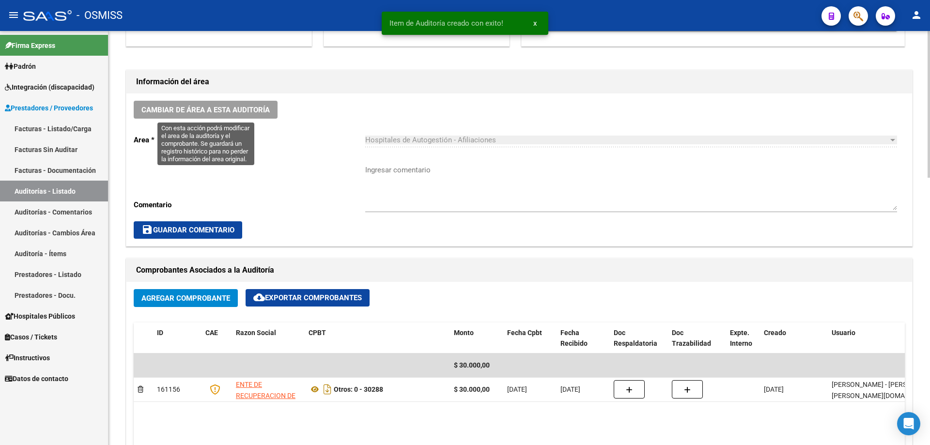
click at [235, 110] on span "Cambiar de área a esta auditoría" at bounding box center [206, 110] width 128 height 9
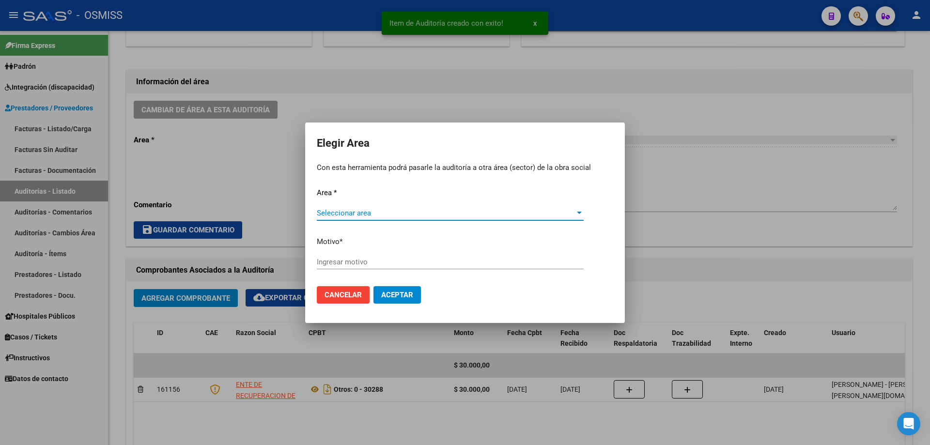
click at [388, 195] on p "Area *" at bounding box center [465, 193] width 297 height 11
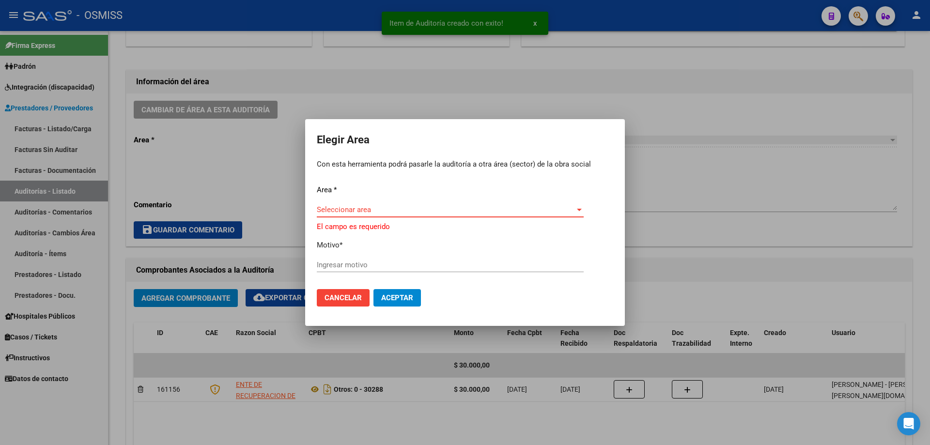
click at [390, 214] on span "Seleccionar area" at bounding box center [446, 209] width 258 height 9
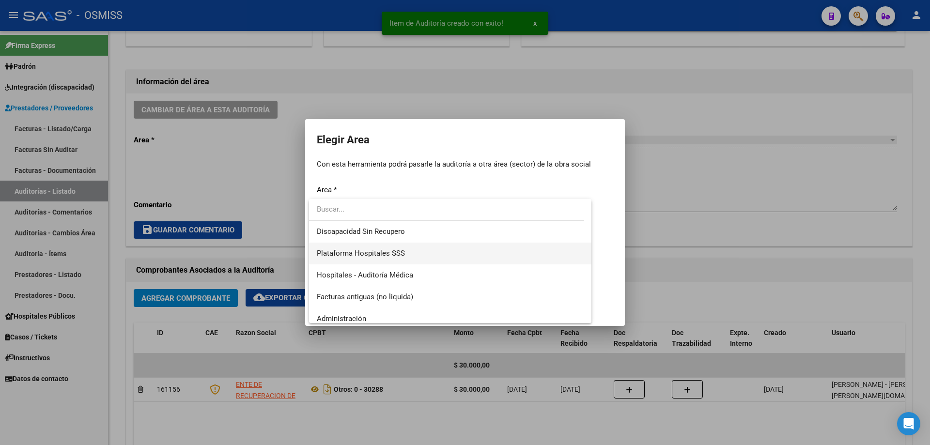
scroll to position [128, 0]
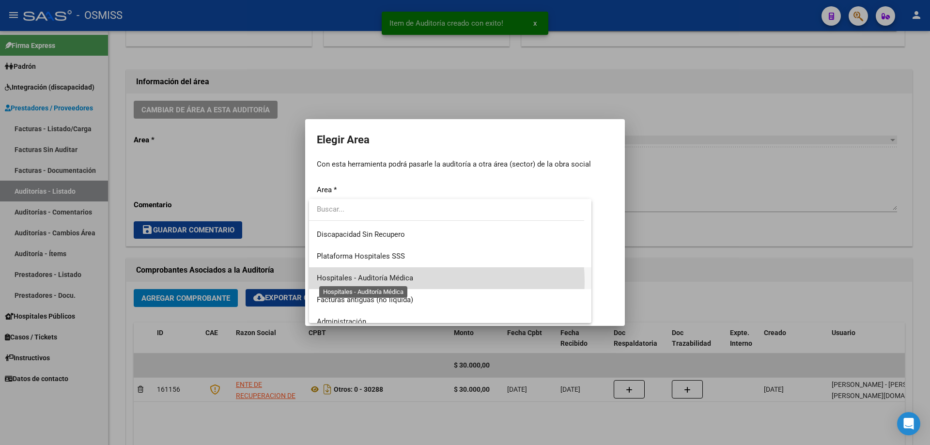
click at [408, 282] on span "Hospitales - Auditoría Médica" at bounding box center [365, 278] width 96 height 9
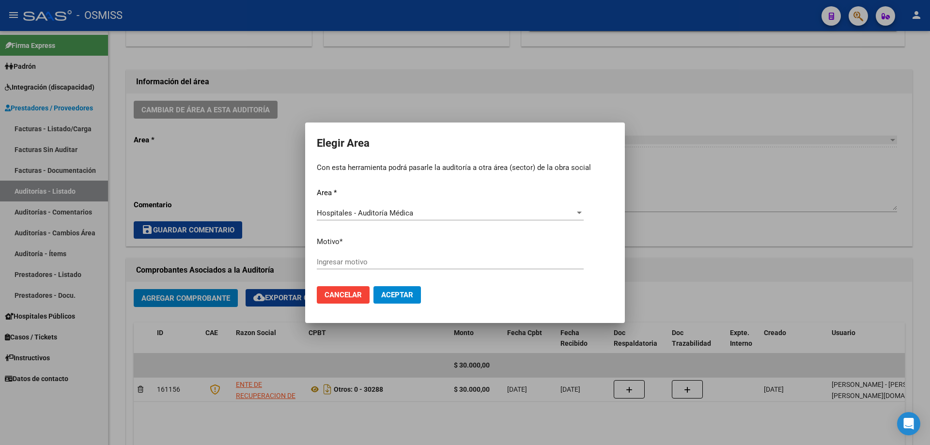
click at [407, 267] on div "Ingresar motivo" at bounding box center [450, 262] width 267 height 15
click at [401, 280] on mat-dialog-actions "Cancelar Aceptar" at bounding box center [465, 295] width 297 height 33
click at [404, 289] on button "Aceptar" at bounding box center [397, 294] width 47 height 17
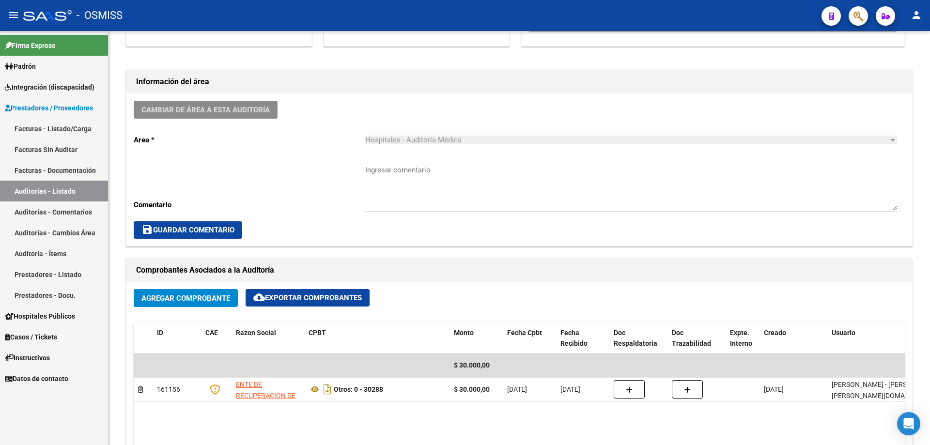
click at [91, 187] on link "Auditorías - Listado" at bounding box center [54, 191] width 108 height 21
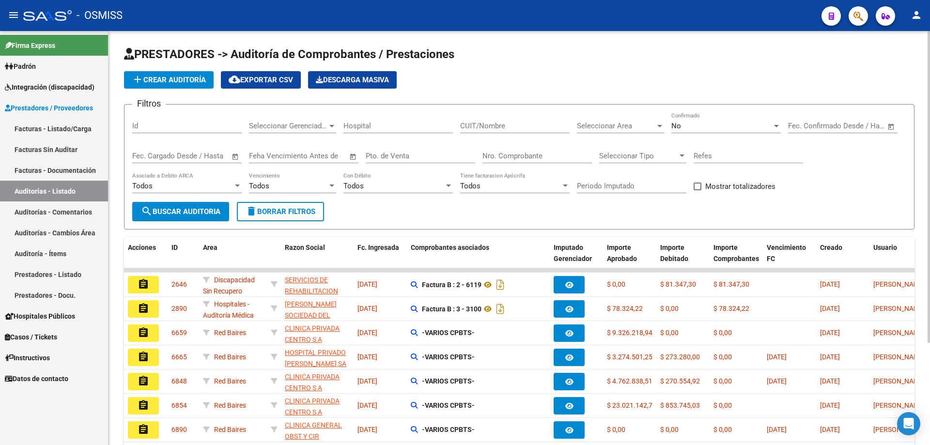
click at [192, 86] on button "add Crear Auditoría" at bounding box center [169, 79] width 90 height 17
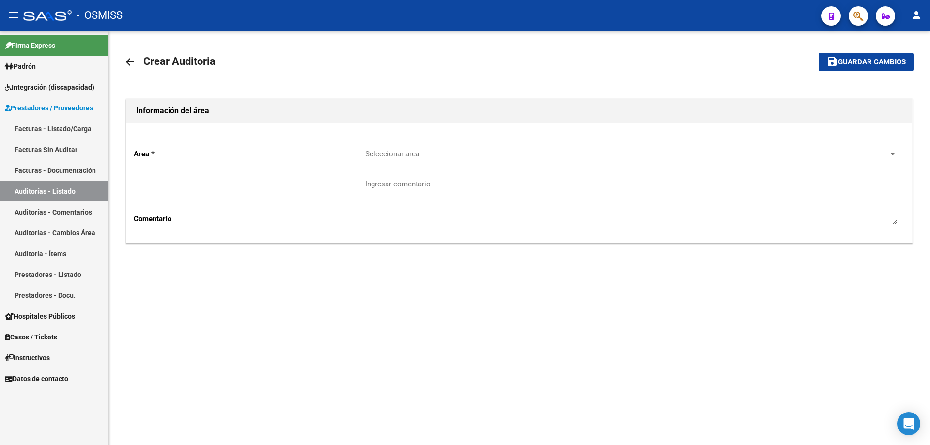
click at [429, 155] on span "Seleccionar area" at bounding box center [626, 154] width 523 height 9
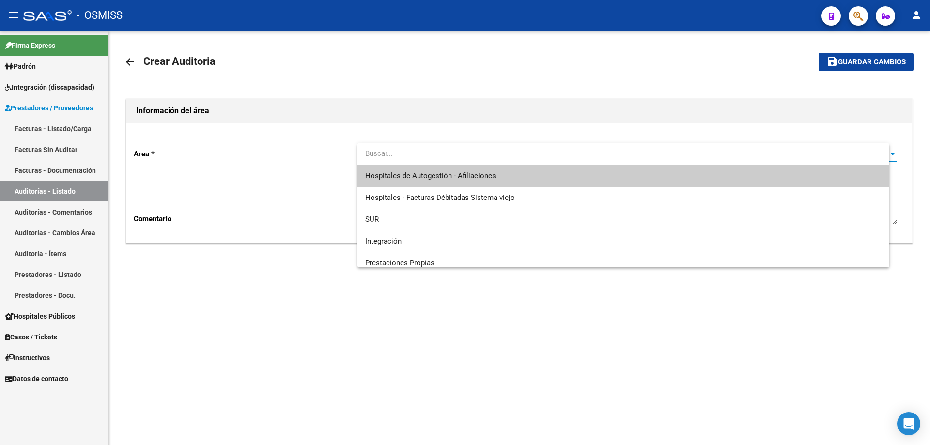
click at [445, 179] on span "Hospitales de Autogestión - Afiliaciones" at bounding box center [430, 176] width 131 height 9
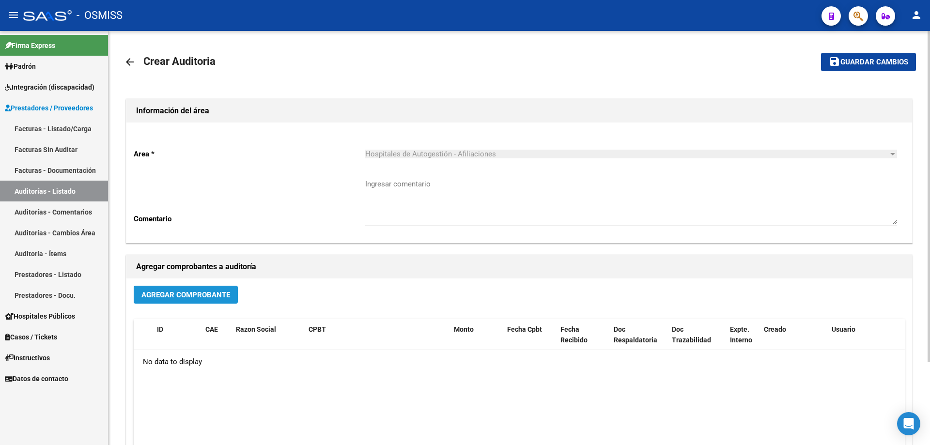
click at [217, 292] on span "Agregar Comprobante" at bounding box center [186, 295] width 89 height 9
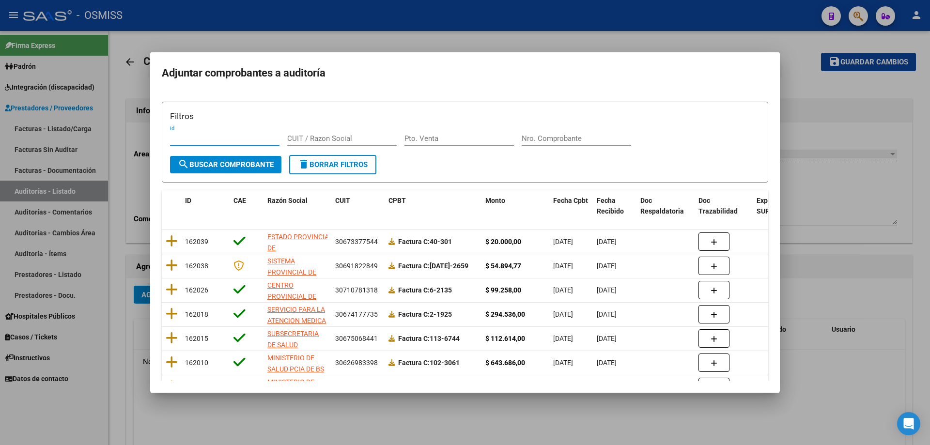
click at [450, 140] on input "Nro. Comprobante" at bounding box center [577, 138] width 110 height 9
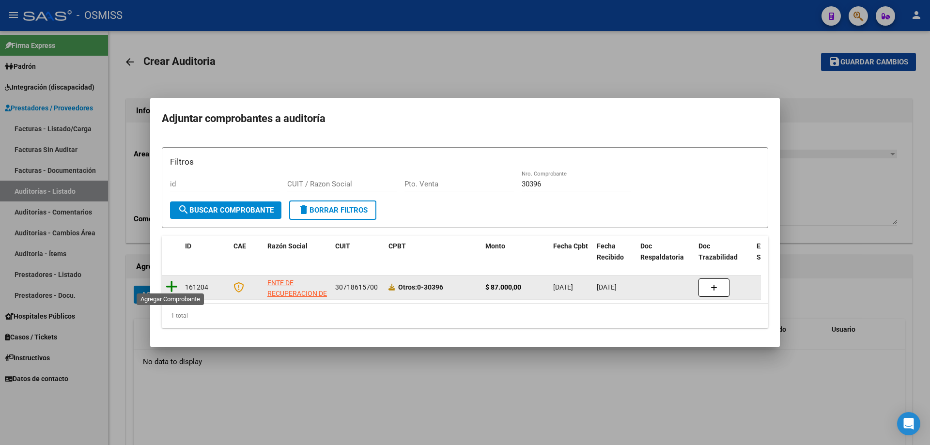
click at [169, 284] on icon at bounding box center [172, 287] width 12 height 14
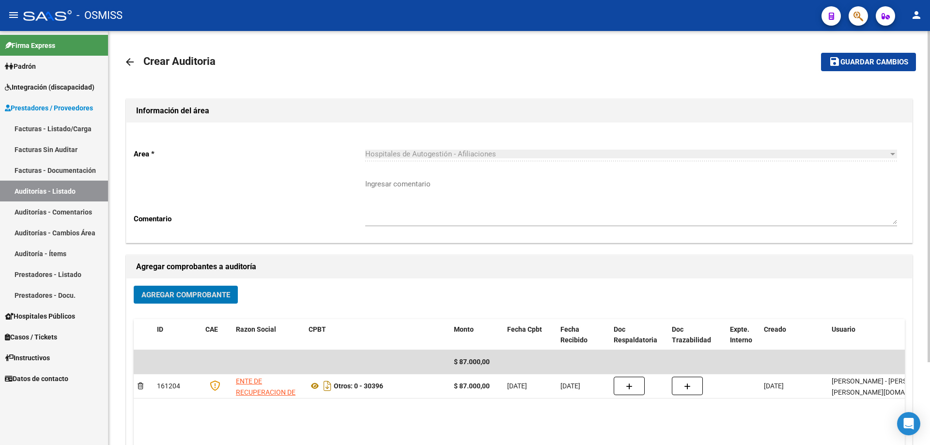
click at [450, 73] on mat-toolbar-row "save Guardar cambios" at bounding box center [834, 62] width 165 height 31
click at [450, 72] on mat-toolbar-row "save Guardar cambios" at bounding box center [834, 62] width 165 height 31
click at [450, 67] on button "save Guardar cambios" at bounding box center [868, 62] width 95 height 18
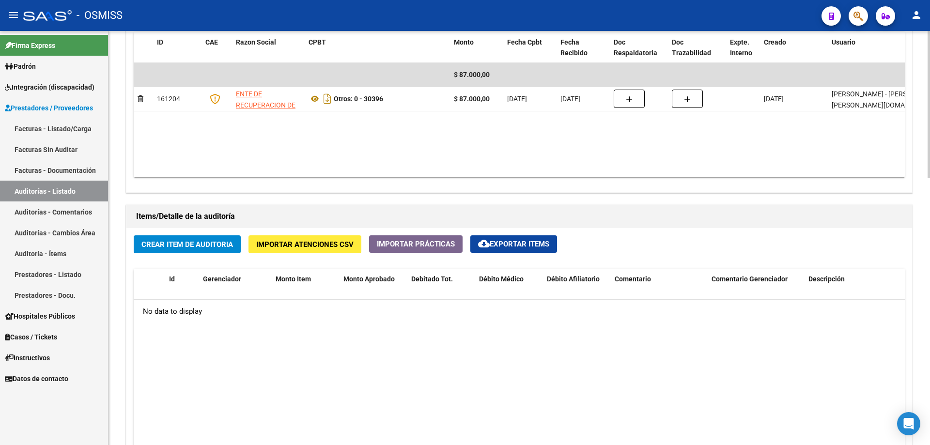
scroll to position [630, 0]
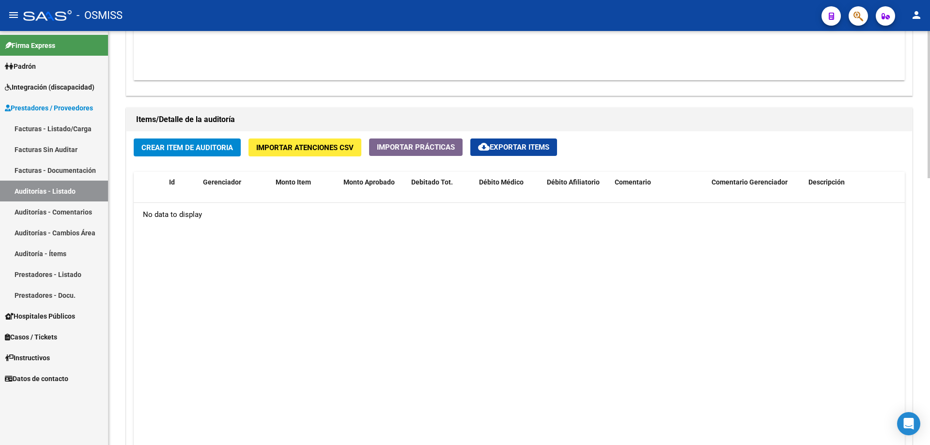
click at [185, 268] on datatable-body "No data to display" at bounding box center [520, 331] width 772 height 256
click at [194, 144] on span "Crear Item de Auditoria" at bounding box center [188, 147] width 92 height 9
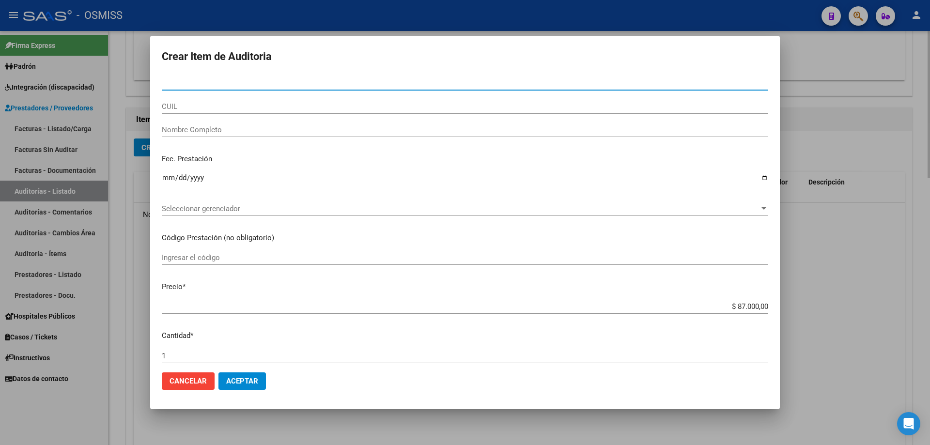
paste input "52815244"
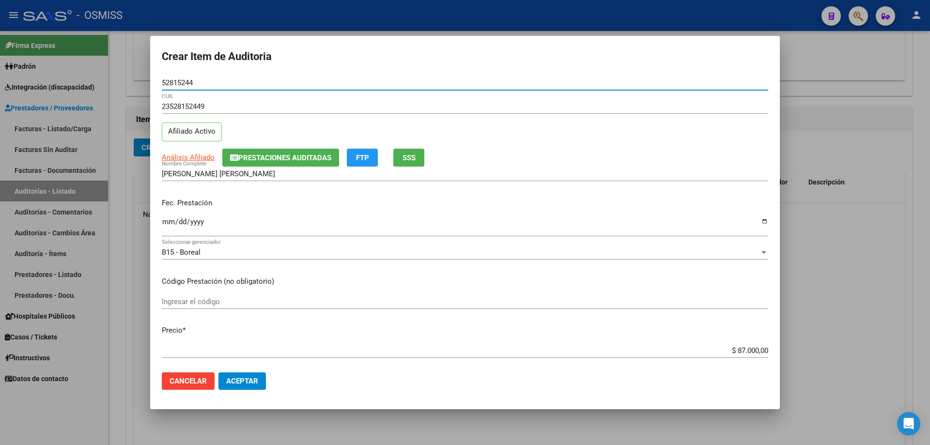
click at [170, 217] on div "Ingresar la fecha" at bounding box center [465, 226] width 607 height 21
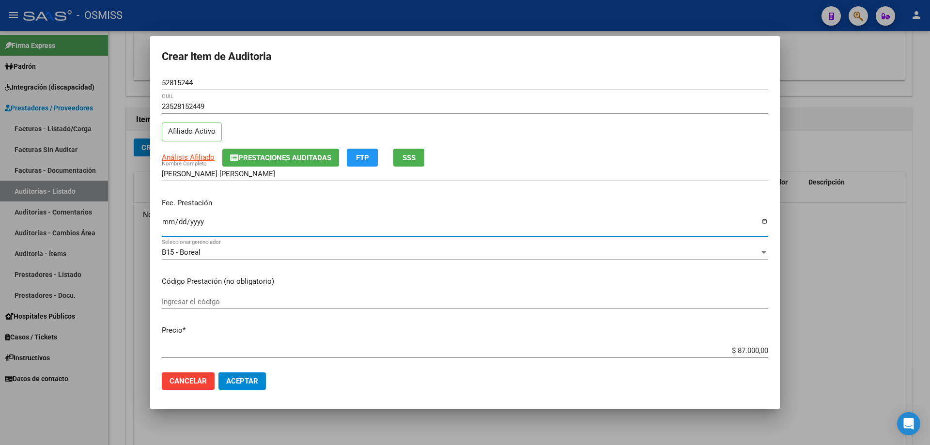
drag, startPoint x: 708, startPoint y: 354, endPoint x: 811, endPoint y: 355, distance: 103.2
click at [450, 300] on input "$ 87.000,00" at bounding box center [465, 351] width 607 height 9
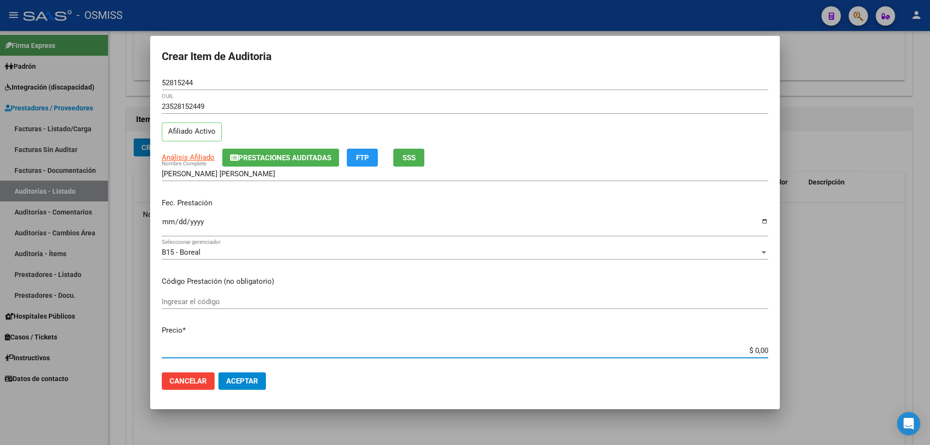
drag, startPoint x: 736, startPoint y: 352, endPoint x: 930, endPoint y: 320, distance: 196.9
click at [450, 300] on div "Crear Item de Auditoria 52815244 Nro Documento 23528152449 CUIL Afiliado Activo…" at bounding box center [465, 222] width 930 height 445
click at [449, 299] on input "Ingresar el código" at bounding box center [465, 302] width 607 height 9
drag, startPoint x: 725, startPoint y: 354, endPoint x: 867, endPoint y: 341, distance: 142.1
click at [450, 300] on div "Crear Item de Auditoria 52815244 Nro Documento 23528152449 CUIL Afiliado Activo…" at bounding box center [465, 222] width 930 height 445
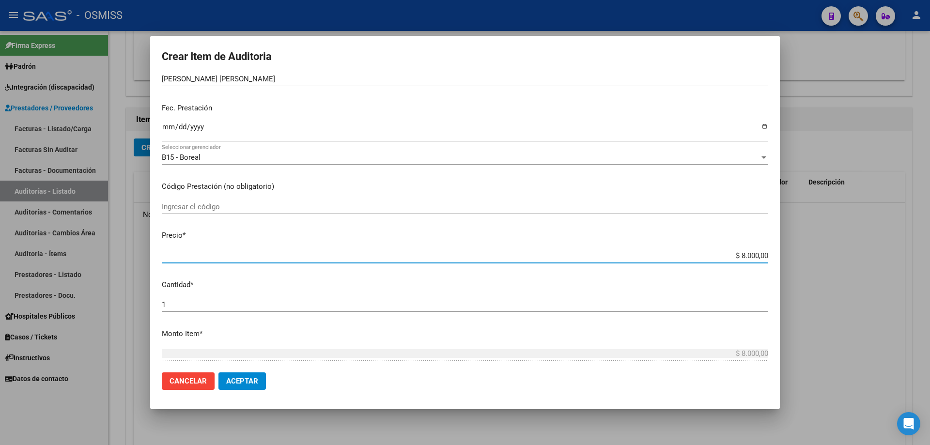
scroll to position [97, 0]
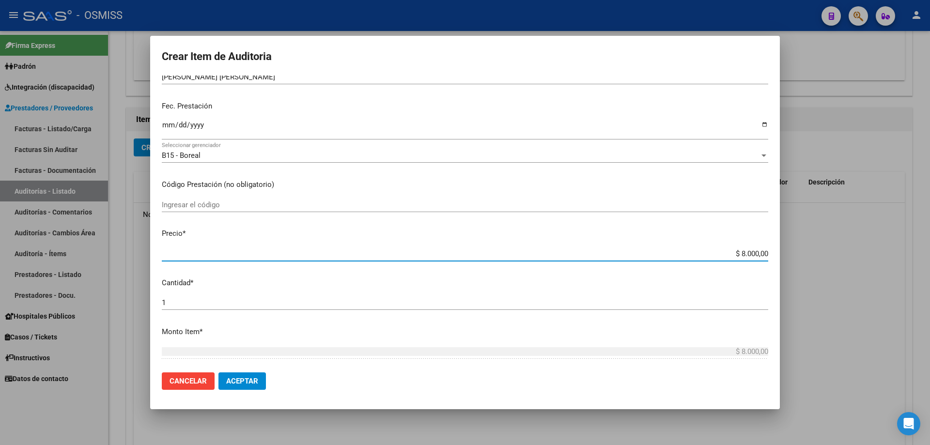
drag, startPoint x: 186, startPoint y: 299, endPoint x: 69, endPoint y: 294, distance: 116.9
click at [70, 294] on div "Crear Item de Auditoria 52815244 Nro Documento 23528152449 CUIL Afiliado Activo…" at bounding box center [465, 222] width 930 height 445
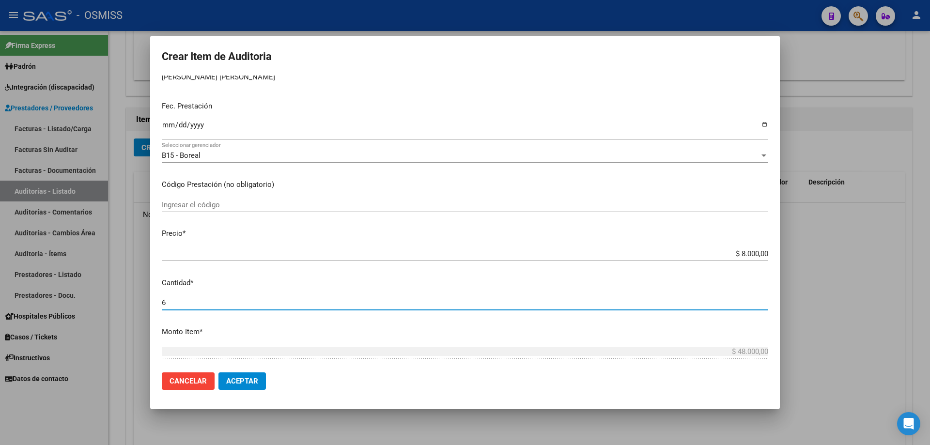
click at [234, 300] on button "Aceptar" at bounding box center [242, 381] width 47 height 17
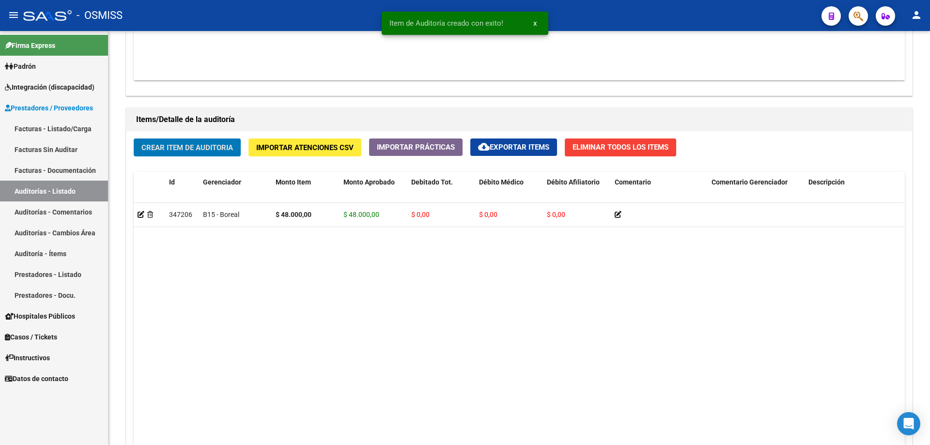
scroll to position [630, 0]
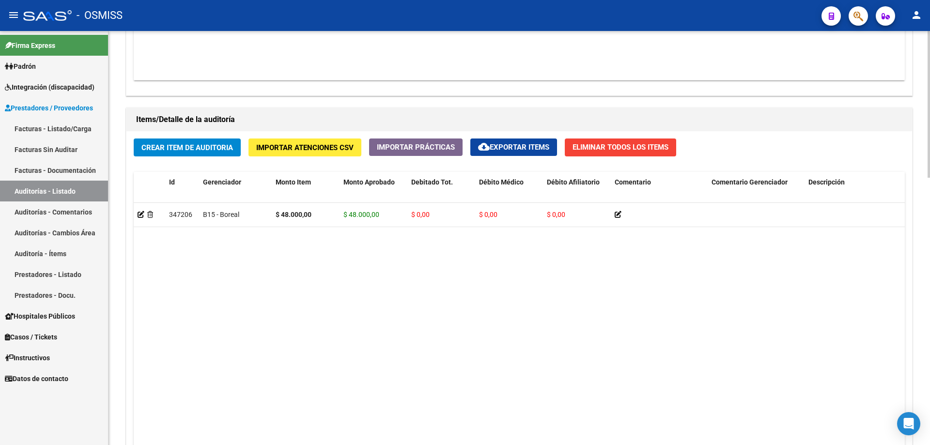
click at [450, 298] on datatable-body "347206 B15 - Boreal $ 48.000,00 $ 48.000,00 $ 0,00 $ 0,00 $ 0,00 23528152449 52…" at bounding box center [520, 331] width 772 height 256
click at [176, 144] on span "Crear Item de Auditoria" at bounding box center [188, 147] width 92 height 9
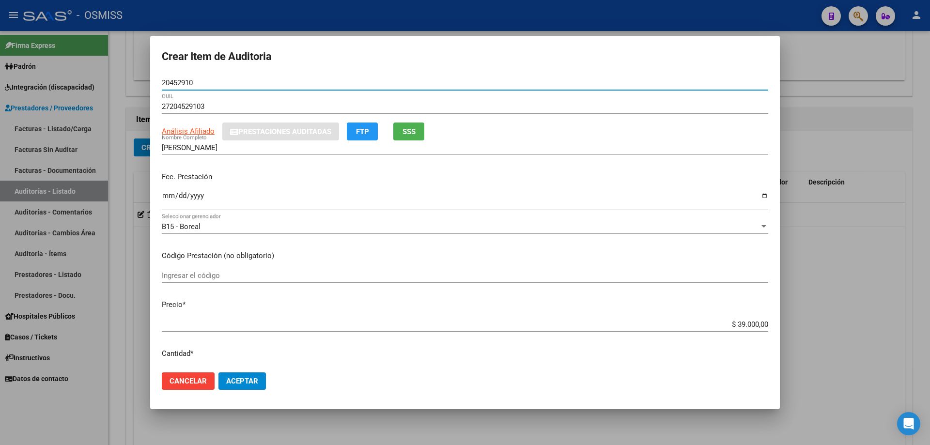
click at [170, 195] on div "Fec. Prestación Ingresar la fecha" at bounding box center [465, 191] width 607 height 55
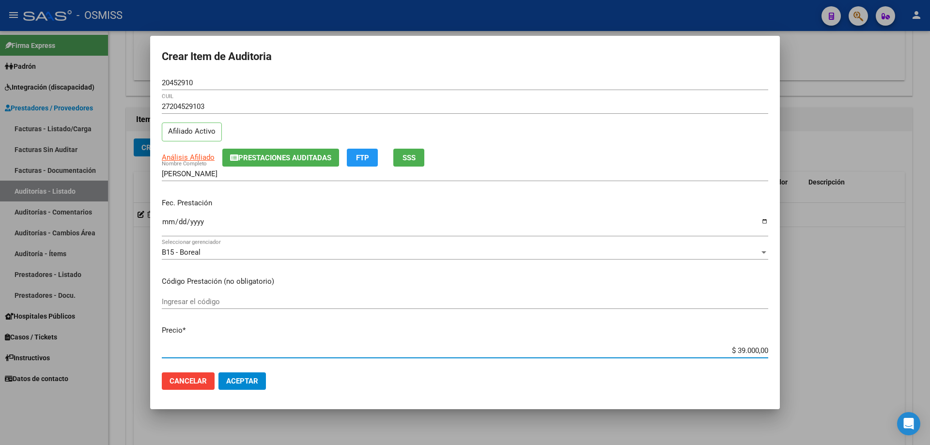
drag, startPoint x: 717, startPoint y: 348, endPoint x: 836, endPoint y: 341, distance: 119.5
click at [450, 300] on div "Crear Item de Auditoria 20452910 Nro Documento 27204529103 CUIL Afiliado Activo…" at bounding box center [465, 222] width 930 height 445
drag, startPoint x: 254, startPoint y: 382, endPoint x: 259, endPoint y: 384, distance: 5.9
click at [257, 300] on span "Aceptar" at bounding box center [242, 381] width 32 height 9
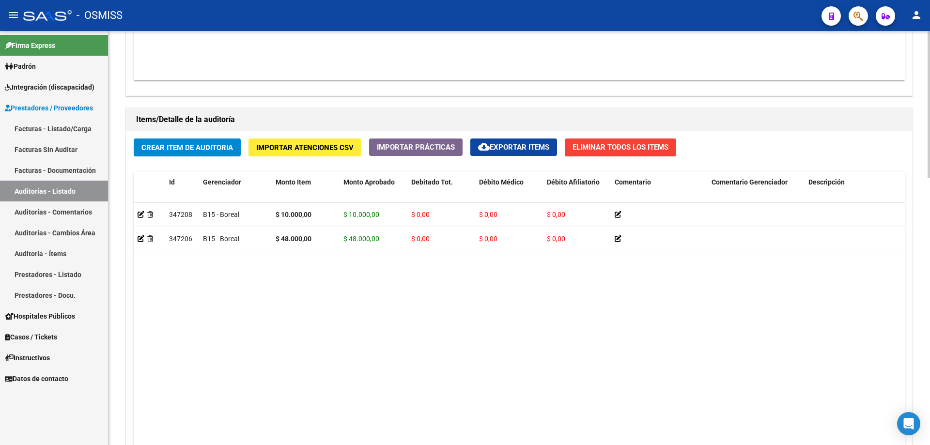
click at [450, 276] on datatable-body "347208 B15 - Boreal $ 10.000,00 $ 10.000,00 $ 0,00 $ 0,00 $ 0,00 27204529103 20…" at bounding box center [520, 331] width 772 height 256
click at [189, 152] on button "Crear Item de Auditoria" at bounding box center [187, 148] width 107 height 18
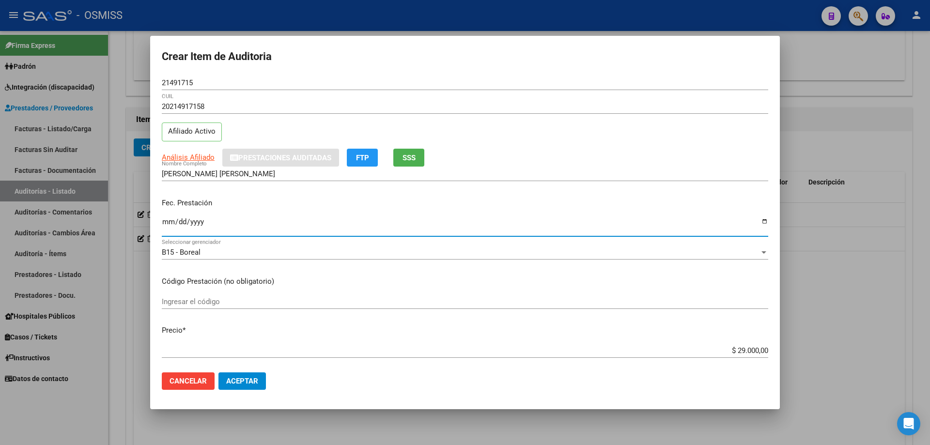
click at [166, 221] on input "Ingresar la fecha" at bounding box center [465, 226] width 607 height 16
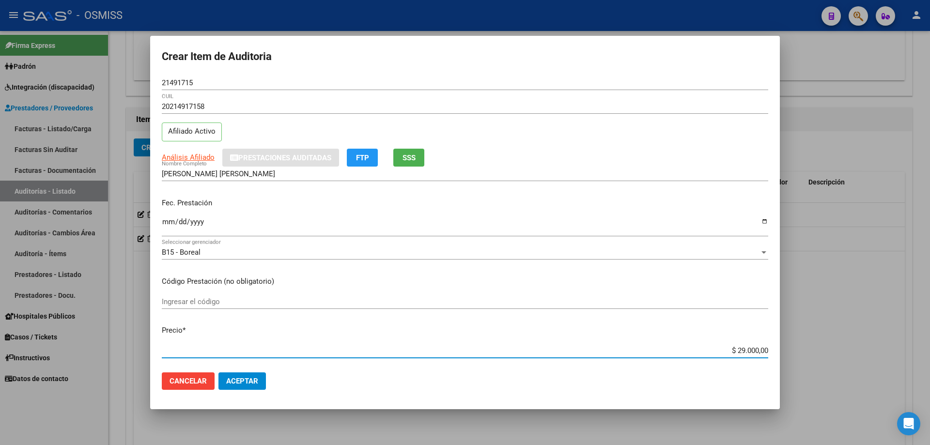
drag, startPoint x: 706, startPoint y: 353, endPoint x: 930, endPoint y: 341, distance: 224.2
click at [450, 300] on div "Crear Item de Auditoria 21491715 Nro Documento 20214917158 CUIL Afiliado Activo…" at bounding box center [465, 222] width 930 height 445
click at [248, 300] on span "Aceptar" at bounding box center [242, 381] width 32 height 9
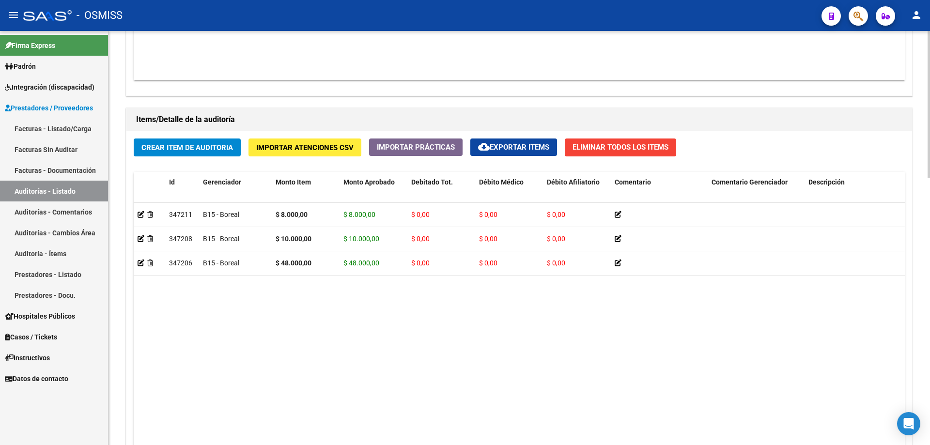
drag, startPoint x: 174, startPoint y: 334, endPoint x: 241, endPoint y: 90, distance: 253.2
click at [174, 300] on datatable-body "347211 B15 - Boreal $ 8.000,00 $ 8.000,00 $ 0,00 $ 0,00 $ 0,00 20214917158 2149…" at bounding box center [520, 331] width 772 height 256
click at [173, 152] on button "Crear Item de Auditoria" at bounding box center [187, 148] width 107 height 18
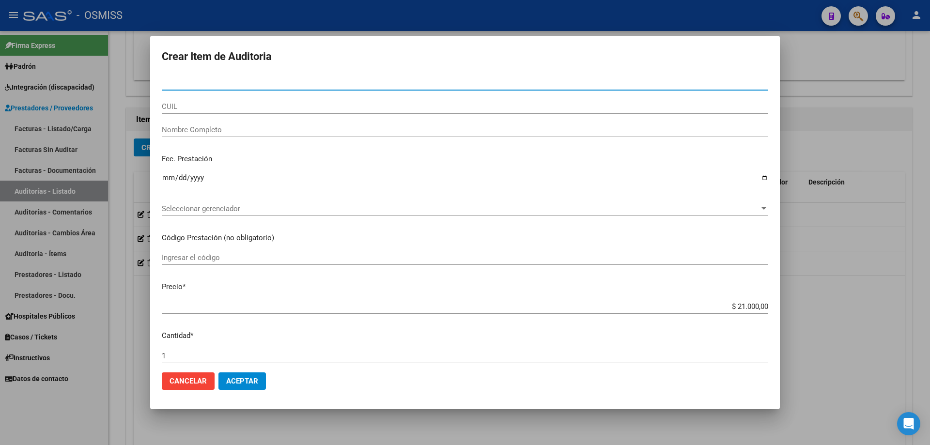
paste input "36137342"
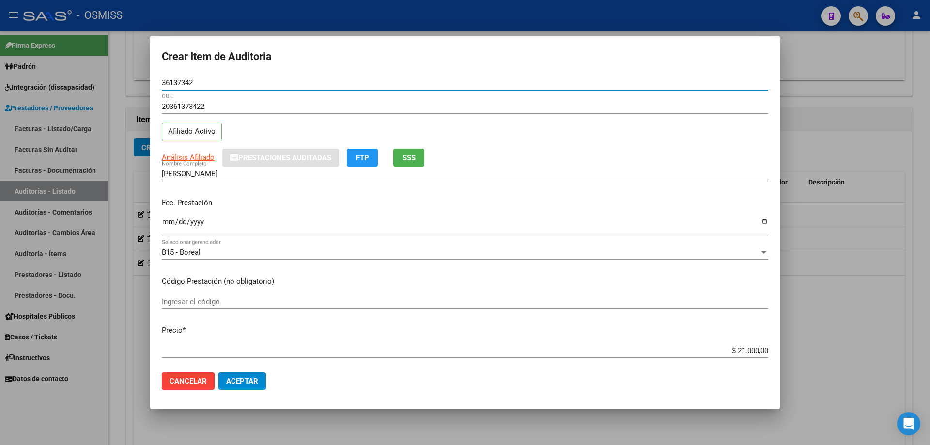
click at [164, 222] on input "Ingresar la fecha" at bounding box center [465, 226] width 607 height 16
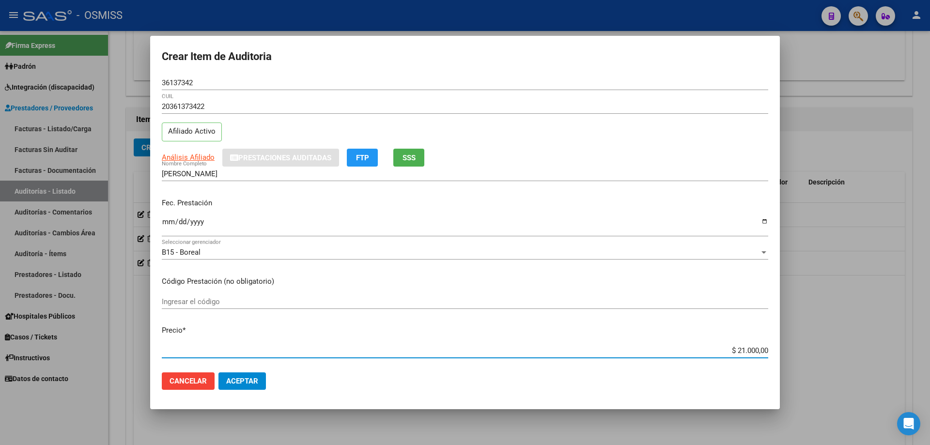
drag, startPoint x: 705, startPoint y: 348, endPoint x: 930, endPoint y: 316, distance: 227.7
click at [450, 300] on div "Crear Item de Auditoria 36137342 Nro Documento 20361373422 CUIL Afiliado Activo…" at bounding box center [465, 222] width 930 height 445
click at [252, 300] on button "Aceptar" at bounding box center [242, 381] width 47 height 17
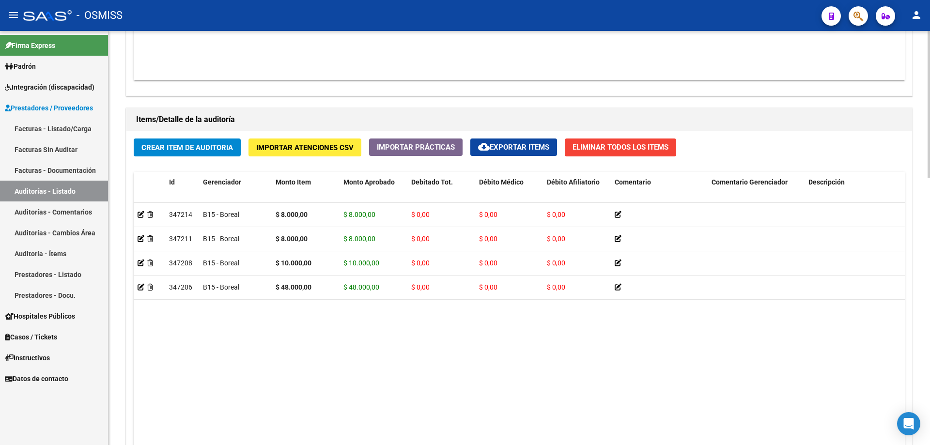
drag, startPoint x: 332, startPoint y: 381, endPoint x: 334, endPoint y: 420, distance: 38.8
click at [332, 300] on datatable-body "347214 B15 - Boreal $ 8.000,00 $ 8.000,00 $ 0,00 $ 0,00 $ 0,00 20361373422 3613…" at bounding box center [520, 331] width 772 height 256
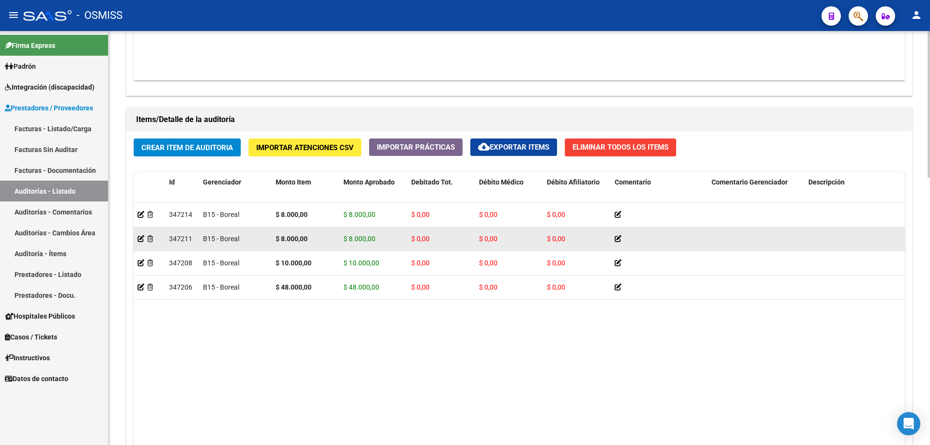
drag, startPoint x: 197, startPoint y: 369, endPoint x: 223, endPoint y: 234, distance: 137.7
click at [199, 300] on datatable-body "347214 B15 - Boreal $ 8.000,00 $ 8.000,00 $ 0,00 $ 0,00 $ 0,00 20361373422 3613…" at bounding box center [520, 331] width 772 height 256
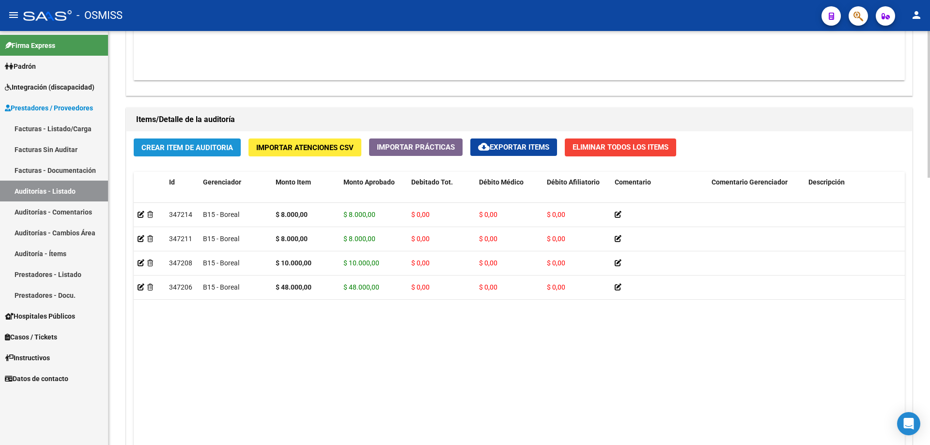
click at [185, 146] on span "Crear Item de Auditoria" at bounding box center [188, 147] width 92 height 9
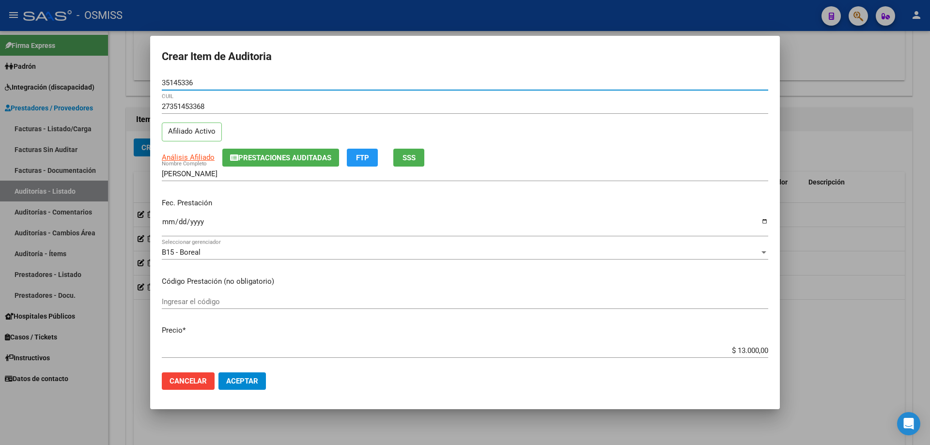
click at [161, 221] on mat-dialog-content "35145336 Nro Documento 27351453368 CUIL Afiliado Activo Análisis Afiliado Prest…" at bounding box center [465, 220] width 630 height 289
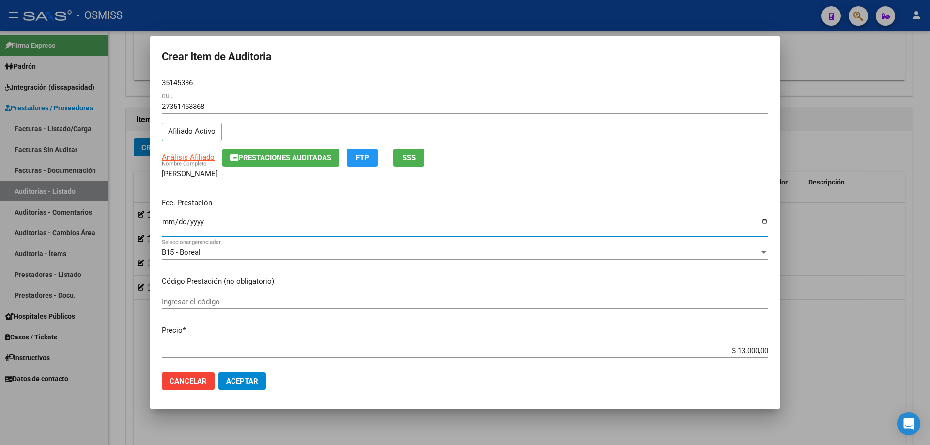
click at [163, 221] on input "Ingresar la fecha" at bounding box center [465, 226] width 607 height 16
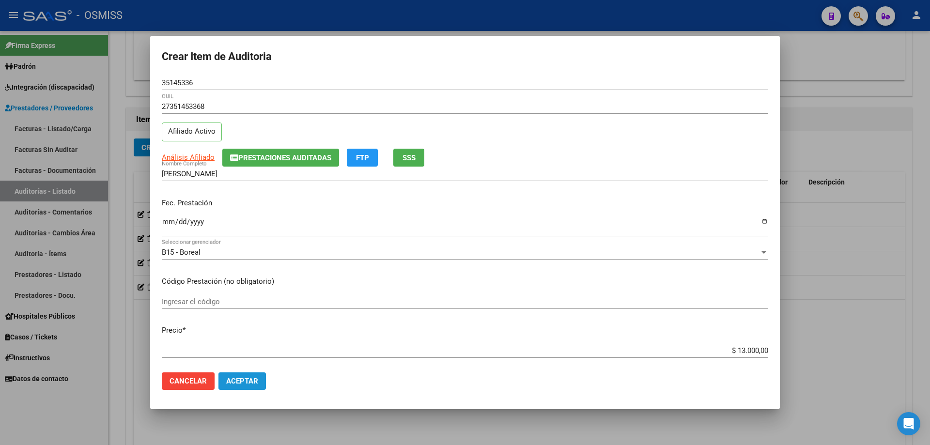
click at [240, 300] on span "Aceptar" at bounding box center [242, 381] width 32 height 9
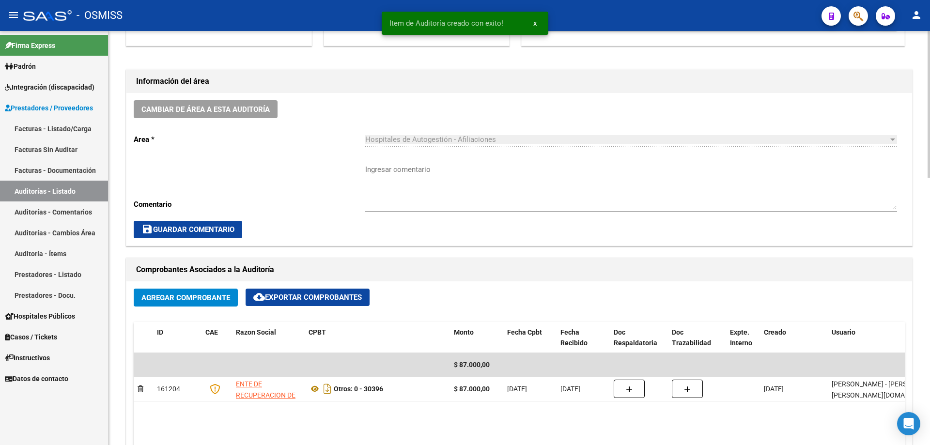
scroll to position [243, 0]
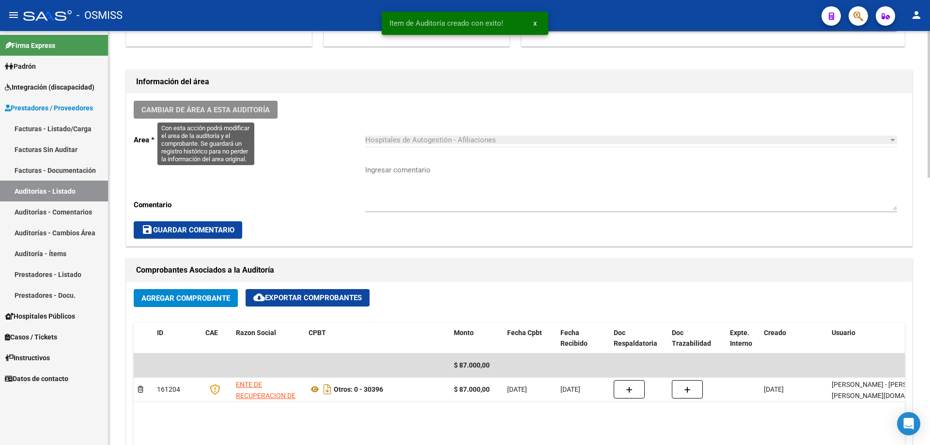
click at [217, 105] on button "Cambiar de área a esta auditoría" at bounding box center [206, 110] width 144 height 18
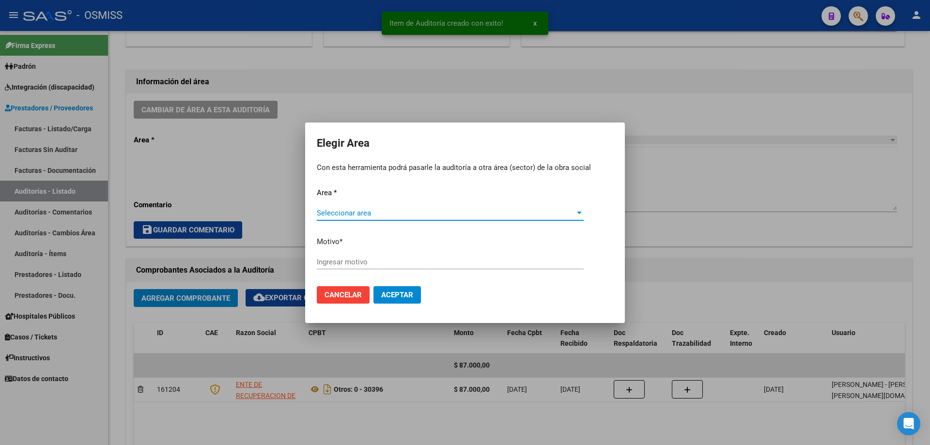
click at [331, 209] on span "Seleccionar area" at bounding box center [446, 213] width 258 height 9
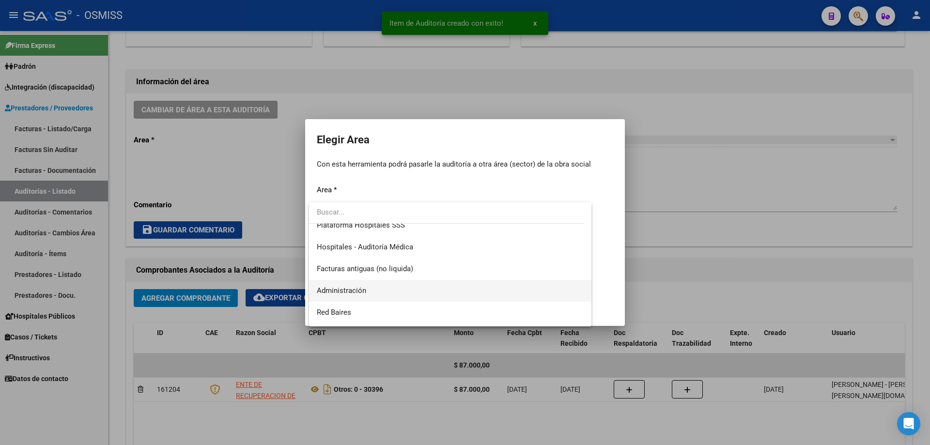
scroll to position [145, 0]
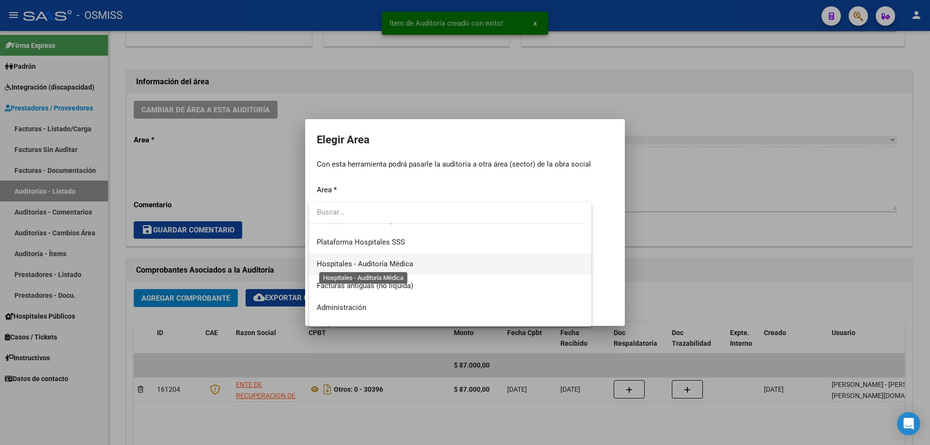
click at [371, 266] on span "Hospitales - Auditoría Médica" at bounding box center [365, 264] width 96 height 9
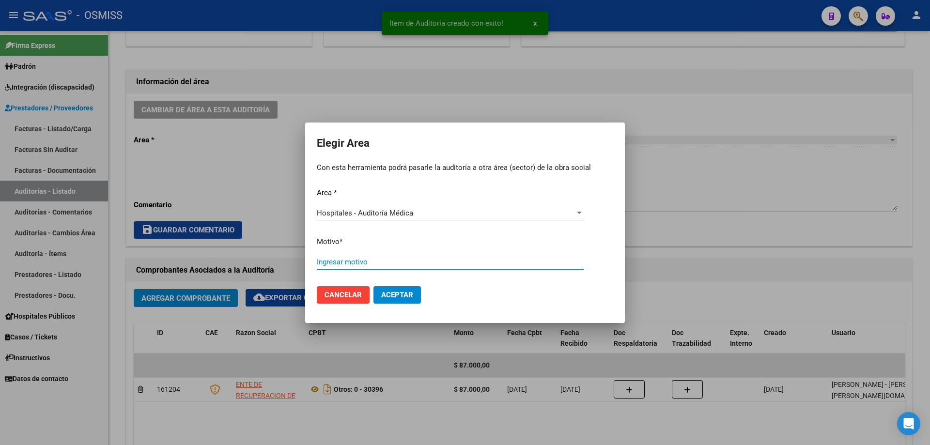
click at [373, 264] on input "Ingresar motivo" at bounding box center [450, 262] width 267 height 9
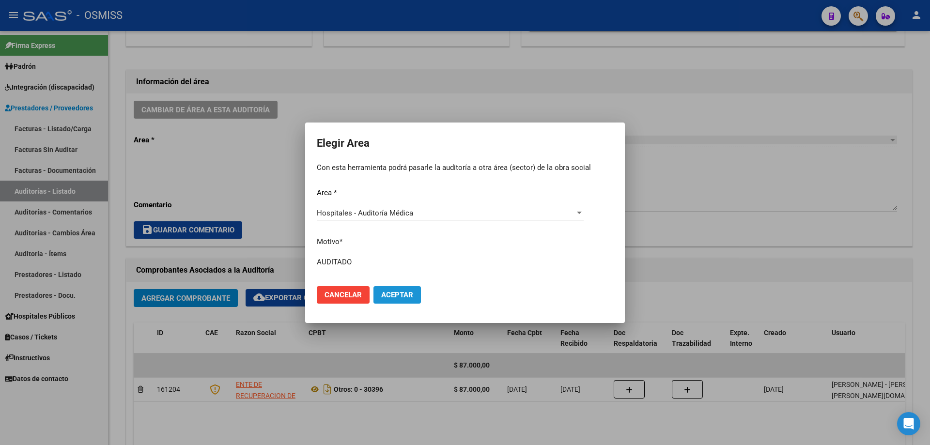
click at [409, 300] on button "Aceptar" at bounding box center [397, 294] width 47 height 17
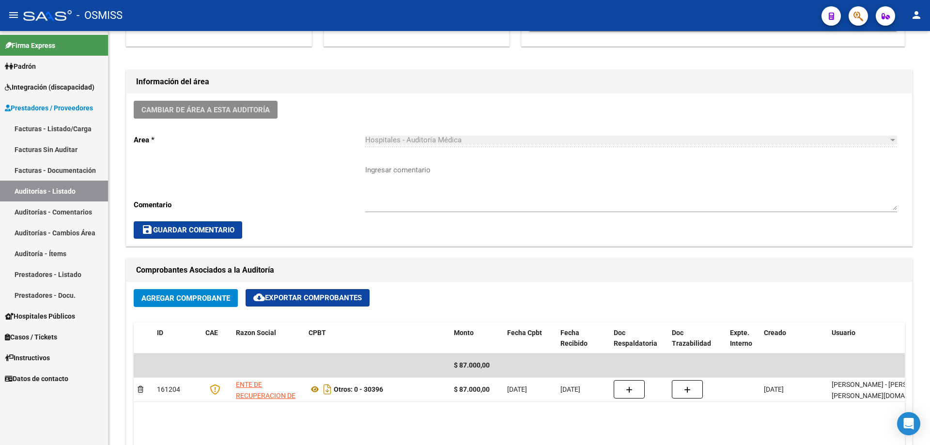
click at [80, 200] on link "Auditorías - Listado" at bounding box center [54, 191] width 108 height 21
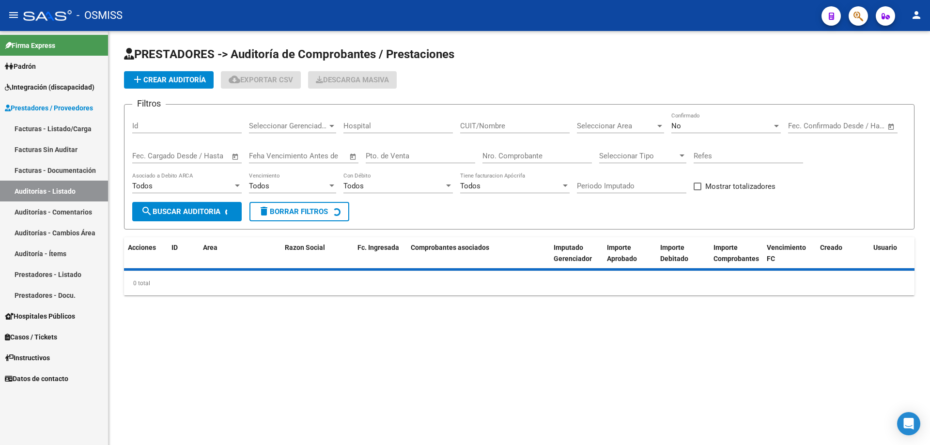
drag, startPoint x: 154, startPoint y: 63, endPoint x: 165, endPoint y: 82, distance: 21.8
click at [154, 63] on app-list-header "PRESTADORES -> Auditoría de Comprobantes / Prestaciones add Crear Auditoría clo…" at bounding box center [519, 138] width 791 height 183
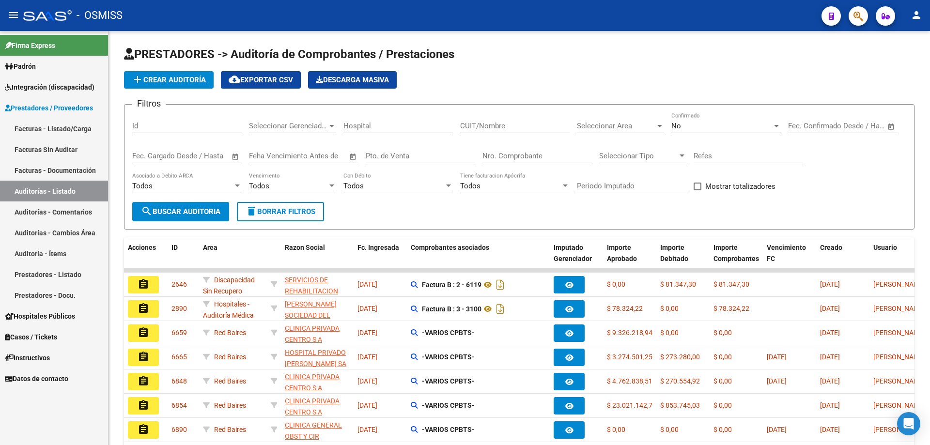
click at [165, 82] on span "add Crear Auditoría" at bounding box center [169, 80] width 74 height 9
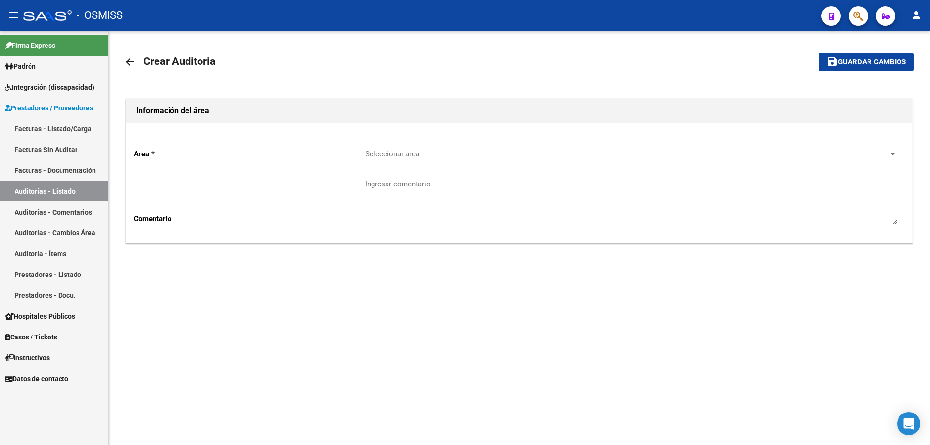
click at [450, 147] on div "Seleccionar area Seleccionar area" at bounding box center [631, 151] width 532 height 21
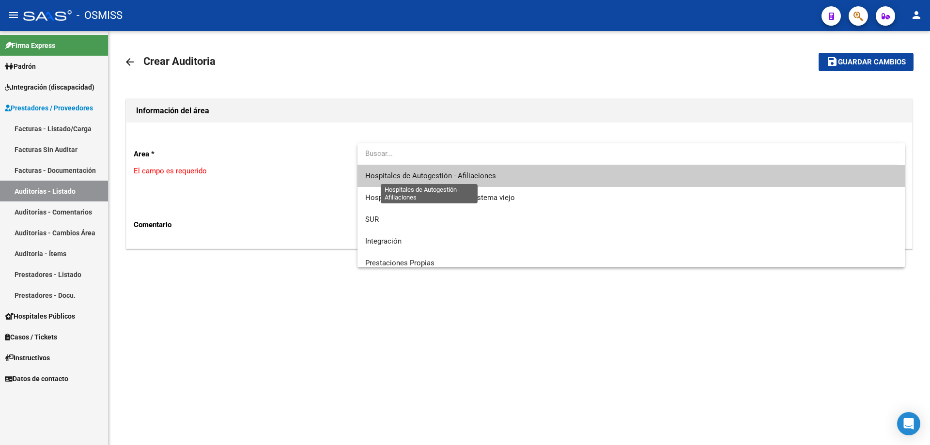
click at [448, 178] on span "Hospitales de Autogestión - Afiliaciones" at bounding box center [430, 176] width 131 height 9
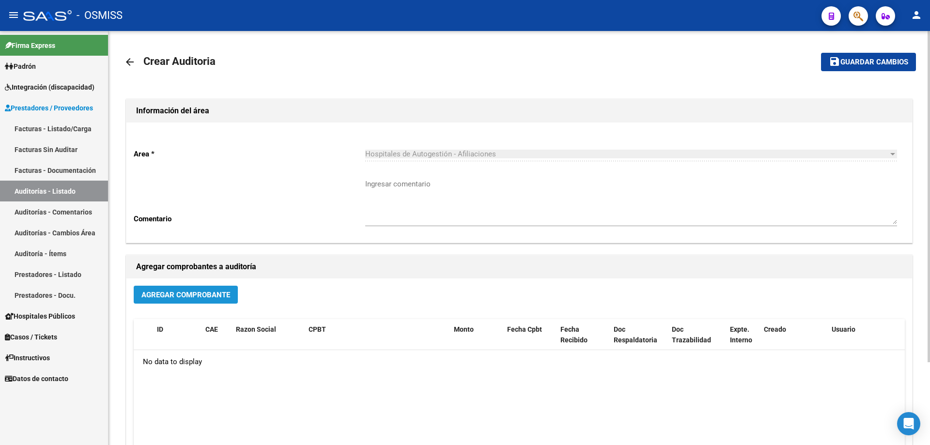
click at [196, 300] on button "Agregar Comprobante" at bounding box center [186, 295] width 104 height 18
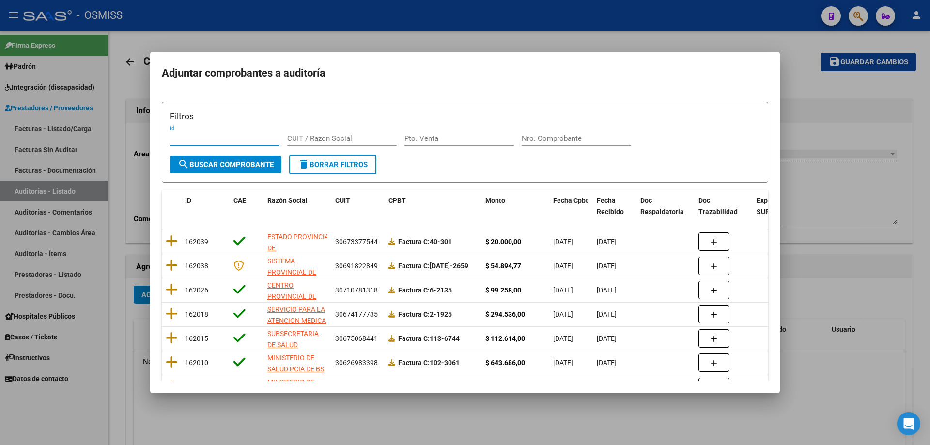
click at [450, 141] on input "Nro. Comprobante" at bounding box center [577, 138] width 110 height 9
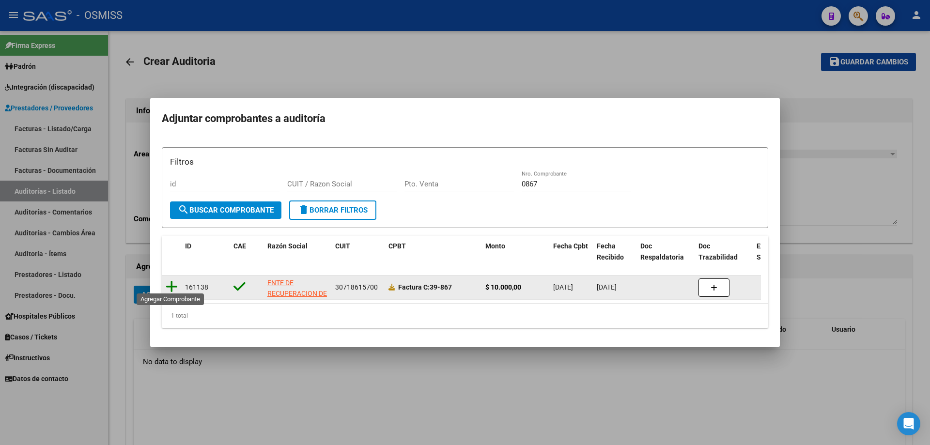
click at [172, 287] on icon at bounding box center [172, 287] width 12 height 14
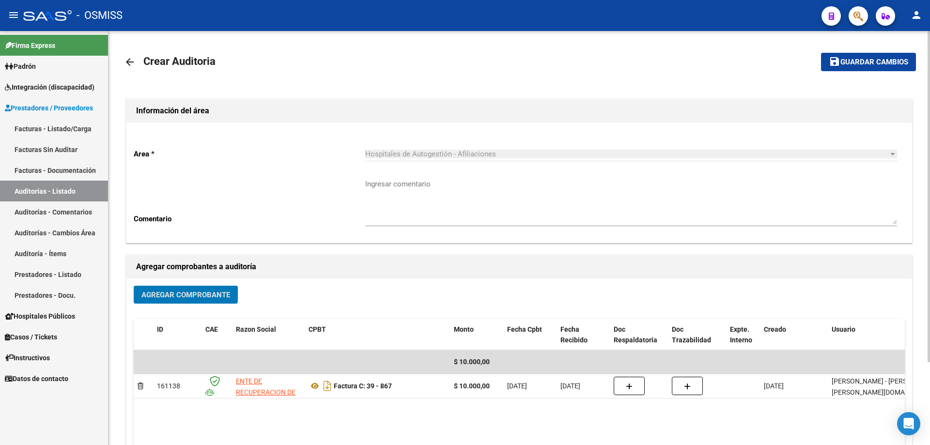
click at [450, 58] on span "Guardar cambios" at bounding box center [875, 62] width 68 height 9
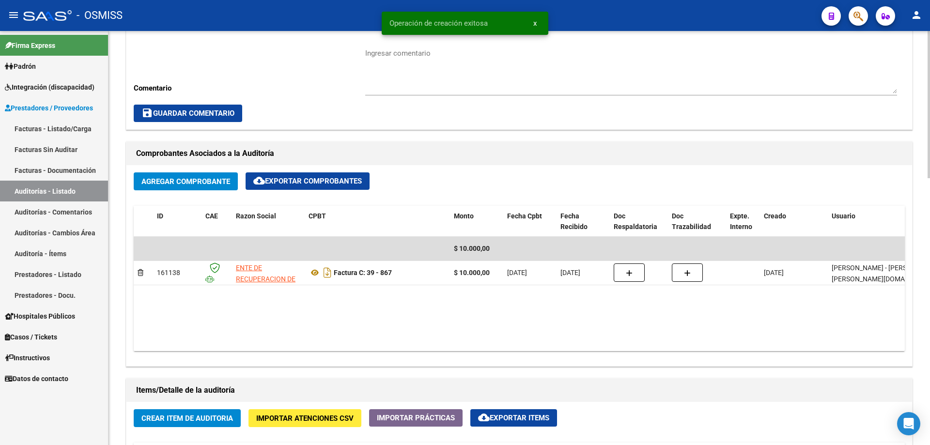
scroll to position [485, 0]
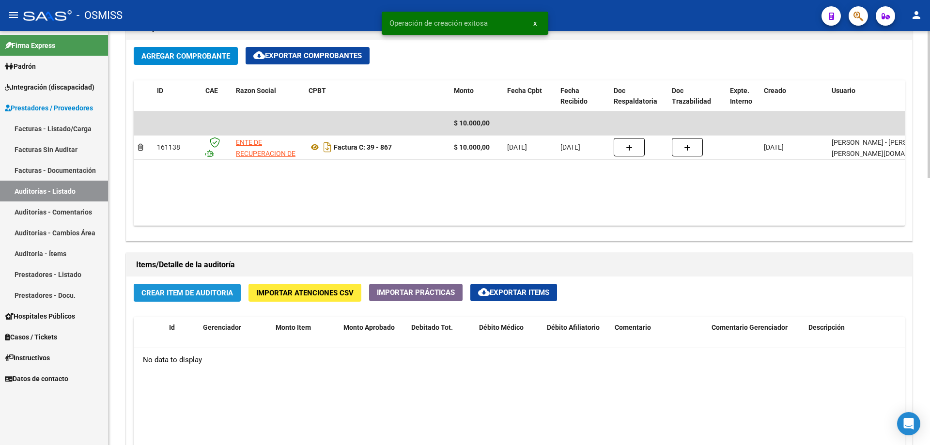
click at [205, 291] on span "Crear Item de Auditoria" at bounding box center [188, 293] width 92 height 9
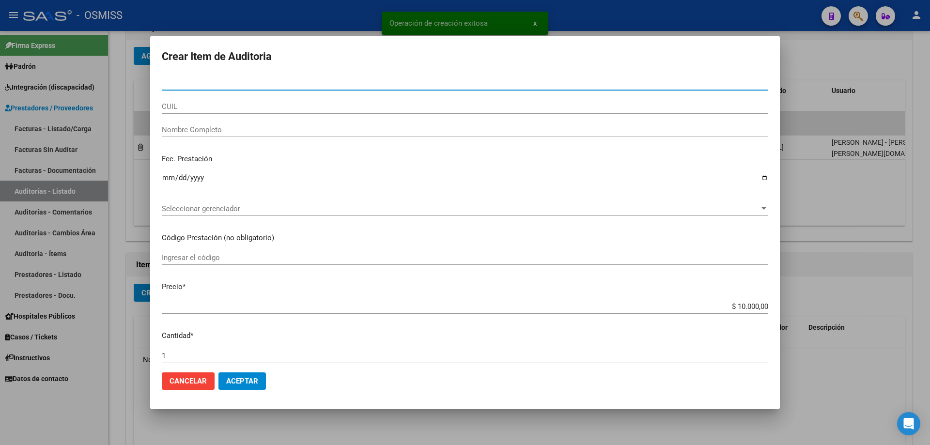
paste input "39241963"
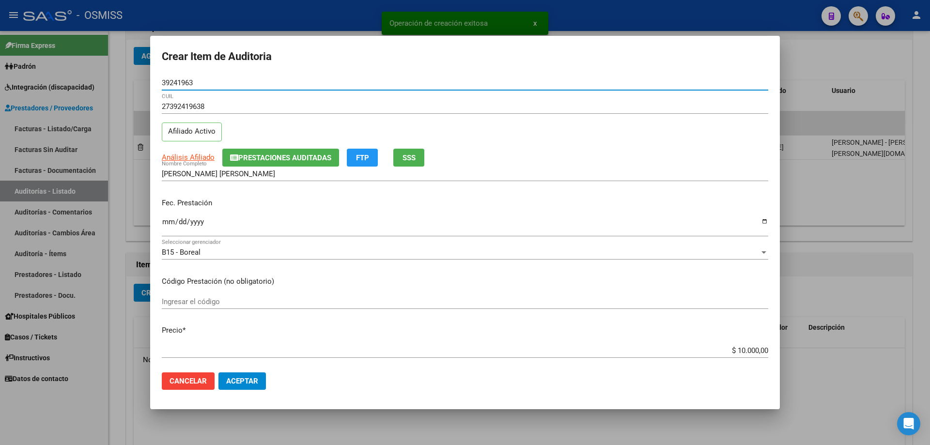
click at [170, 223] on input "Ingresar la fecha" at bounding box center [465, 226] width 607 height 16
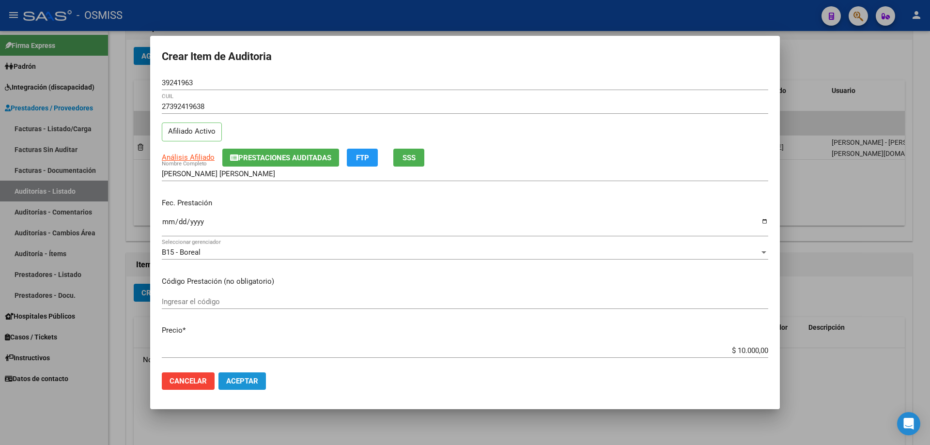
click at [241, 300] on span "Aceptar" at bounding box center [242, 381] width 32 height 9
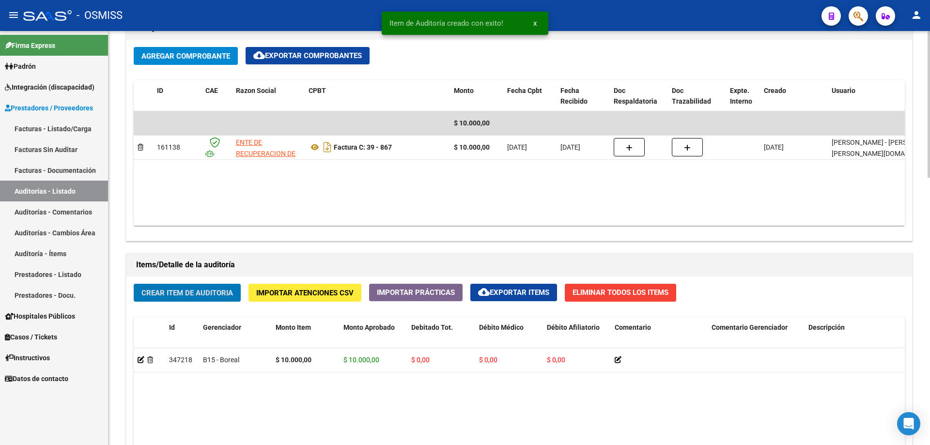
scroll to position [291, 0]
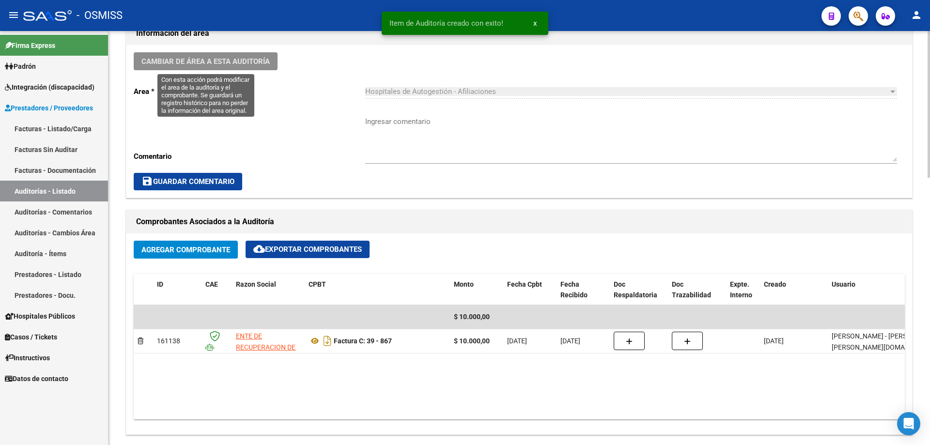
click at [217, 62] on span "Cambiar de área a esta auditoría" at bounding box center [206, 61] width 128 height 9
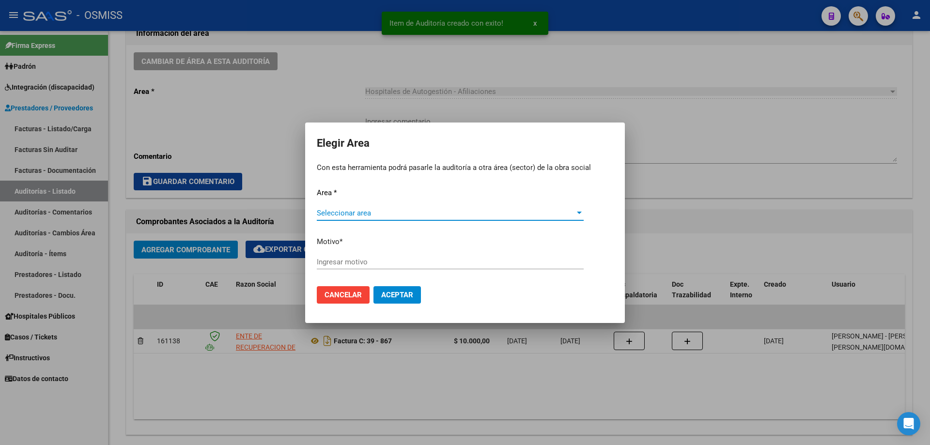
click at [327, 213] on span "Seleccionar area" at bounding box center [446, 213] width 258 height 9
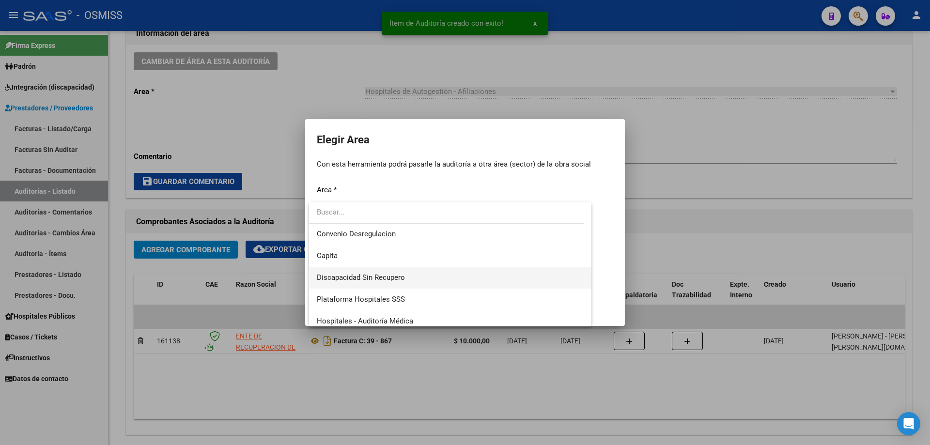
scroll to position [97, 0]
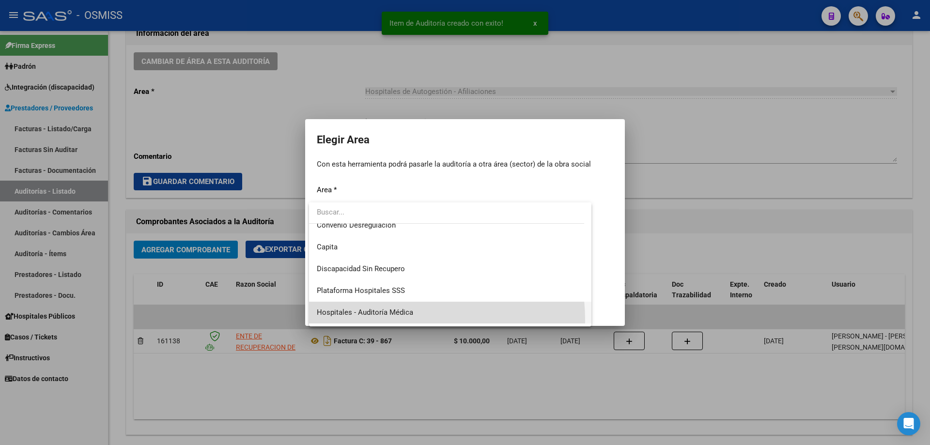
click at [380, 300] on span "Hospitales - Auditoría Médica" at bounding box center [450, 313] width 267 height 22
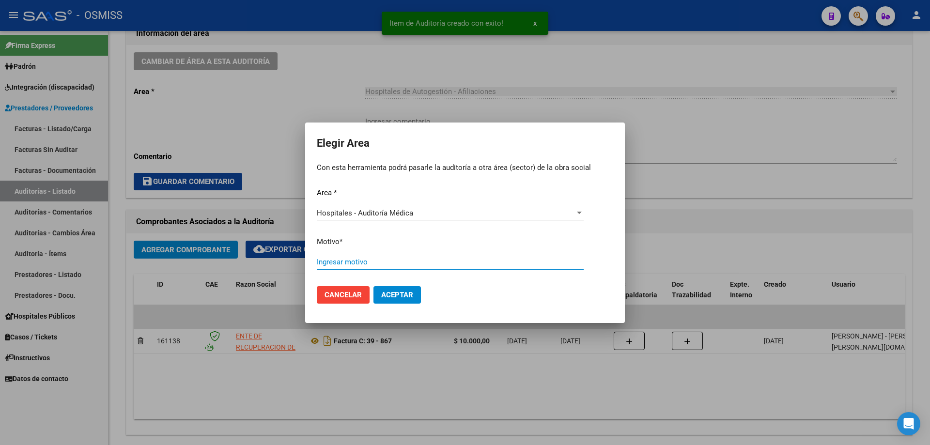
click at [382, 264] on input "Ingresar motivo" at bounding box center [450, 262] width 267 height 9
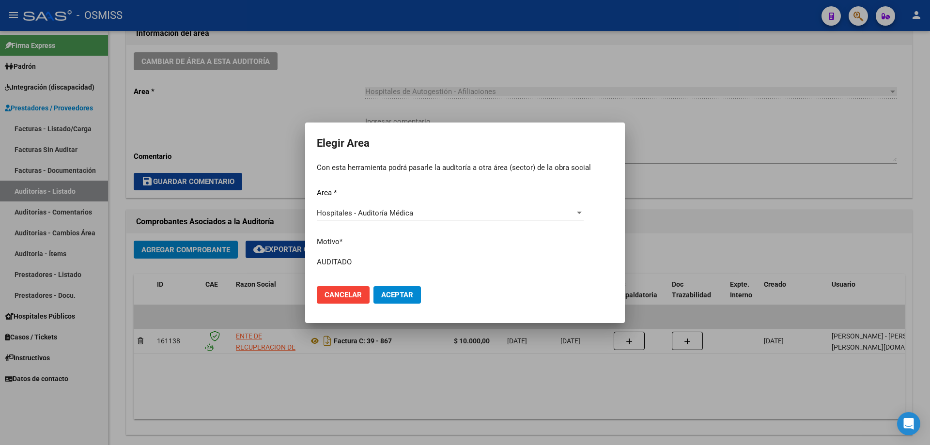
click at [387, 300] on mat-dialog-actions "Cancelar Aceptar" at bounding box center [465, 295] width 297 height 33
click at [386, 291] on span "Aceptar" at bounding box center [397, 295] width 32 height 9
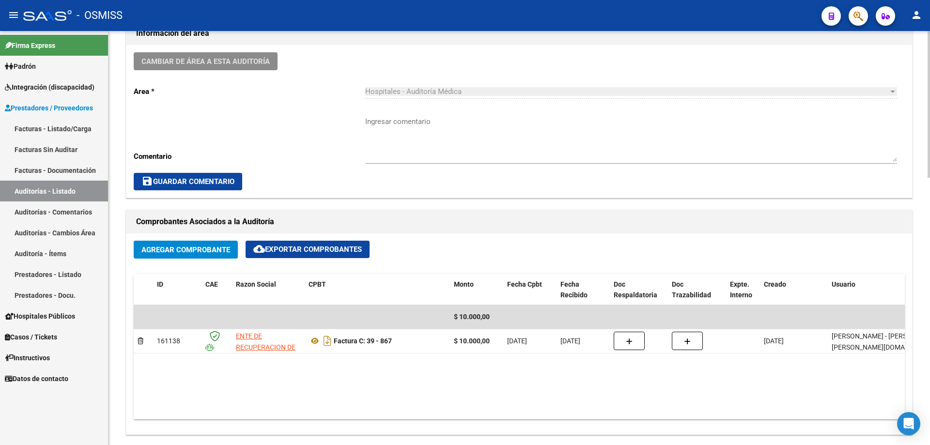
scroll to position [194, 0]
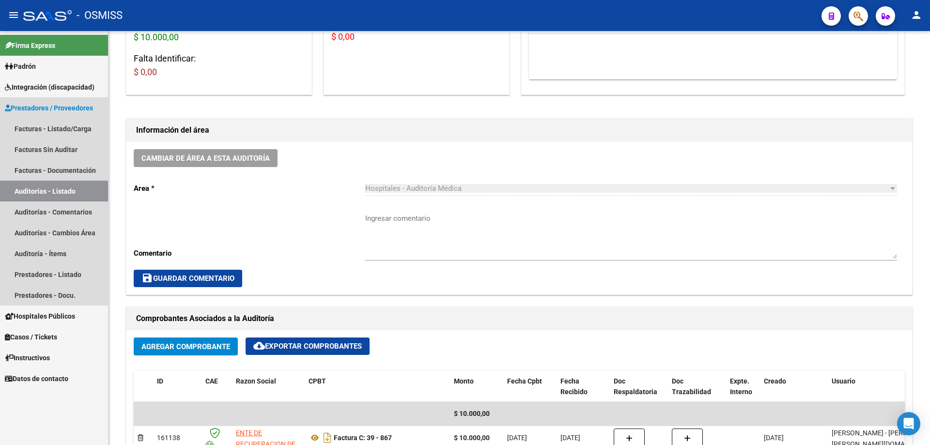
click at [85, 193] on link "Auditorías - Listado" at bounding box center [54, 191] width 108 height 21
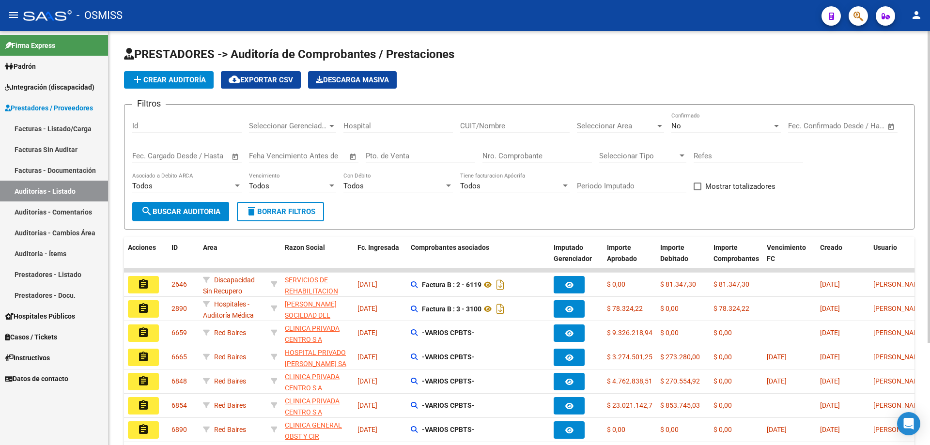
click at [177, 83] on span "add Crear Auditoría" at bounding box center [169, 80] width 74 height 9
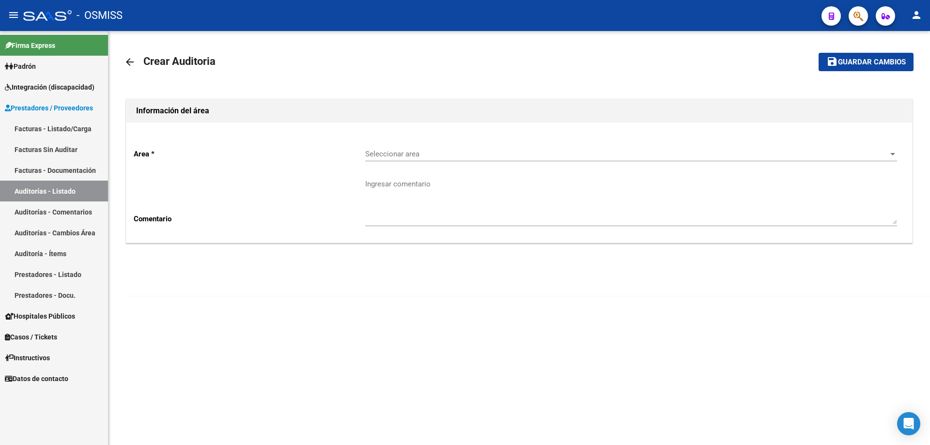
click at [408, 164] on div "Seleccionar area Seleccionar area" at bounding box center [631, 156] width 532 height 30
click at [407, 146] on div "Seleccionar area Seleccionar area" at bounding box center [631, 151] width 532 height 21
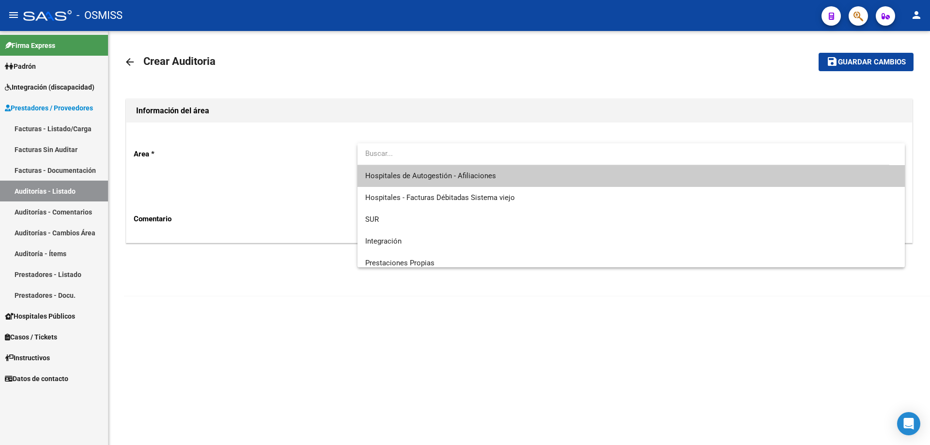
click at [419, 164] on input "dropdown search" at bounding box center [624, 154] width 532 height 22
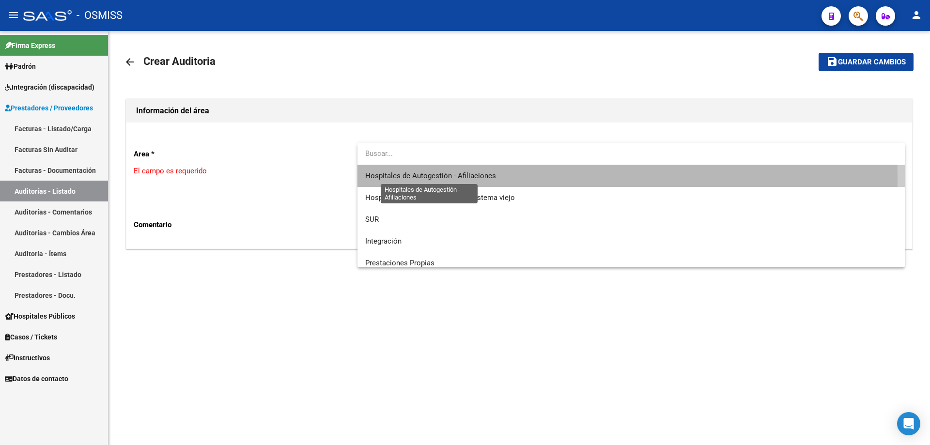
click at [412, 177] on span "Hospitales de Autogestión - Afiliaciones" at bounding box center [430, 176] width 131 height 9
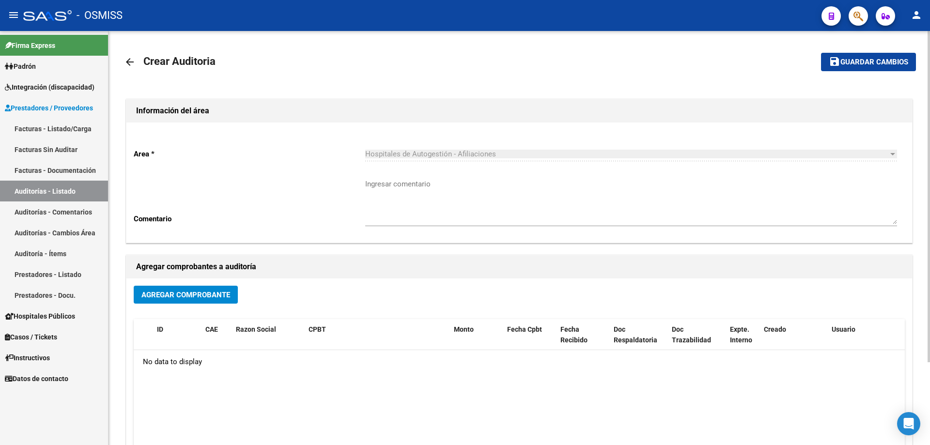
drag, startPoint x: 204, startPoint y: 279, endPoint x: 201, endPoint y: 284, distance: 5.7
click at [203, 281] on div "Agregar Comprobante ID CAE Razon Social CPBT Monto Fecha Cpbt Fecha Recibido Do…" at bounding box center [519, 379] width 786 height 201
click at [201, 284] on div "Agregar Comprobante ID CAE Razon Social CPBT Monto Fecha Cpbt Fecha Recibido Do…" at bounding box center [519, 379] width 786 height 201
click at [214, 292] on span "Agregar Comprobante" at bounding box center [186, 295] width 89 height 9
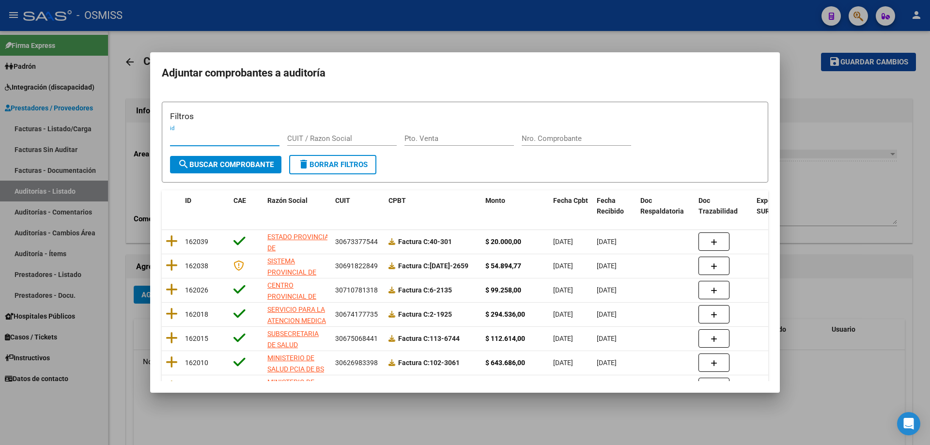
click at [450, 134] on input "Nro. Comprobante" at bounding box center [577, 138] width 110 height 9
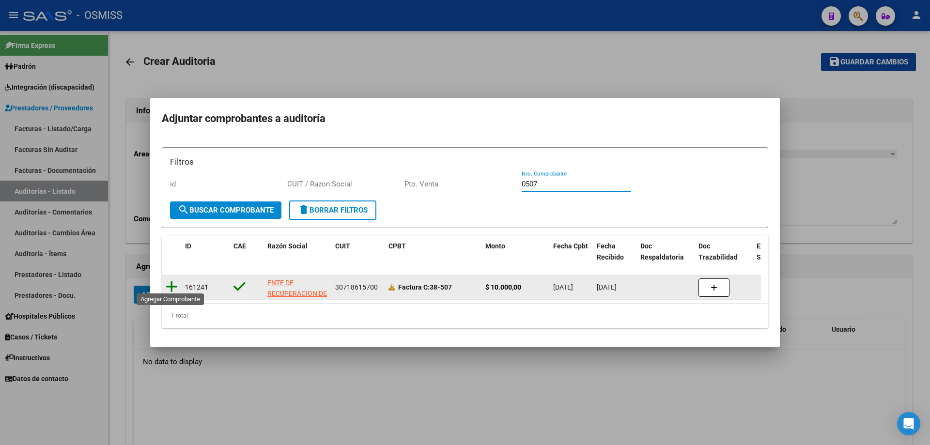
click at [170, 282] on icon at bounding box center [172, 287] width 12 height 14
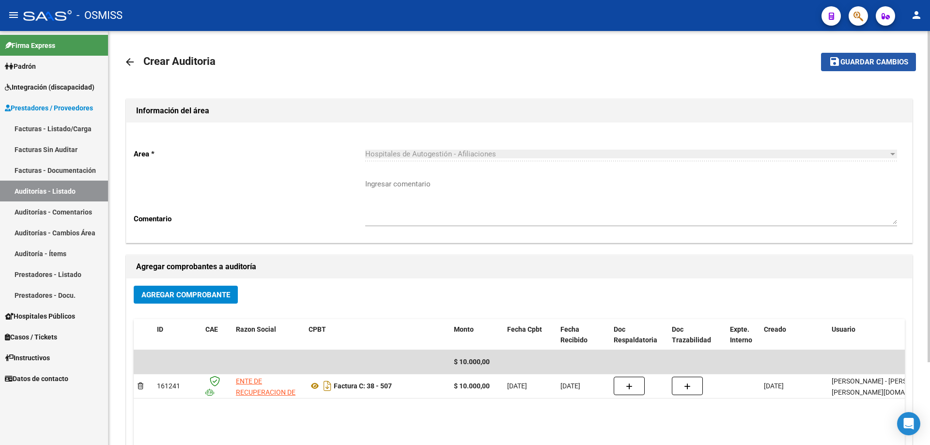
click at [450, 70] on button "save Guardar cambios" at bounding box center [868, 62] width 95 height 18
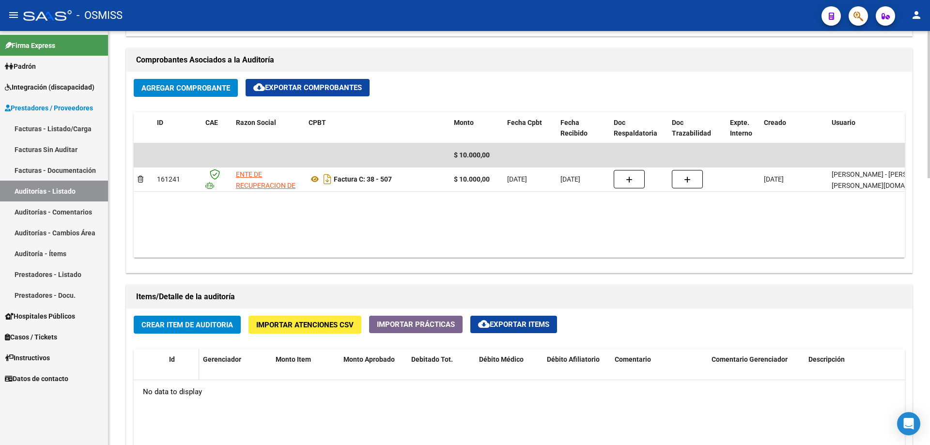
scroll to position [582, 0]
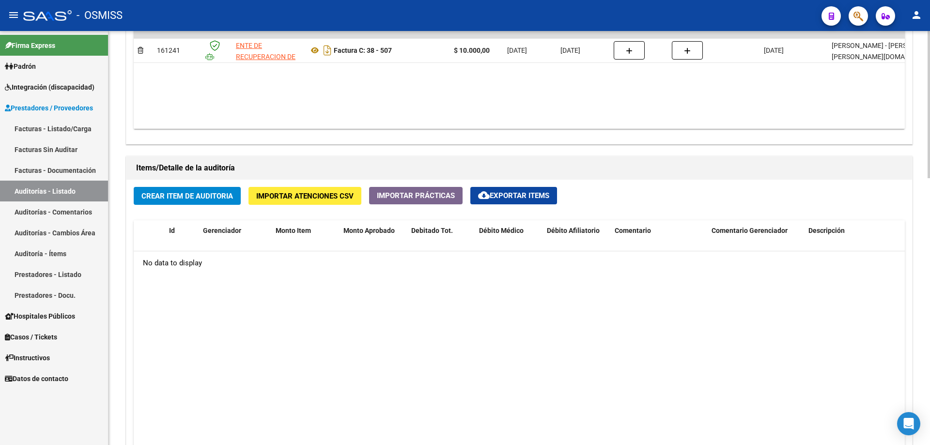
click at [182, 206] on div "Crear Item de Auditoria Importar Atenciones CSV Importar Prácticas cloud_downlo…" at bounding box center [519, 363] width 786 height 367
click at [184, 195] on span "Crear Item de Auditoria" at bounding box center [188, 196] width 92 height 9
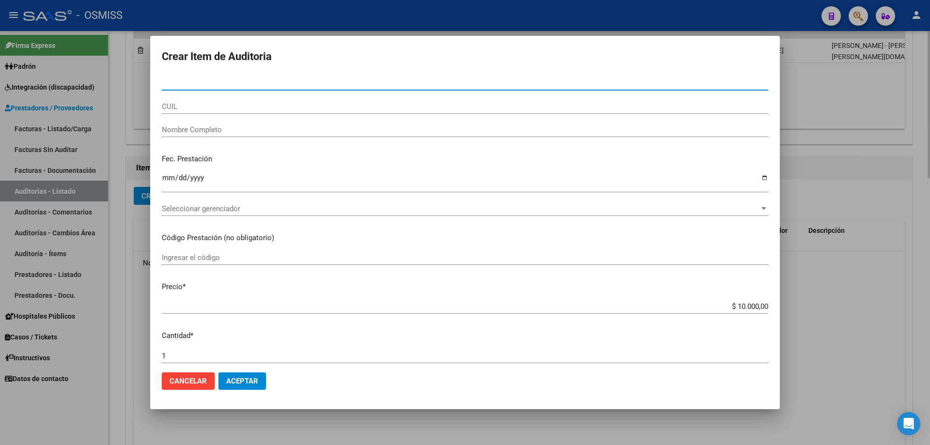
paste input "32882805"
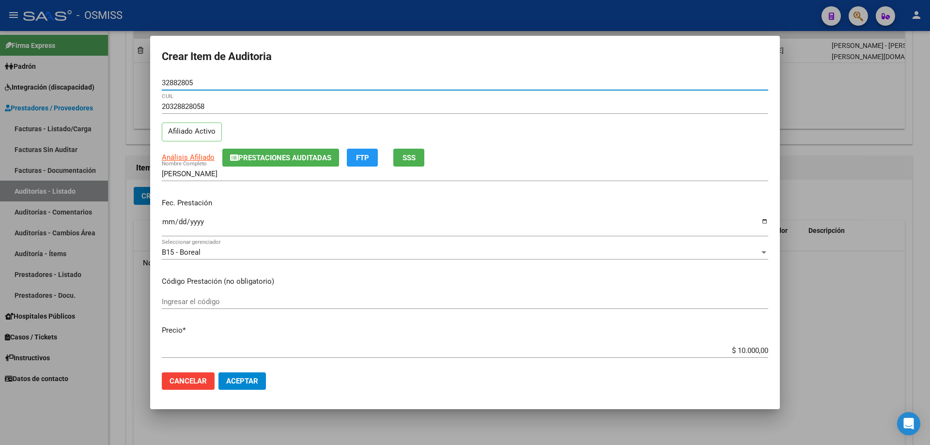
click at [169, 219] on input "Ingresar la fecha" at bounding box center [465, 226] width 607 height 16
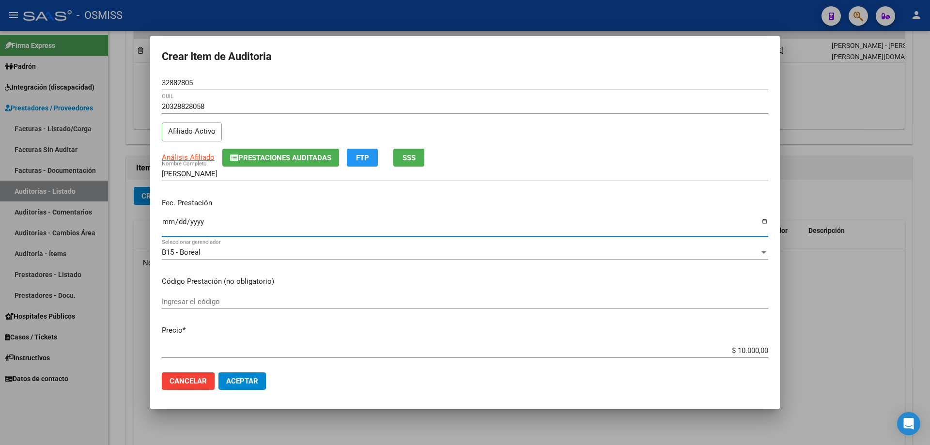
click at [252, 300] on button "Aceptar" at bounding box center [242, 381] width 47 height 17
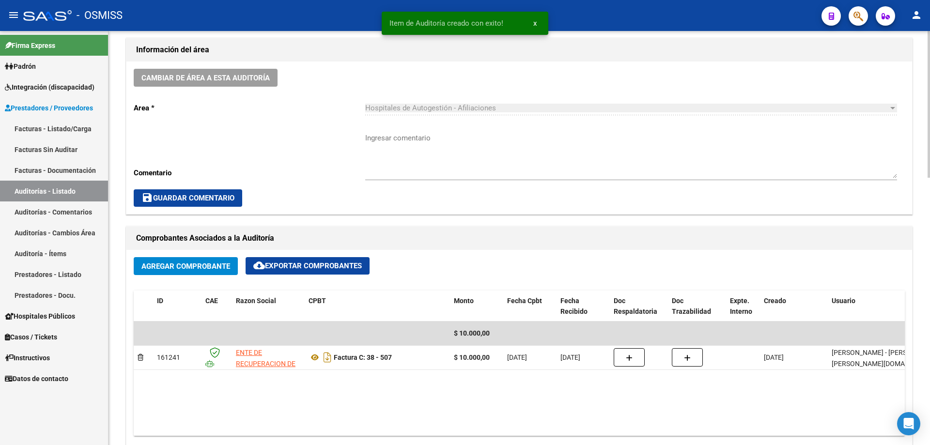
scroll to position [146, 0]
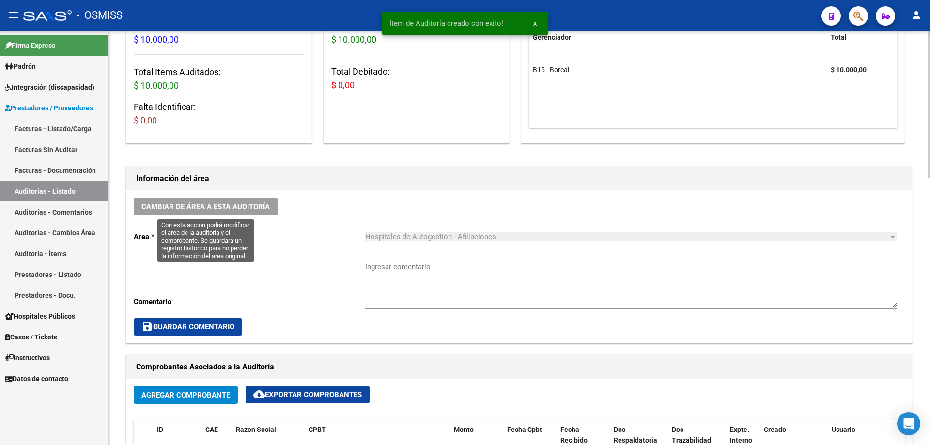
click at [210, 201] on button "Cambiar de área a esta auditoría" at bounding box center [206, 207] width 144 height 18
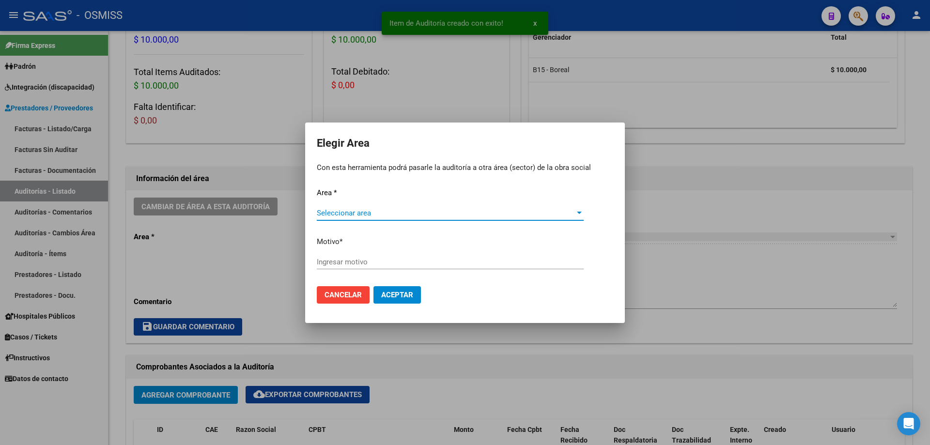
click at [408, 215] on span "Seleccionar area" at bounding box center [446, 213] width 258 height 9
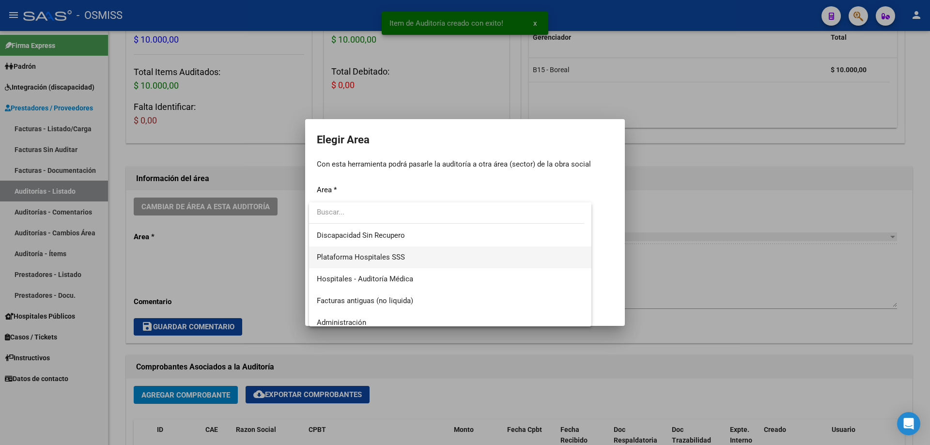
scroll to position [145, 0]
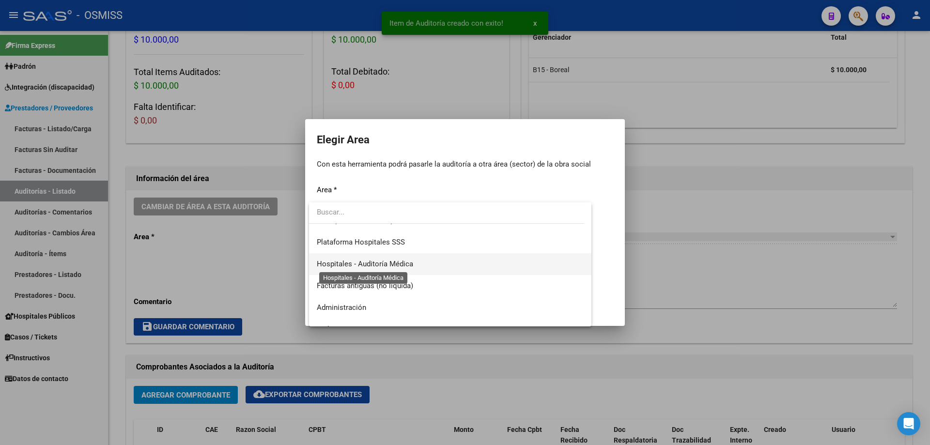
click at [391, 263] on span "Hospitales - Auditoría Médica" at bounding box center [365, 264] width 96 height 9
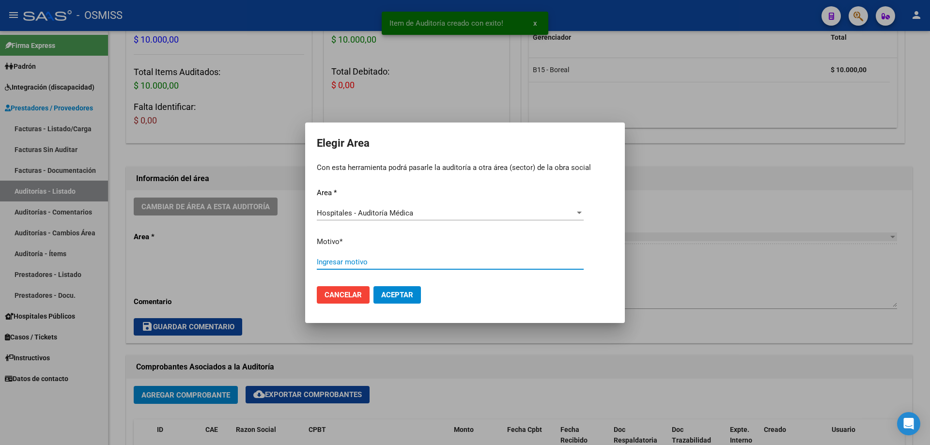
click at [391, 263] on input "Ingresar motivo" at bounding box center [450, 262] width 267 height 9
drag, startPoint x: 404, startPoint y: 313, endPoint x: 403, endPoint y: 298, distance: 14.5
click at [404, 300] on mat-dialog-container "Elegir Area Con esta herramienta podrá pasarle la auditoría a otra área (sector…" at bounding box center [465, 223] width 320 height 201
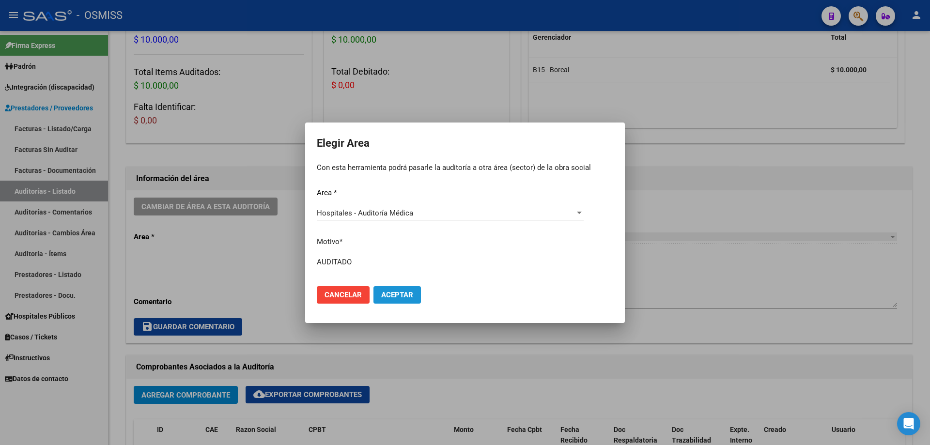
click at [403, 298] on span "Aceptar" at bounding box center [397, 295] width 32 height 9
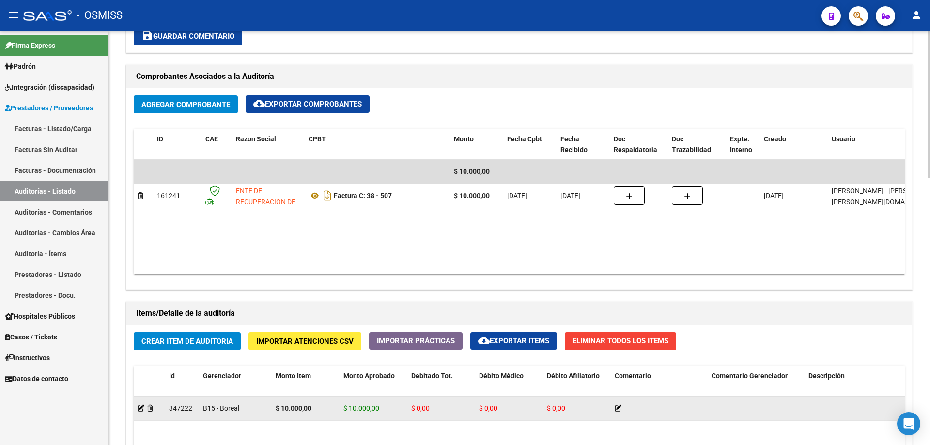
scroll to position [388, 0]
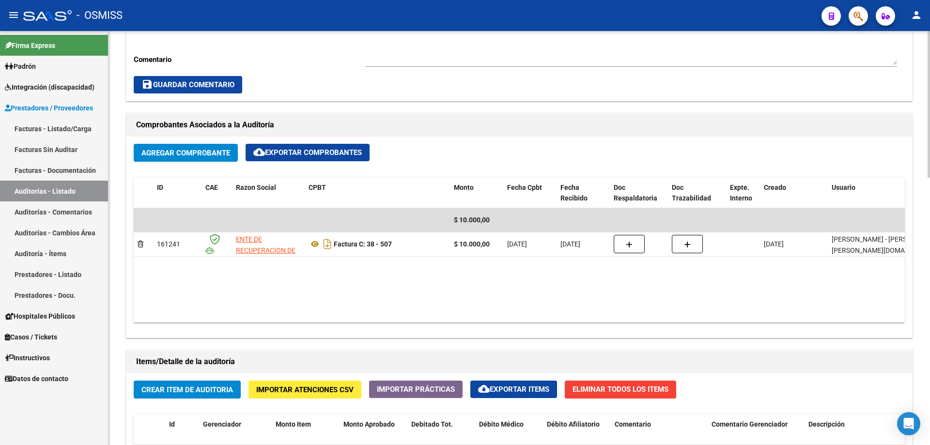
drag, startPoint x: 665, startPoint y: 303, endPoint x: 651, endPoint y: 287, distance: 21.3
click at [450, 300] on datatable-body "$ 10.000,00 161241 ENTE DE RECUPERACION DE FONDOS PARA EL FORTALECIMIENTO DEL S…" at bounding box center [520, 265] width 772 height 114
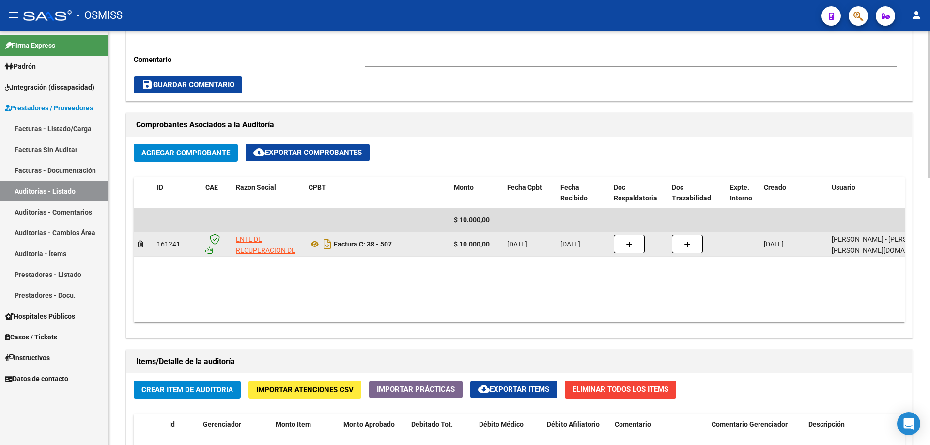
click at [419, 245] on div "Factura C: 38 - 507" at bounding box center [378, 244] width 138 height 16
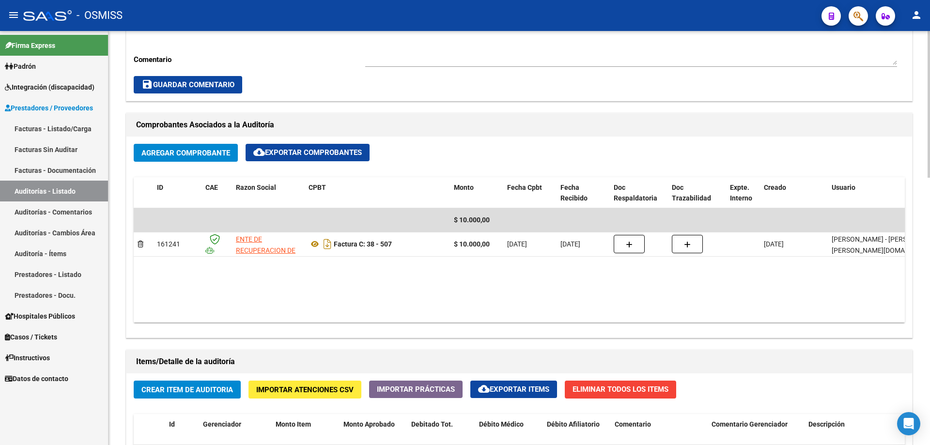
scroll to position [243, 0]
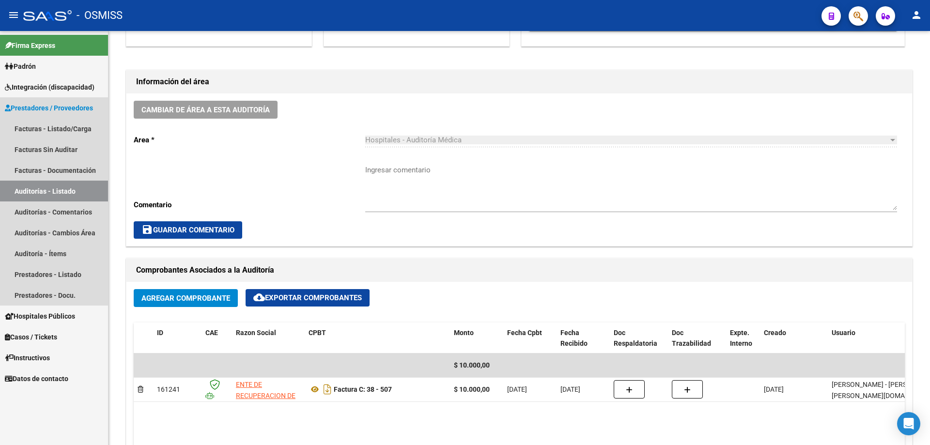
click at [78, 190] on link "Auditorías - Listado" at bounding box center [54, 191] width 108 height 21
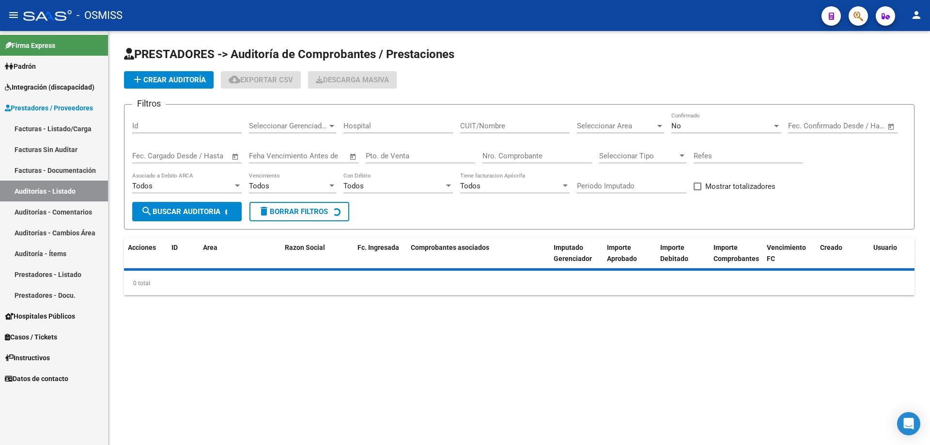
click at [175, 83] on span "add Crear Auditoría" at bounding box center [169, 80] width 74 height 9
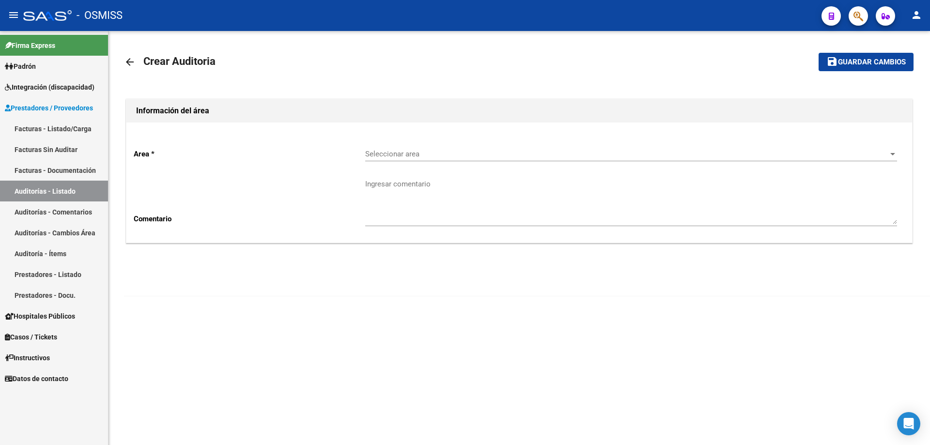
click at [435, 162] on div "Seleccionar area Seleccionar area" at bounding box center [631, 156] width 532 height 30
click at [436, 159] on div "Seleccionar area Seleccionar area" at bounding box center [631, 151] width 532 height 21
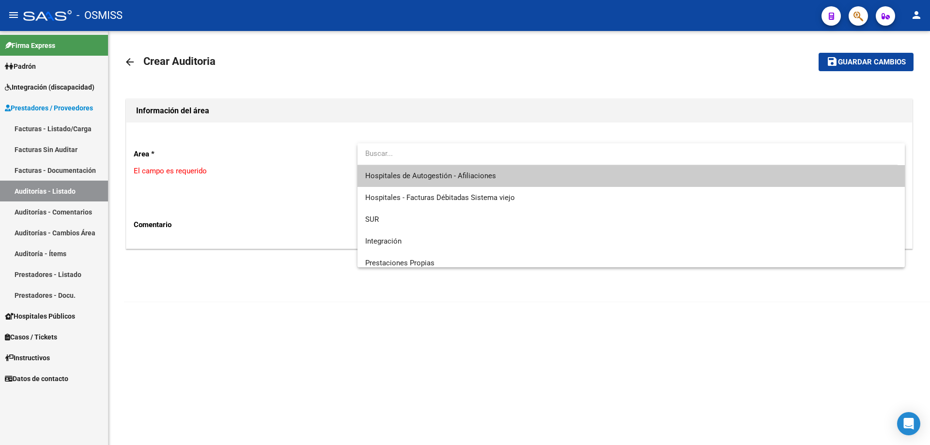
click at [438, 184] on span "Hospitales de Autogestión - Afiliaciones" at bounding box center [631, 176] width 532 height 22
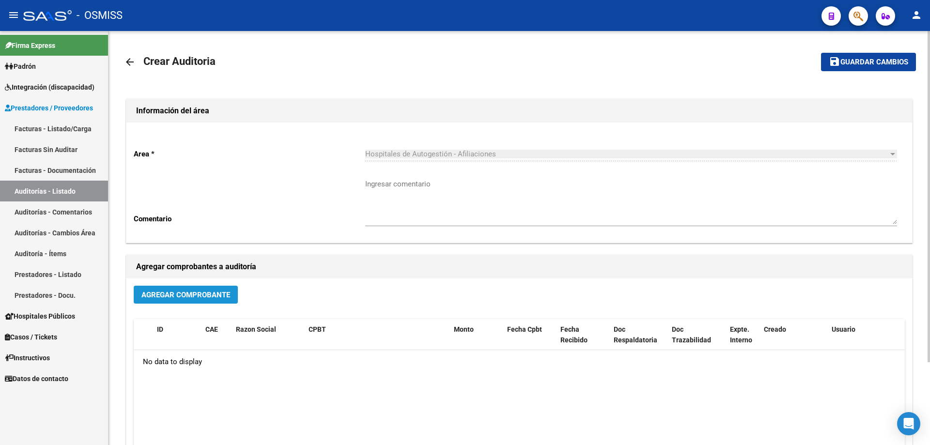
click at [199, 292] on button "Agregar Comprobante" at bounding box center [186, 295] width 104 height 18
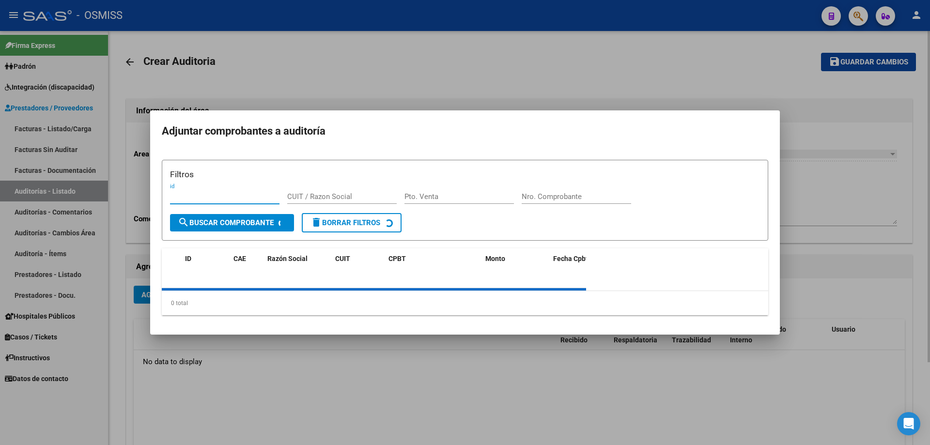
click at [198, 292] on div "0 total" at bounding box center [465, 303] width 607 height 24
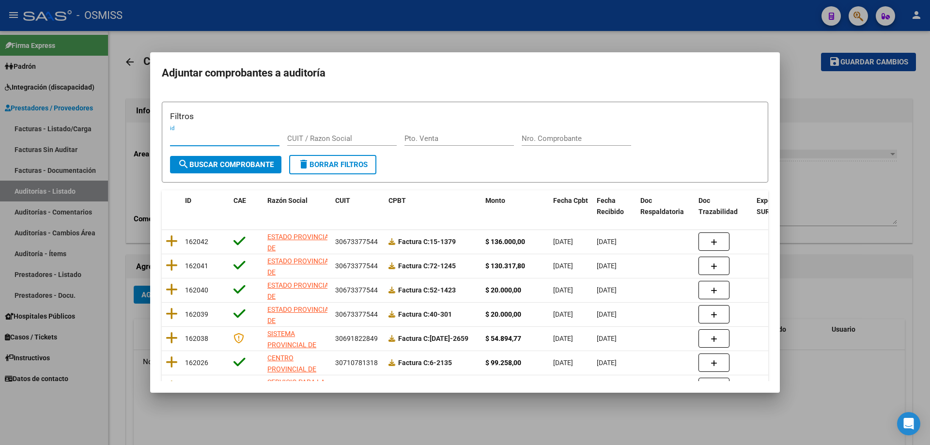
click at [450, 131] on div "Nro. Comprobante" at bounding box center [577, 138] width 110 height 15
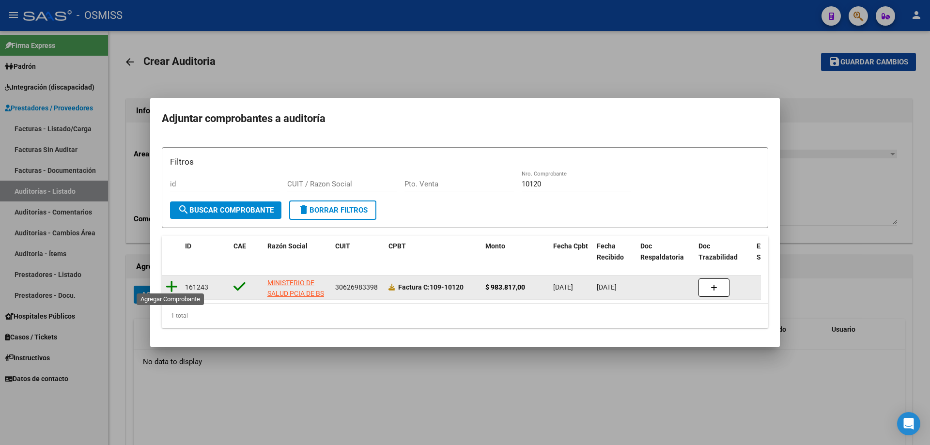
click at [173, 287] on icon at bounding box center [172, 287] width 12 height 14
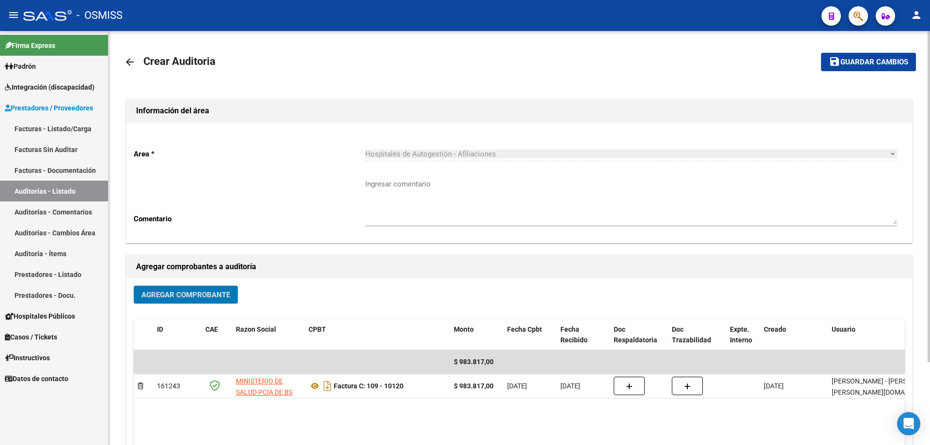
click at [450, 61] on span "Guardar cambios" at bounding box center [875, 62] width 68 height 9
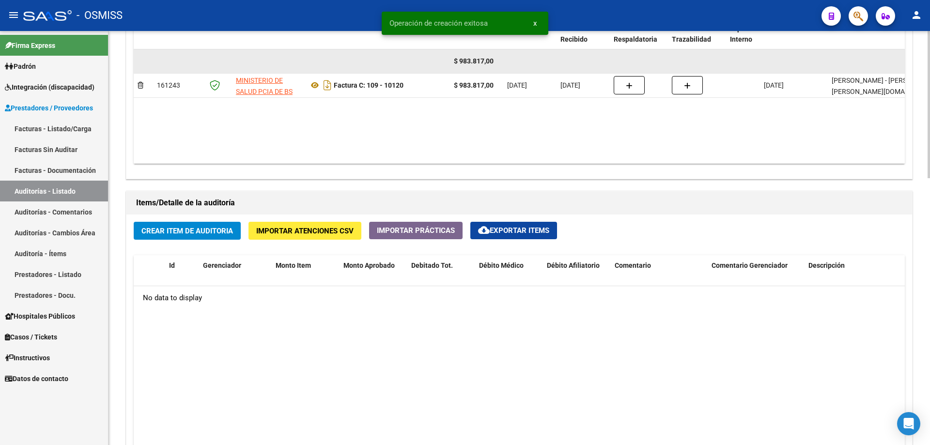
scroll to position [630, 0]
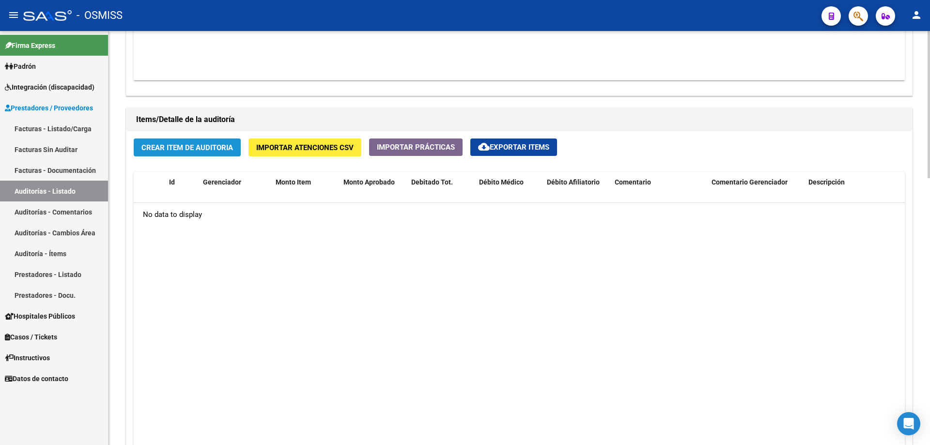
click at [170, 150] on span "Crear Item de Auditoria" at bounding box center [188, 147] width 92 height 9
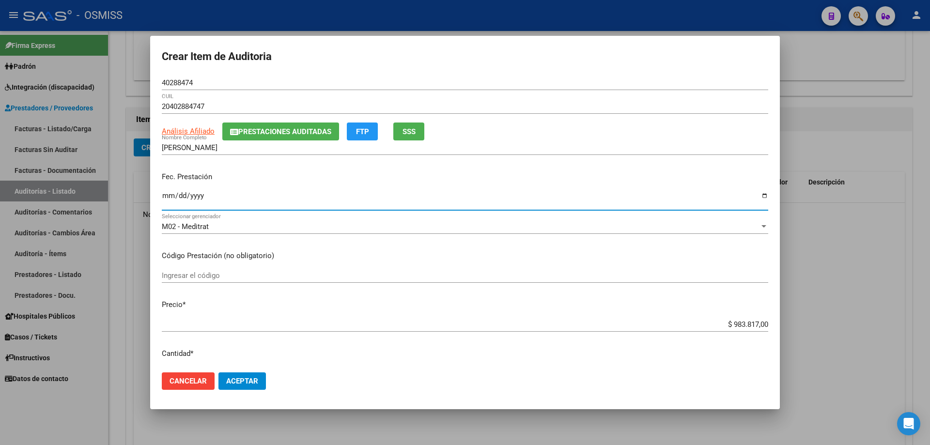
drag, startPoint x: 162, startPoint y: 197, endPoint x: 168, endPoint y: 199, distance: 6.1
click at [163, 197] on input "Ingresar la fecha" at bounding box center [465, 200] width 607 height 16
click at [450, 254] on p "Código Prestación (no obligatorio)" at bounding box center [465, 256] width 607 height 11
click at [166, 196] on input "Ingresar la fecha" at bounding box center [465, 200] width 607 height 16
click at [130, 258] on div at bounding box center [465, 222] width 930 height 445
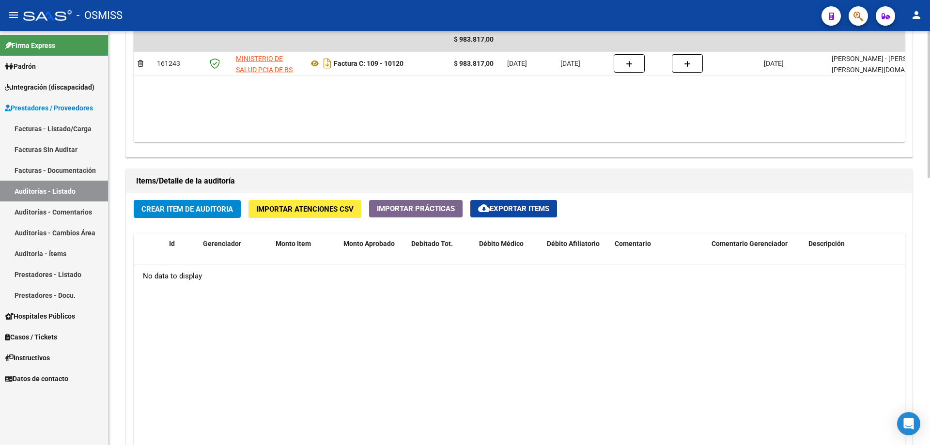
scroll to position [582, 0]
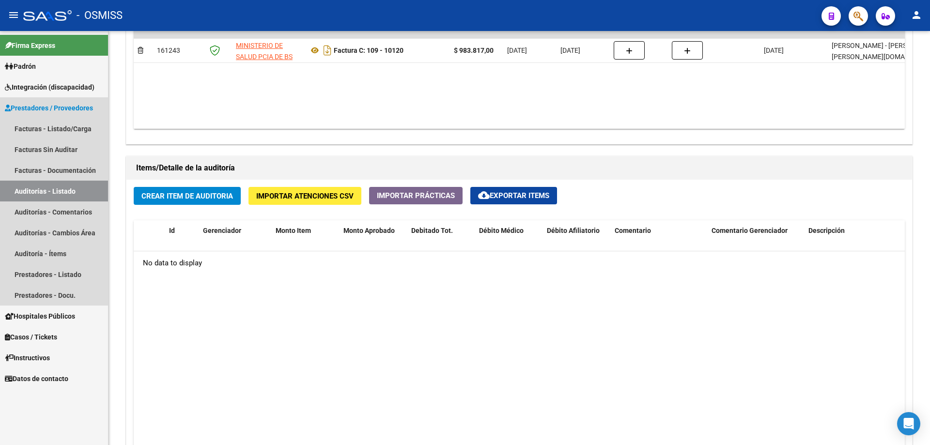
click at [54, 195] on link "Auditorías - Listado" at bounding box center [54, 191] width 108 height 21
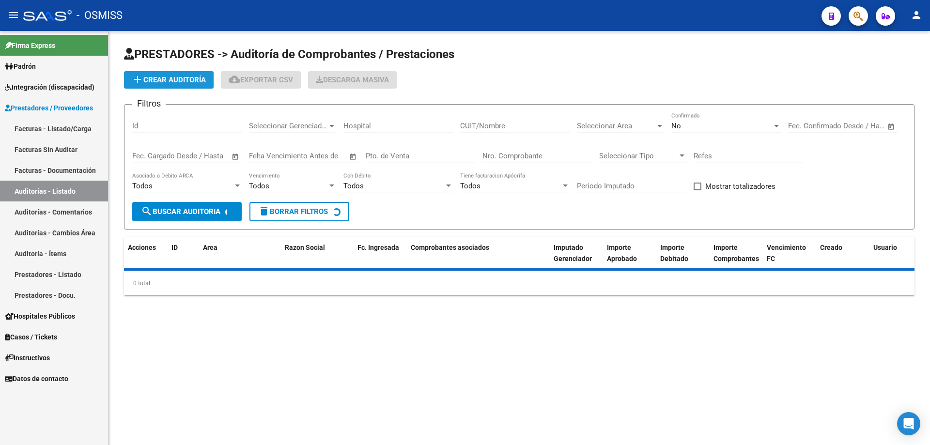
click at [159, 85] on button "add Crear Auditoría" at bounding box center [169, 79] width 90 height 17
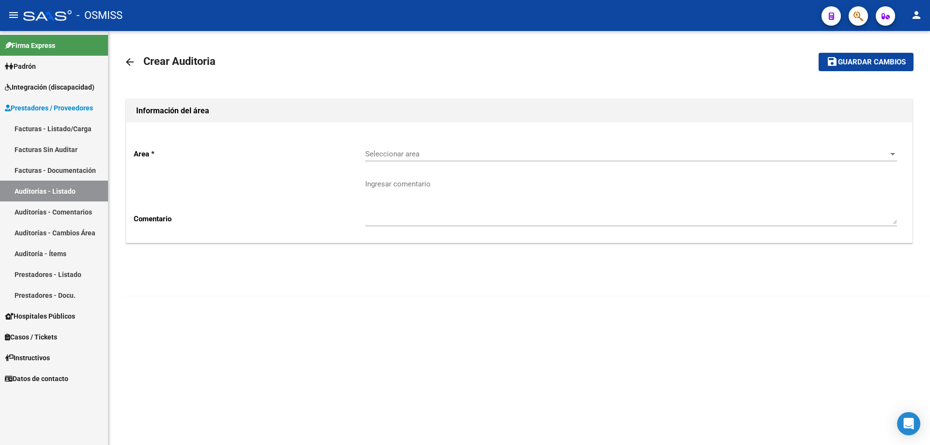
click at [441, 149] on div "Seleccionar area Seleccionar area" at bounding box center [631, 151] width 532 height 21
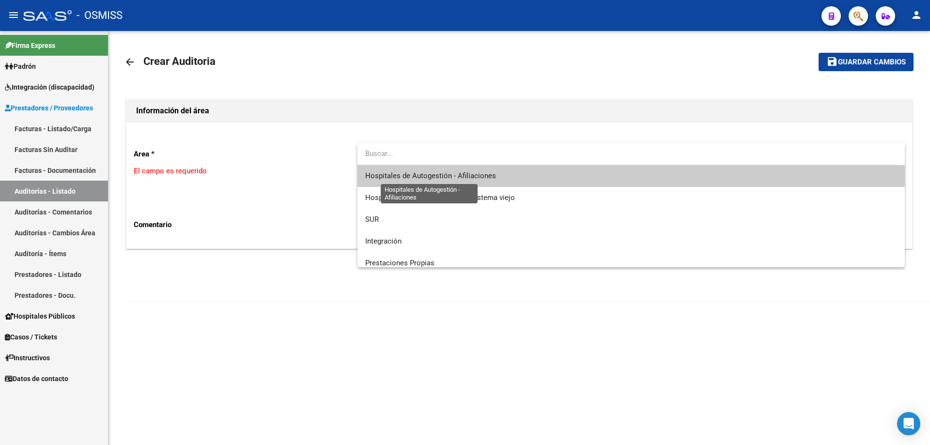
click at [432, 175] on span "Hospitales de Autogestión - Afiliaciones" at bounding box center [430, 176] width 131 height 9
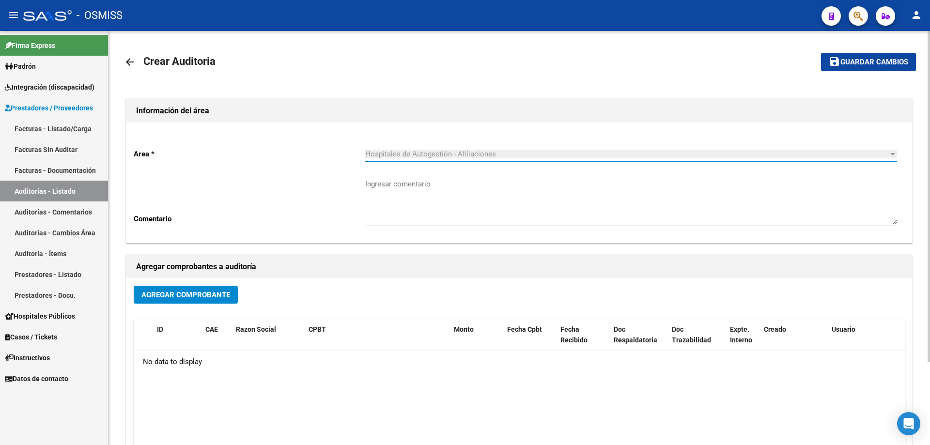
click at [188, 300] on button "Agregar Comprobante" at bounding box center [186, 295] width 104 height 18
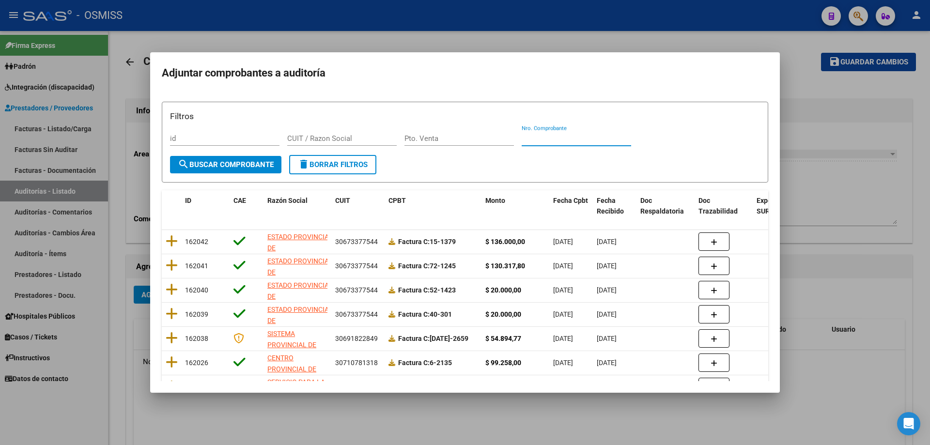
click at [450, 142] on input "Nro. Comprobante" at bounding box center [577, 138] width 110 height 9
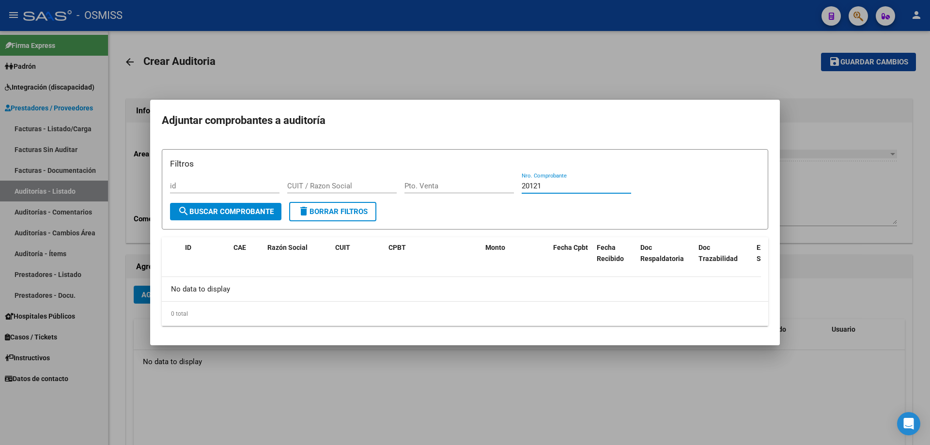
drag, startPoint x: 527, startPoint y: 183, endPoint x: 518, endPoint y: 184, distance: 9.3
click at [450, 184] on div "Filtros id CUIT / Razon Social Pto. Venta 20121 Nro. Comprobante" at bounding box center [465, 180] width 590 height 45
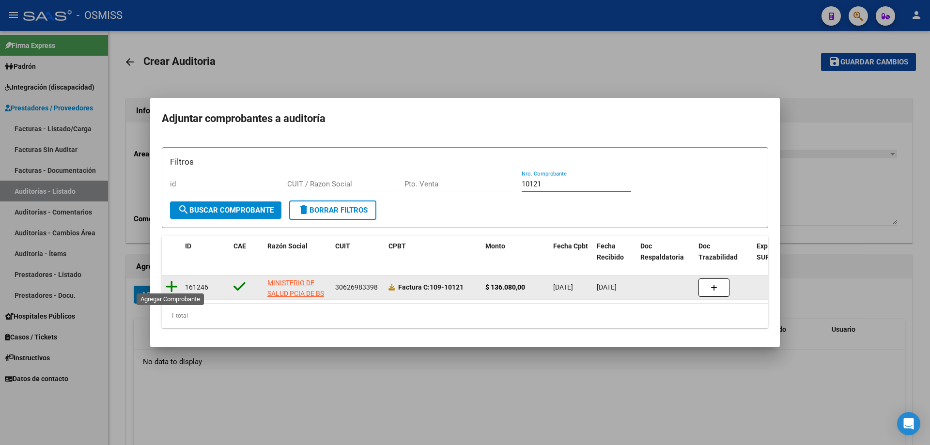
click at [167, 284] on icon at bounding box center [172, 287] width 12 height 14
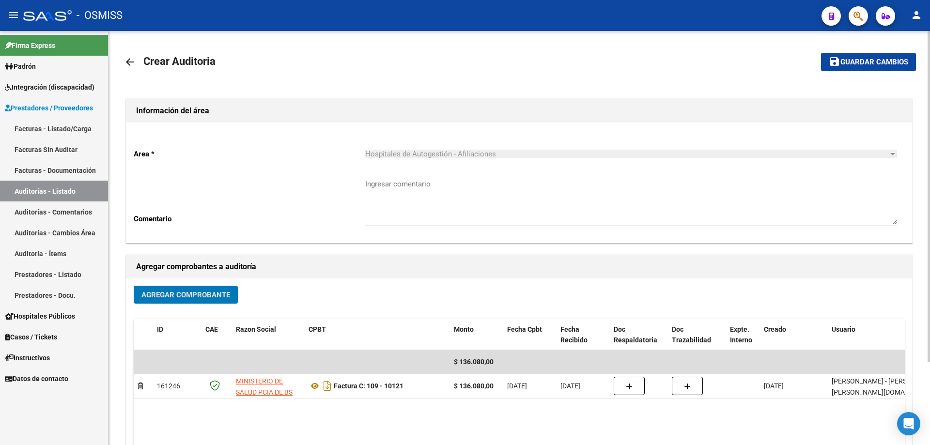
click at [450, 61] on span "Guardar cambios" at bounding box center [875, 62] width 68 height 9
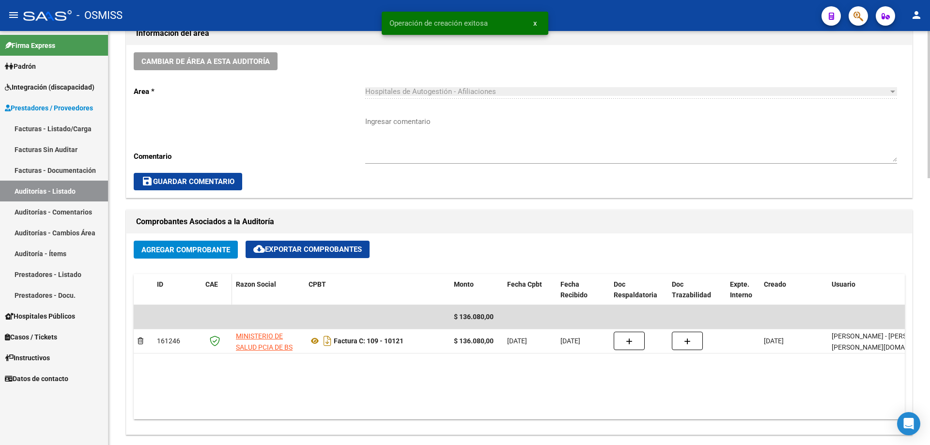
scroll to position [485, 0]
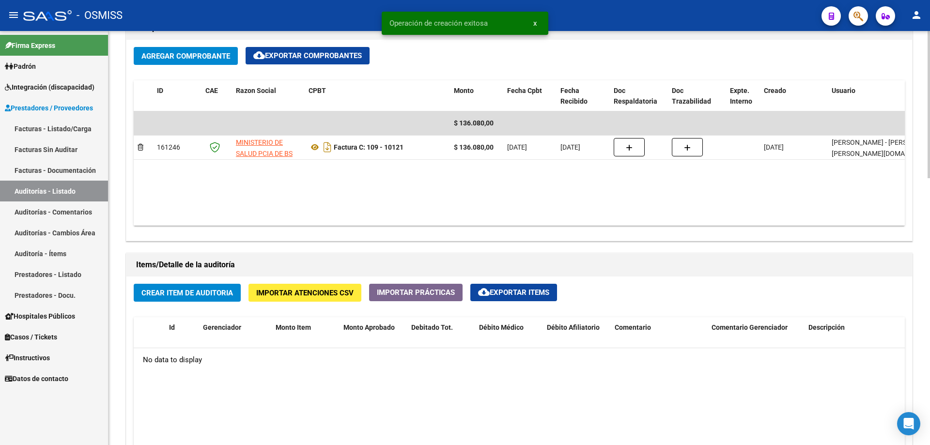
click at [202, 296] on span "Crear Item de Auditoria" at bounding box center [188, 293] width 92 height 9
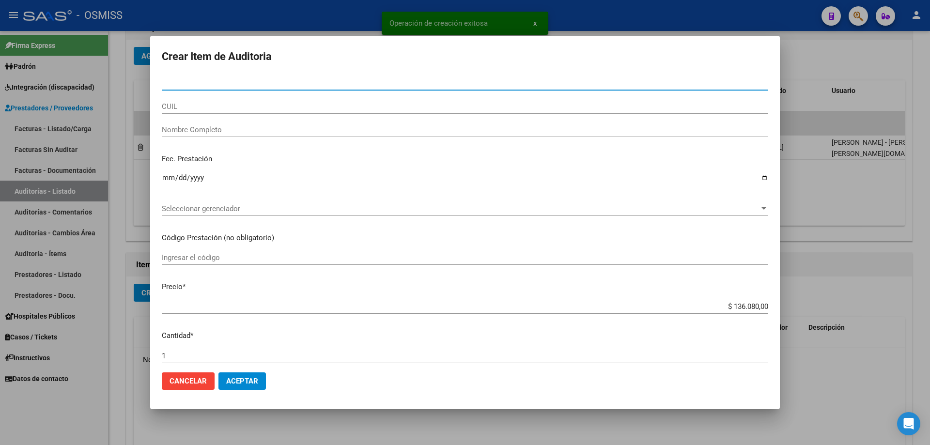
paste input "40288474"
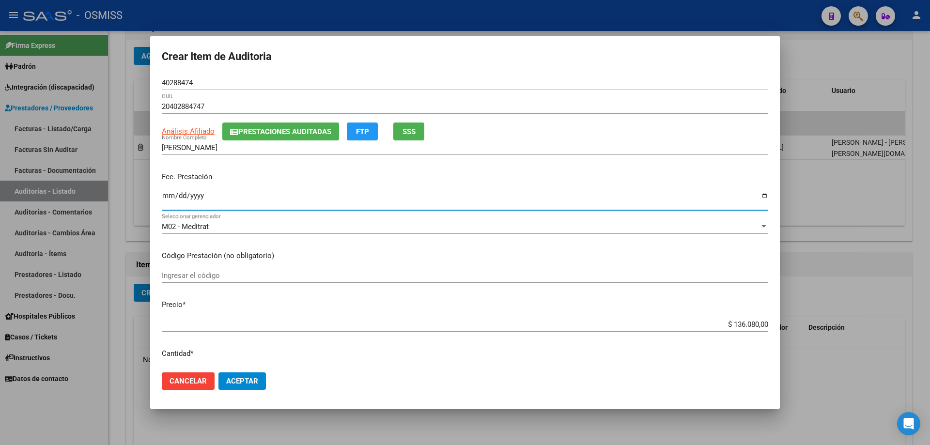
click at [163, 200] on input "Ingresar la fecha" at bounding box center [465, 200] width 607 height 16
click at [450, 300] on div at bounding box center [465, 222] width 930 height 445
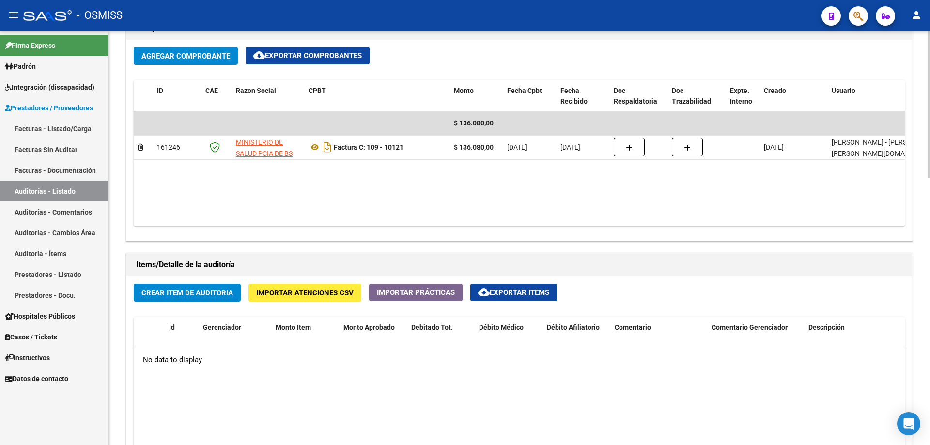
click at [180, 284] on button "Crear Item de Auditoria" at bounding box center [187, 293] width 107 height 18
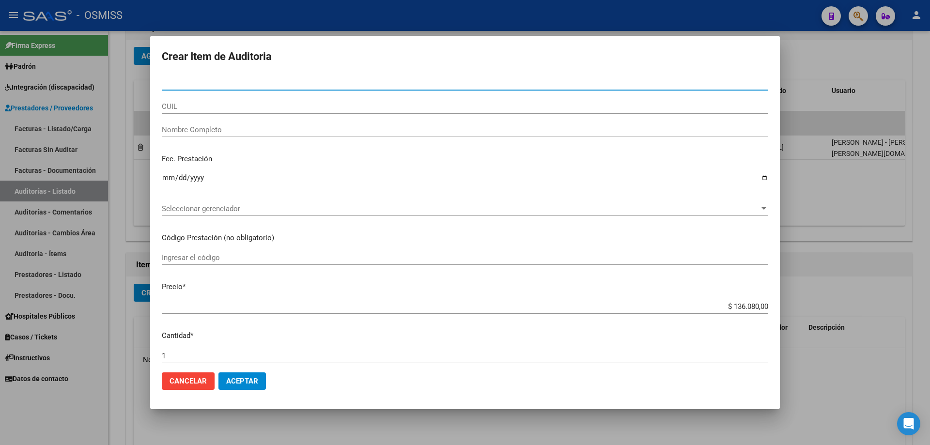
paste input "40288474"
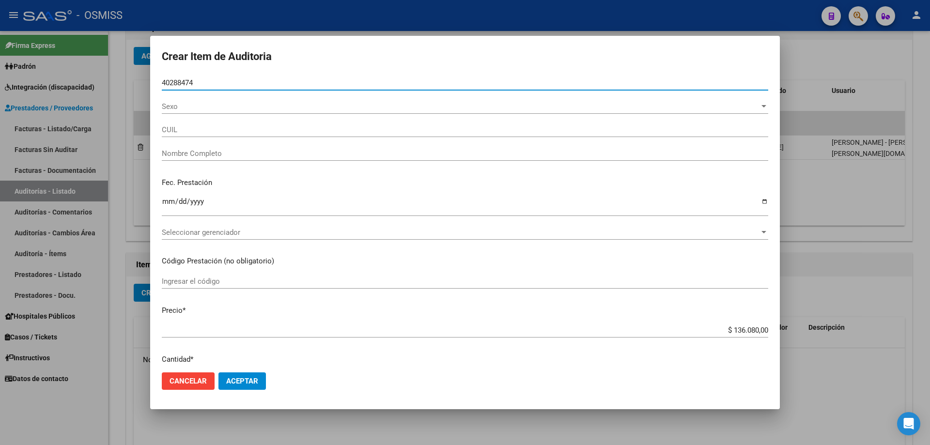
click at [169, 210] on input "Ingresar la fecha" at bounding box center [465, 206] width 607 height 16
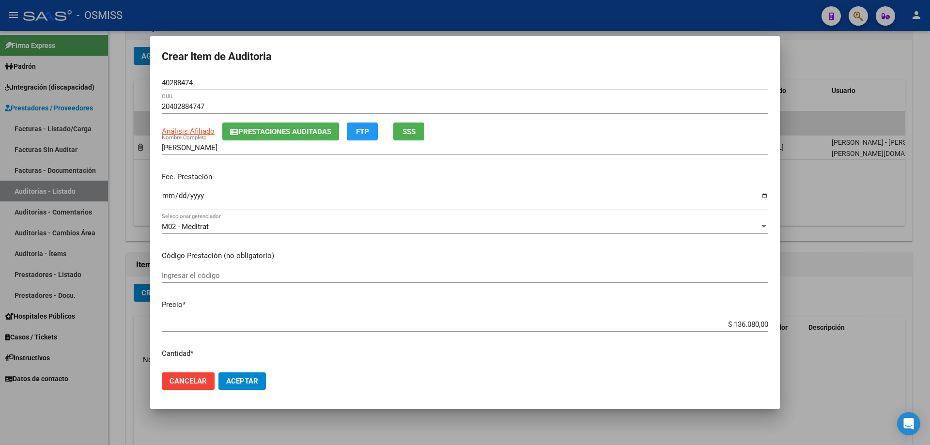
click at [446, 263] on mat-dialog-content "40288474 Nro Documento 20402884747 CUIL Análisis Afiliado Prestaciones Auditada…" at bounding box center [465, 220] width 630 height 289
drag, startPoint x: 711, startPoint y: 324, endPoint x: 822, endPoint y: 327, distance: 111.0
click at [450, 300] on div "Crear Item de Auditoria 40288474 Nro Documento 20402884747 CUIL Análisis Afilia…" at bounding box center [465, 222] width 930 height 445
click at [243, 300] on button "Aceptar" at bounding box center [242, 381] width 47 height 17
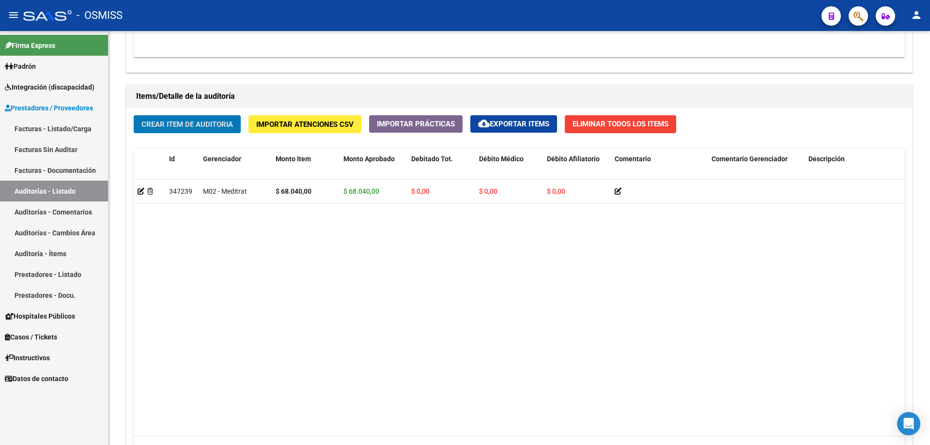
scroll to position [656, 0]
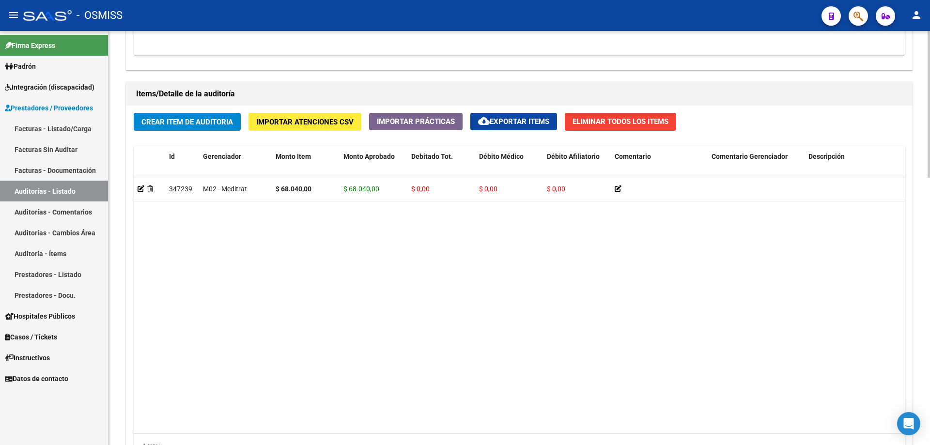
click at [450, 264] on datatable-body "347239 M02 - Meditrat $ 68.040,00 $ 68.040,00 $ 0,00 $ 0,00 $ 0,00 20402884747 …" at bounding box center [520, 305] width 772 height 256
click at [243, 126] on div "Crear Item de Auditoria Importar Atenciones CSV Importar Prácticas cloud_downlo…" at bounding box center [519, 289] width 786 height 367
click at [219, 120] on span "Crear Item de Auditoria" at bounding box center [188, 122] width 92 height 9
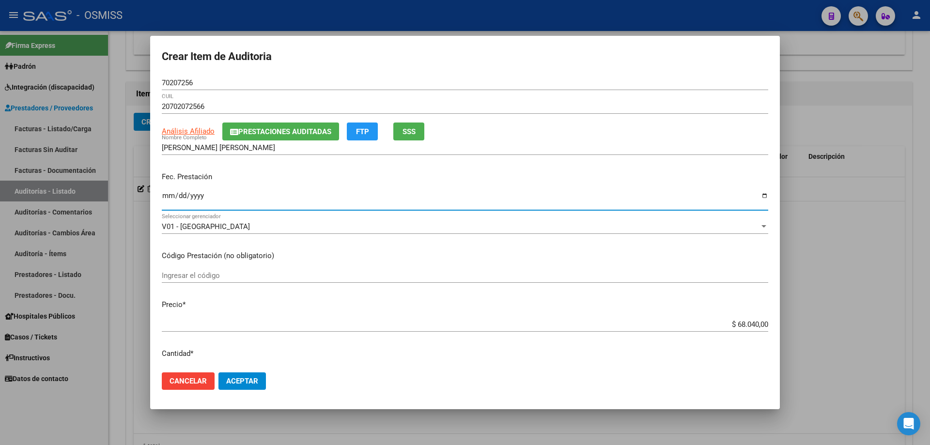
click at [170, 206] on input "Ingresar la fecha" at bounding box center [465, 200] width 607 height 16
click at [253, 300] on button "Aceptar" at bounding box center [242, 381] width 47 height 17
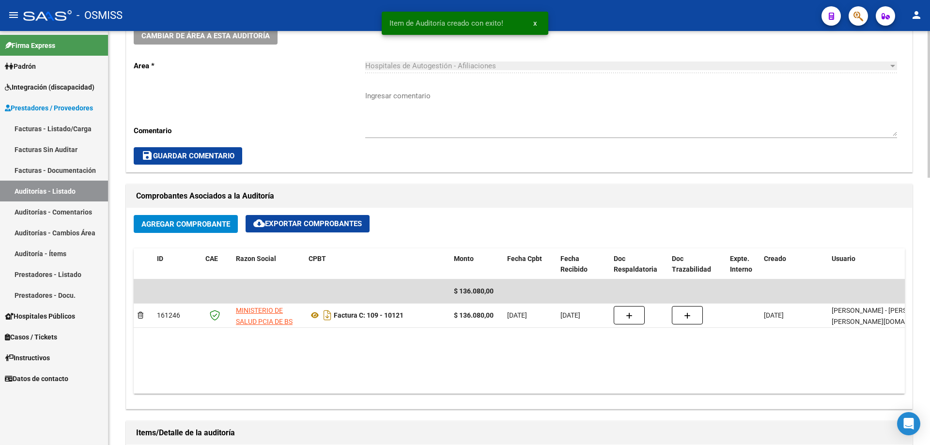
scroll to position [172, 0]
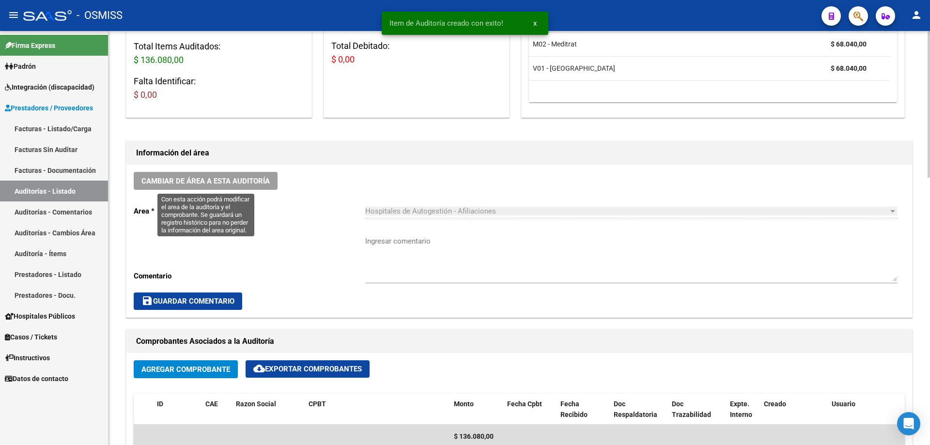
click at [232, 175] on button "Cambiar de área a esta auditoría" at bounding box center [206, 181] width 144 height 18
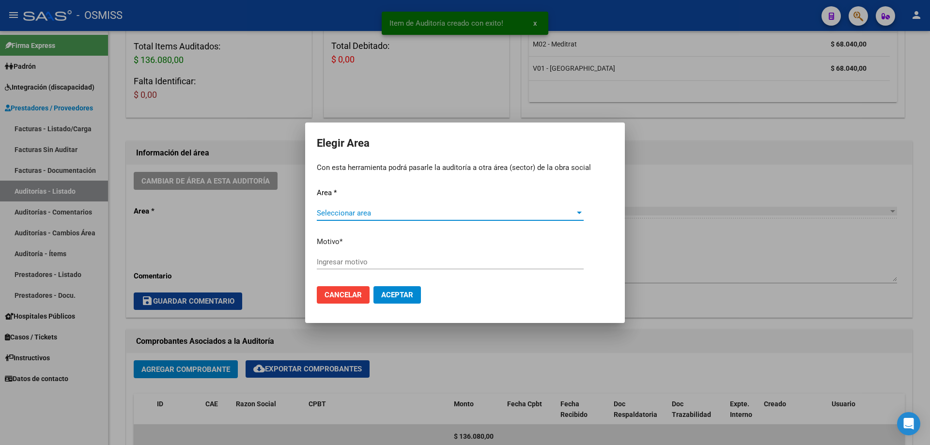
click at [450, 217] on span "Seleccionar area" at bounding box center [446, 213] width 258 height 9
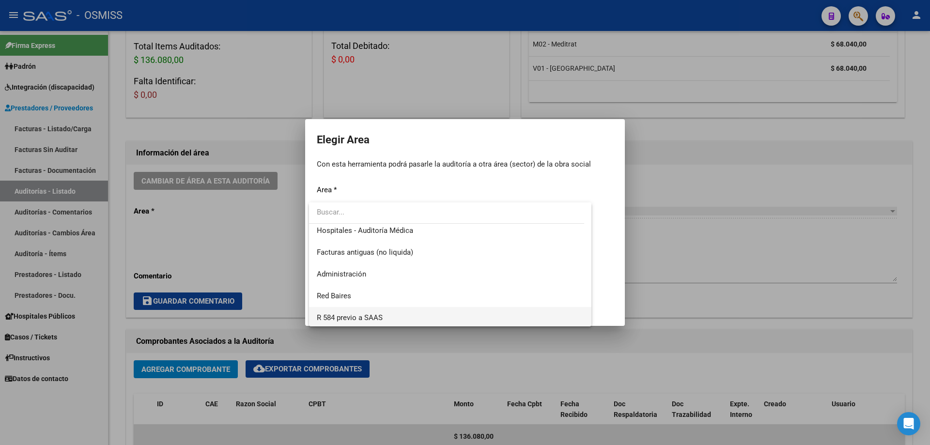
scroll to position [128, 0]
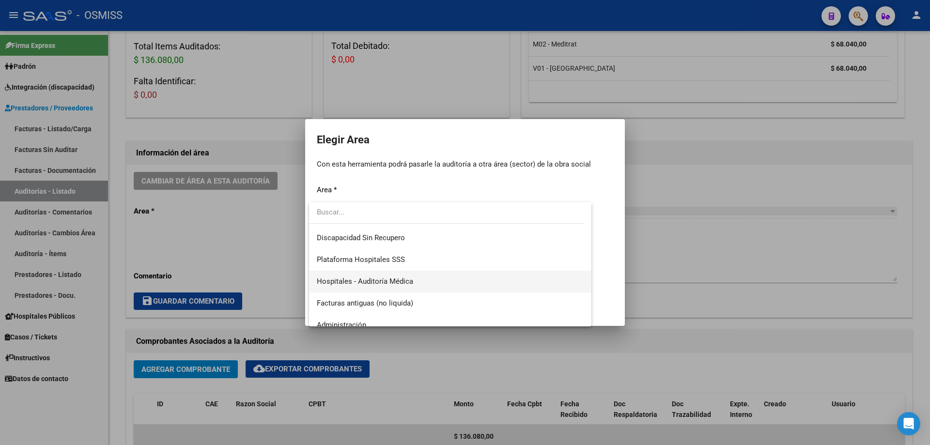
click at [408, 291] on span "Hospitales - Auditoría Médica" at bounding box center [450, 282] width 267 height 22
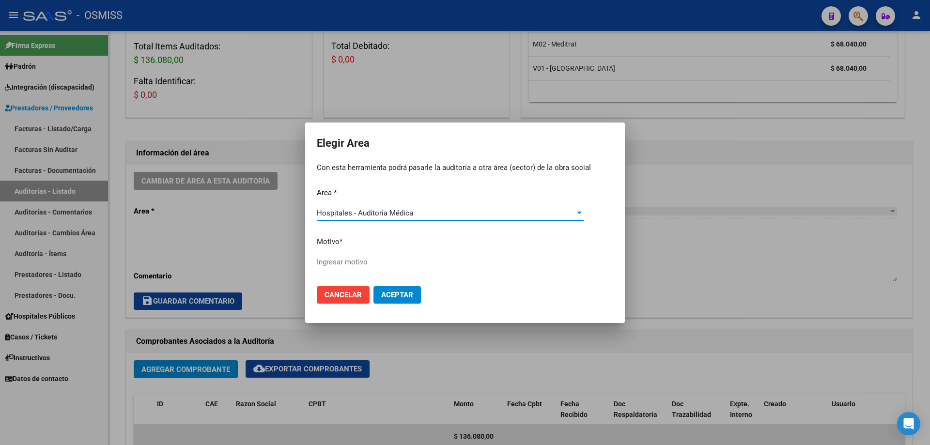
click at [399, 263] on input "Ingresar motivo" at bounding box center [450, 262] width 267 height 9
click at [389, 291] on span "Aceptar" at bounding box center [397, 295] width 32 height 9
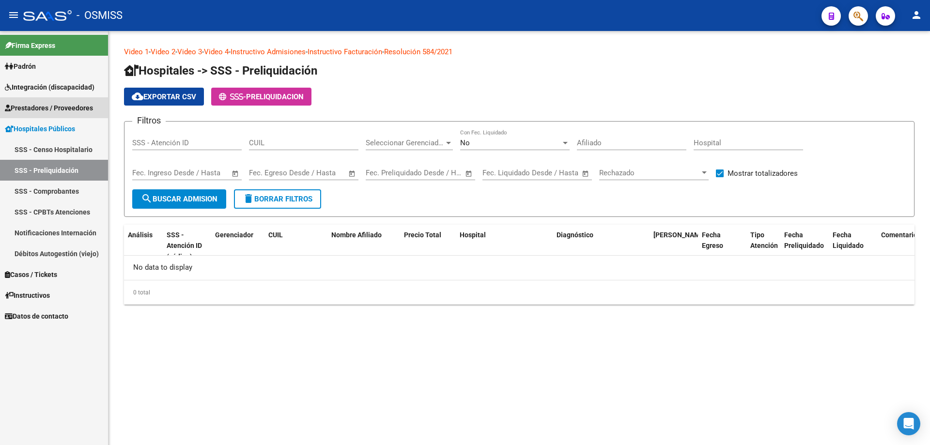
click at [80, 113] on link "Prestadores / Proveedores" at bounding box center [54, 107] width 108 height 21
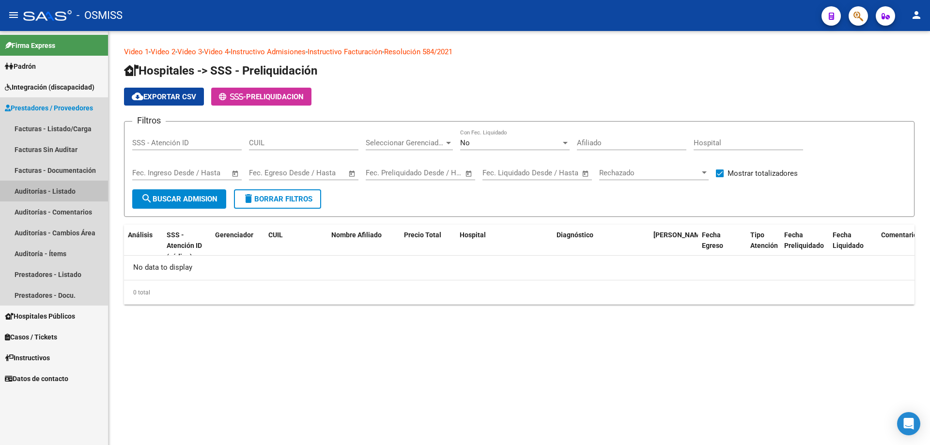
click at [74, 192] on link "Auditorías - Listado" at bounding box center [54, 191] width 108 height 21
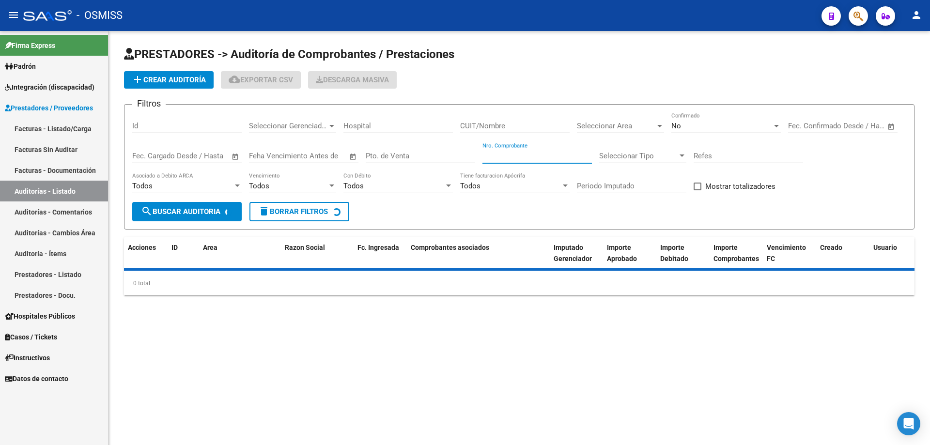
drag, startPoint x: 501, startPoint y: 152, endPoint x: 496, endPoint y: 152, distance: 5.4
click at [501, 152] on input "Nro. Comprobante" at bounding box center [538, 156] width 110 height 9
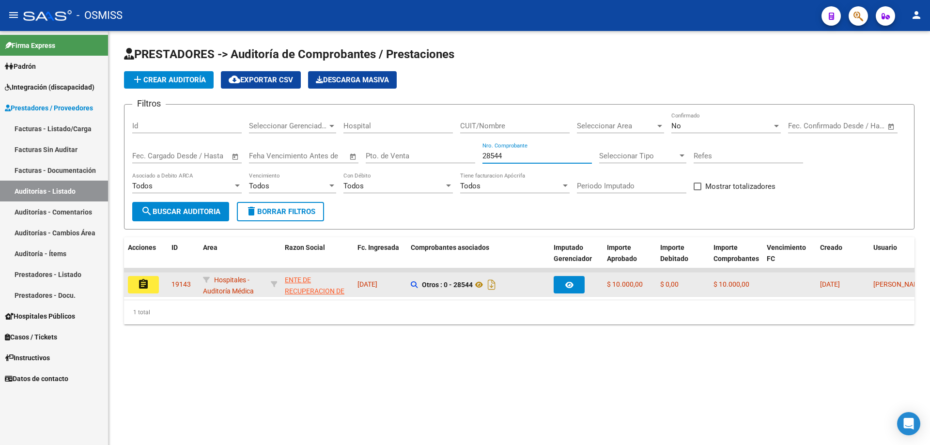
type input "28544"
click at [150, 277] on button "assignment" at bounding box center [143, 284] width 31 height 17
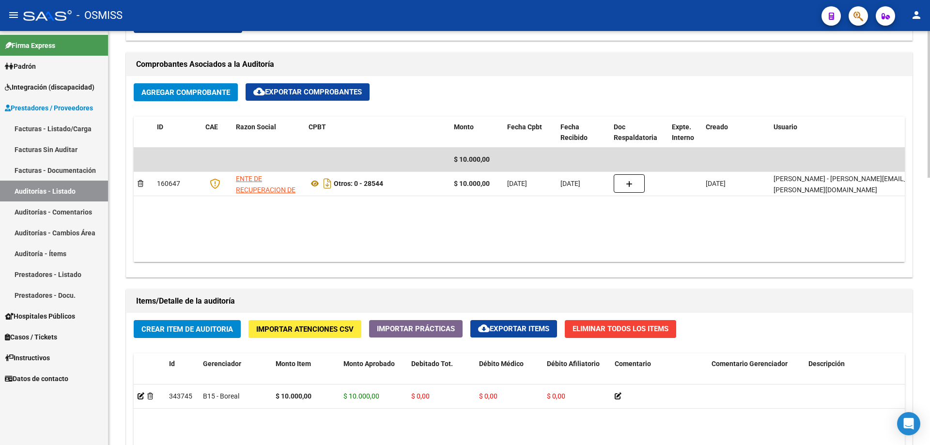
scroll to position [582, 0]
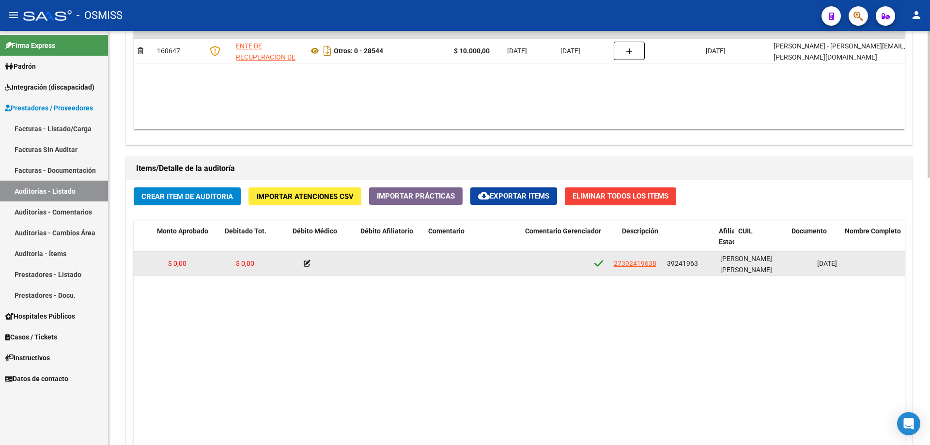
drag, startPoint x: 425, startPoint y: 268, endPoint x: 499, endPoint y: 268, distance: 74.1
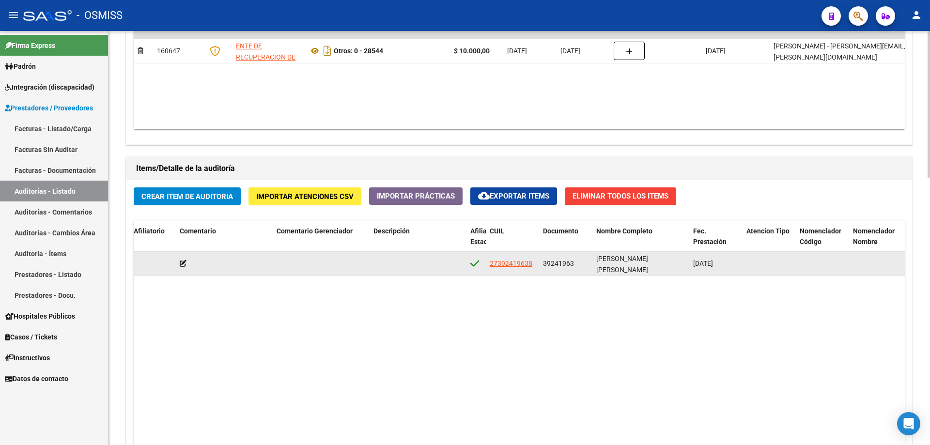
drag, startPoint x: 544, startPoint y: 264, endPoint x: 573, endPoint y: 264, distance: 29.6
click at [573, 264] on span "39241963" at bounding box center [558, 264] width 31 height 8
copy span "39241963"
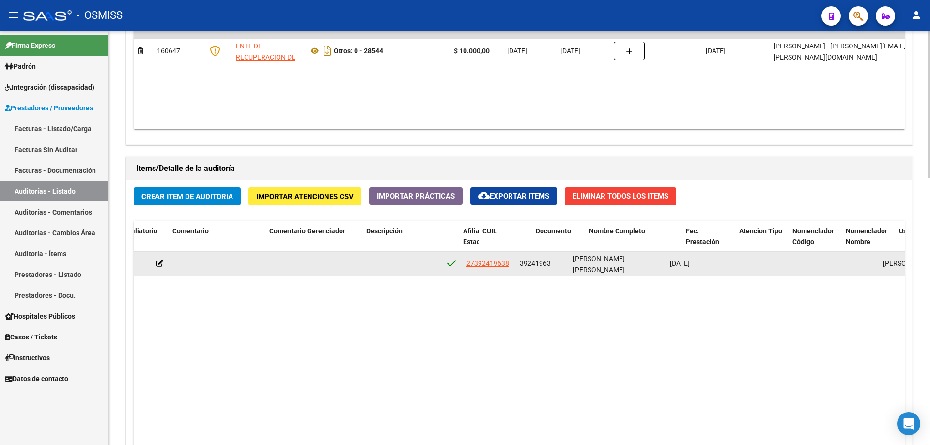
drag, startPoint x: 631, startPoint y: 258, endPoint x: 658, endPoint y: 257, distance: 26.2
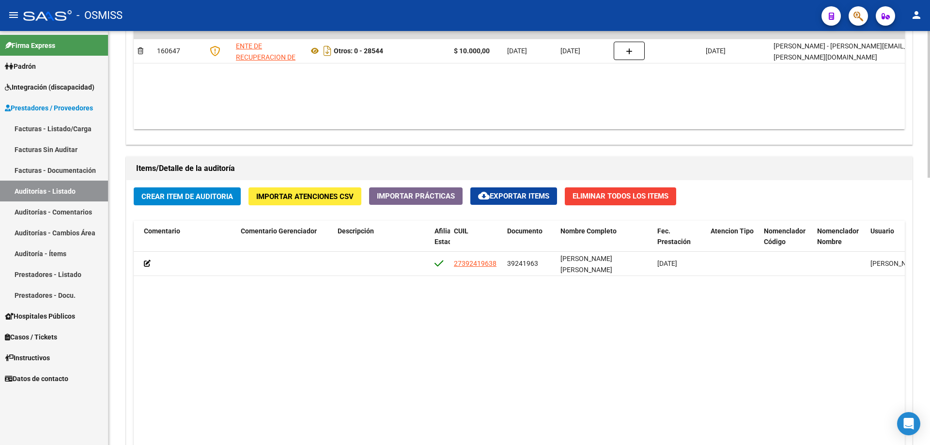
drag, startPoint x: 391, startPoint y: 317, endPoint x: 410, endPoint y: 284, distance: 38.8
click at [392, 317] on datatable-body "343745 B15 - Boreal $ 10.000,00 $ 10.000,00 $ 0,00 $ 0,00 $ 0,00 27392419638 39…" at bounding box center [520, 380] width 772 height 256
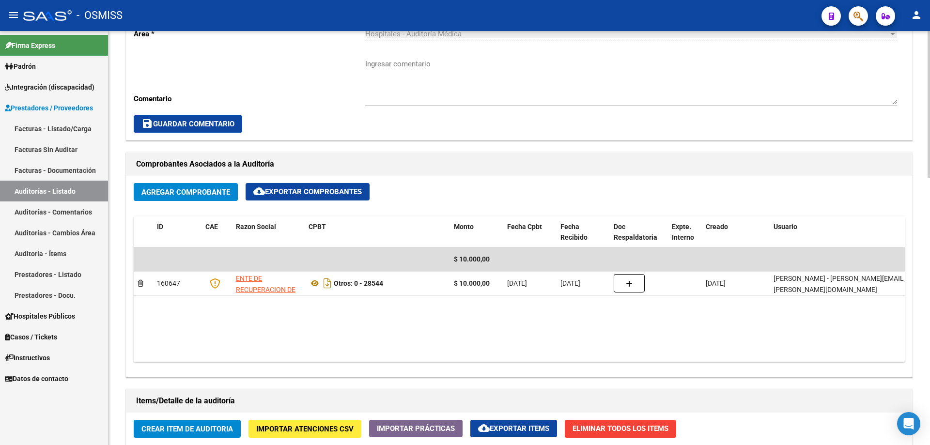
scroll to position [339, 0]
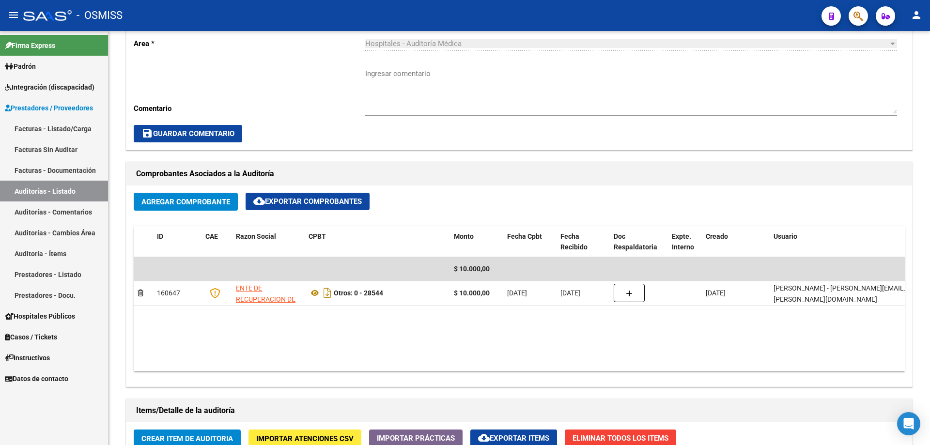
click at [67, 188] on link "Auditorías - Listado" at bounding box center [54, 191] width 108 height 21
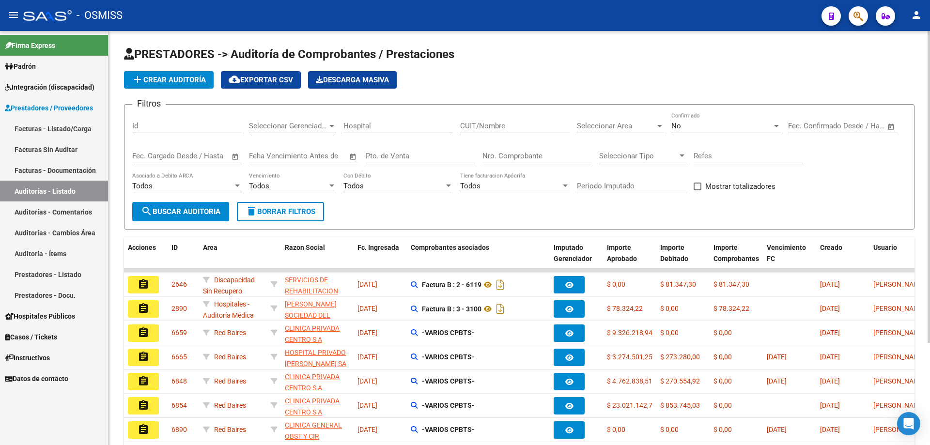
click at [545, 159] on input "Nro. Comprobante" at bounding box center [538, 156] width 110 height 9
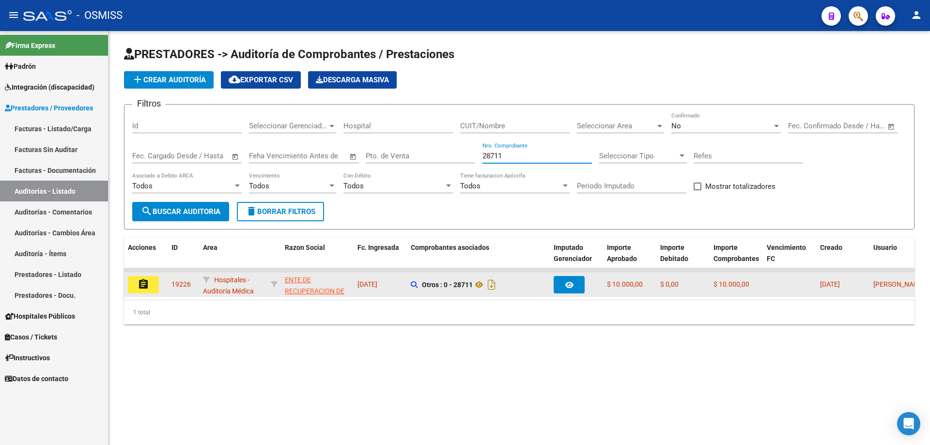
type input "28711"
drag, startPoint x: 134, startPoint y: 286, endPoint x: 298, endPoint y: 135, distance: 222.6
click at [140, 285] on button "assignment" at bounding box center [143, 284] width 31 height 17
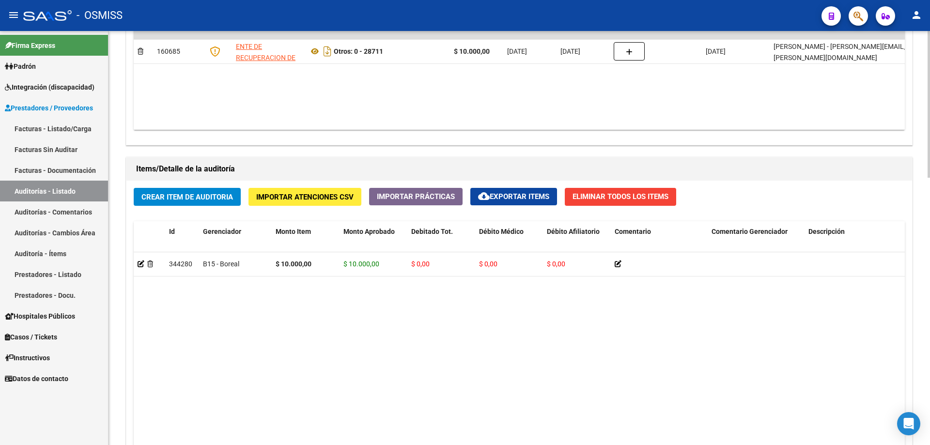
scroll to position [582, 0]
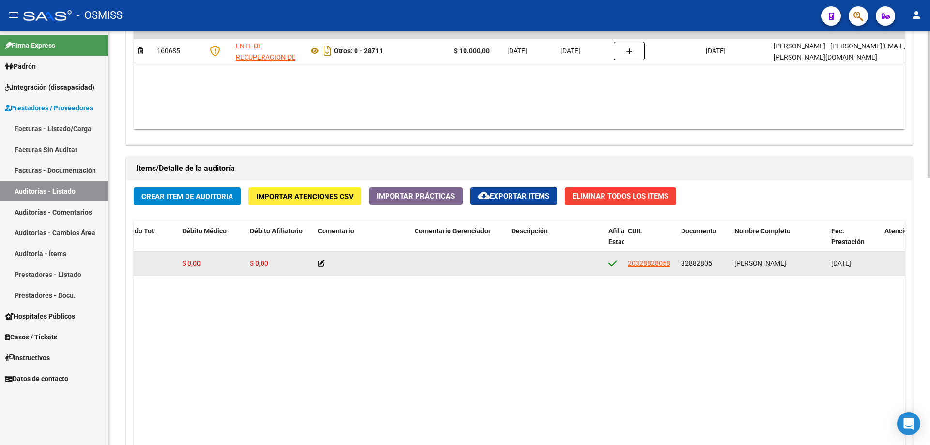
drag, startPoint x: 475, startPoint y: 262, endPoint x: 610, endPoint y: 268, distance: 134.4
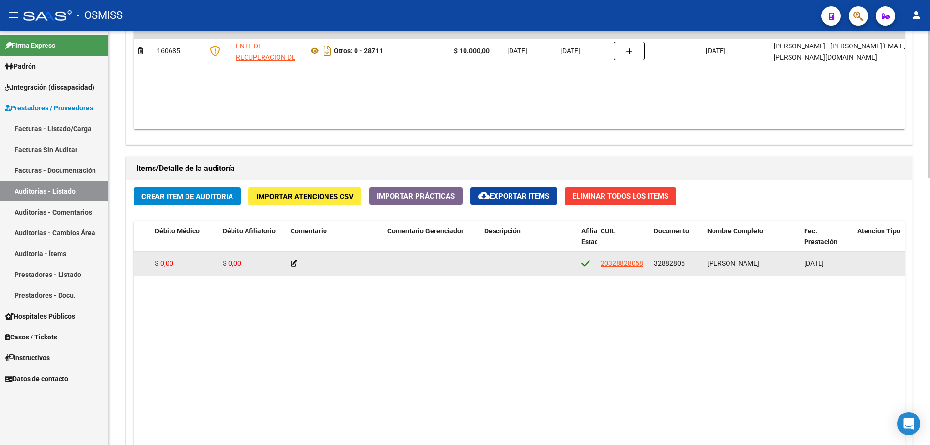
drag, startPoint x: 655, startPoint y: 264, endPoint x: 683, endPoint y: 266, distance: 28.7
click at [683, 266] on span "32882805" at bounding box center [669, 264] width 31 height 8
copy span "32882805"
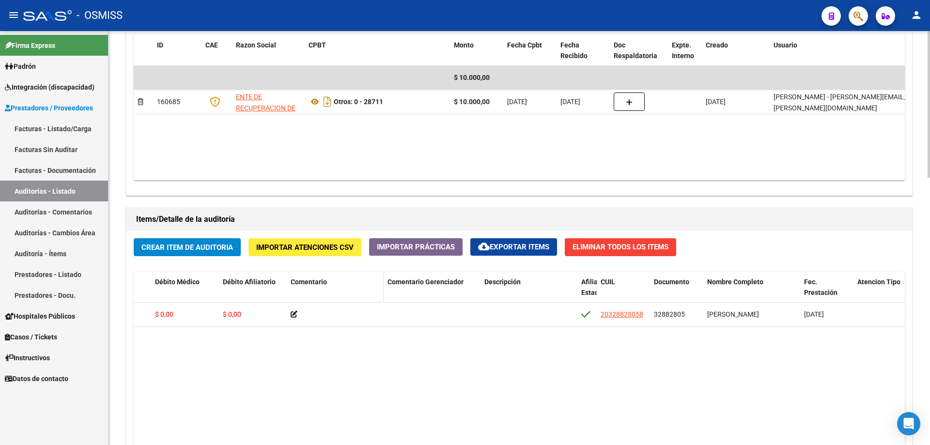
scroll to position [485, 0]
